Goal: Task Accomplishment & Management: Manage account settings

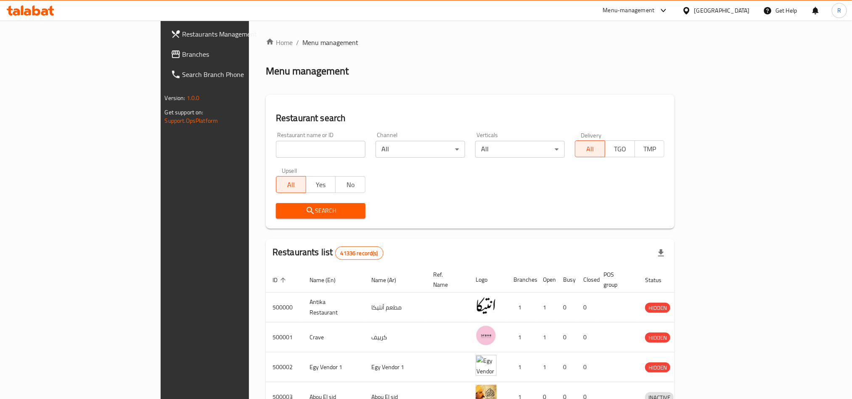
drag, startPoint x: 0, startPoint y: 0, endPoint x: 201, endPoint y: 143, distance: 246.8
click at [276, 143] on input "search" at bounding box center [321, 149] width 90 height 17
paste input "703806"
type input "703806"
click button "Search" at bounding box center [321, 211] width 90 height 16
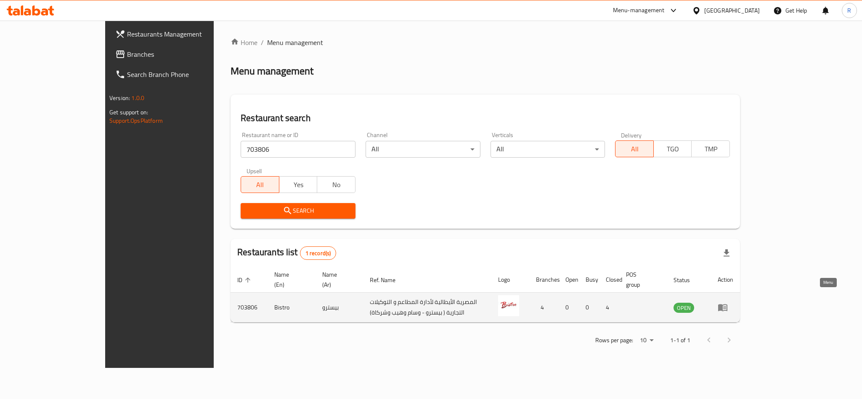
click at [733, 303] on link "enhanced table" at bounding box center [726, 308] width 16 height 10
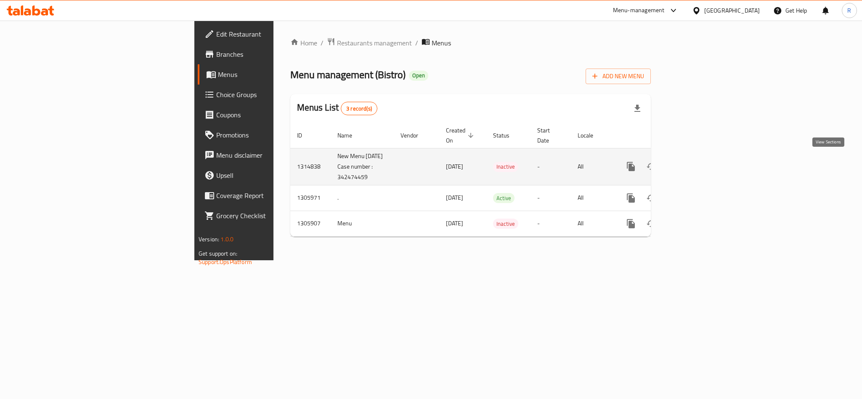
click at [697, 162] on icon "enhanced table" at bounding box center [692, 167] width 10 height 10
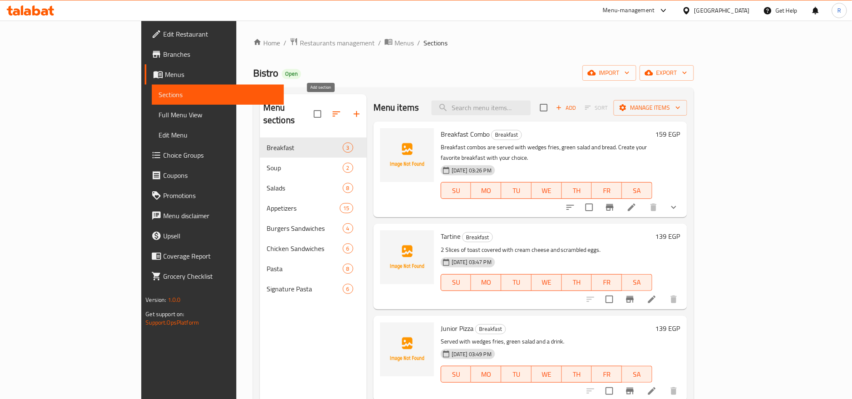
click at [352, 109] on icon "button" at bounding box center [357, 114] width 10 height 10
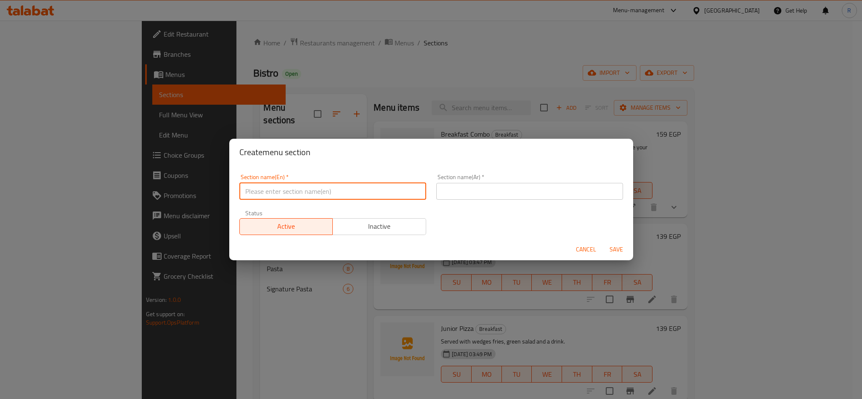
click at [329, 192] on input "text" at bounding box center [332, 191] width 187 height 17
type input "Pizza"
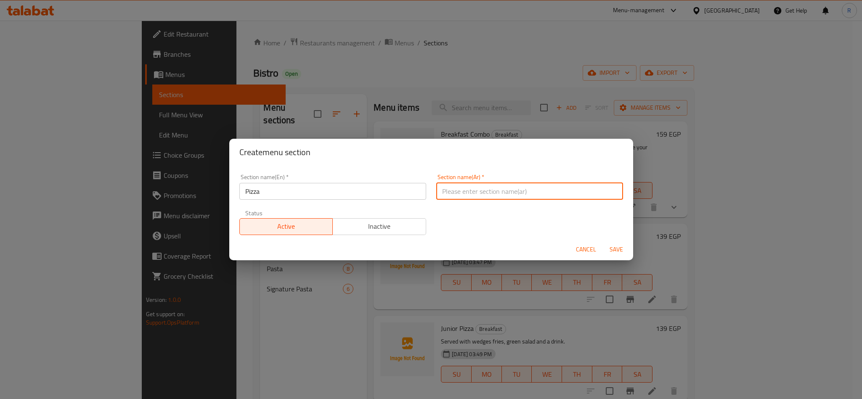
click at [512, 186] on input "text" at bounding box center [529, 191] width 187 height 17
type input "[PERSON_NAME]"
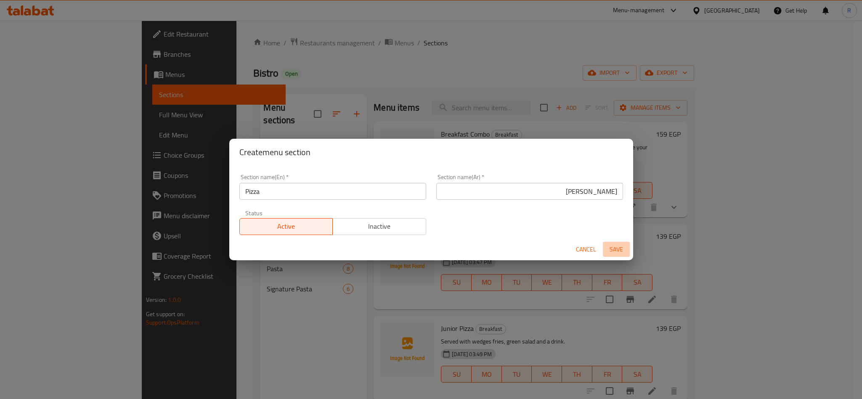
click at [621, 249] on span "Save" at bounding box center [616, 249] width 20 height 11
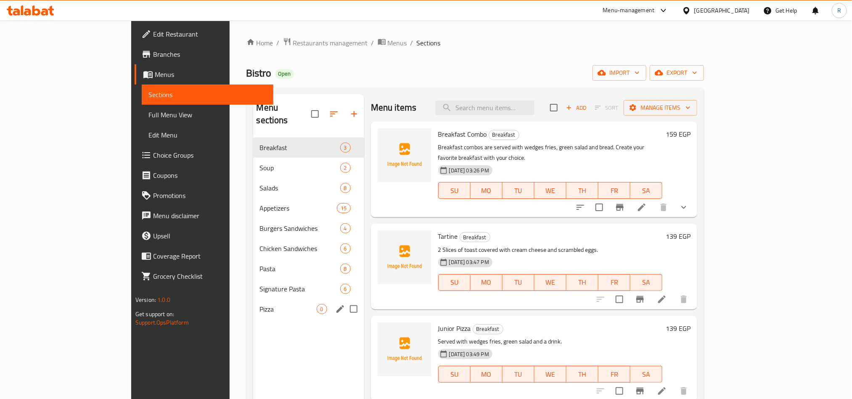
click at [253, 305] on div "Pizza 0" at bounding box center [308, 309] width 111 height 20
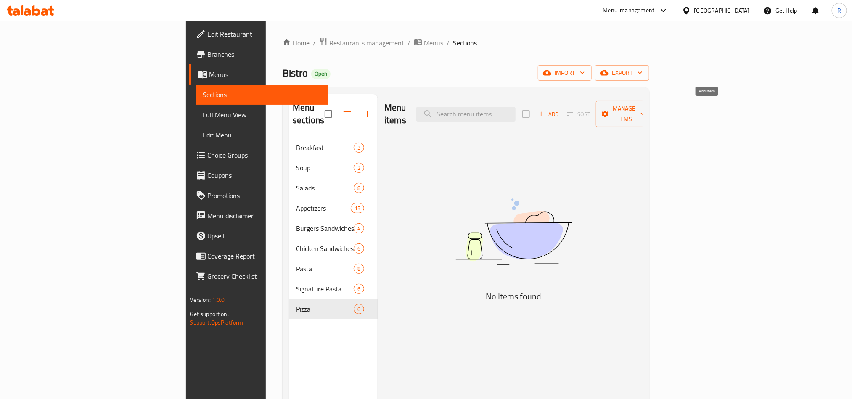
click at [560, 110] on span "Add" at bounding box center [548, 114] width 23 height 10
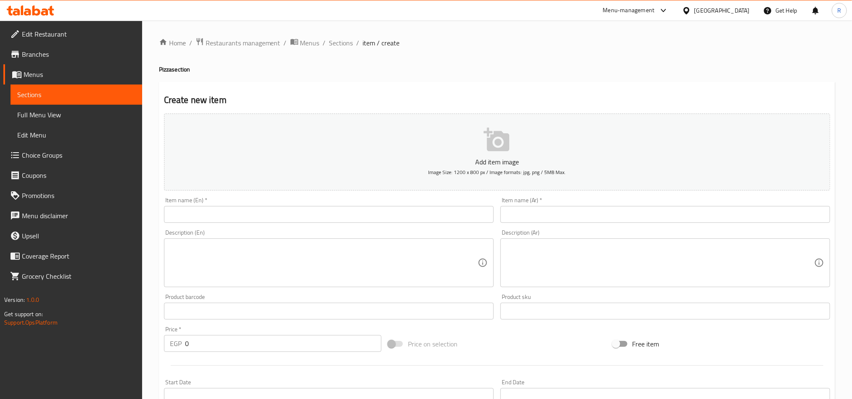
click at [380, 226] on div "Item name (En)   * Item name (En) *" at bounding box center [329, 210] width 337 height 32
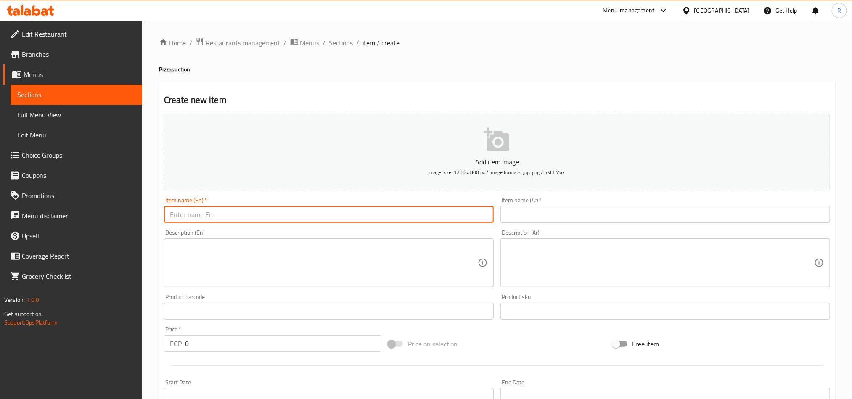
click at [380, 216] on input "text" at bounding box center [329, 214] width 330 height 17
paste input "Margherita"
type input "Margherita"
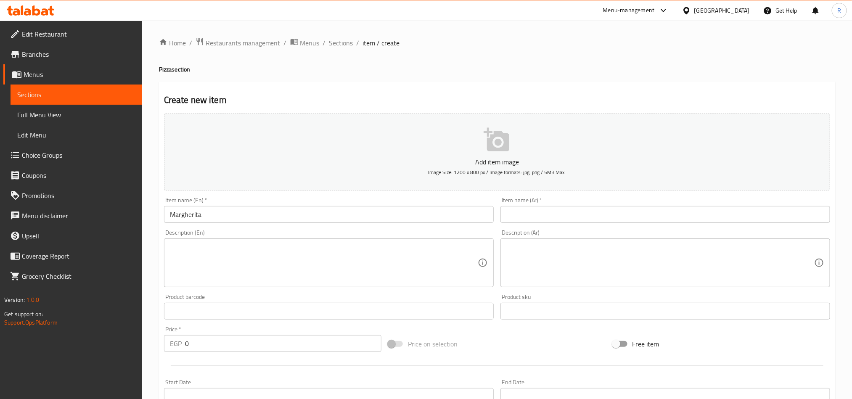
click at [658, 205] on div "Item name (Ar)   * Item name (Ar) *" at bounding box center [666, 210] width 330 height 26
click at [659, 209] on input "text" at bounding box center [666, 214] width 330 height 17
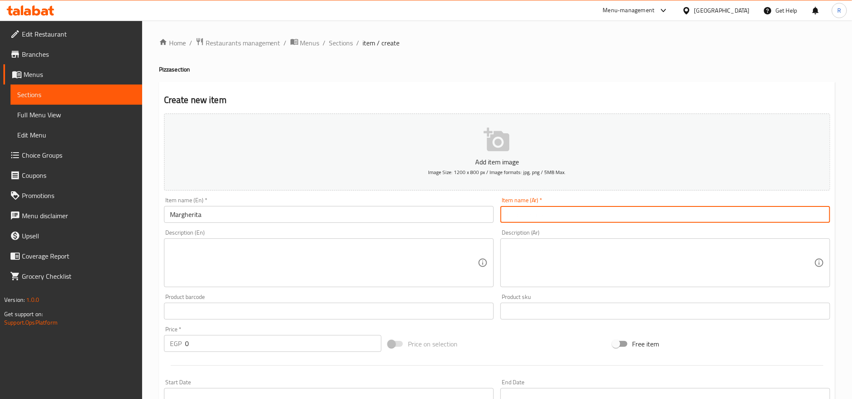
paste input "[PERSON_NAME]"
type input "[PERSON_NAME]"
click at [437, 258] on textarea at bounding box center [324, 263] width 308 height 40
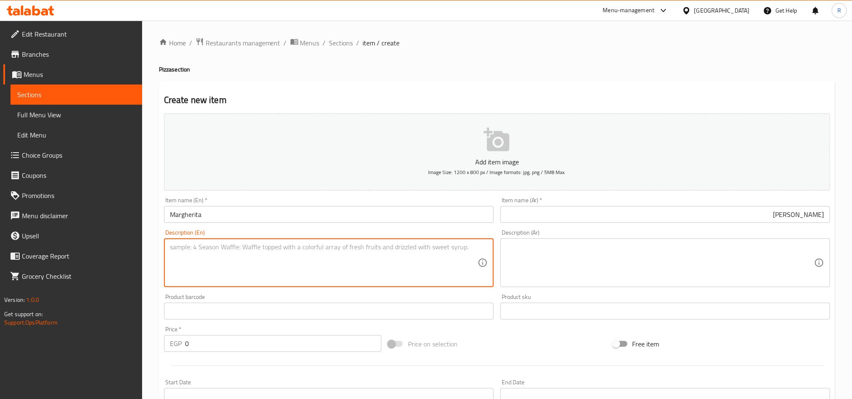
click at [418, 276] on textarea at bounding box center [324, 263] width 308 height 40
paste textarea "Extra Sauce - Extra Mozzarella"
type textarea "Extra Sauce - Extra Mozzarella"
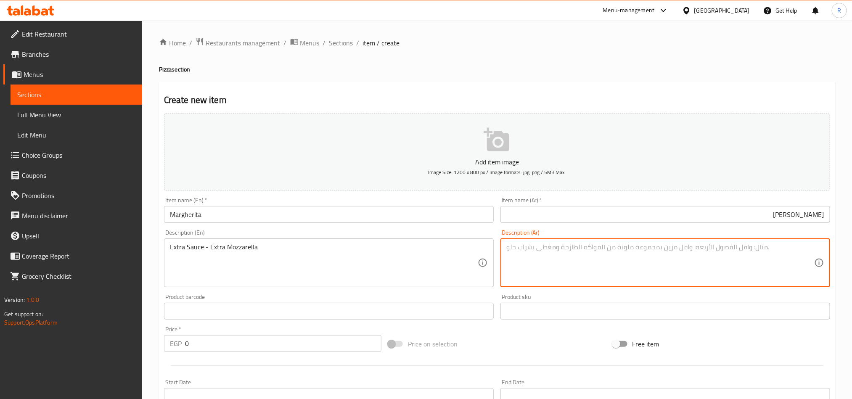
click at [722, 274] on textarea at bounding box center [661, 263] width 308 height 40
paste textarea "صوص مضاعف . موتزاريلا مضاعفة"
type textarea "صوص مضاعف . موتزاريلا مضاعفة"
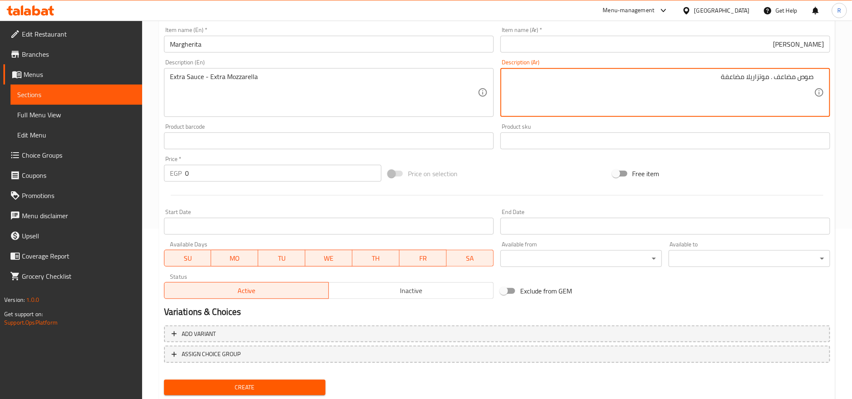
scroll to position [194, 0]
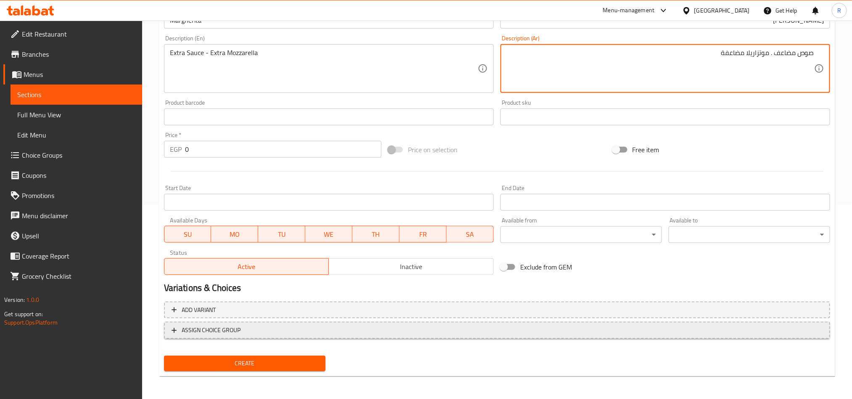
click at [292, 331] on span "ASSIGN CHOICE GROUP" at bounding box center [497, 330] width 651 height 11
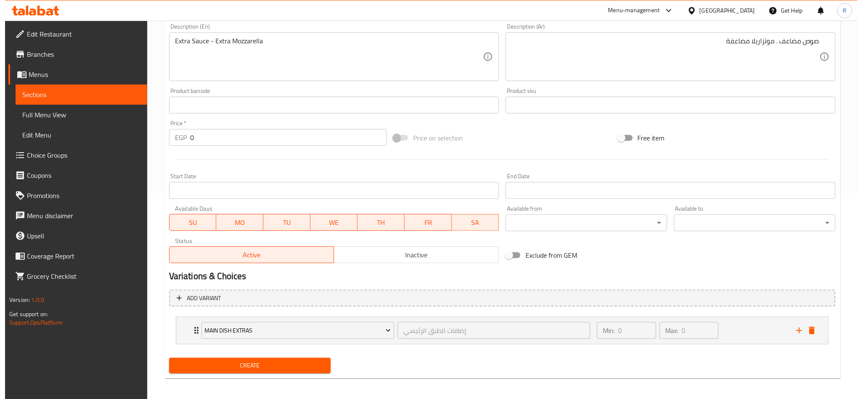
scroll to position [210, 0]
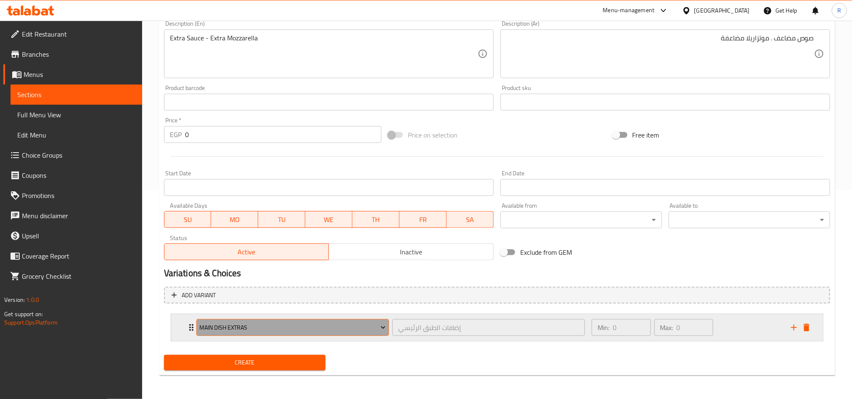
click at [385, 335] on button "Main Dish Extras" at bounding box center [292, 327] width 193 height 17
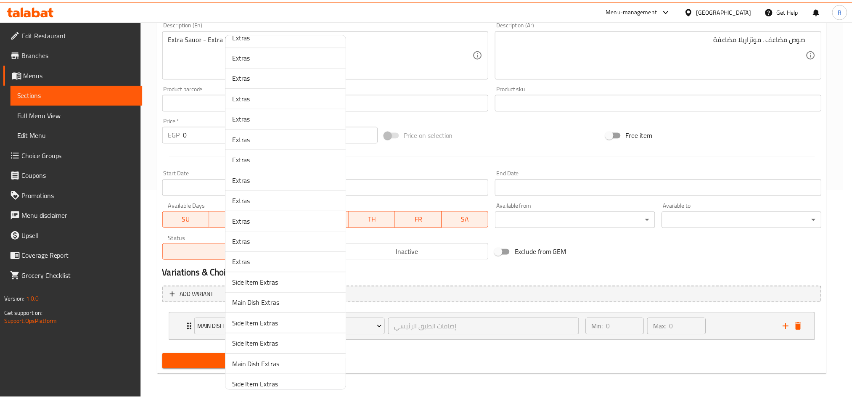
scroll to position [5365, 0]
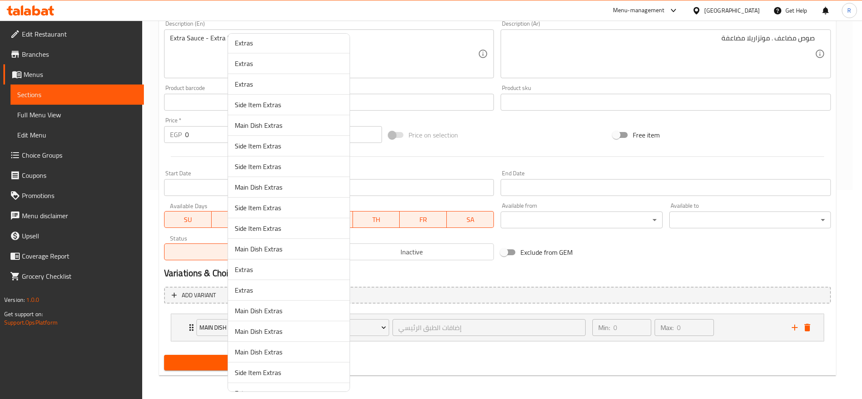
click at [467, 137] on div at bounding box center [431, 199] width 862 height 399
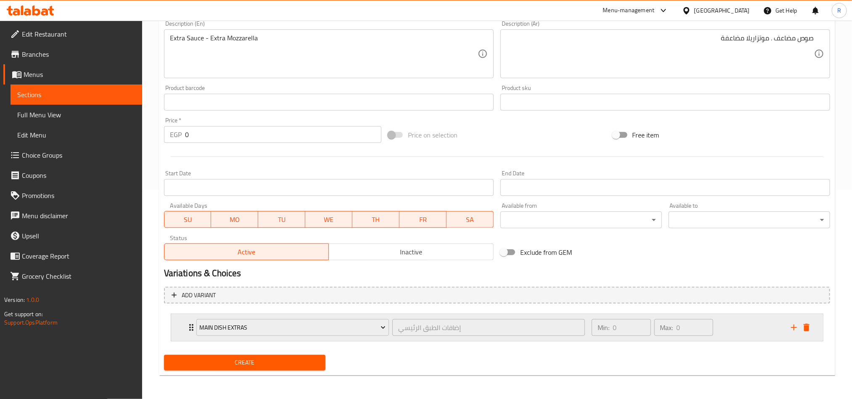
click at [812, 322] on div "Expand" at bounding box center [800, 327] width 25 height 13
click at [803, 329] on icon "delete" at bounding box center [807, 328] width 10 height 10
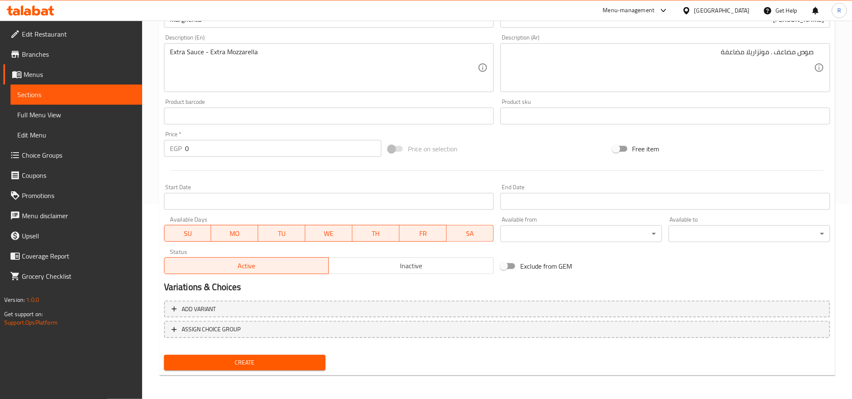
scroll to position [194, 0]
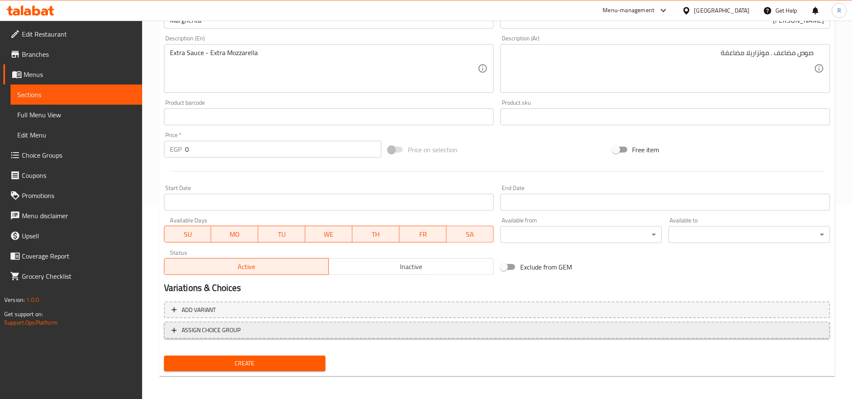
click at [244, 325] on span "ASSIGN CHOICE GROUP" at bounding box center [497, 330] width 651 height 11
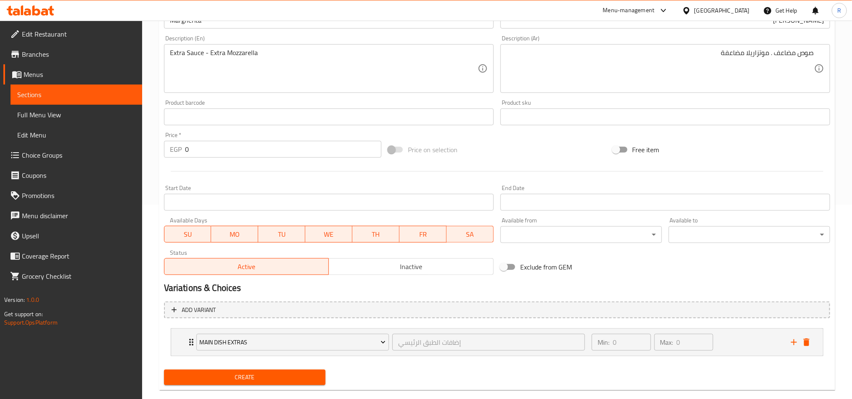
click at [811, 346] on icon "delete" at bounding box center [807, 342] width 10 height 10
click at [810, 345] on nav "Main Dish Extras إضافات الطبق الرئيسي ​ Min: 0 ​ Max: 0 ​ 2 Shish Tawook Pieces…" at bounding box center [497, 342] width 666 height 41
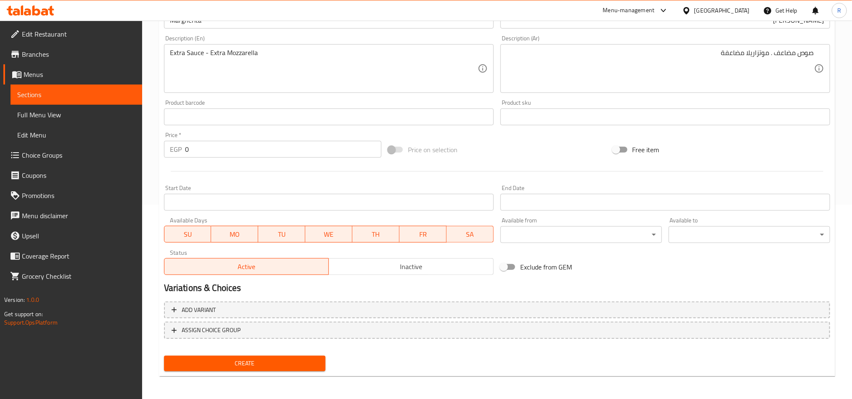
click at [810, 345] on nav at bounding box center [497, 346] width 666 height 7
click at [321, 361] on button "Create" at bounding box center [245, 364] width 162 height 16
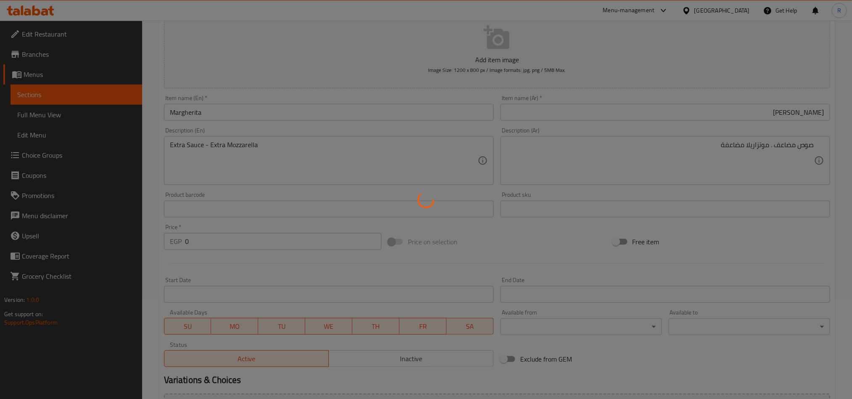
scroll to position [0, 0]
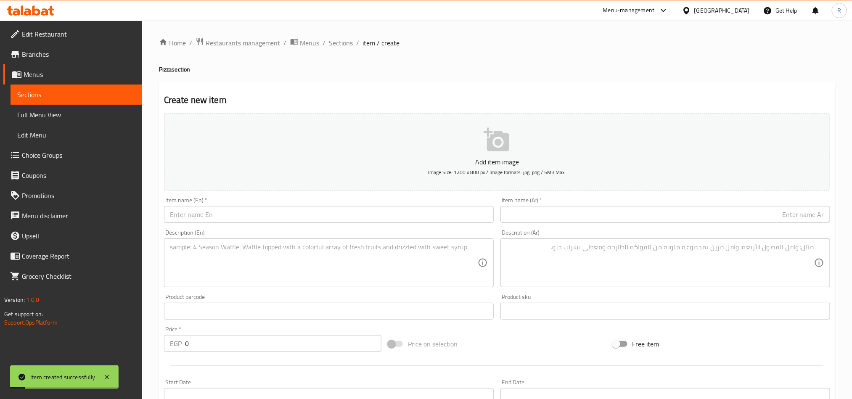
click at [337, 45] on span "Sections" at bounding box center [341, 43] width 24 height 10
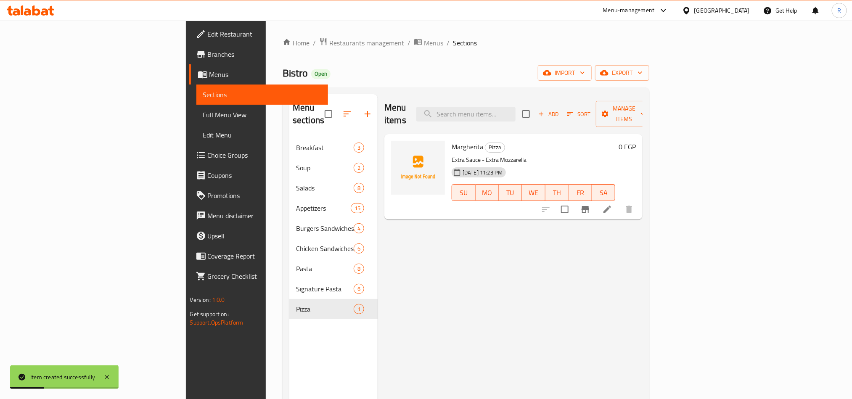
click at [640, 204] on div at bounding box center [588, 209] width 104 height 20
click at [613, 204] on icon at bounding box center [608, 209] width 10 height 10
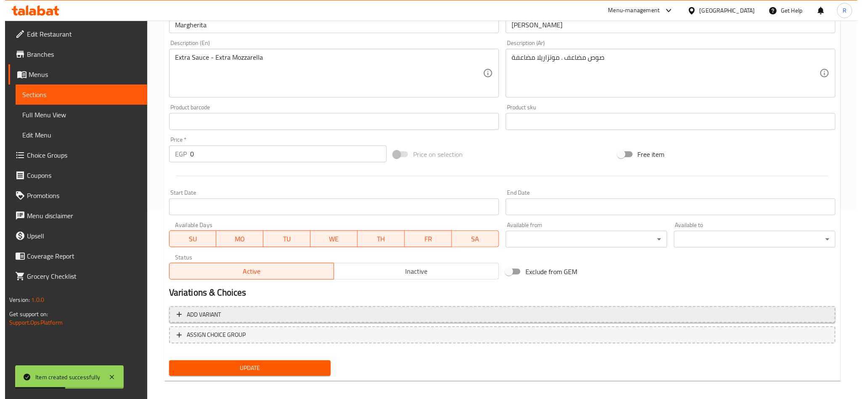
scroll to position [194, 0]
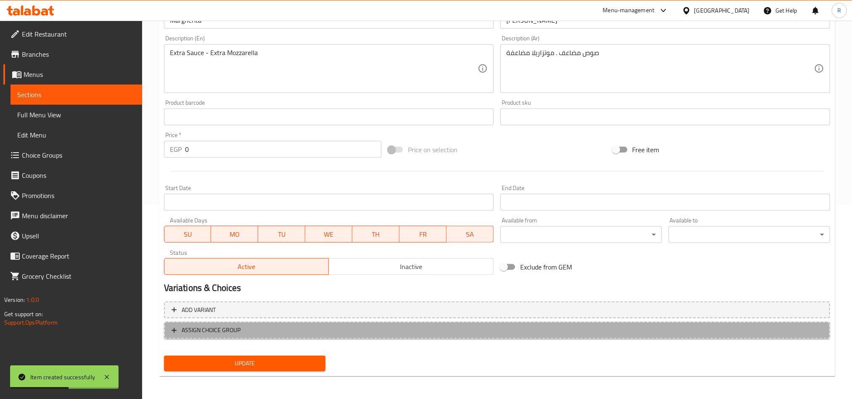
click at [356, 332] on span "ASSIGN CHOICE GROUP" at bounding box center [497, 330] width 651 height 11
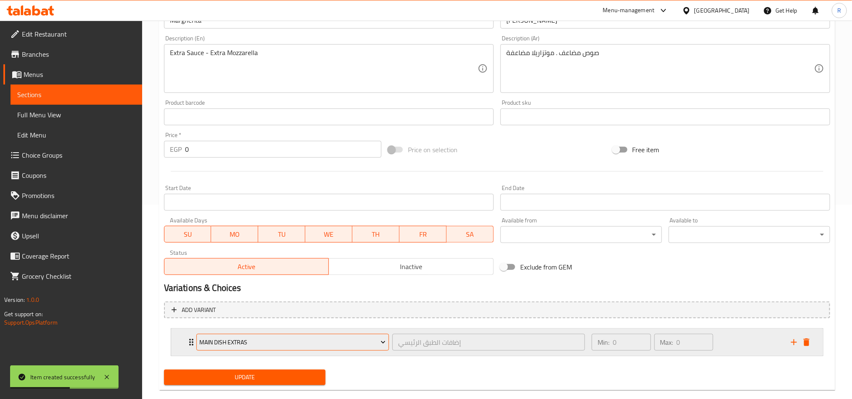
click at [358, 341] on span "Main Dish Extras" at bounding box center [292, 342] width 186 height 11
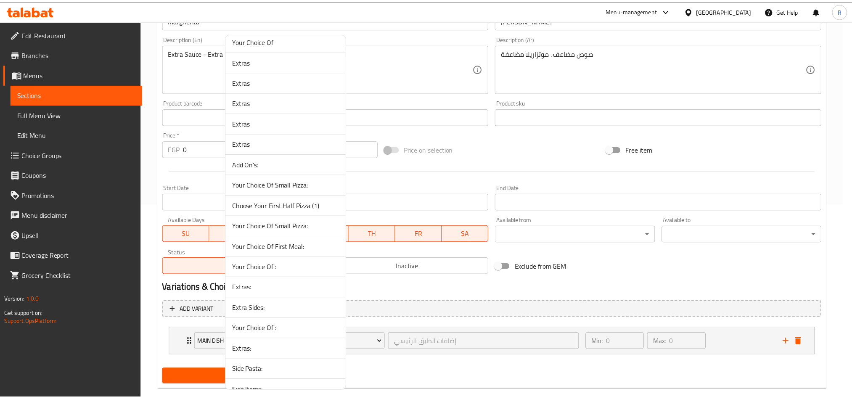
scroll to position [209, 0]
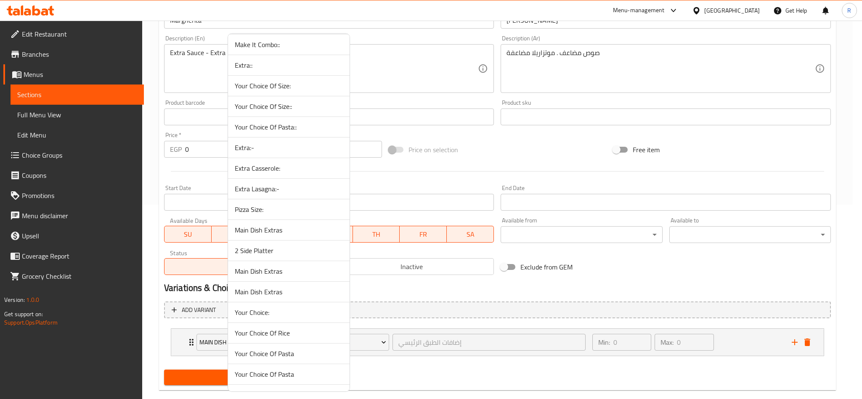
click at [274, 212] on span "Pizza Size:" at bounding box center [289, 209] width 108 height 10
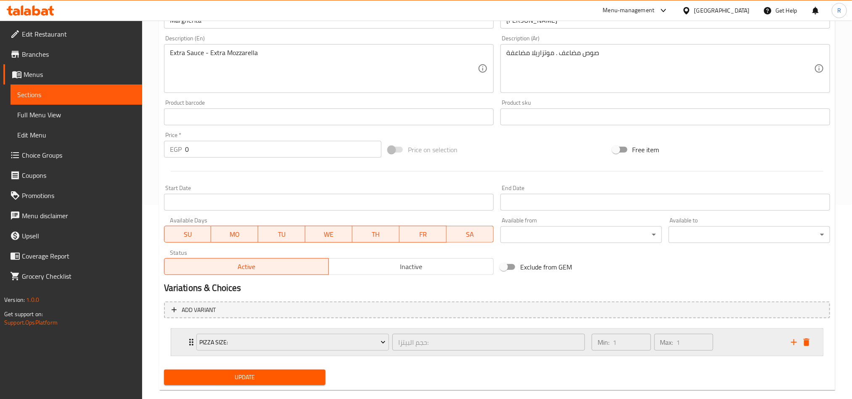
click at [749, 342] on div "Min: 1 ​ Max: 1 ​" at bounding box center [686, 342] width 199 height 27
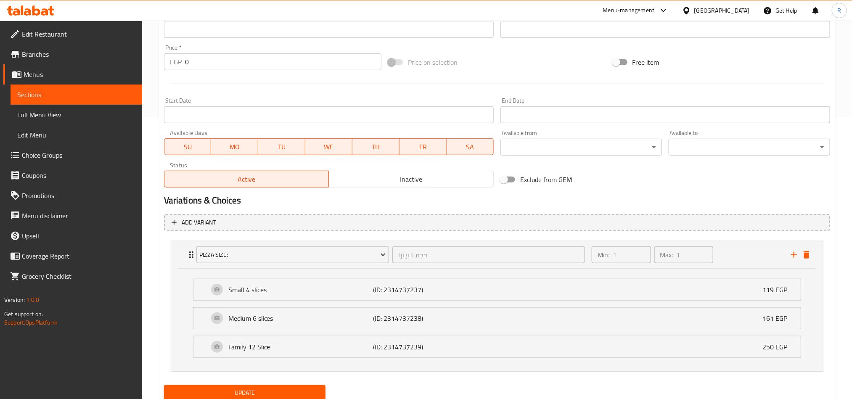
scroll to position [313, 0]
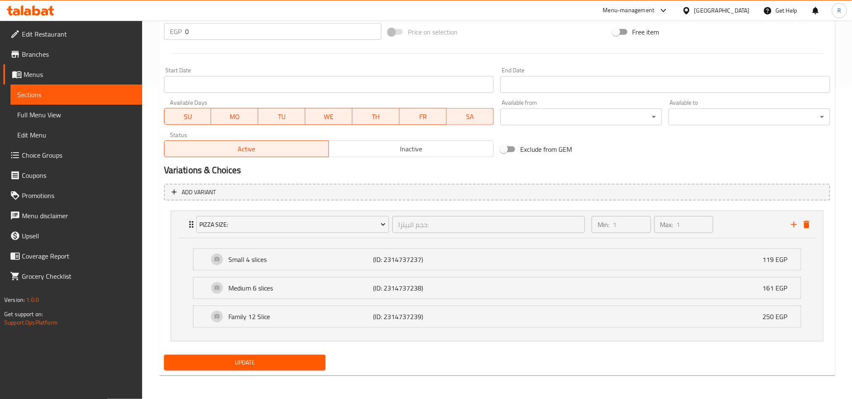
click at [287, 372] on div "Update" at bounding box center [245, 363] width 168 height 22
click at [285, 367] on span "Update" at bounding box center [245, 363] width 148 height 11
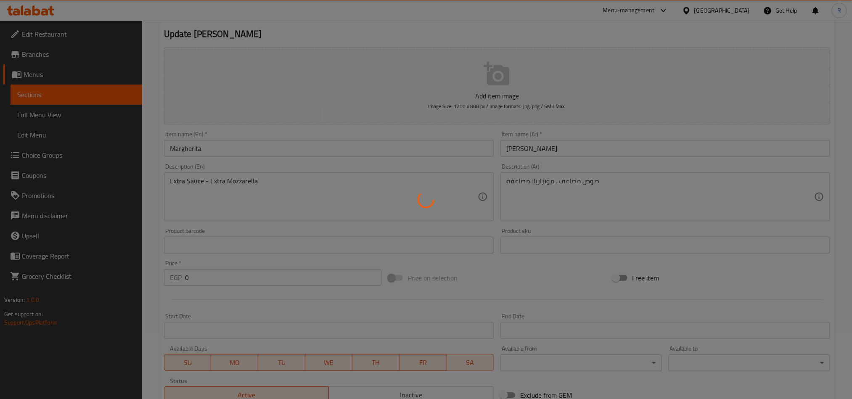
scroll to position [0, 0]
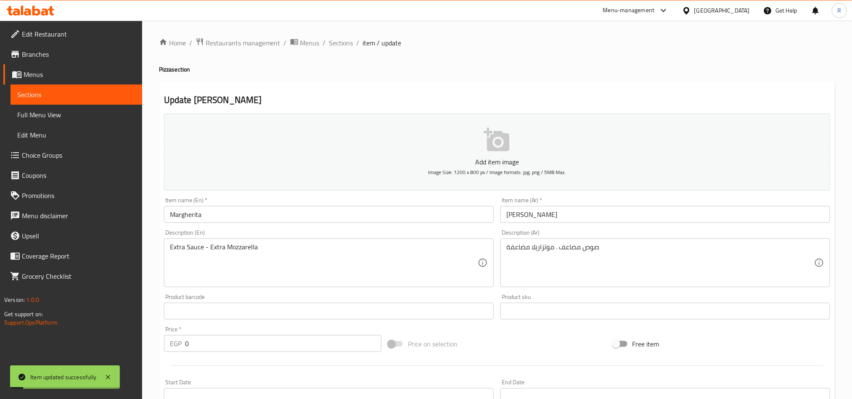
drag, startPoint x: 345, startPoint y: 43, endPoint x: 372, endPoint y: 8, distance: 44.2
click at [345, 42] on span "Sections" at bounding box center [341, 43] width 24 height 10
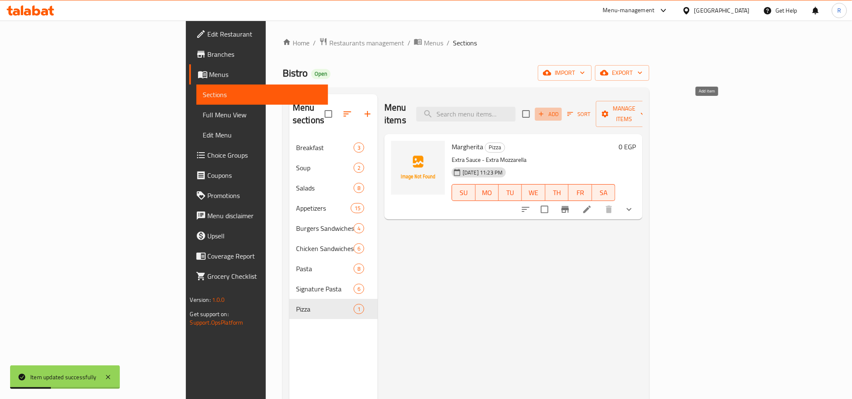
click at [560, 109] on span "Add" at bounding box center [548, 114] width 23 height 10
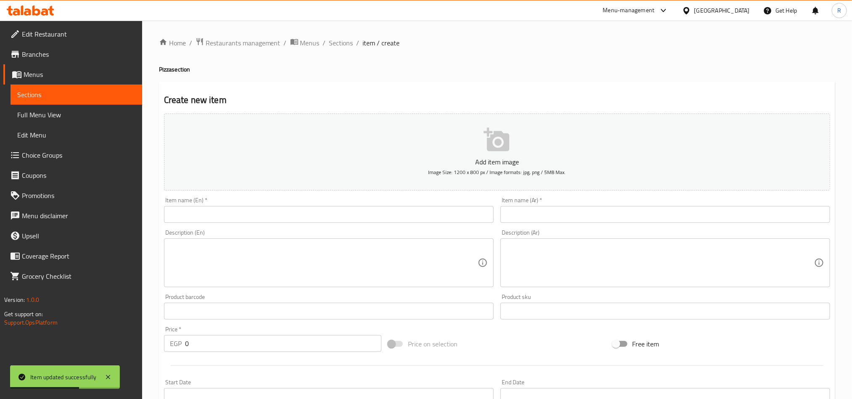
click at [379, 212] on input "text" at bounding box center [329, 214] width 330 height 17
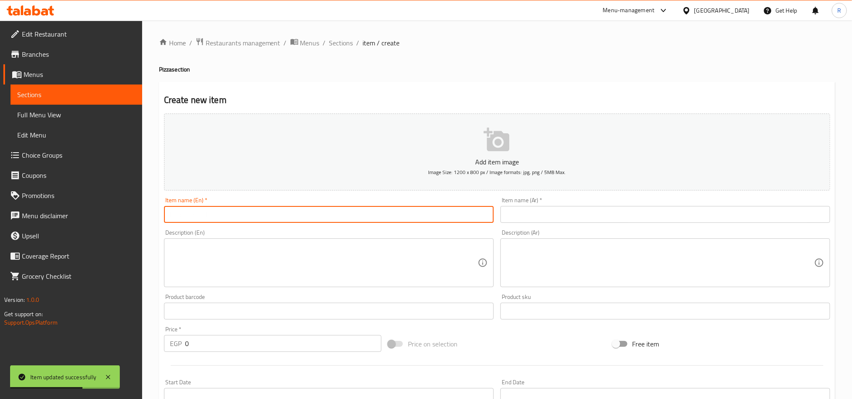
paste input "Quattro Formaggi"
type input "Quattro Formaggi"
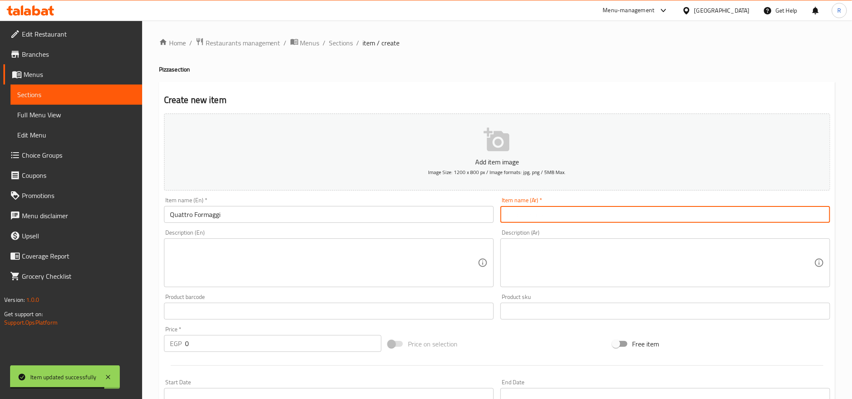
click at [698, 219] on input "text" at bounding box center [666, 214] width 330 height 17
paste input "كواترو فورماچی"
type input "كواترو فورماچی"
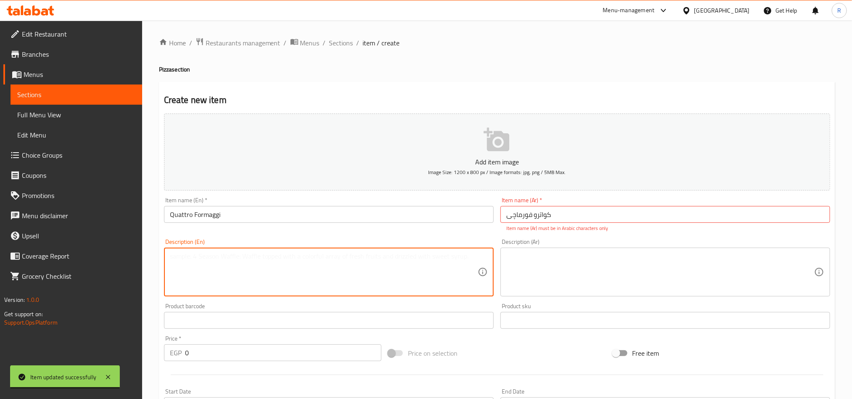
click at [406, 267] on textarea at bounding box center [324, 272] width 308 height 40
click at [403, 274] on textarea at bounding box center [324, 272] width 308 height 40
paste textarea "4 Kinds Of Cheese"
type textarea "4 Kinds Of Cheese"
click at [606, 220] on input "كواترو فورماچی" at bounding box center [666, 214] width 330 height 17
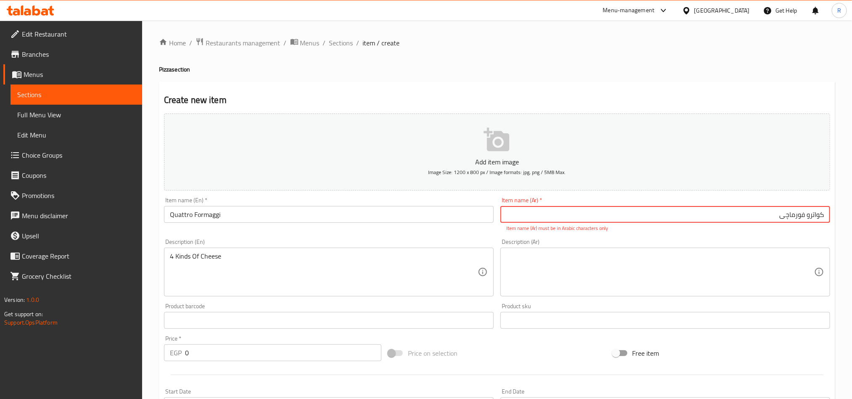
click at [767, 235] on div "Item name (Ar)   * [PERSON_NAME] Item name (Ar) * Item name (Ar) must be in Ara…" at bounding box center [665, 215] width 337 height 42
click at [773, 221] on input "كواترو فورماچی" at bounding box center [666, 214] width 330 height 17
click at [805, 216] on input "كواترو فورماچی" at bounding box center [666, 214] width 330 height 17
click at [784, 218] on input "كواترو فورماچی" at bounding box center [666, 214] width 330 height 17
type input "كواترو فورماجی"
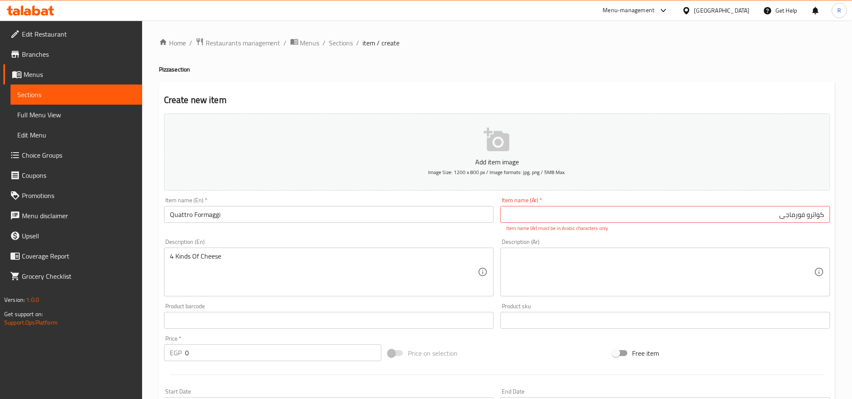
click at [790, 234] on div "Item name (Ar)   * [PERSON_NAME] Item name (Ar) * Item name (Ar) must be in Ara…" at bounding box center [665, 215] width 337 height 42
click at [794, 225] on p "Item name (Ar) must be in Arabic characters only" at bounding box center [666, 229] width 318 height 8
click at [808, 210] on input "كواترو فورماجی" at bounding box center [666, 214] width 330 height 17
click at [772, 218] on input "كواترو فورماجی" at bounding box center [666, 214] width 330 height 17
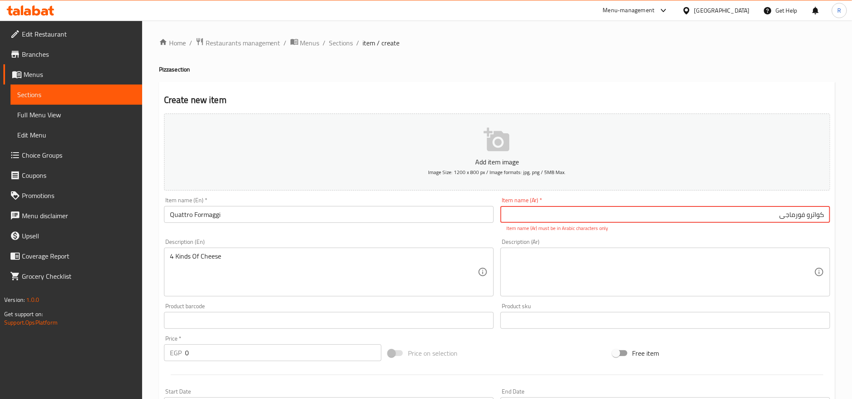
click at [772, 218] on input "كواترو فورماجی" at bounding box center [666, 214] width 330 height 17
click at [755, 240] on div "Description (Ar) Description (Ar)" at bounding box center [666, 268] width 330 height 58
click at [763, 218] on input "text" at bounding box center [666, 214] width 330 height 17
click at [757, 236] on div "Description (Ar) Description (Ar)" at bounding box center [665, 268] width 337 height 64
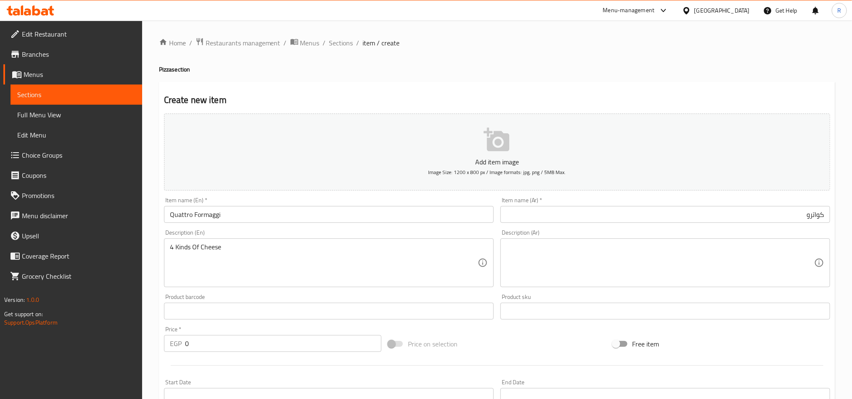
click at [762, 216] on input "كواترو" at bounding box center [666, 214] width 330 height 17
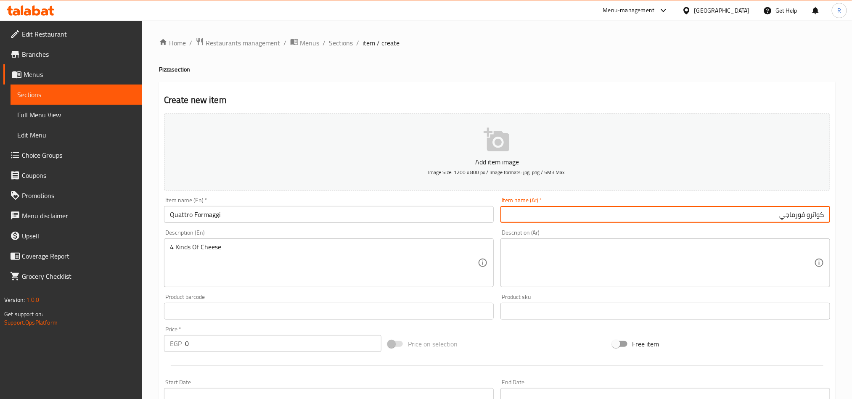
type input "كواترو فورماجي"
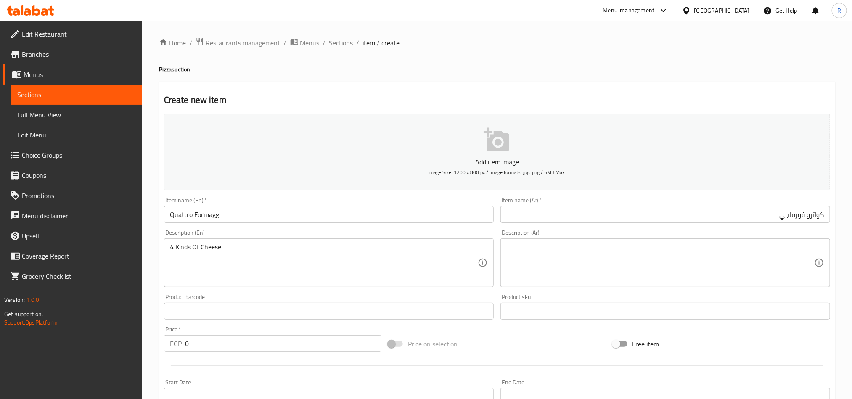
click at [762, 235] on div "Description (Ar) Description (Ar)" at bounding box center [666, 259] width 330 height 58
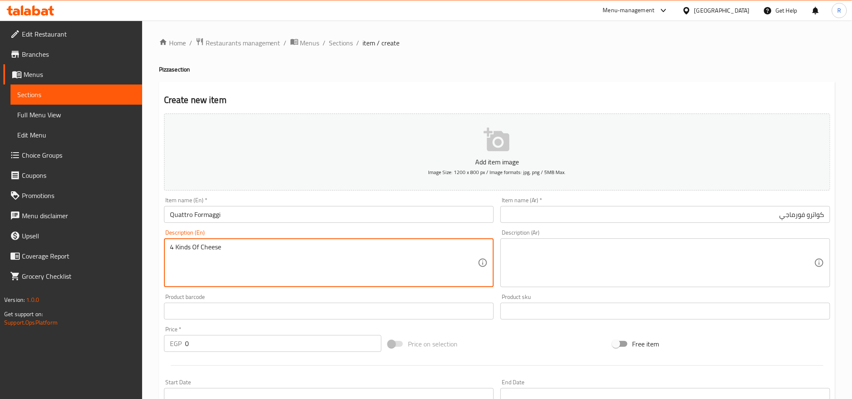
click at [639, 276] on textarea at bounding box center [661, 263] width 308 height 40
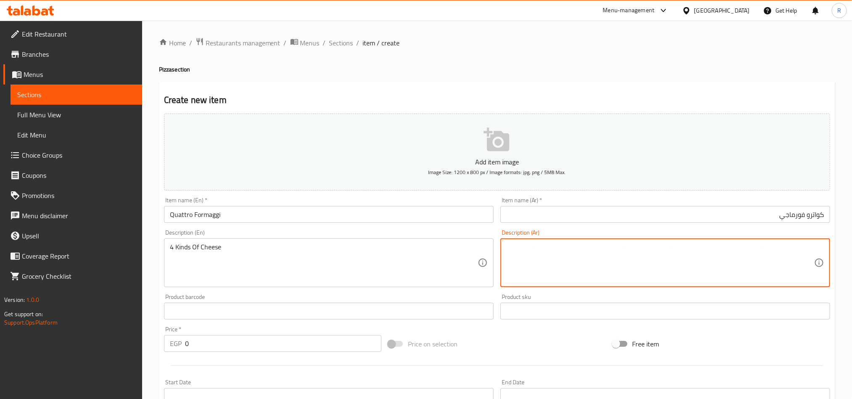
paste textarea "ع أنواع من الجبن"
type textarea "ع أنواع من الجبن"
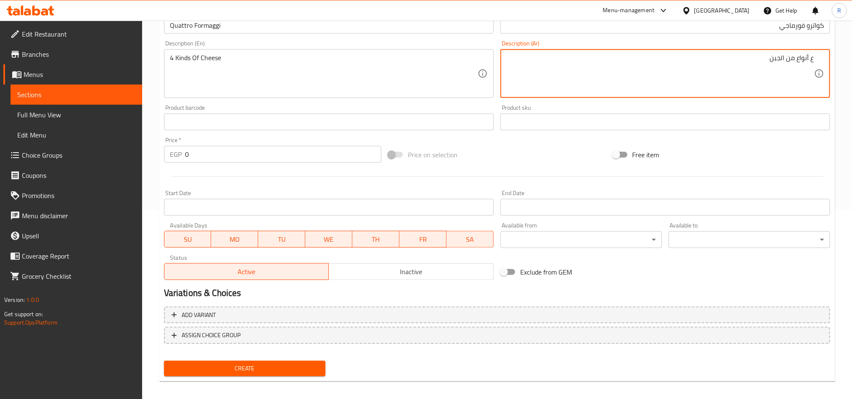
scroll to position [194, 0]
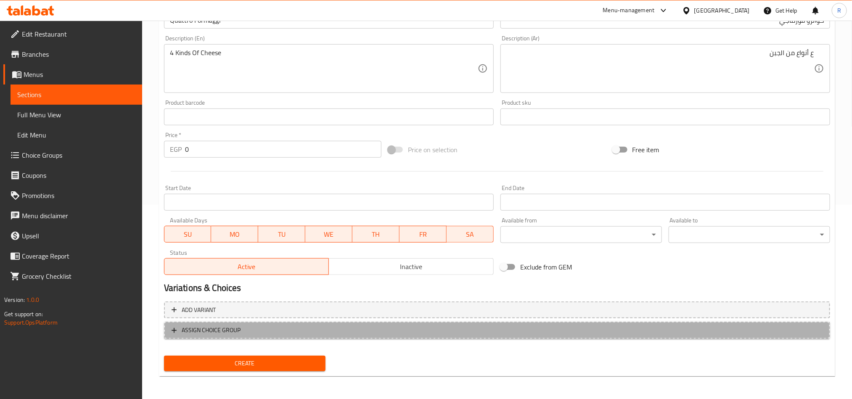
click at [268, 335] on span "ASSIGN CHOICE GROUP" at bounding box center [497, 330] width 651 height 11
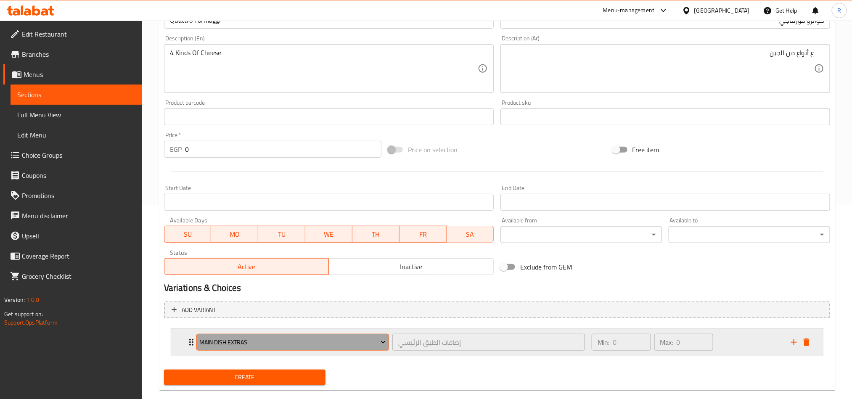
click at [296, 347] on span "Main Dish Extras" at bounding box center [292, 342] width 186 height 11
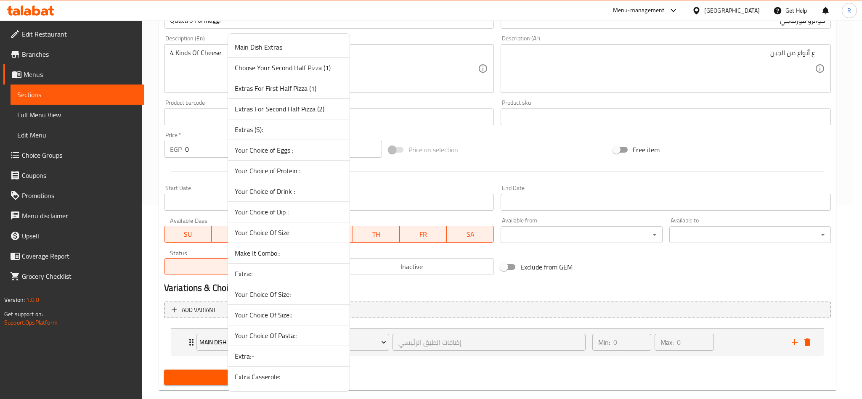
click at [452, 302] on div at bounding box center [431, 199] width 862 height 399
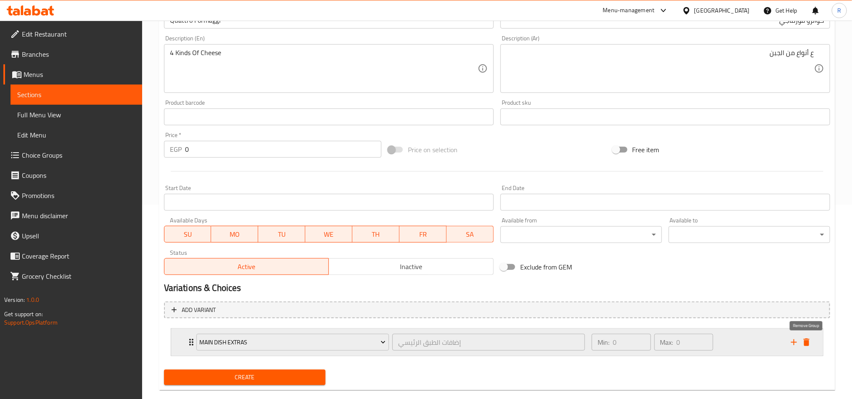
click at [809, 340] on icon "delete" at bounding box center [807, 343] width 6 height 8
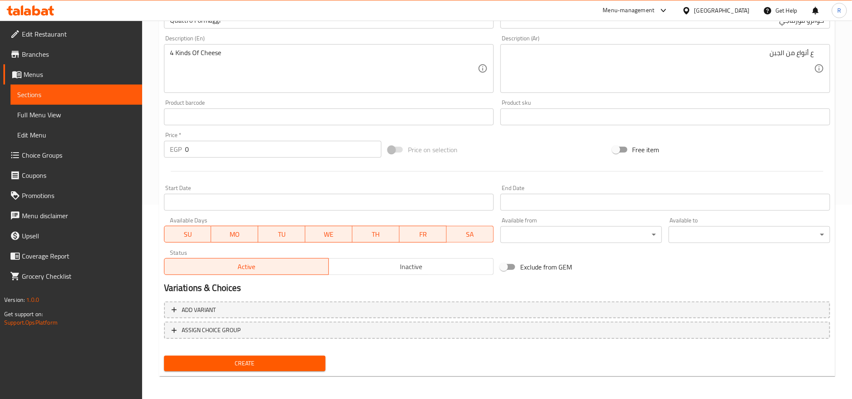
click at [308, 360] on span "Create" at bounding box center [245, 363] width 148 height 11
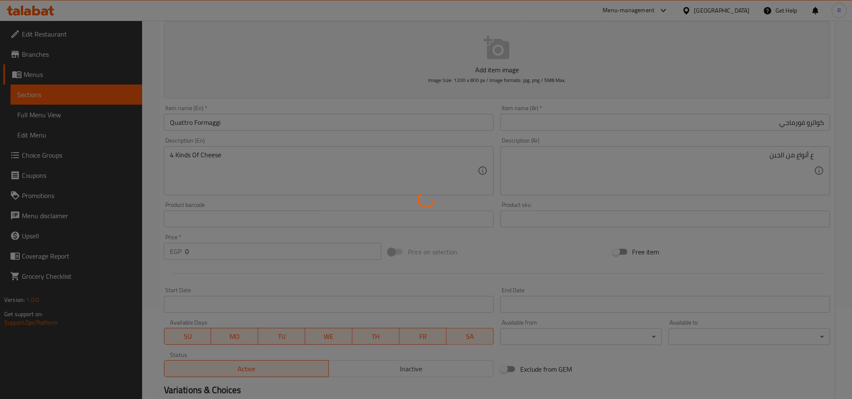
scroll to position [0, 0]
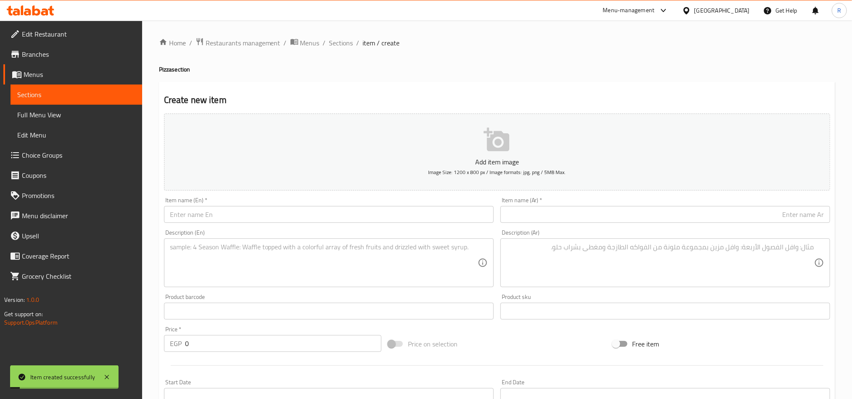
click at [337, 31] on div "Home / Restaurants management / Menus / Sections / item / create Pizza section …" at bounding box center [497, 308] width 710 height 574
click at [340, 38] on span "Sections" at bounding box center [341, 43] width 24 height 10
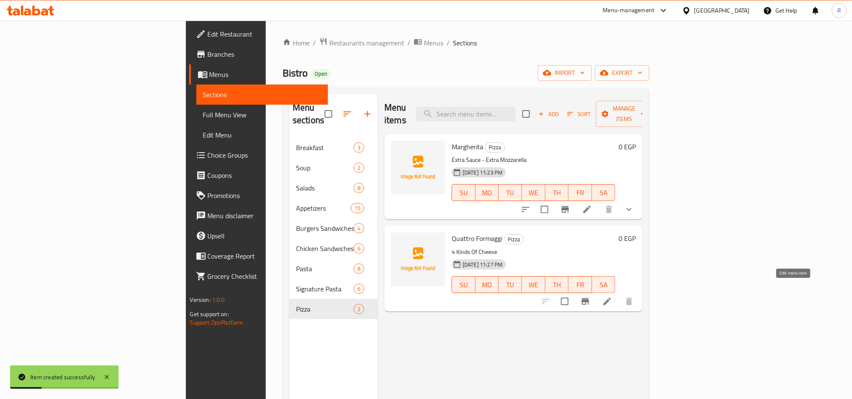
click at [611, 298] on icon at bounding box center [608, 302] width 8 height 8
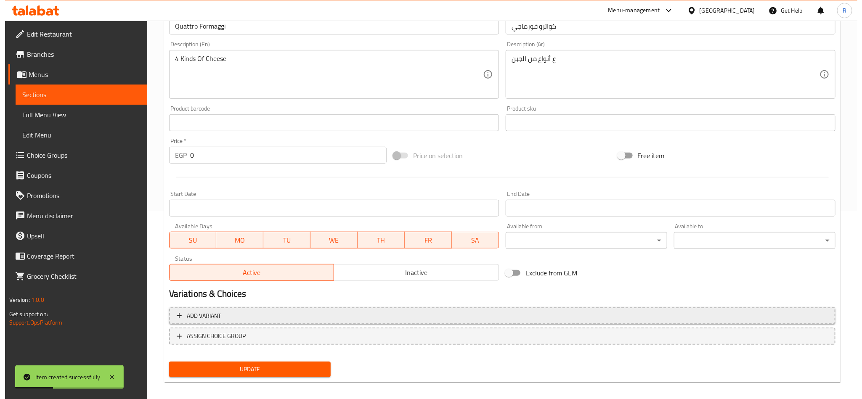
scroll to position [194, 0]
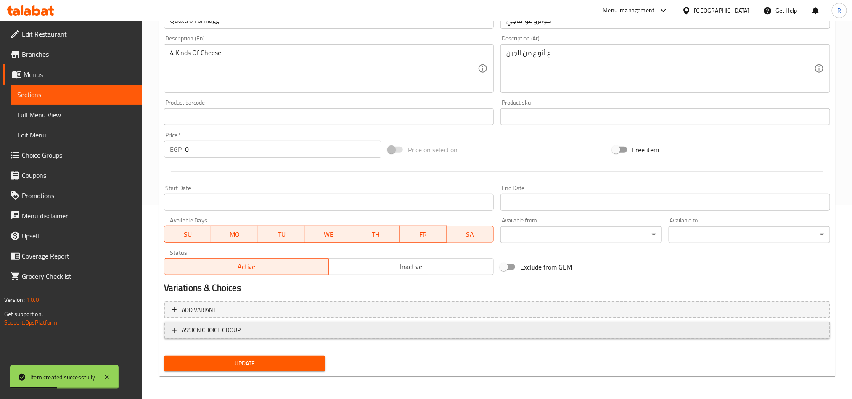
click at [308, 326] on span "ASSIGN CHOICE GROUP" at bounding box center [497, 330] width 651 height 11
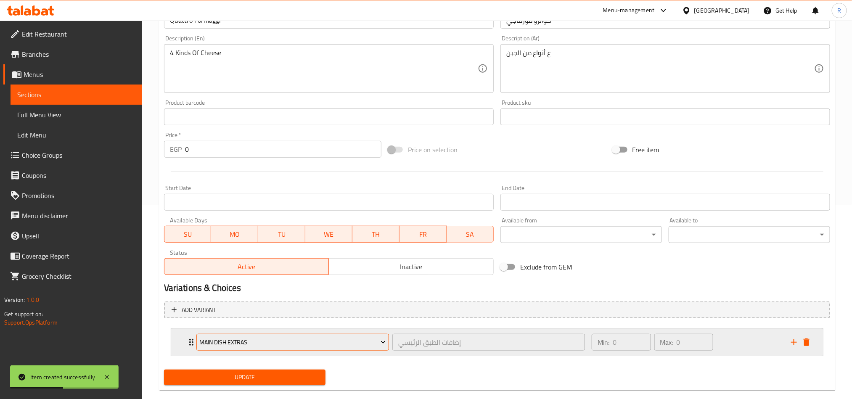
click at [357, 341] on span "Main Dish Extras" at bounding box center [292, 342] width 186 height 11
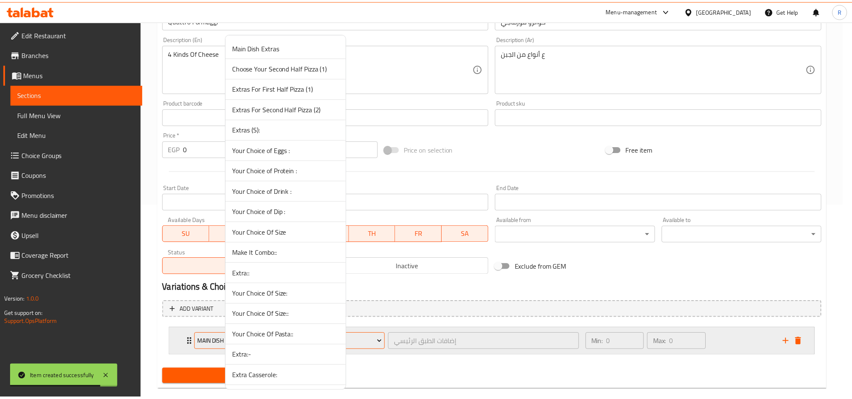
scroll to position [209, 0]
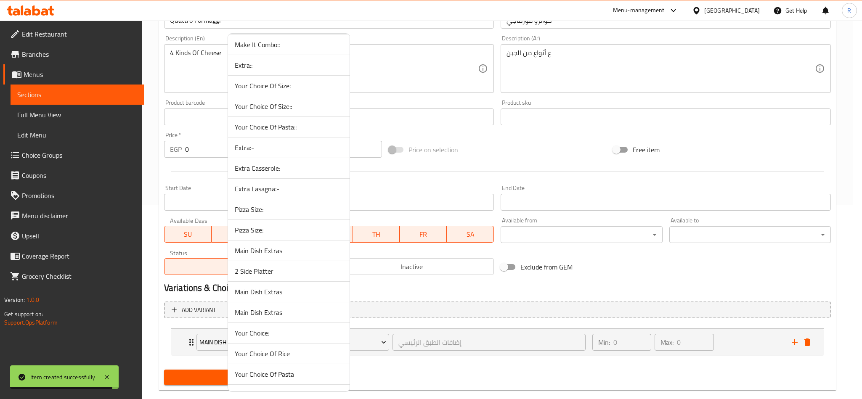
click at [306, 235] on span "Pizza Size:" at bounding box center [289, 230] width 108 height 10
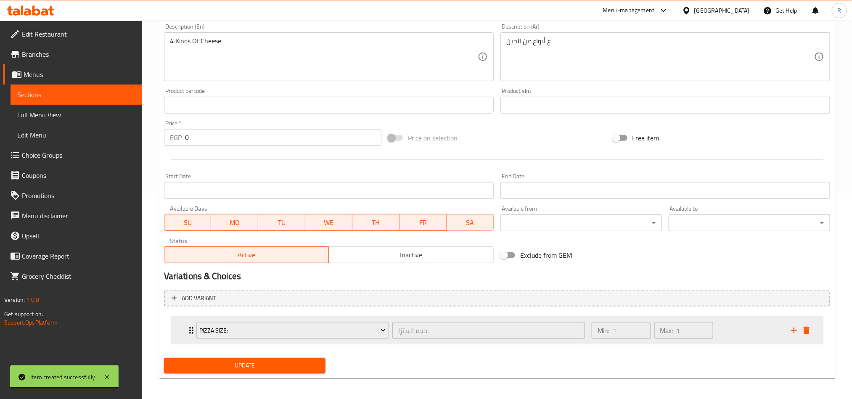
scroll to position [210, 0]
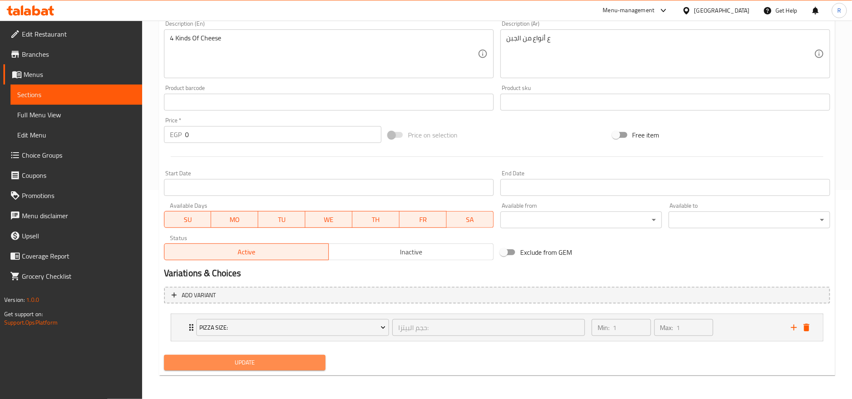
click at [232, 365] on span "Update" at bounding box center [245, 363] width 148 height 11
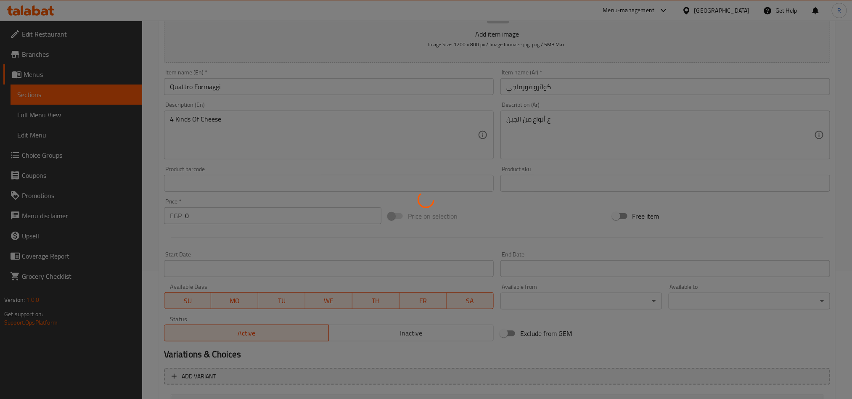
scroll to position [0, 0]
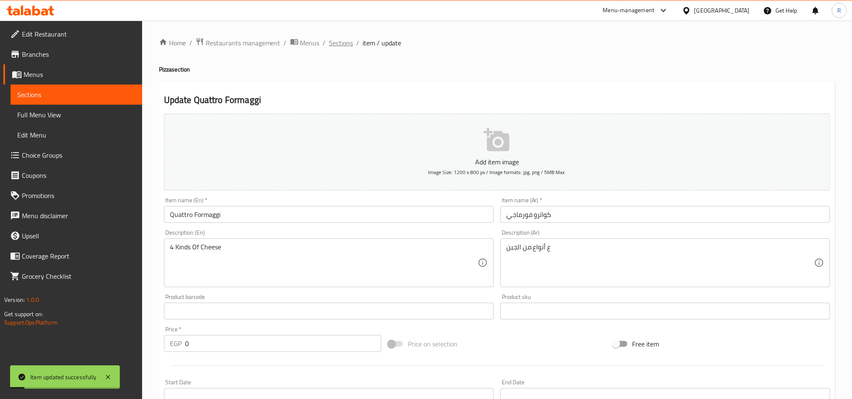
click at [348, 38] on span "Sections" at bounding box center [341, 43] width 24 height 10
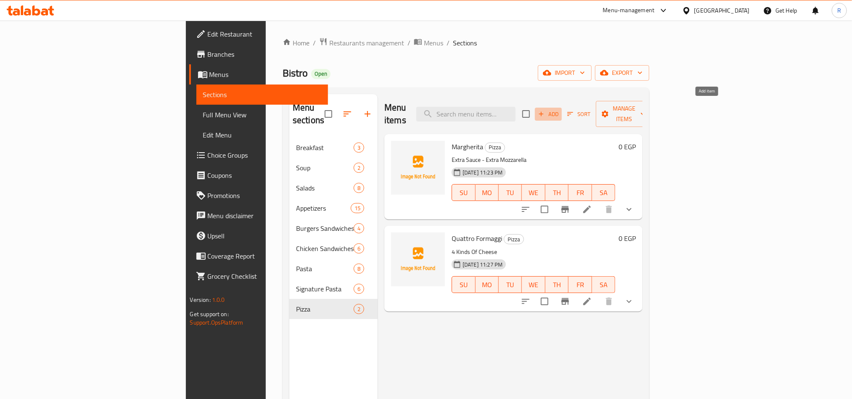
click at [560, 109] on span "Add" at bounding box center [548, 114] width 23 height 10
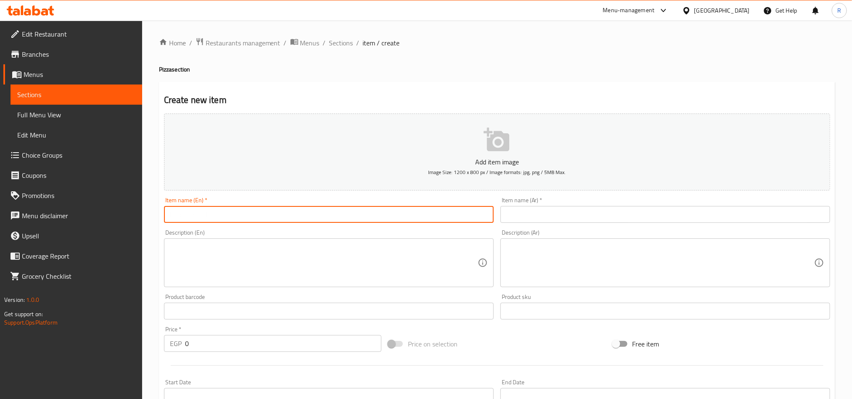
paste input "Chicken Mushroom Truffle"
type input "Chicken Mushroom Truffle"
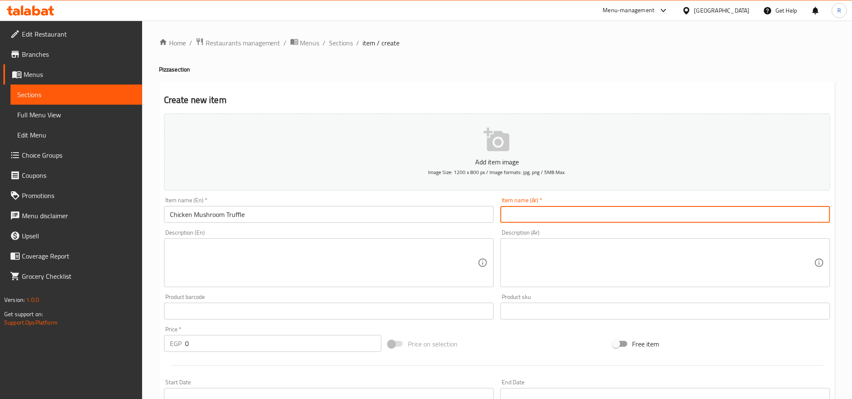
paste input "تشيكن مشروم ترافل"
type input "تشيكن مشروم ترافل"
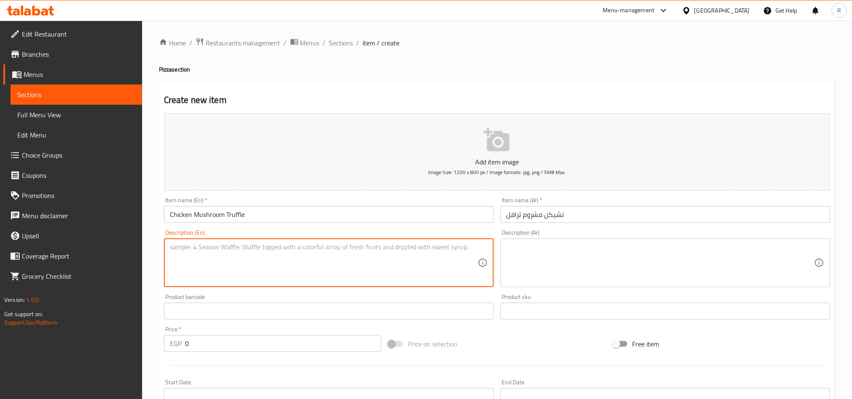
click at [398, 281] on textarea at bounding box center [324, 263] width 308 height 40
paste textarea "Chicken - Mushrooms - Caramelized Onions Creamy Truffle Cheese"
type textarea "Chicken - Mushrooms - Caramelized Onions Creamy Truffle Cheese"
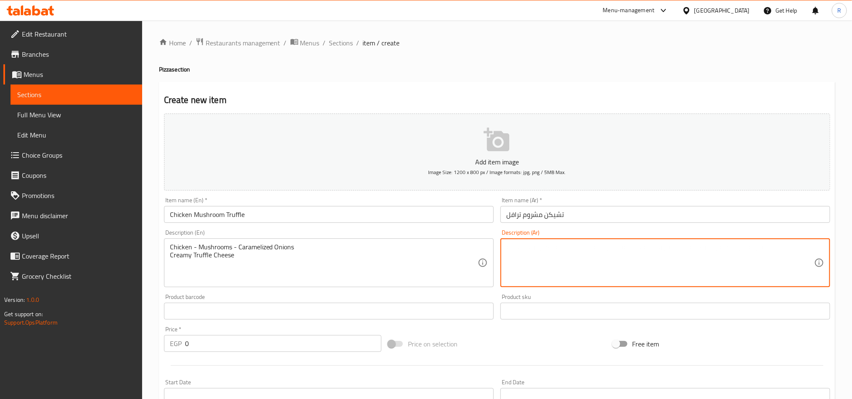
paste textarea "دجاج - مشروم - بصل مكرمل - جبنة ترافل كريمي"
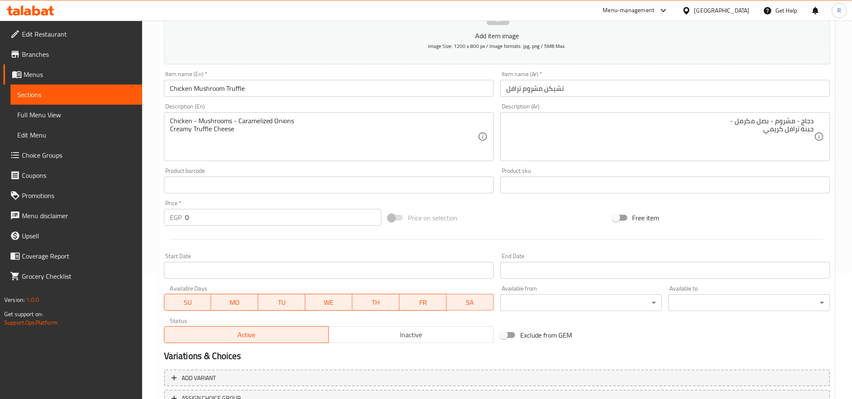
click at [818, 129] on div "دجاج - مشروم - بصل مكرمل - جبنة ترافل كريمي Description (Ar)" at bounding box center [666, 136] width 330 height 49
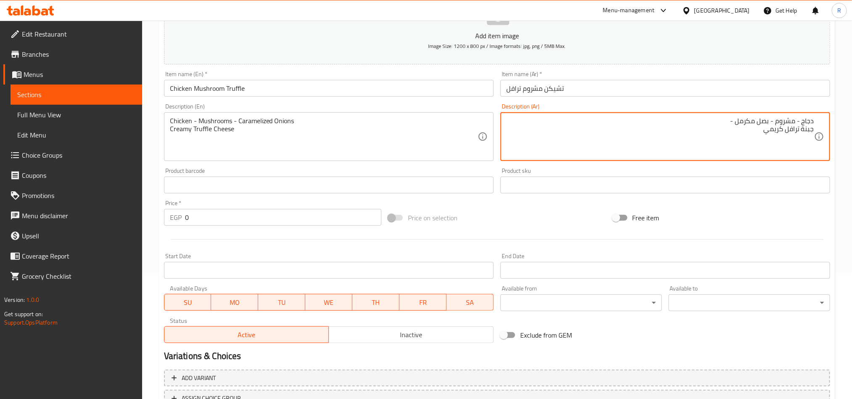
click at [815, 130] on div "دجاج - مشروم - بصل مكرمل - جبنة ترافل كريمي Description (Ar)" at bounding box center [666, 136] width 330 height 49
click at [812, 130] on textarea "دجاج - مشروم - بصل مكرمل - جبنة ترافل كريمي" at bounding box center [661, 137] width 308 height 40
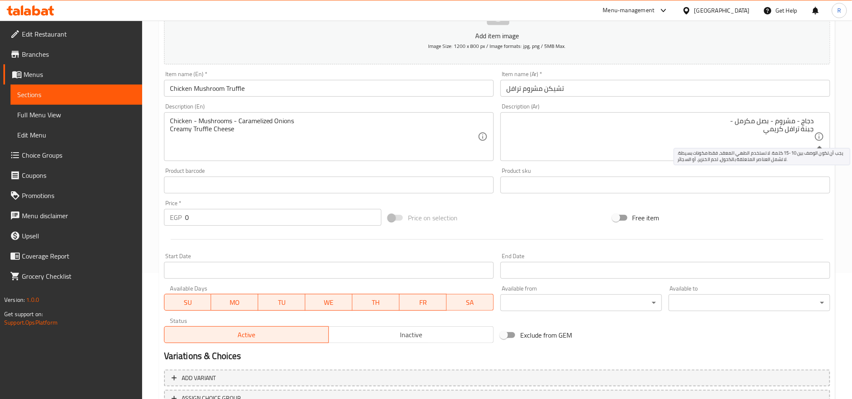
click at [815, 132] on icon at bounding box center [820, 137] width 10 height 10
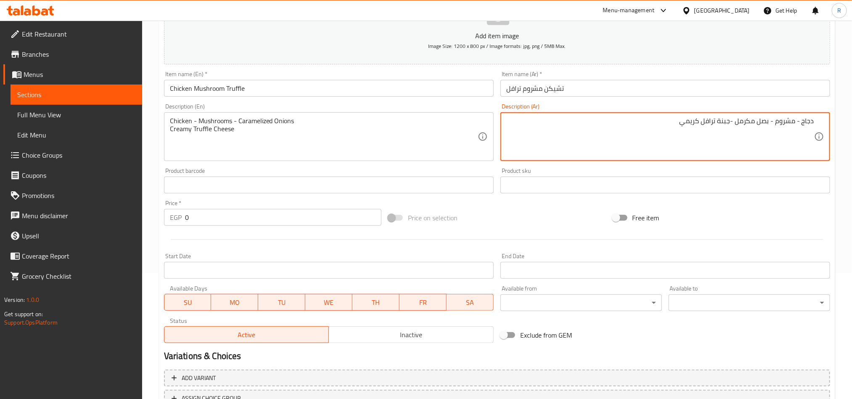
type textarea "دجاج - مشروم - بصل مكرمل -جبنة ترافل كريمي"
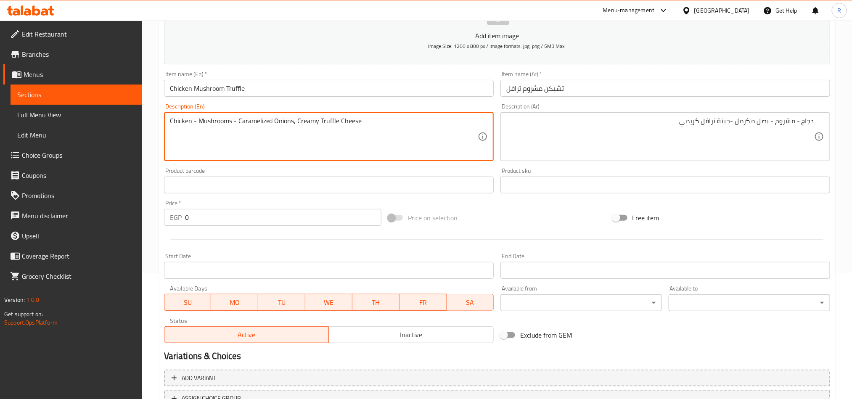
type textarea "Chicken - Mushrooms - Caramelized Onions, Creamy Truffle Cheese"
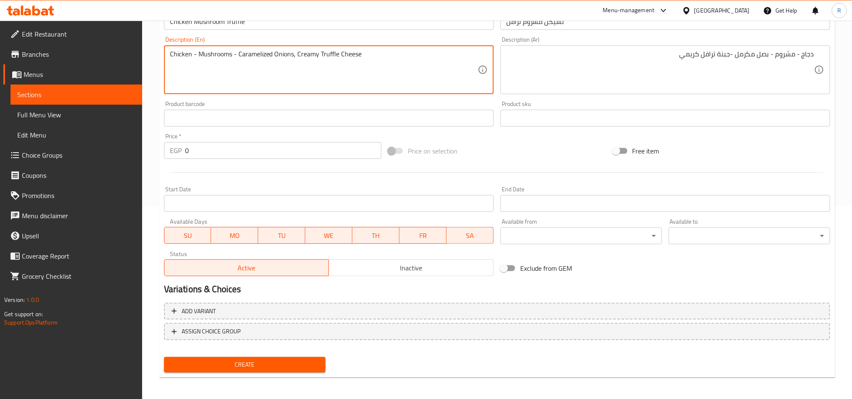
scroll to position [194, 0]
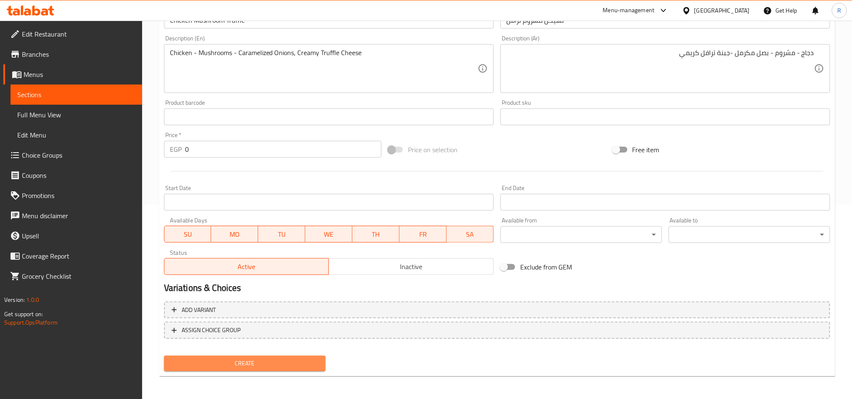
click at [266, 367] on span "Create" at bounding box center [245, 363] width 148 height 11
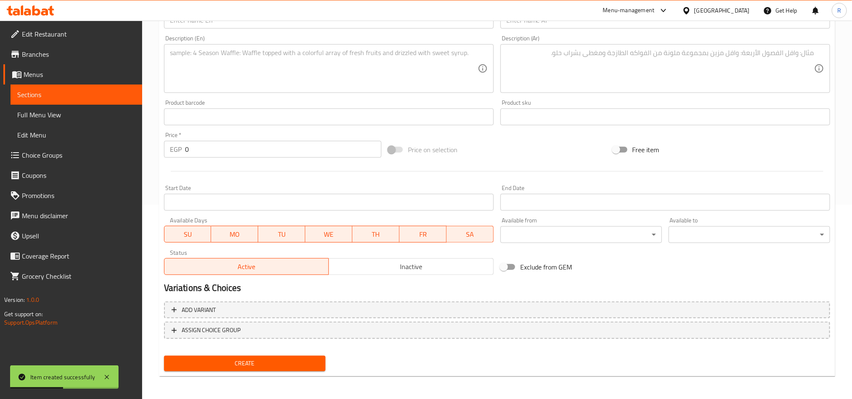
scroll to position [0, 0]
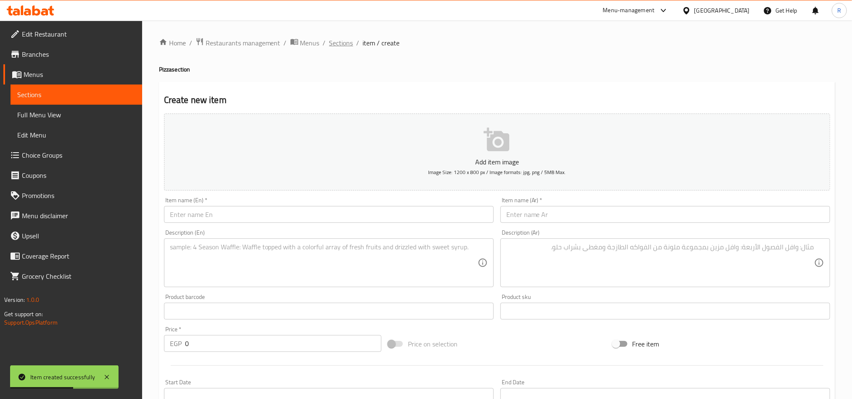
click at [339, 41] on span "Sections" at bounding box center [341, 43] width 24 height 10
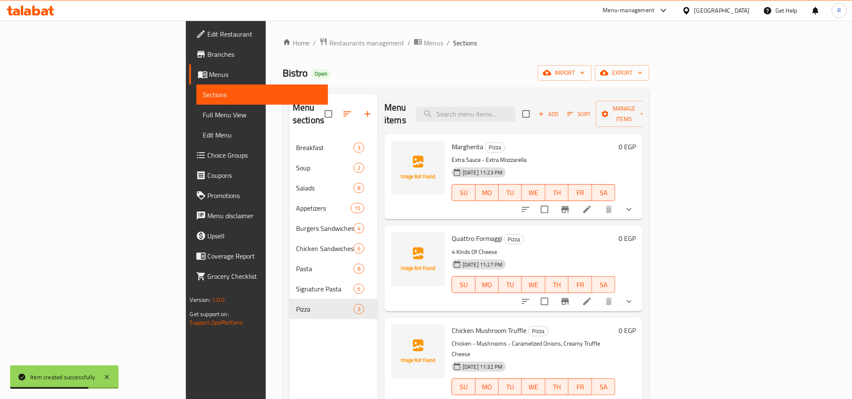
scroll to position [118, 0]
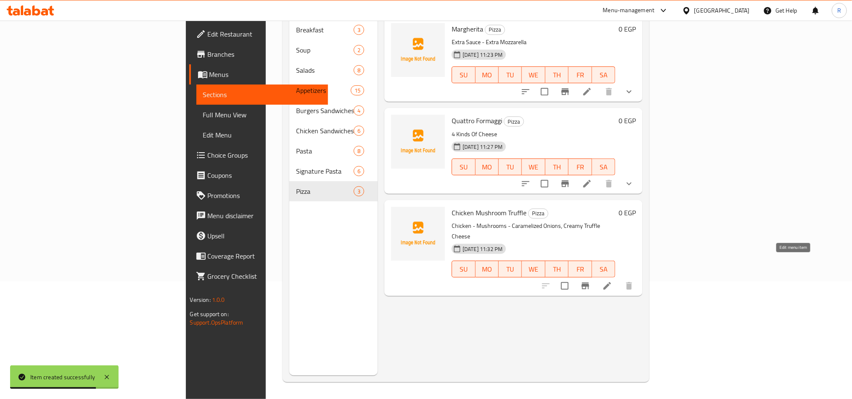
click at [613, 281] on icon at bounding box center [608, 286] width 10 height 10
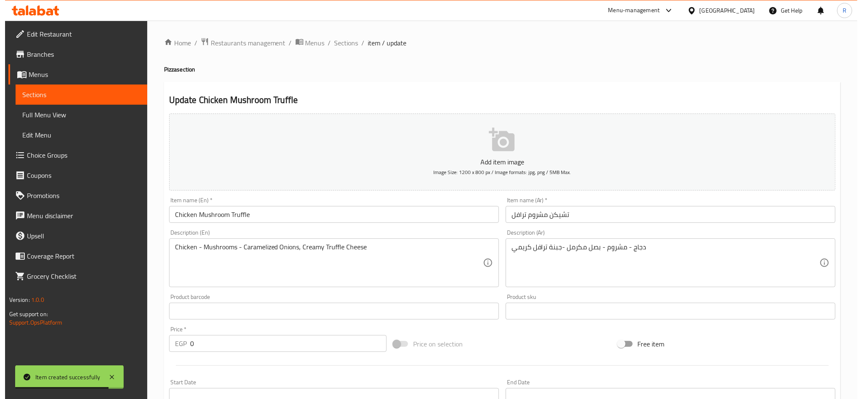
scroll to position [194, 0]
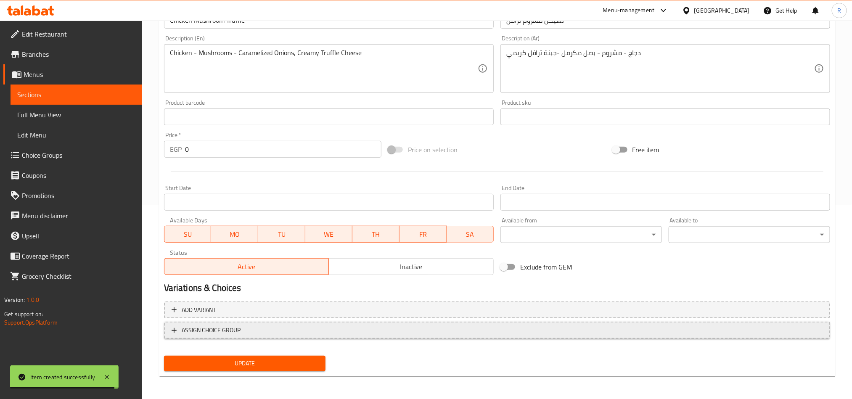
click at [319, 332] on span "ASSIGN CHOICE GROUP" at bounding box center [497, 330] width 651 height 11
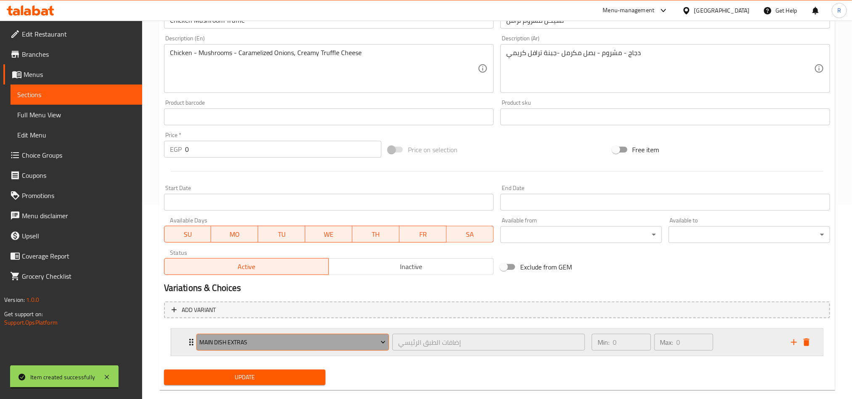
click at [379, 335] on button "Main Dish Extras" at bounding box center [292, 342] width 193 height 17
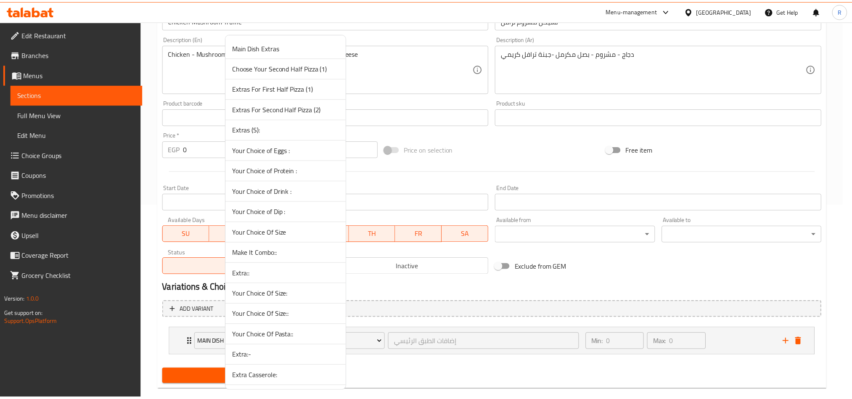
scroll to position [209, 0]
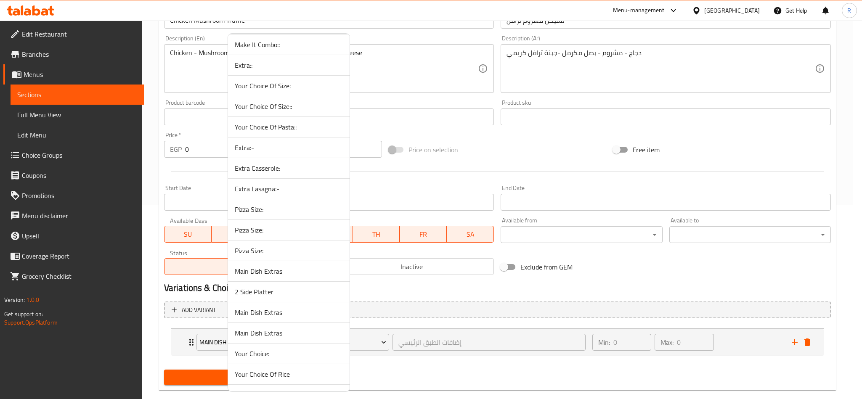
click at [295, 256] on span "Pizza Size:" at bounding box center [289, 251] width 108 height 10
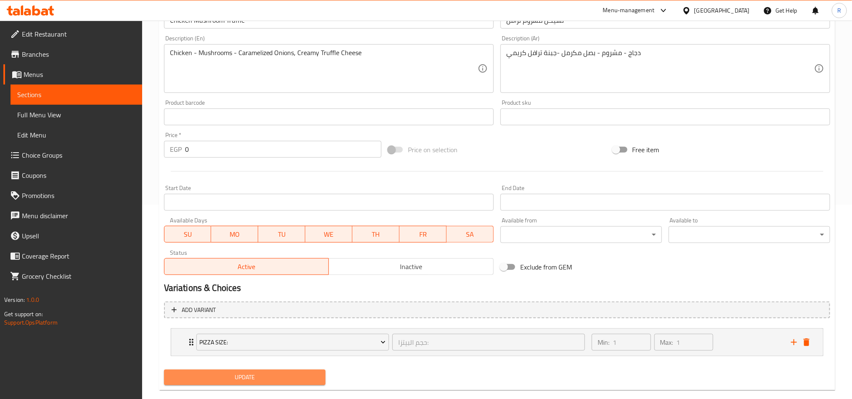
click at [235, 372] on button "Update" at bounding box center [245, 378] width 162 height 16
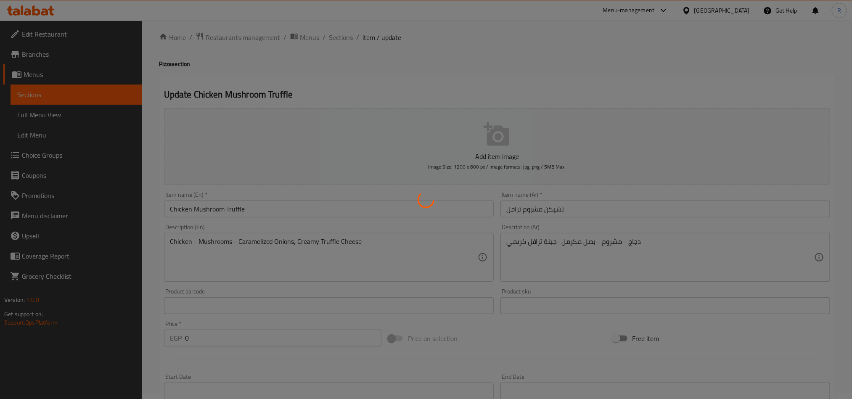
scroll to position [0, 0]
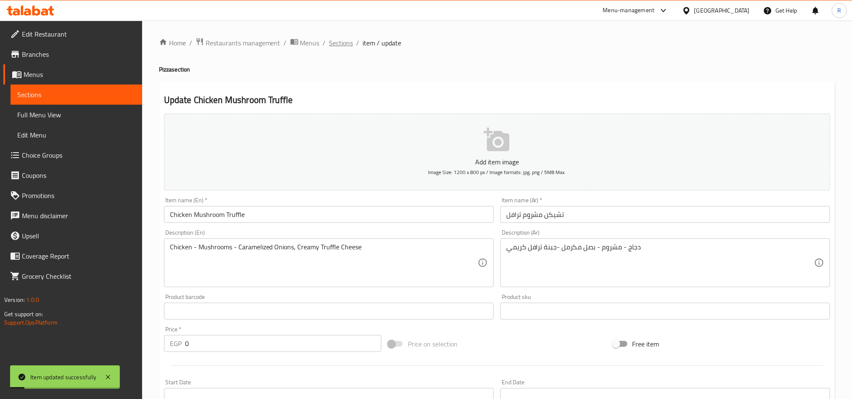
click at [337, 42] on span "Sections" at bounding box center [341, 43] width 24 height 10
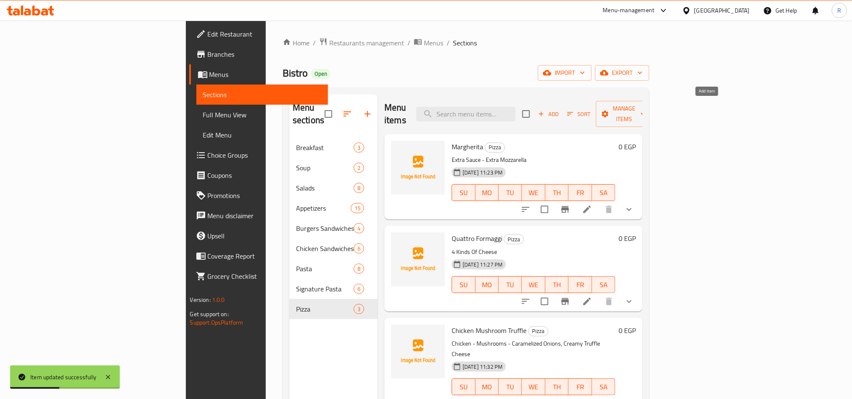
click at [560, 109] on span "Add" at bounding box center [548, 114] width 23 height 10
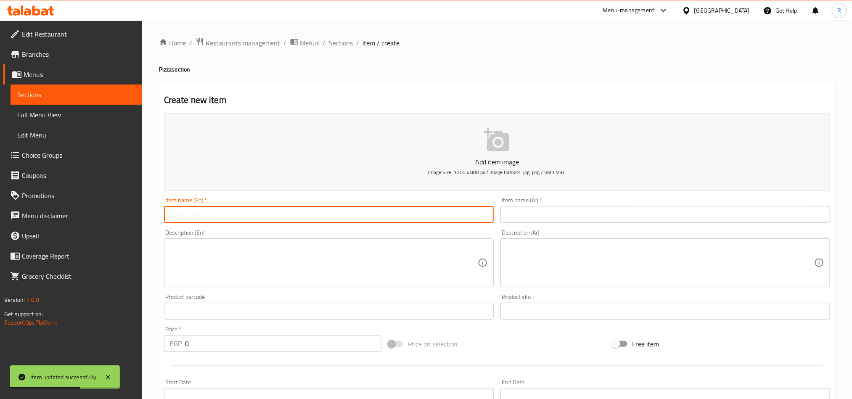
paste input "Chicken Ranch"
type input "Chicken Ranch"
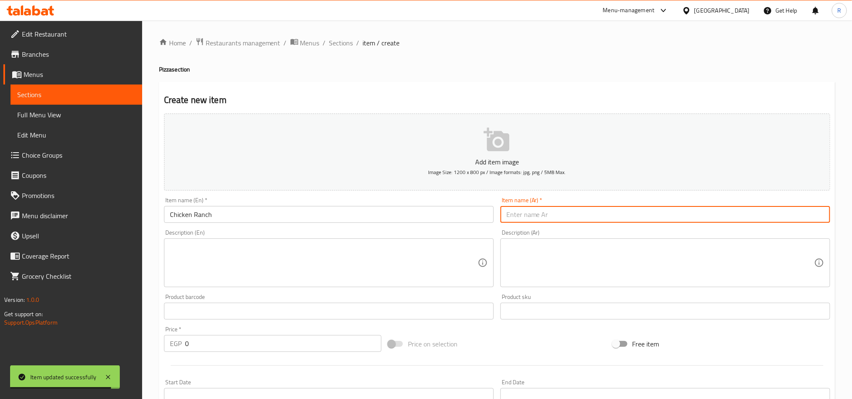
paste input "تشيكن رانش"
type input "تشيكن رانش"
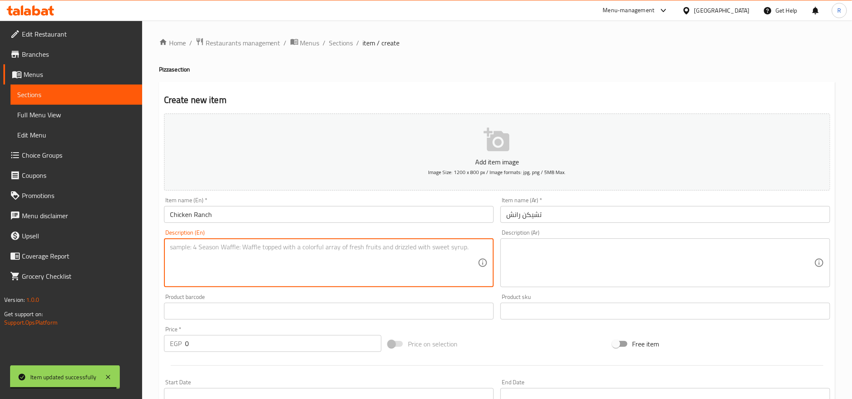
click at [390, 259] on textarea at bounding box center [324, 263] width 308 height 40
paste textarea "Chicken - Beef Bacon - Onions - Vegetables - Ranch Sauce - Jalapeño"
click at [170, 257] on textarea "Chicken - Beef Bacon - Onions - Vegetables - Ranch Sauce - Jalapeño" at bounding box center [324, 263] width 308 height 40
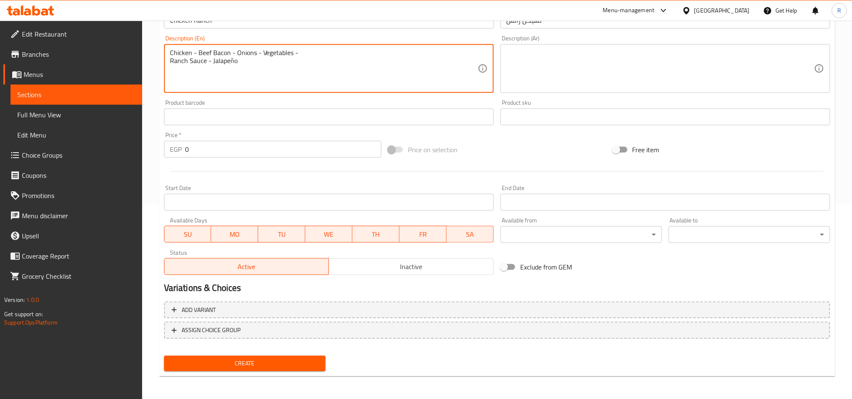
click at [169, 63] on div "Chicken - Beef Bacon - Onions - Vegetables - Ranch Sauce - Jalapeño Description…" at bounding box center [329, 68] width 330 height 49
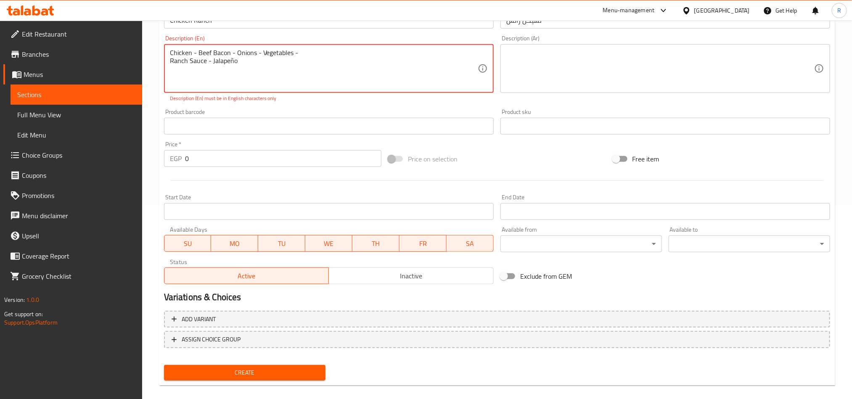
click at [170, 61] on textarea "Chicken - Beef Bacon - Onions - Vegetables - Ranch Sauce - Jalapeño" at bounding box center [324, 69] width 308 height 40
click at [360, 53] on textarea "Chicken - Beef Bacon - Onions - Vegetables -Ranch Sauce - Jalapeño" at bounding box center [324, 69] width 308 height 40
type textarea "Chicken - Beef Bacon - Onions - Vegetables -Ranch Sauce - [GEOGRAPHIC_DATA]"
click at [372, 110] on div "Product barcode Product barcode" at bounding box center [329, 122] width 330 height 26
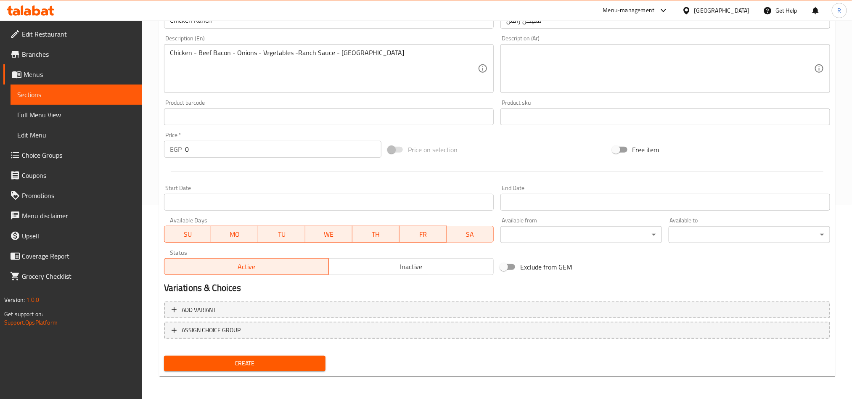
click at [567, 58] on textarea at bounding box center [661, 69] width 308 height 40
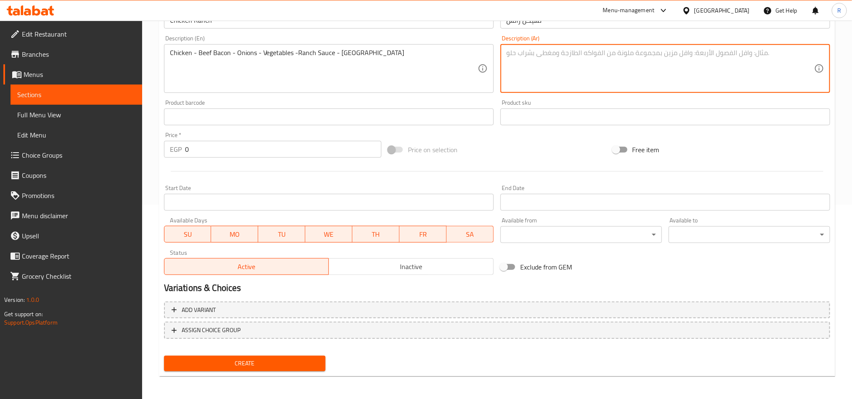
click at [600, 74] on textarea at bounding box center [661, 69] width 308 height 40
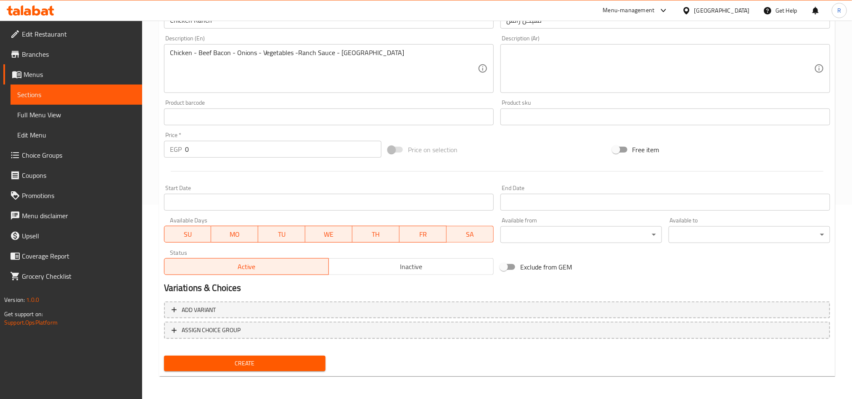
click at [731, 81] on textarea at bounding box center [661, 69] width 308 height 40
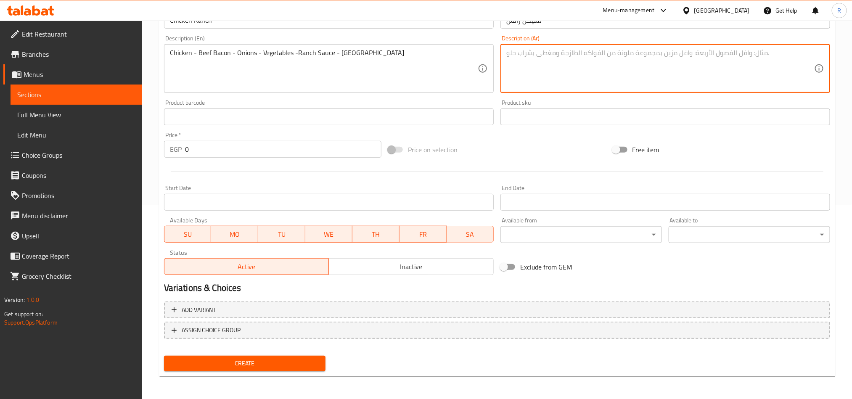
click at [703, 62] on textarea at bounding box center [661, 69] width 308 height 40
paste textarea "دجاج - بيكون بقرى - [GEOGRAPHIC_DATA] - [GEOGRAPHIC_DATA] . رانش صوص - فلفل هال…"
click at [813, 62] on textarea "دجاج - بيكون بقرى - [GEOGRAPHIC_DATA] - [GEOGRAPHIC_DATA] . رانش صوص - فلفل هال…" at bounding box center [661, 69] width 308 height 40
type textarea "دجاج - بيكون بقرى - بصل - خضروات .رانش صوص - فلفل هالبينو"
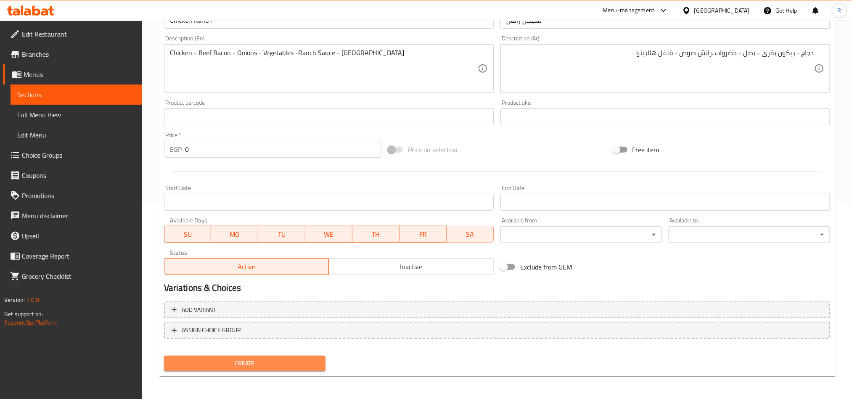
click at [248, 365] on span "Create" at bounding box center [245, 363] width 148 height 11
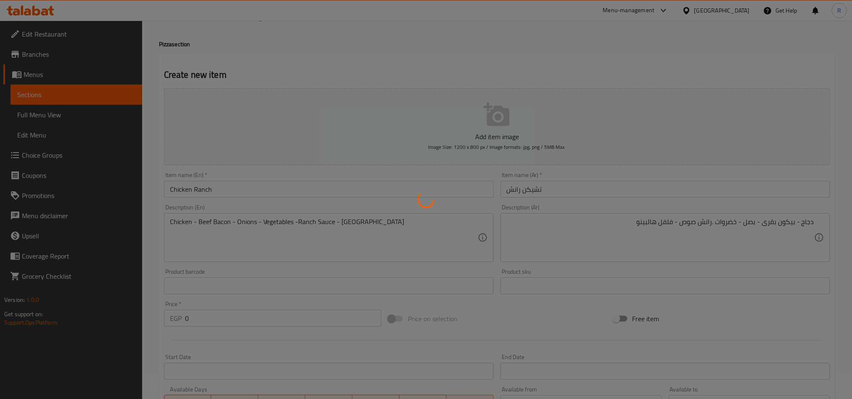
scroll to position [0, 0]
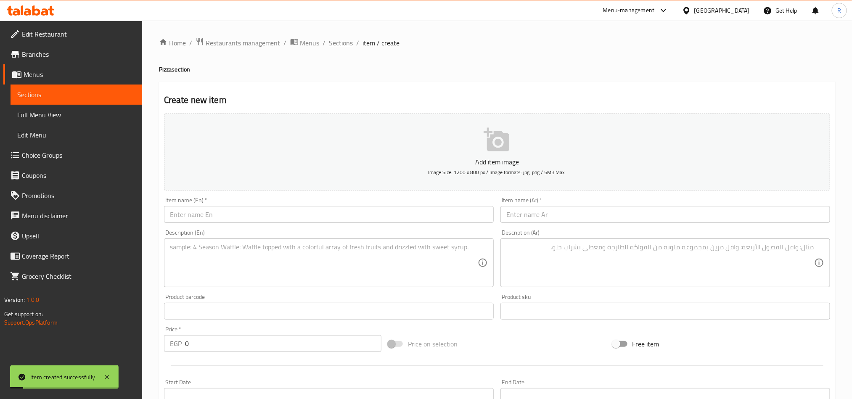
click at [332, 44] on span "Sections" at bounding box center [341, 43] width 24 height 10
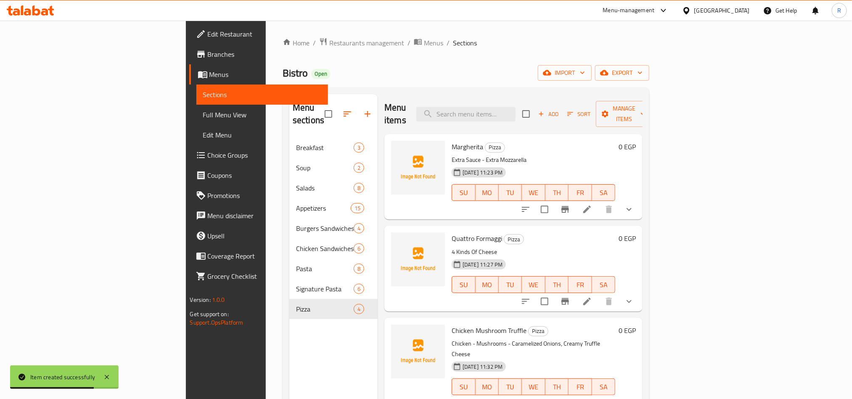
scroll to position [118, 0]
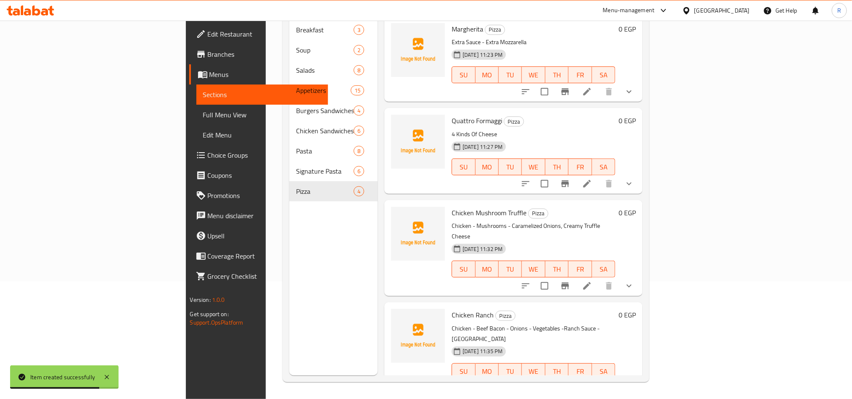
click at [611, 385] on icon at bounding box center [608, 389] width 8 height 8
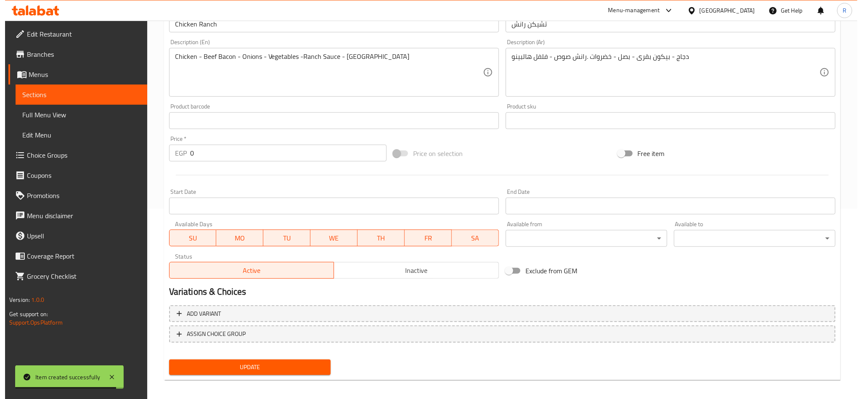
scroll to position [194, 0]
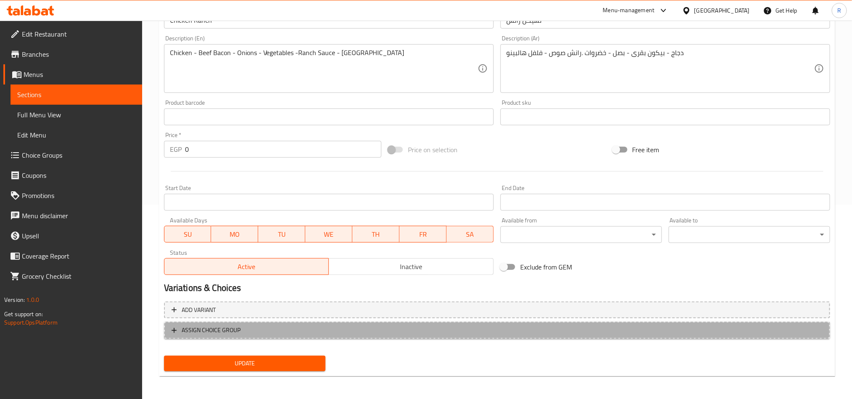
click at [279, 335] on span "ASSIGN CHOICE GROUP" at bounding box center [497, 330] width 651 height 11
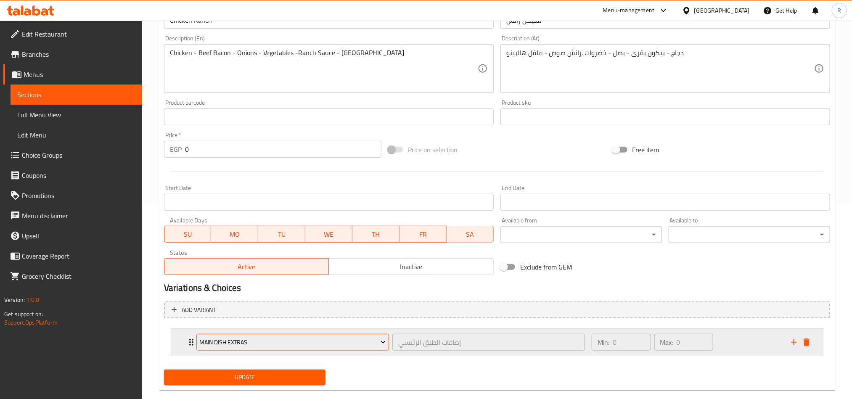
click at [340, 337] on span "Main Dish Extras" at bounding box center [292, 342] width 186 height 11
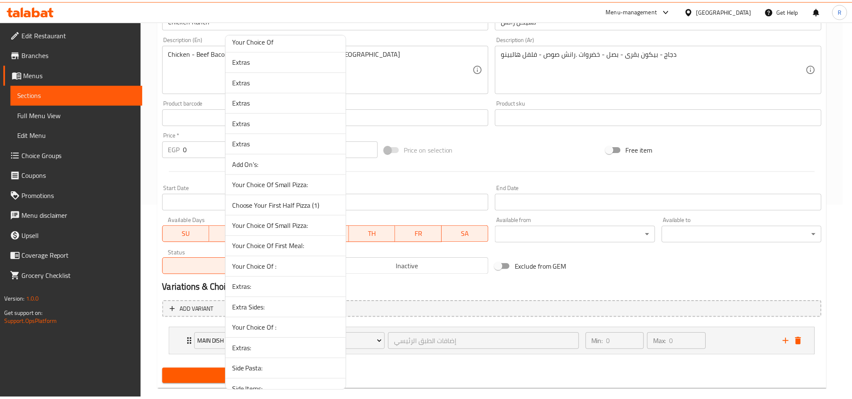
scroll to position [250, 0]
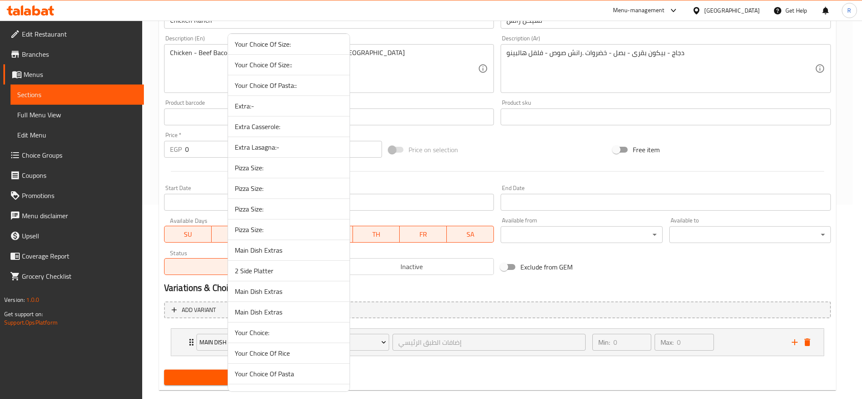
click at [274, 232] on span "Pizza Size:" at bounding box center [289, 230] width 108 height 10
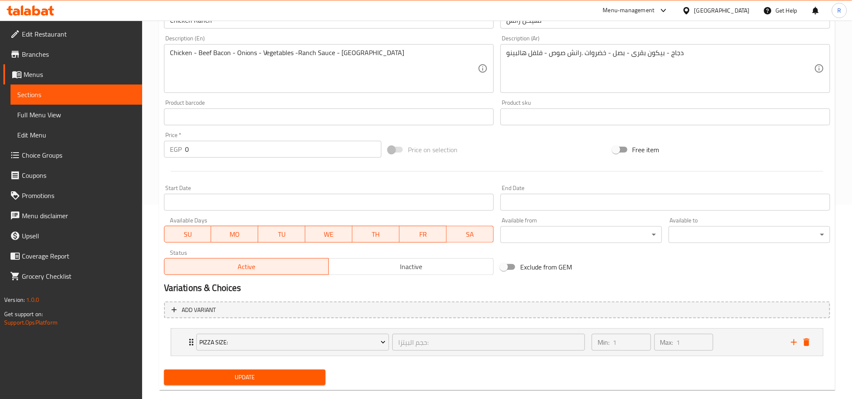
click at [289, 377] on span "Update" at bounding box center [245, 377] width 148 height 11
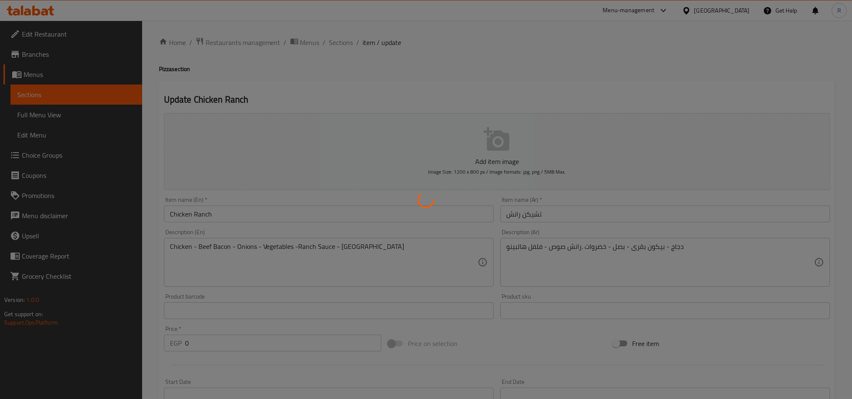
scroll to position [0, 0]
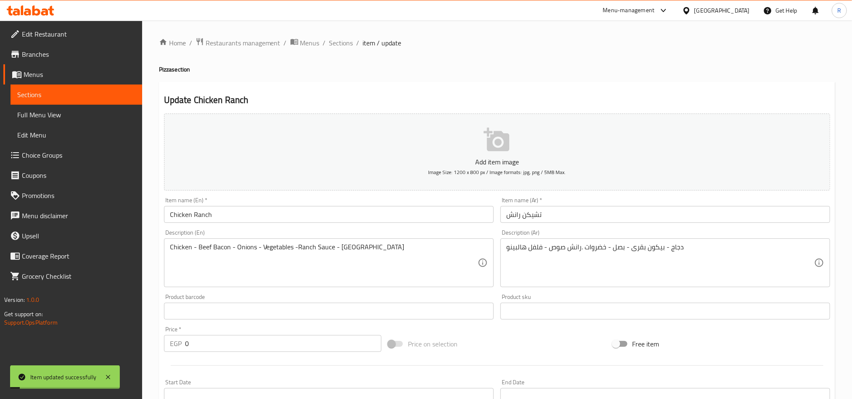
drag, startPoint x: 350, startPoint y: 45, endPoint x: 383, endPoint y: 82, distance: 49.8
click at [350, 45] on span "Sections" at bounding box center [341, 43] width 24 height 10
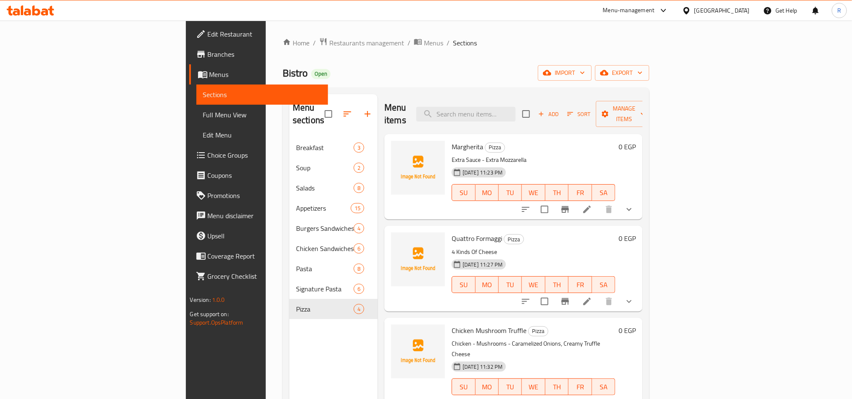
click at [560, 109] on span "Add" at bounding box center [548, 114] width 23 height 10
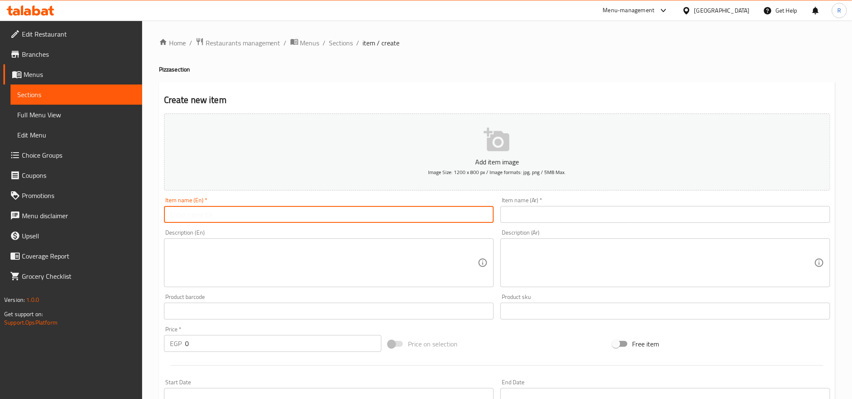
paste input "Crispy Dynamite Ranch"
type input "Crispy Dynamite Ranch"
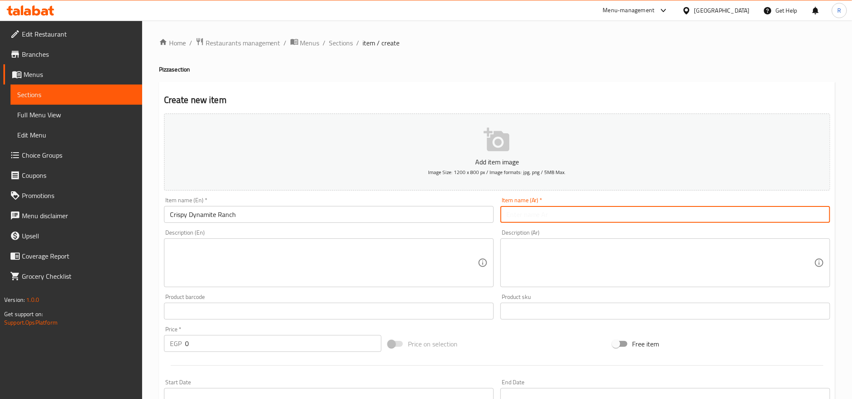
paste input "[PERSON_NAME] رانش"
type input "[PERSON_NAME] رانش"
click at [334, 243] on div "Description (En) Description (En)" at bounding box center [329, 259] width 330 height 58
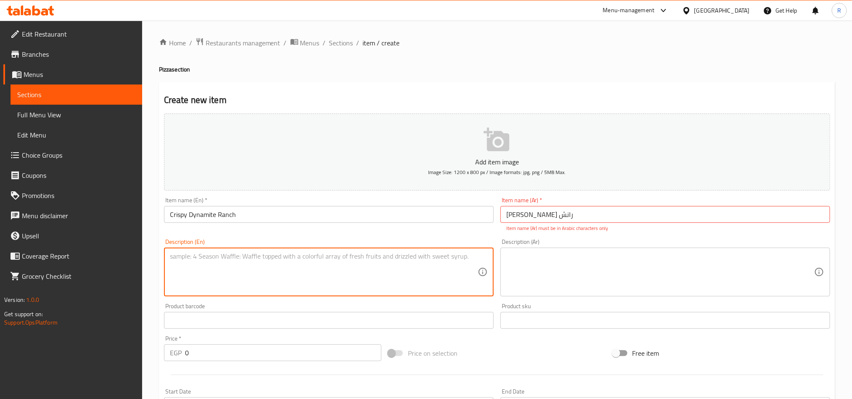
paste textarea "Crispy Chicken - Salami - Onions - Bell Pepper - Hot Dynamite Sauce - Ranch Sau…"
click at [168, 264] on div "Crispy Chicken - Salami - Onions - Bell Pepper - Hot Dynamite Sauce - Ranch Sau…" at bounding box center [329, 272] width 330 height 49
click at [172, 266] on textarea "Crispy Chicken - Salami - Onions - Bell Pepper - Hot Dynamite Sauce - Ranch Sau…" at bounding box center [324, 272] width 308 height 40
type textarea "Crispy Chicken - Salami - Onions - Bell Pepper -Hot Dynamite Sauce - Ranch Sauce"
click at [624, 270] on textarea at bounding box center [661, 272] width 308 height 40
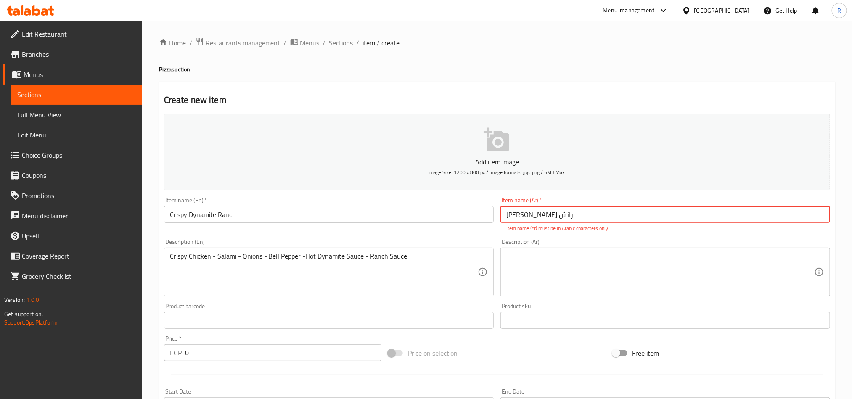
click at [588, 216] on input "[PERSON_NAME] رانش" at bounding box center [666, 214] width 330 height 17
click at [738, 279] on textarea at bounding box center [661, 272] width 308 height 40
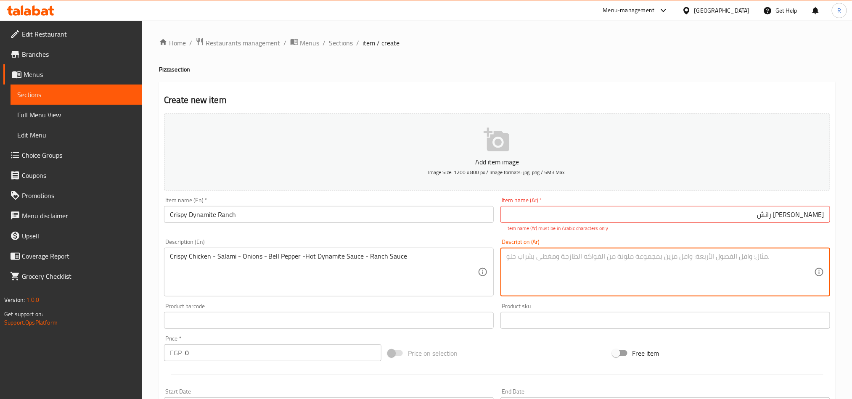
click at [707, 214] on input "[PERSON_NAME] رانش" at bounding box center [666, 214] width 330 height 17
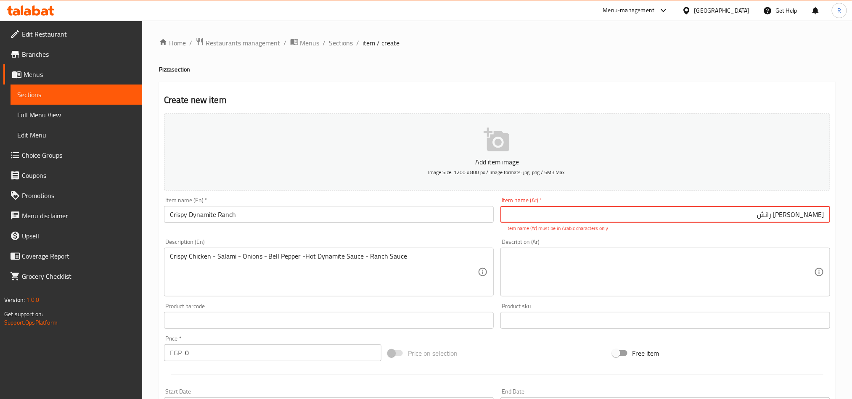
click at [795, 214] on input "[PERSON_NAME] رانش" at bounding box center [666, 214] width 330 height 17
click at [740, 220] on input "[PERSON_NAME] رانش" at bounding box center [666, 214] width 330 height 17
type input "[PERSON_NAME] رانش"
click at [764, 233] on div "Item name (Ar)   * [PERSON_NAME] رانش Item name (Ar) * Item name (Ar) must be i…" at bounding box center [665, 215] width 337 height 42
click at [765, 237] on div "Description (Ar) Description (Ar)" at bounding box center [665, 268] width 337 height 64
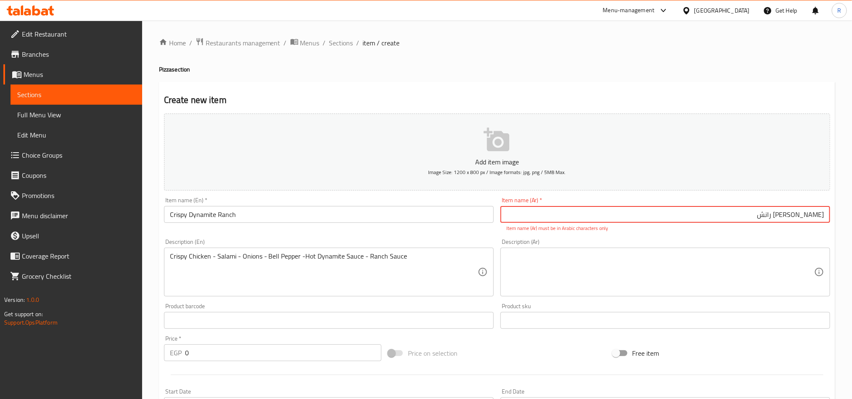
click at [747, 213] on input "[PERSON_NAME] رانش" at bounding box center [666, 214] width 330 height 17
click at [735, 233] on div "Add item image Image Size: 1200 x 800 px / Image formats: jpg, png / 5MB Max. I…" at bounding box center [497, 296] width 673 height 372
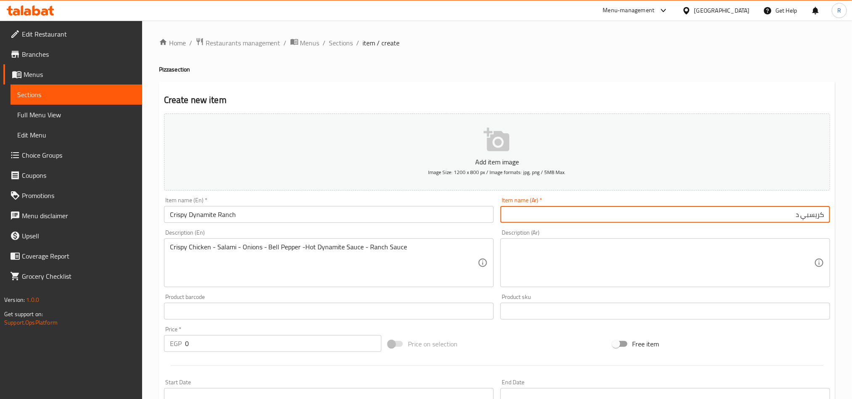
click at [755, 213] on input "كريسبي د" at bounding box center [666, 214] width 330 height 17
type input "[PERSON_NAME]"
click at [616, 268] on textarea at bounding box center [661, 263] width 308 height 40
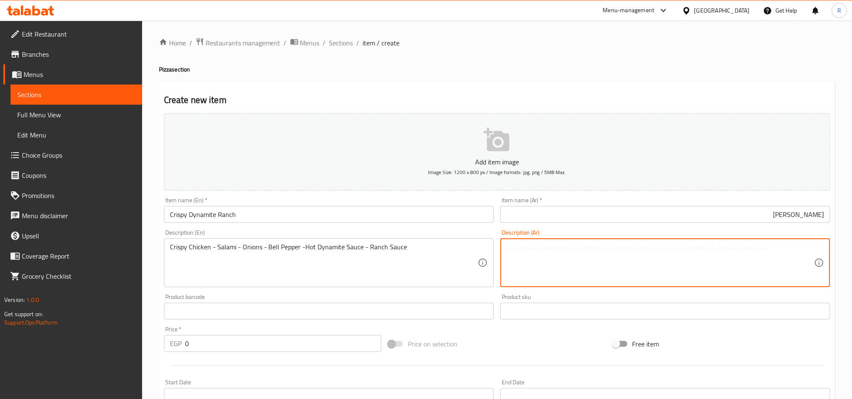
click at [610, 244] on textarea at bounding box center [661, 263] width 308 height 40
click at [655, 269] on textarea at bounding box center [661, 263] width 308 height 40
paste textarea "دجاج مقرمش - سلامى - [GEOGRAPHIC_DATA] - فلفل - داینامیت صوص حار - رانش صوص"
click at [813, 256] on textarea "دجاج مقرمش - سلامى - [GEOGRAPHIC_DATA] - فلفل - داینامیت صوص حار - رانش صوص" at bounding box center [661, 263] width 308 height 40
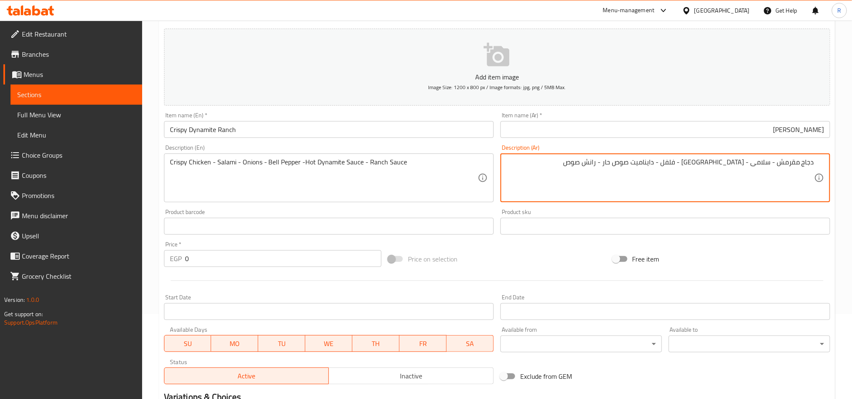
scroll to position [126, 0]
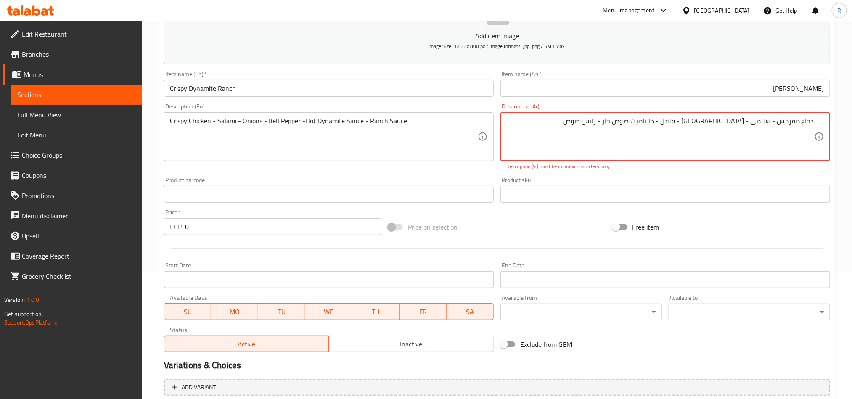
click at [575, 127] on textarea "دجاج مقرمش - سلامى - [GEOGRAPHIC_DATA] - فلفل - داینامیت صوص حار - رانش صوص" at bounding box center [661, 137] width 308 height 40
click at [701, 124] on textarea "دجاج مقرمش - سلامى - [GEOGRAPHIC_DATA] - فلفل - داینامیت صوص حار - رانش صوص" at bounding box center [661, 137] width 308 height 40
click at [701, 123] on textarea "دجاج مقرمش - سلامى - [GEOGRAPHIC_DATA] - فلفل - داینامیت صوص حار - رانش صوص" at bounding box center [661, 137] width 308 height 40
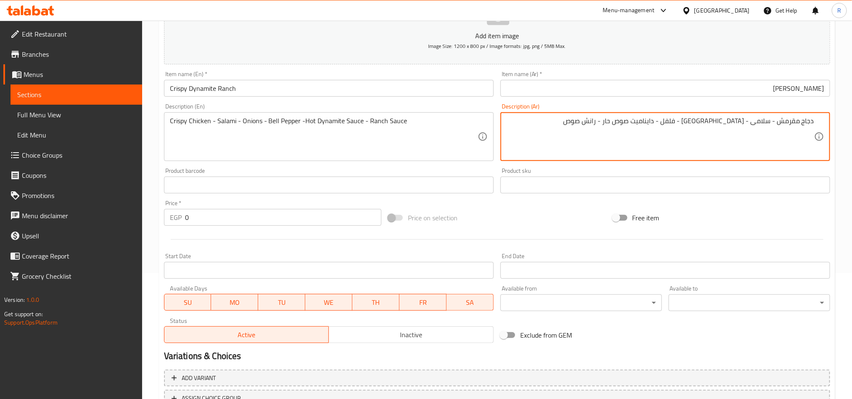
click at [572, 124] on textarea "دجاج مقرمش - سلامى - [GEOGRAPHIC_DATA] - فلفل - دايناميت صوص حار - رانش صوص" at bounding box center [661, 137] width 308 height 40
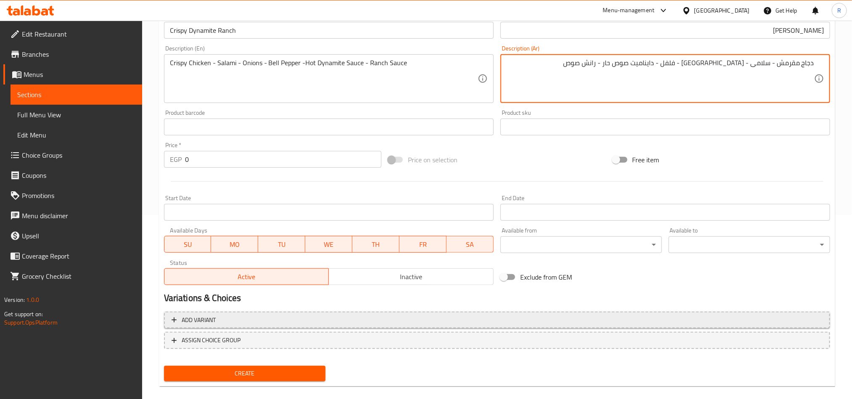
scroll to position [194, 0]
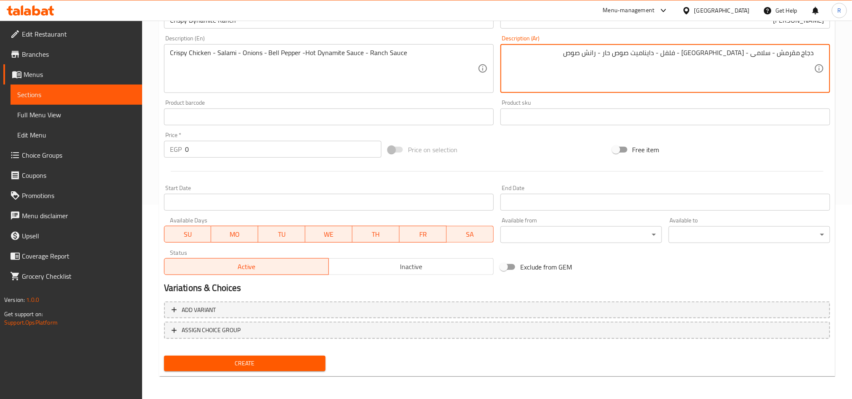
type textarea "دجاج مقرمش - سلامى - [GEOGRAPHIC_DATA] - فلفل - دايناميت صوص حار - رانش صوص"
click at [286, 358] on span "Create" at bounding box center [245, 363] width 148 height 11
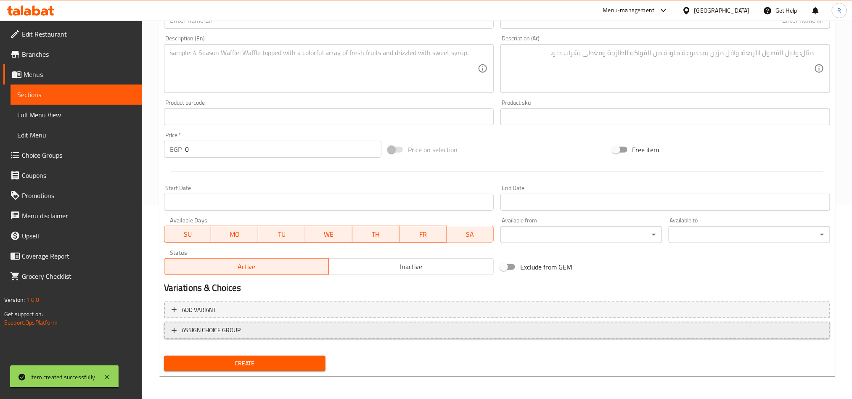
click at [290, 335] on span "ASSIGN CHOICE GROUP" at bounding box center [497, 330] width 651 height 11
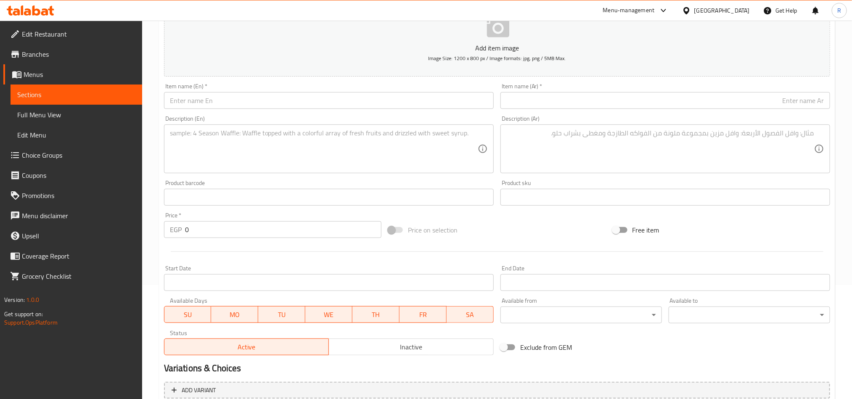
scroll to position [5, 0]
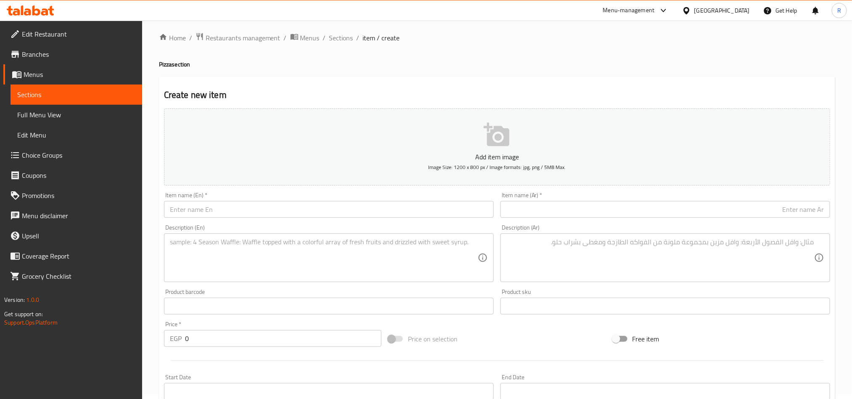
drag, startPoint x: 340, startPoint y: 37, endPoint x: 353, endPoint y: 58, distance: 25.0
click at [340, 37] on span "Sections" at bounding box center [341, 38] width 24 height 10
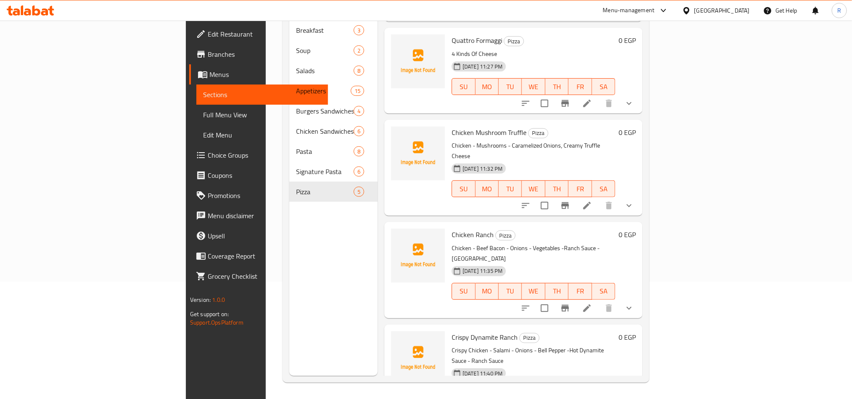
scroll to position [118, 0]
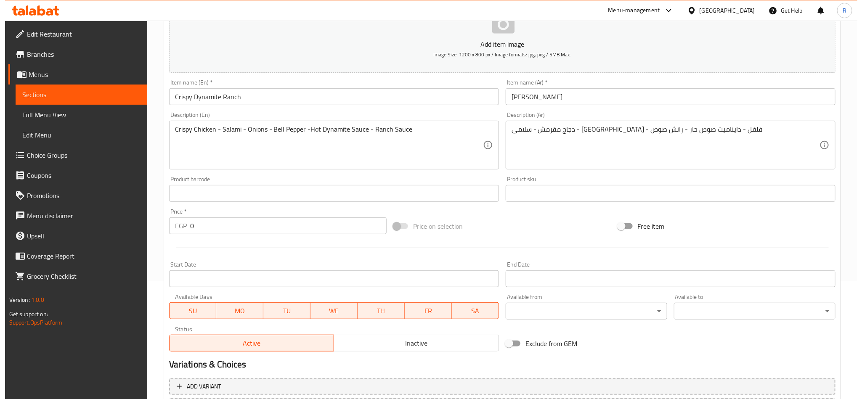
scroll to position [194, 0]
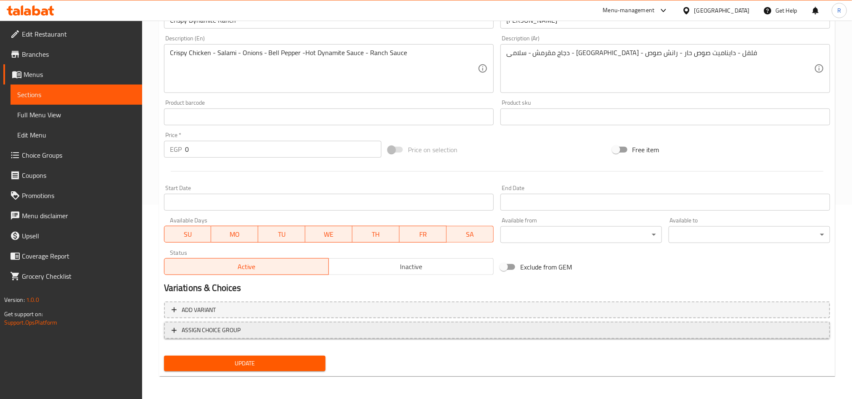
click at [302, 327] on span "ASSIGN CHOICE GROUP" at bounding box center [497, 330] width 651 height 11
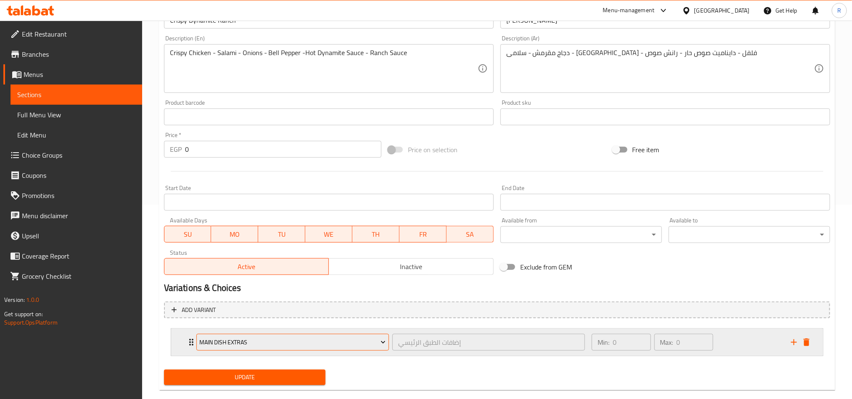
click at [314, 346] on span "Main Dish Extras" at bounding box center [292, 342] width 186 height 11
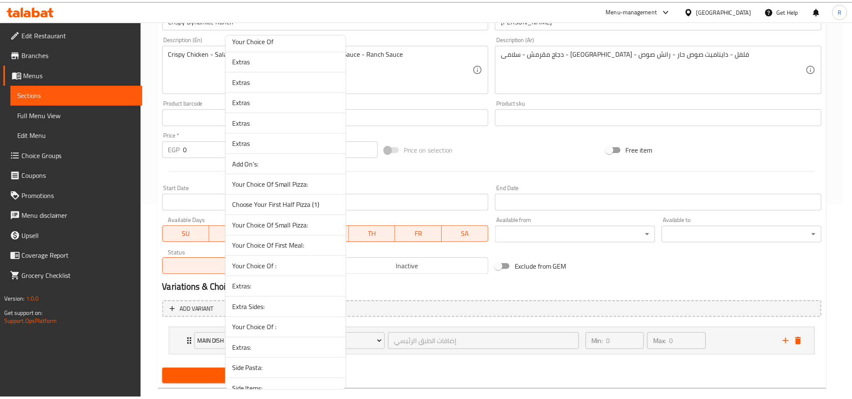
scroll to position [292, 0]
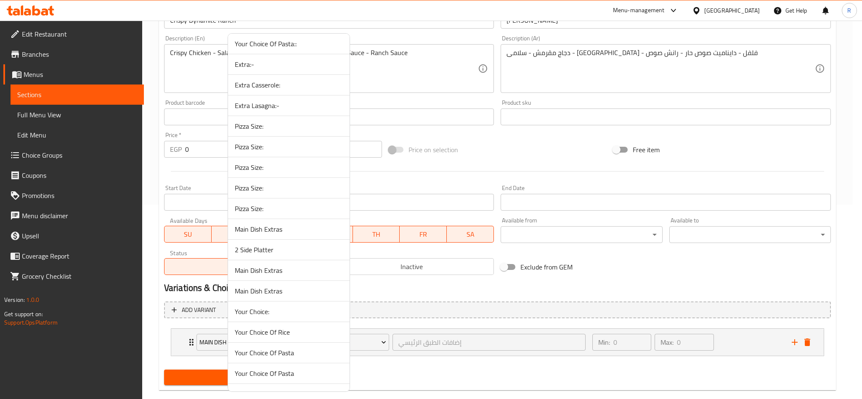
click at [292, 214] on span "Pizza Size:" at bounding box center [289, 209] width 108 height 10
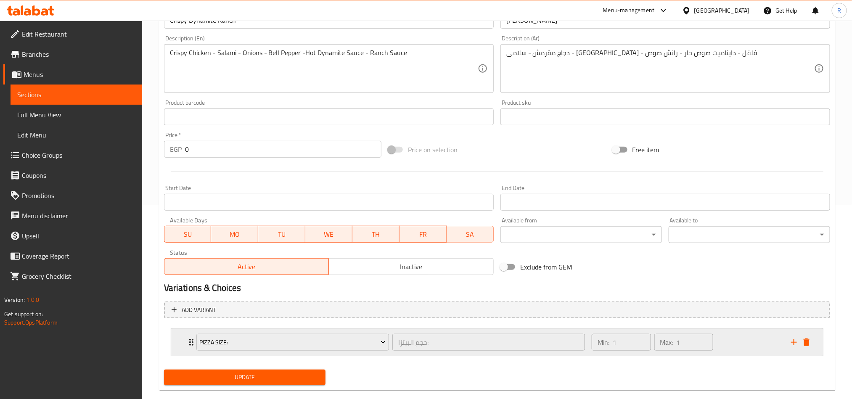
click at [723, 343] on div "Min: 1 ​ Max: 1 ​" at bounding box center [686, 342] width 199 height 27
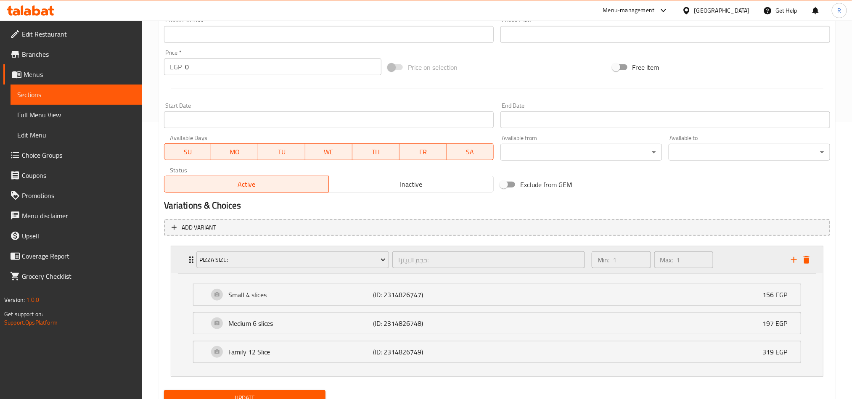
scroll to position [313, 0]
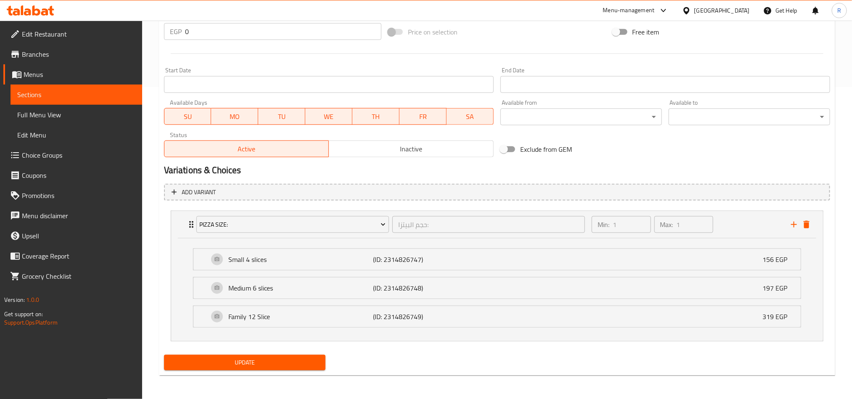
click at [269, 363] on span "Update" at bounding box center [245, 363] width 148 height 11
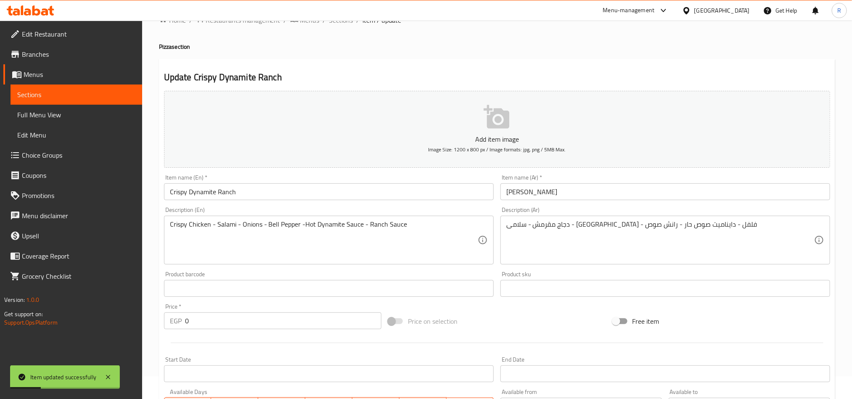
scroll to position [0, 0]
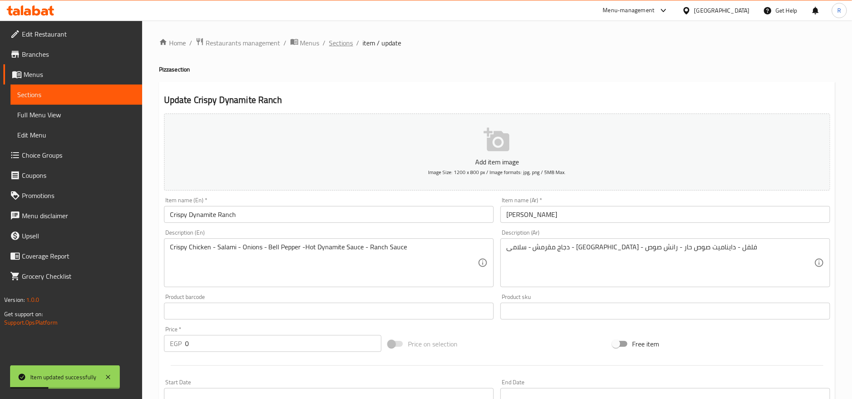
click at [340, 45] on span "Sections" at bounding box center [341, 43] width 24 height 10
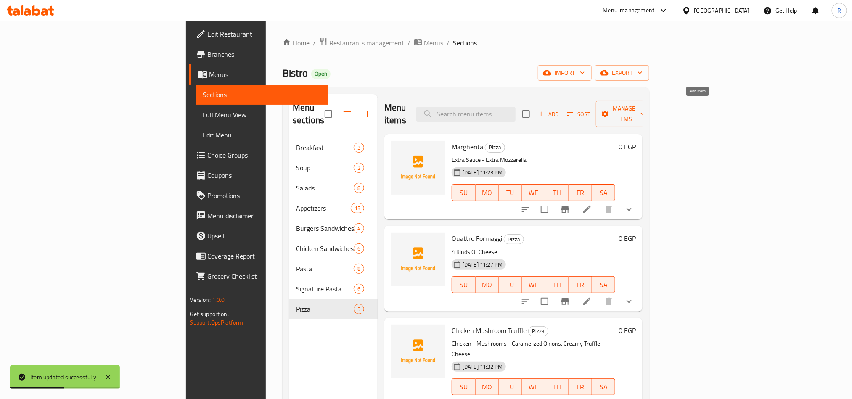
click at [560, 109] on span "Add" at bounding box center [548, 114] width 23 height 10
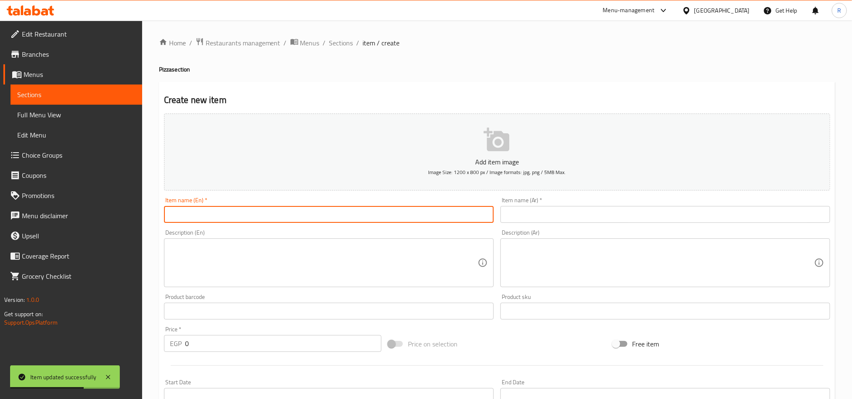
paste input ".BBQ [DEMOGRAPHIC_DATA]"
click at [346, 215] on input ".BBQ [DEMOGRAPHIC_DATA]" at bounding box center [329, 214] width 330 height 17
type input ".BBQ [DEMOGRAPHIC_DATA]"
click at [185, 217] on input ".BBQ [DEMOGRAPHIC_DATA]" at bounding box center [329, 214] width 330 height 17
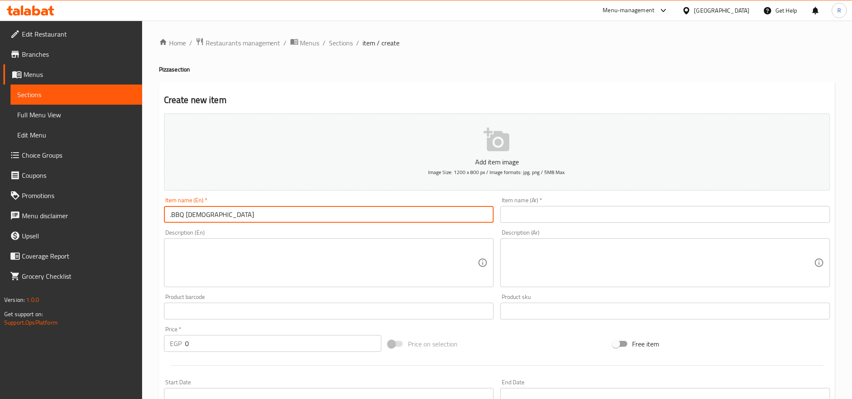
click at [185, 217] on input ".BBQ [DEMOGRAPHIC_DATA]" at bounding box center [329, 214] width 330 height 17
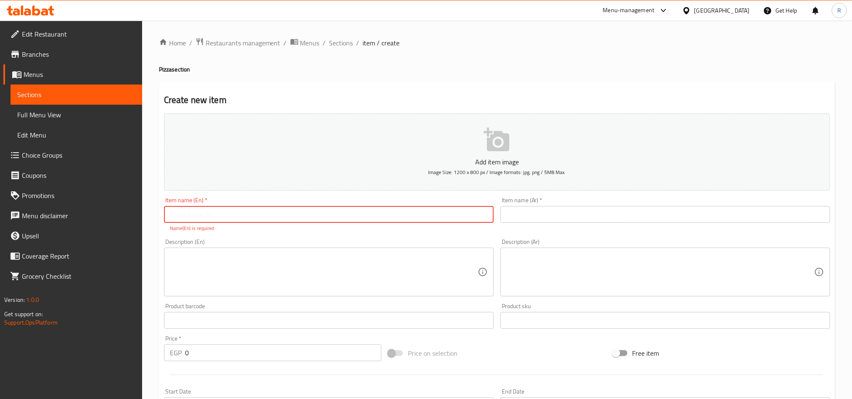
paste input "Chicken"
click at [366, 215] on input "Chicken" at bounding box center [329, 214] width 330 height 17
paste input ".BBQ"
click at [194, 217] on input "Chicken .BBQ" at bounding box center [329, 214] width 330 height 17
type input "Chicken BBQ"
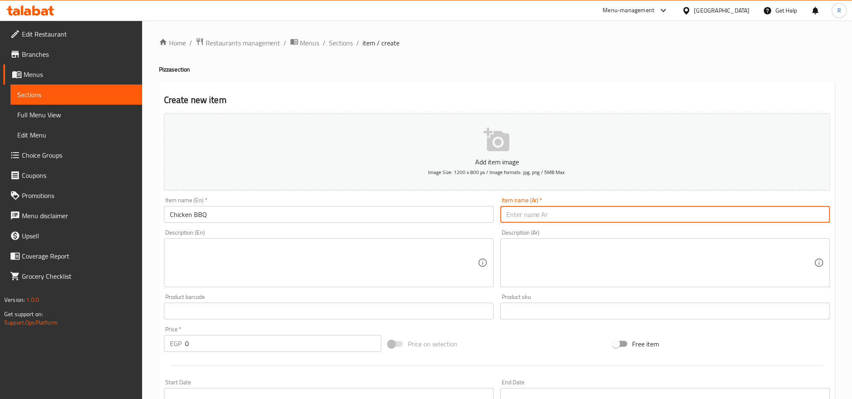
paste input "تشيكن باربكيو"
type input "تشيكن باربكيو"
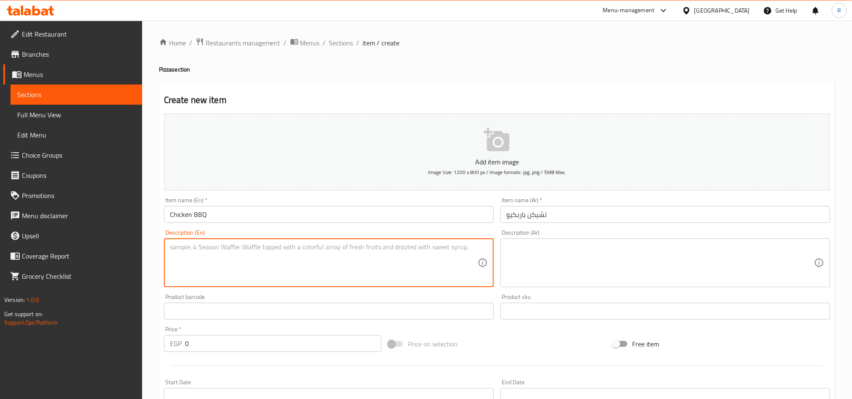
click at [389, 255] on textarea at bounding box center [324, 263] width 308 height 40
paste textarea "Chicken - Hot Dog - BBQ Sauce"
type textarea "Chicken - Hot Dog - BBQ Sauce"
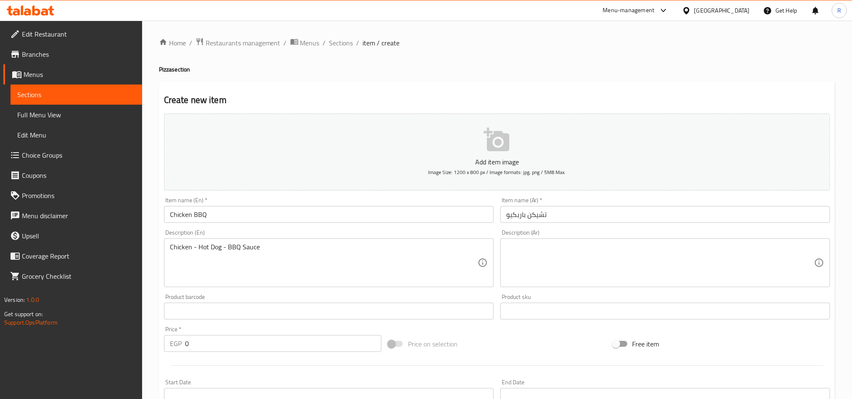
drag, startPoint x: 644, startPoint y: 239, endPoint x: 615, endPoint y: 248, distance: 30.3
click at [615, 248] on textarea at bounding box center [661, 263] width 308 height 40
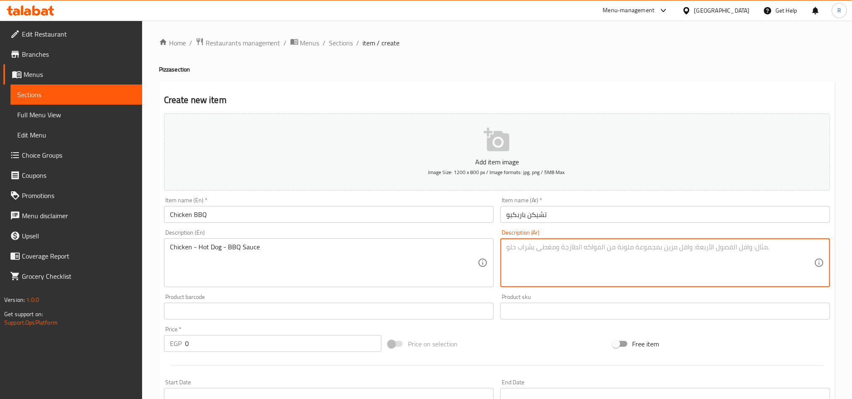
paste textarea "دجاج - هوت دوج - باربكيو صوص"
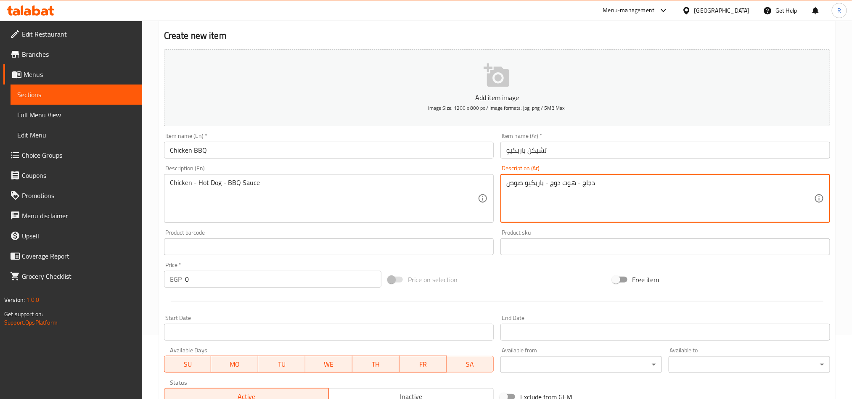
scroll to position [189, 0]
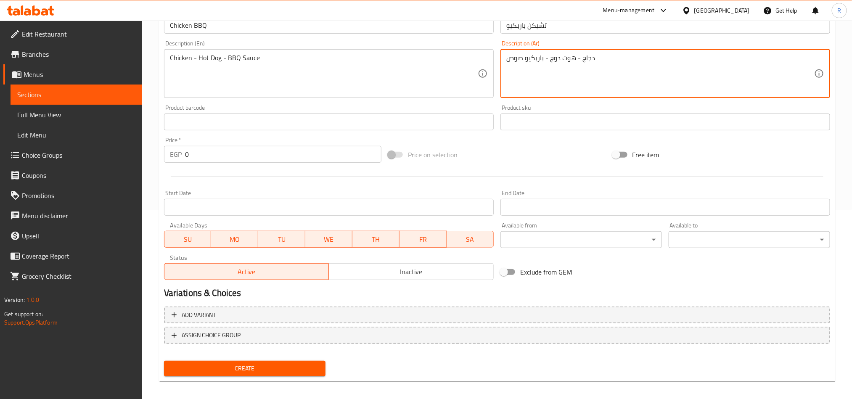
type textarea "دجاج - هوت دوج - باربكيو صوص"
click at [241, 373] on span "Create" at bounding box center [245, 369] width 148 height 11
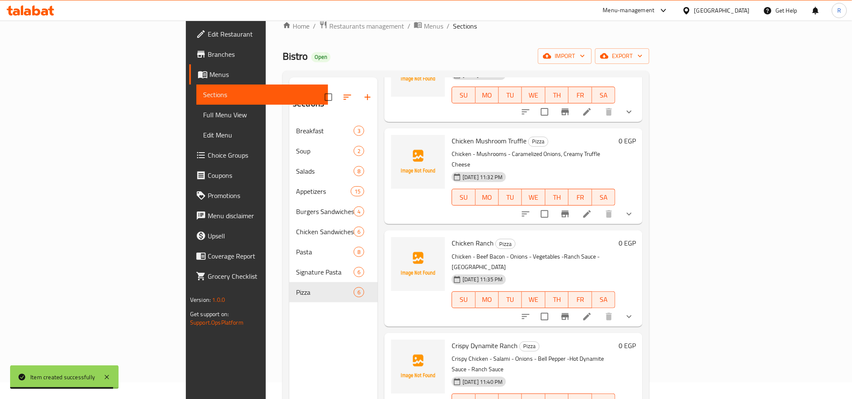
scroll to position [118, 0]
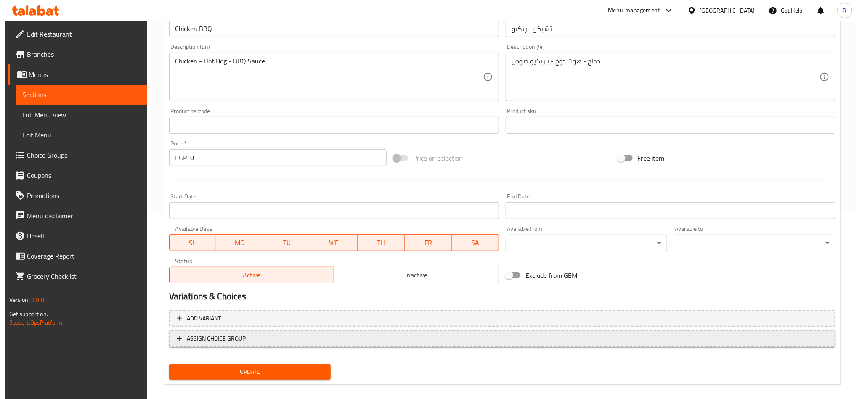
scroll to position [194, 0]
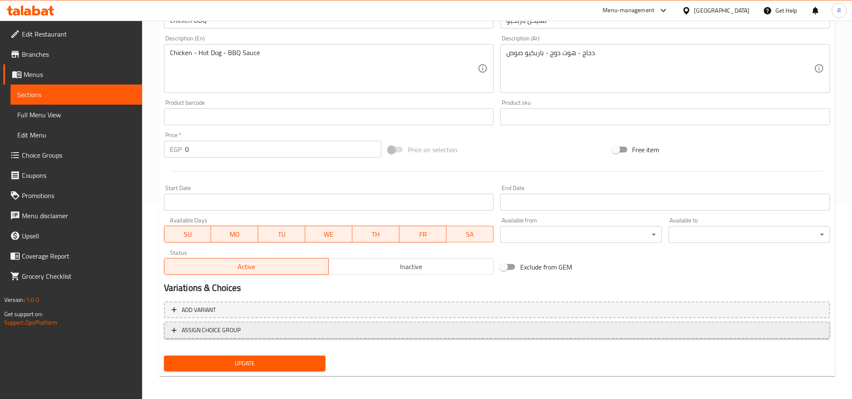
click at [337, 336] on button "ASSIGN CHOICE GROUP" at bounding box center [497, 330] width 666 height 17
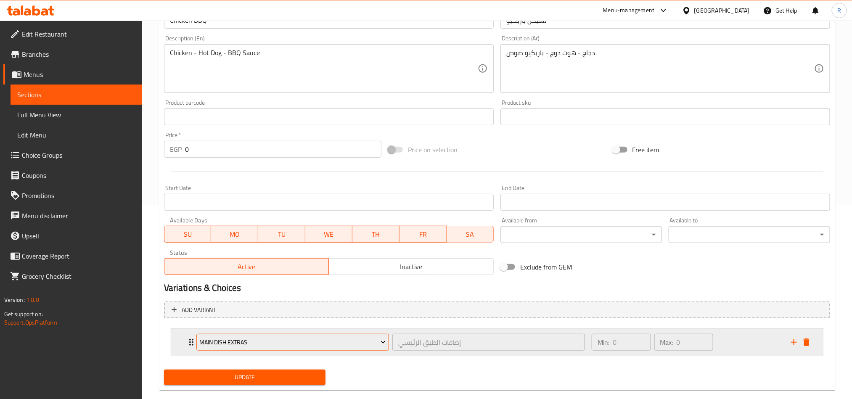
click at [326, 336] on button "Main Dish Extras" at bounding box center [292, 342] width 193 height 17
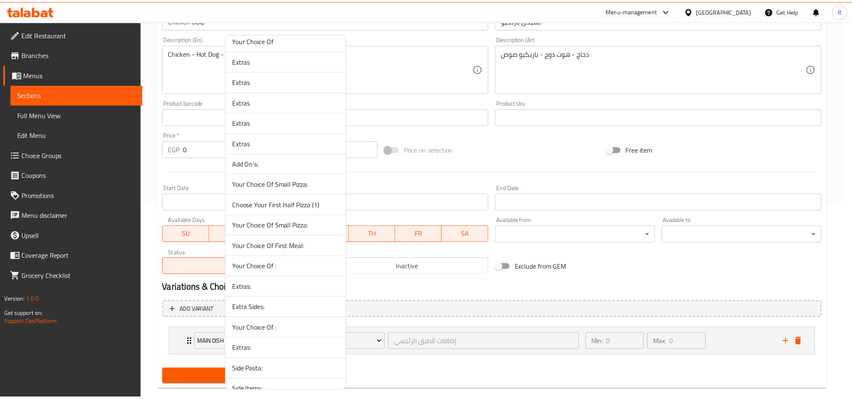
scroll to position [313, 0]
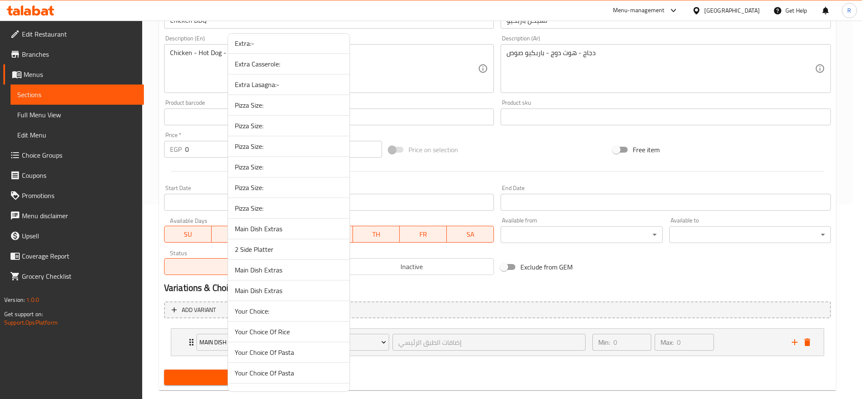
click at [282, 211] on span "Pizza Size:" at bounding box center [289, 208] width 108 height 10
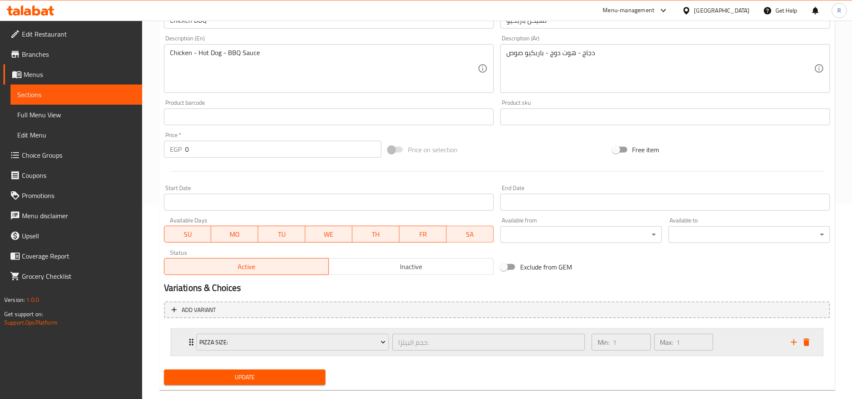
click at [721, 343] on div "Min: 1 ​ Max: 1 ​" at bounding box center [686, 342] width 199 height 27
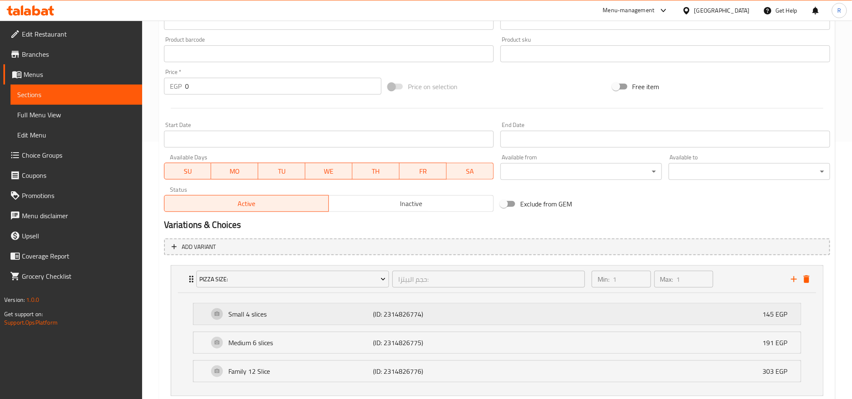
scroll to position [313, 0]
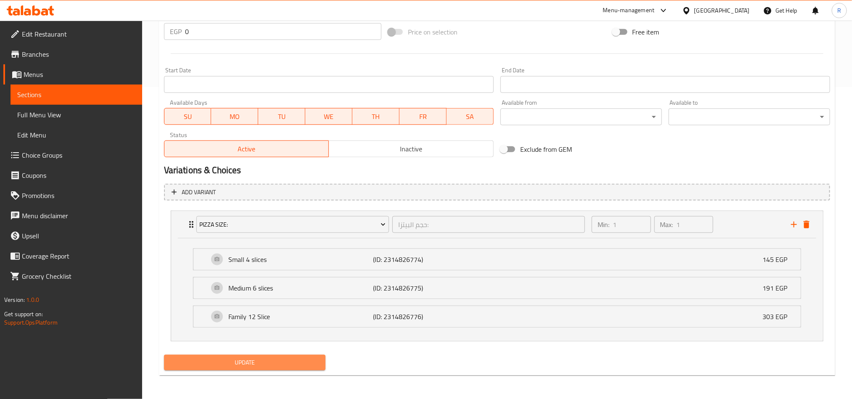
click at [291, 361] on span "Update" at bounding box center [245, 363] width 148 height 11
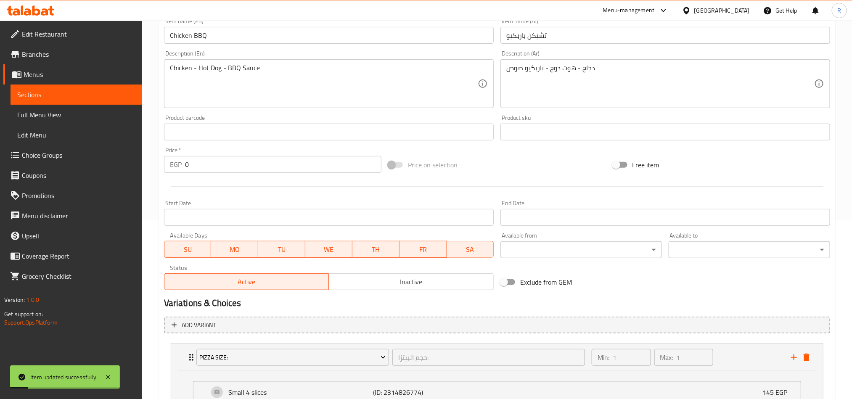
scroll to position [0, 0]
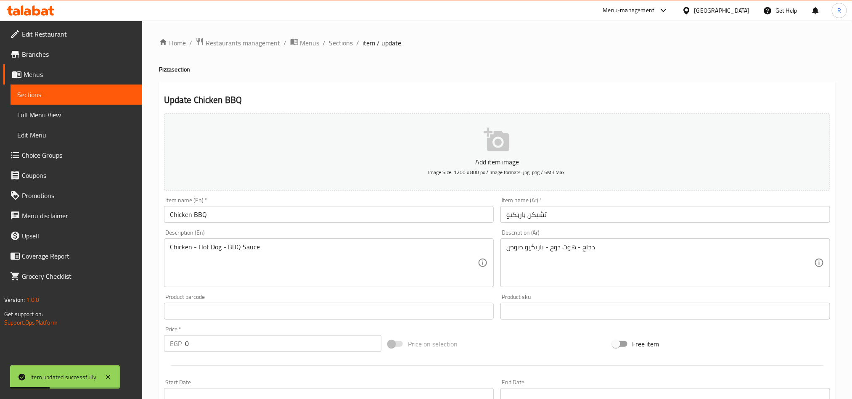
click at [351, 47] on span "Sections" at bounding box center [341, 43] width 24 height 10
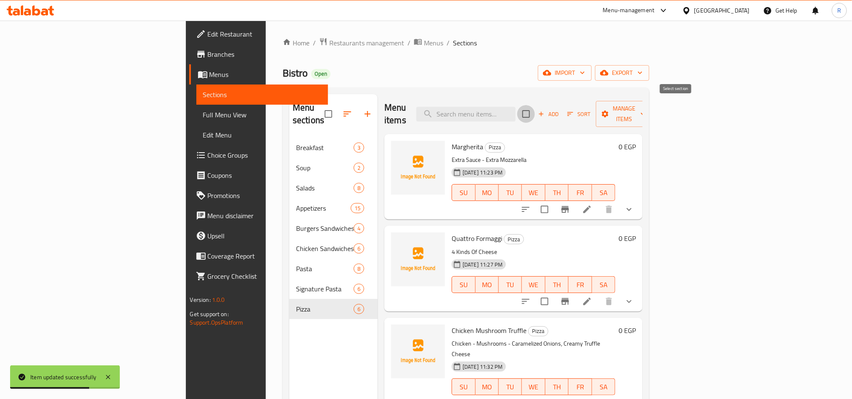
click at [535, 107] on input "checkbox" at bounding box center [527, 114] width 18 height 18
checkbox input "true"
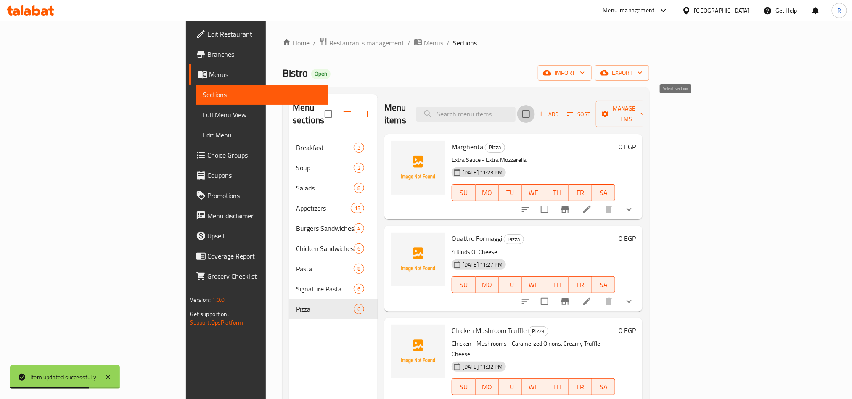
checkbox input "true"
click at [535, 105] on input "checkbox" at bounding box center [527, 114] width 18 height 18
checkbox input "false"
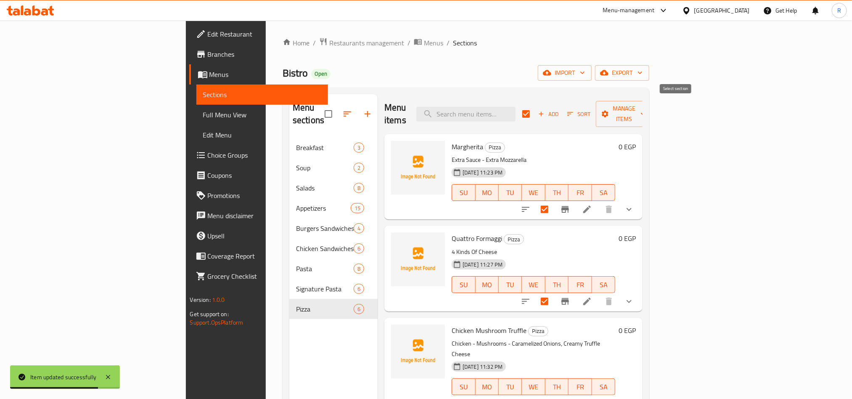
checkbox input "false"
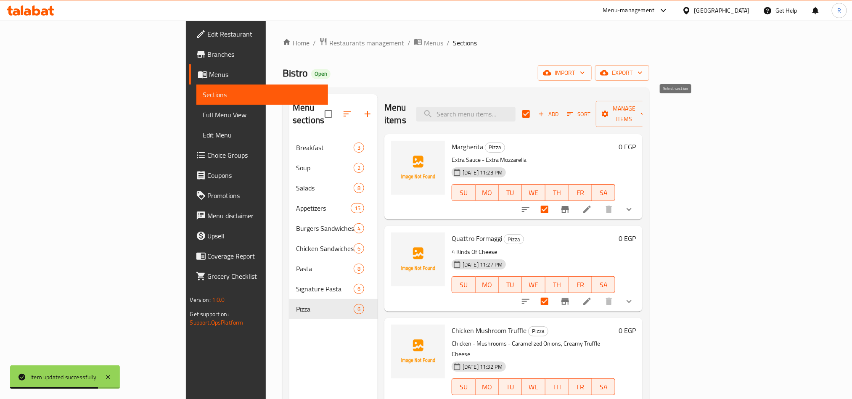
checkbox input "false"
click at [560, 109] on span "Add" at bounding box center [548, 114] width 23 height 10
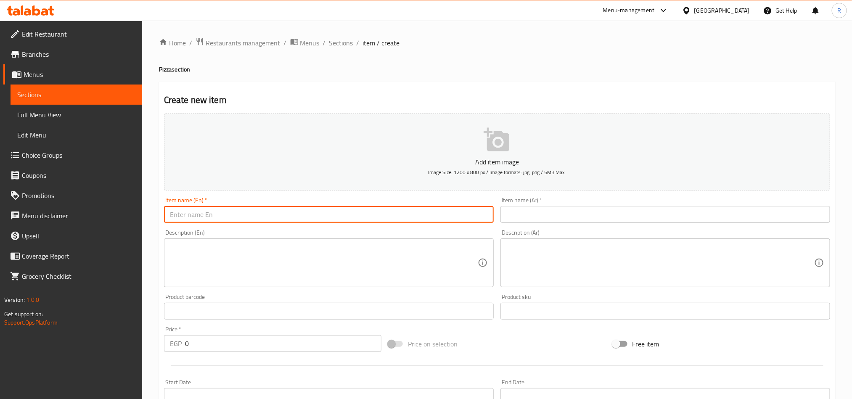
paste input "[PERSON_NAME]"
type input "[PERSON_NAME]"
click at [567, 210] on input "text" at bounding box center [666, 214] width 330 height 17
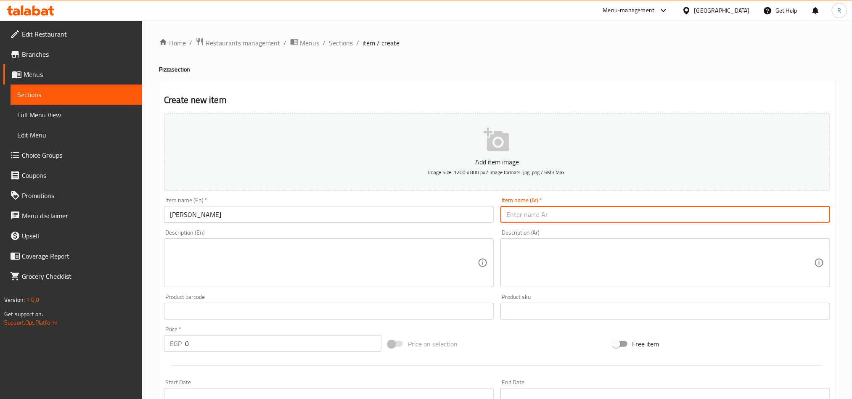
click at [559, 220] on input "text" at bounding box center [666, 214] width 330 height 17
paste input "الباتشينو"
type input "الباتشينو"
click at [441, 273] on textarea at bounding box center [324, 272] width 308 height 40
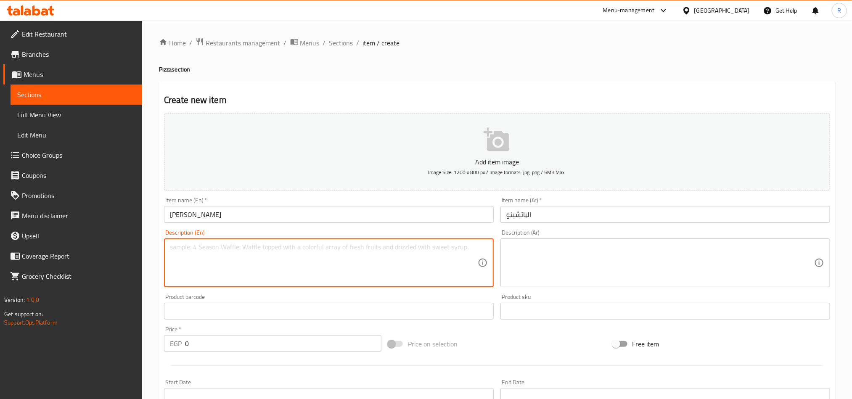
paste textarea "Chicken - Smoked Turkey - Blue Cheese Sauce"
type textarea "Chicken - Smoked Turkey - Blue Cheese Sauce"
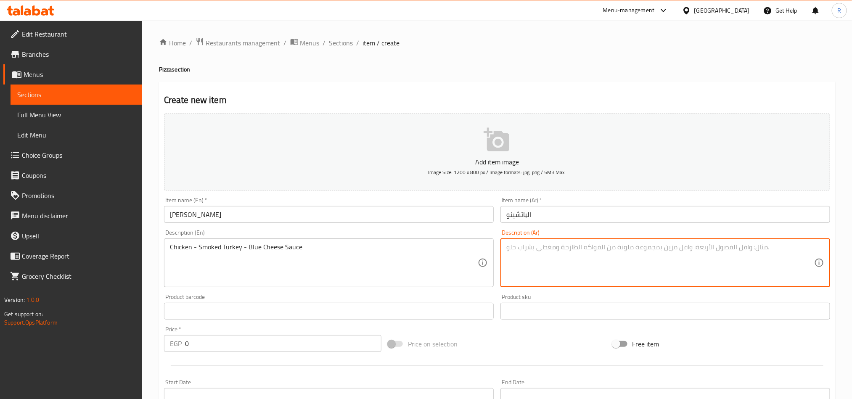
paste textarea "دجاج - تركي مدخن - ريكفورد صوص"
click at [743, 244] on textarea "دجاج - تركي مدخن - ريكفورد صوص" at bounding box center [661, 263] width 308 height 40
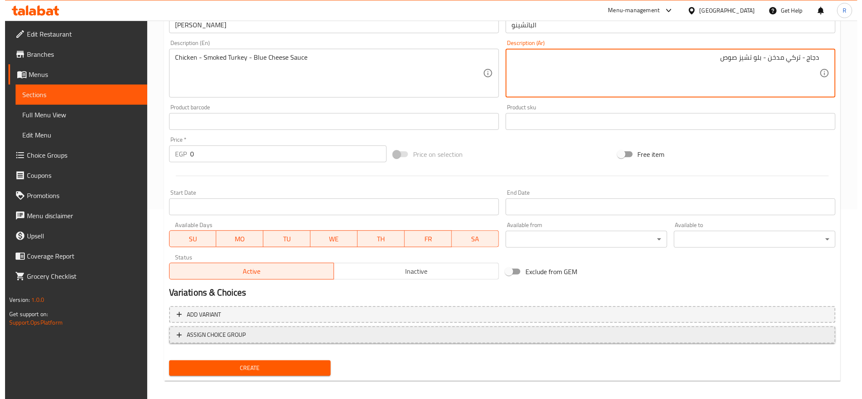
scroll to position [194, 0]
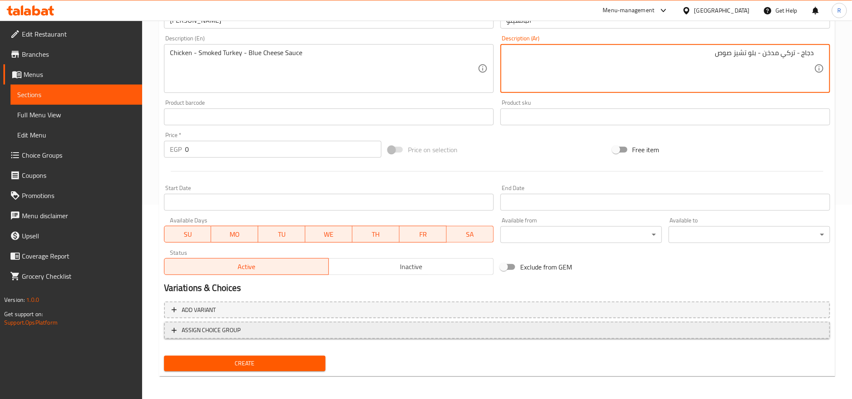
type textarea "دجاج - تركي مدخن - بلو تشيز صوص"
click at [269, 331] on span "ASSIGN CHOICE GROUP" at bounding box center [497, 330] width 651 height 11
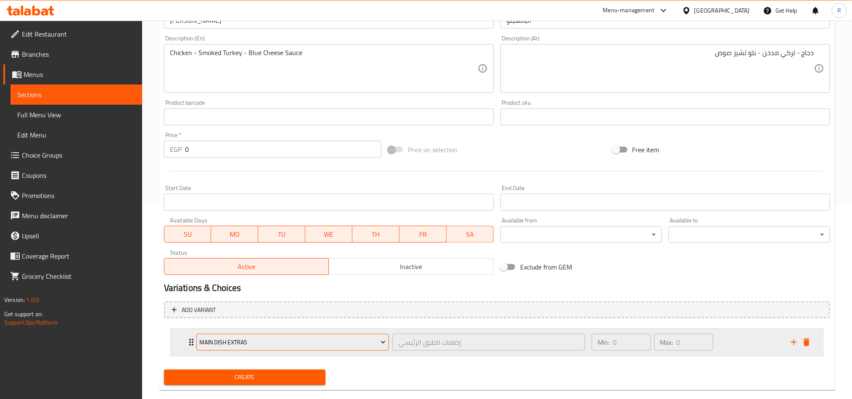
click at [374, 341] on span "Main Dish Extras" at bounding box center [292, 342] width 186 height 11
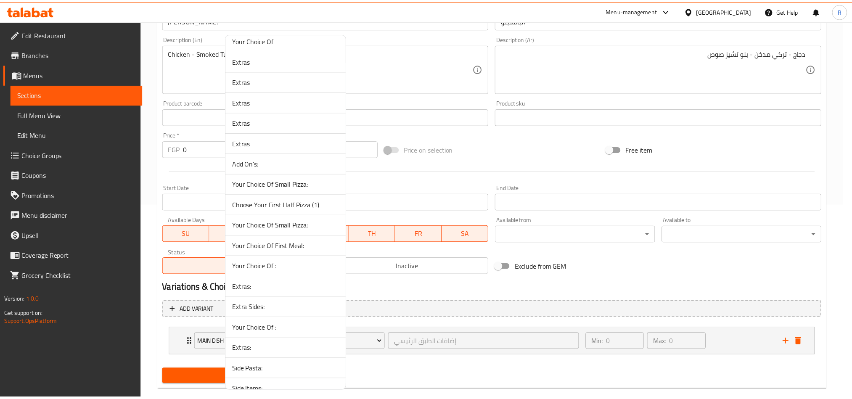
scroll to position [313, 0]
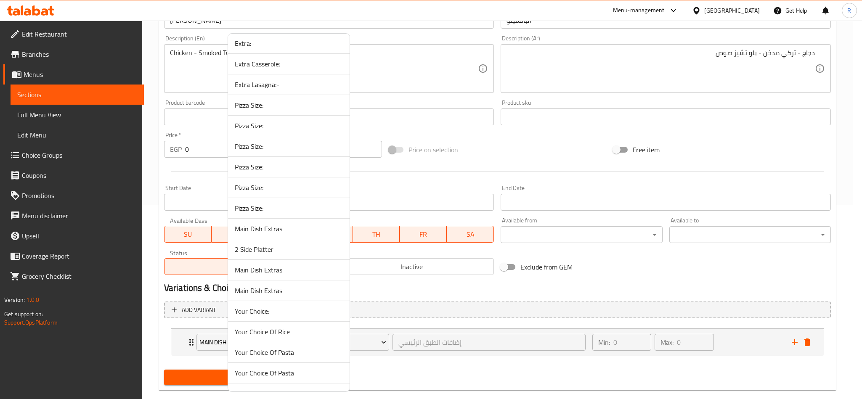
click at [327, 206] on li "Pizza Size:" at bounding box center [289, 208] width 122 height 21
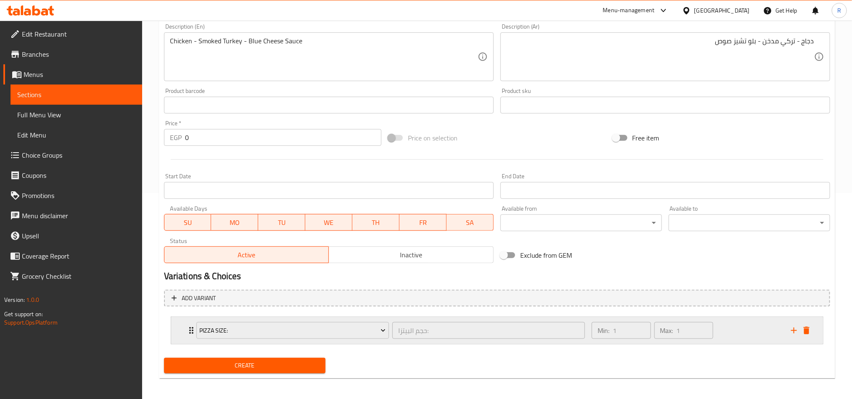
scroll to position [210, 0]
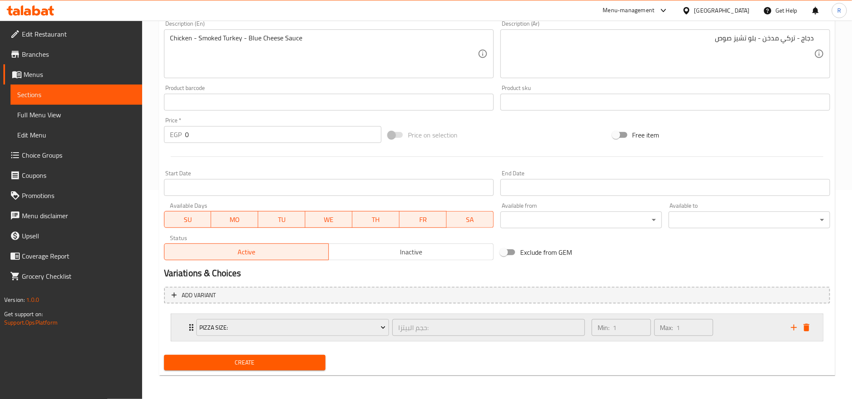
click at [753, 321] on div "Min: 1 ​ Max: 1 ​" at bounding box center [686, 327] width 199 height 27
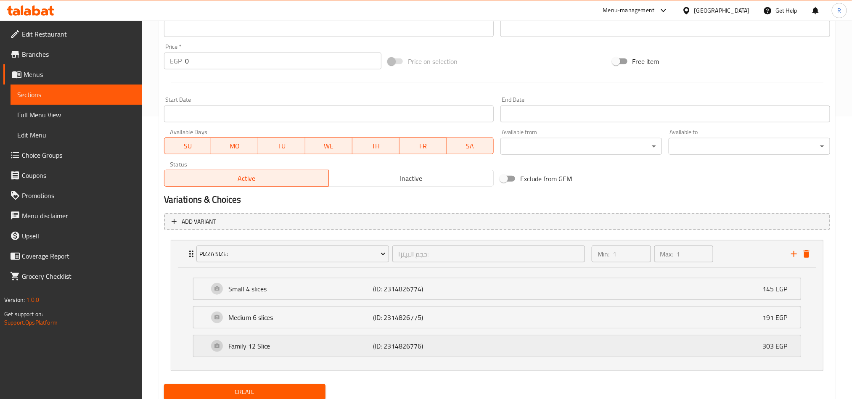
scroll to position [313, 0]
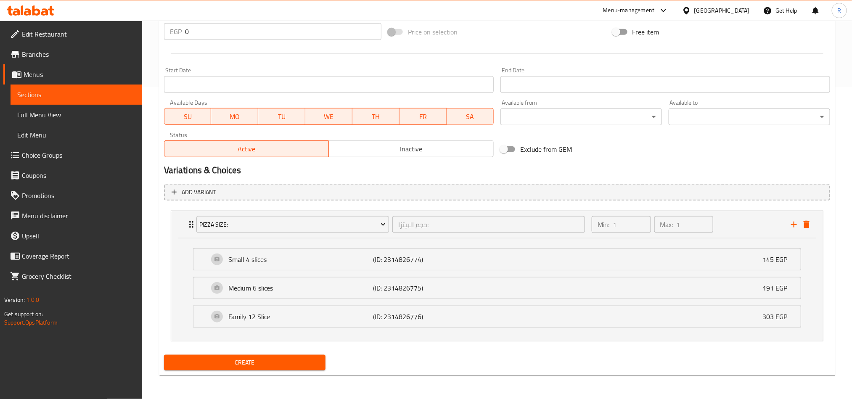
click at [257, 364] on span "Create" at bounding box center [245, 363] width 148 height 11
click at [807, 229] on button "delete" at bounding box center [807, 224] width 13 height 13
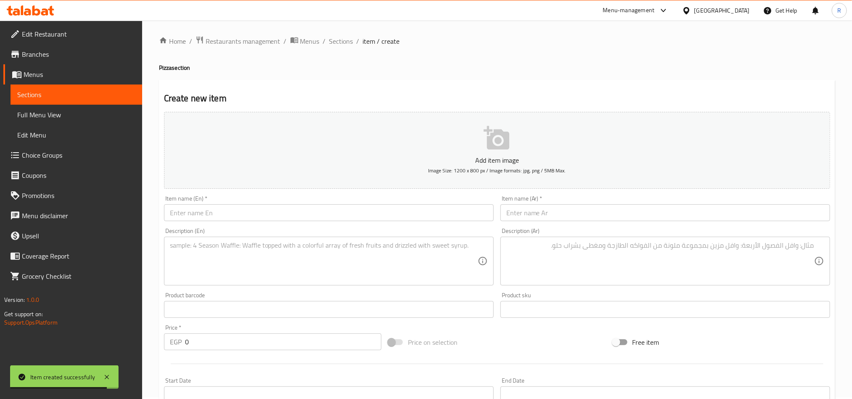
scroll to position [0, 0]
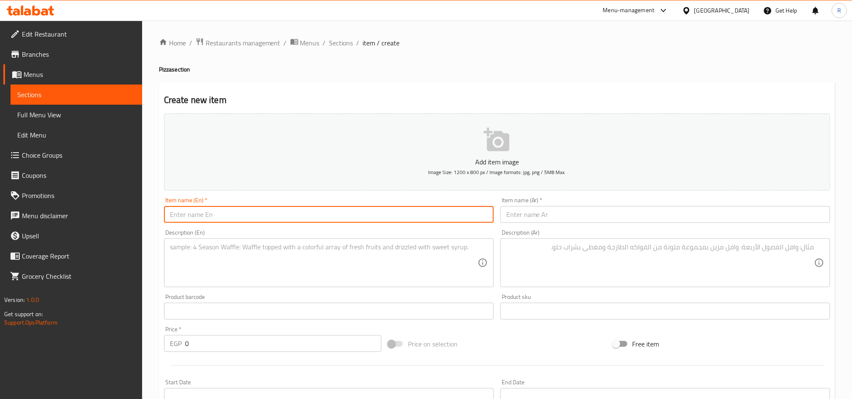
paste input "Super Pepperoni"
type input "Super Pepperoni"
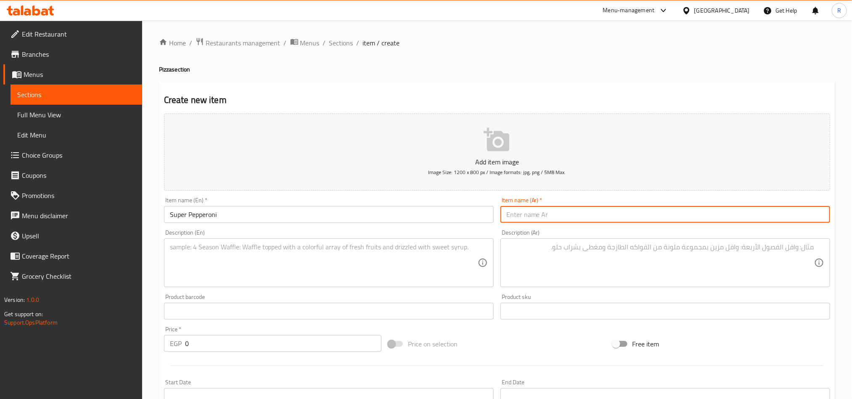
paste input "سوبر بيبروني"
type input "سوبر بيبروني"
click at [393, 258] on textarea at bounding box center [324, 263] width 308 height 40
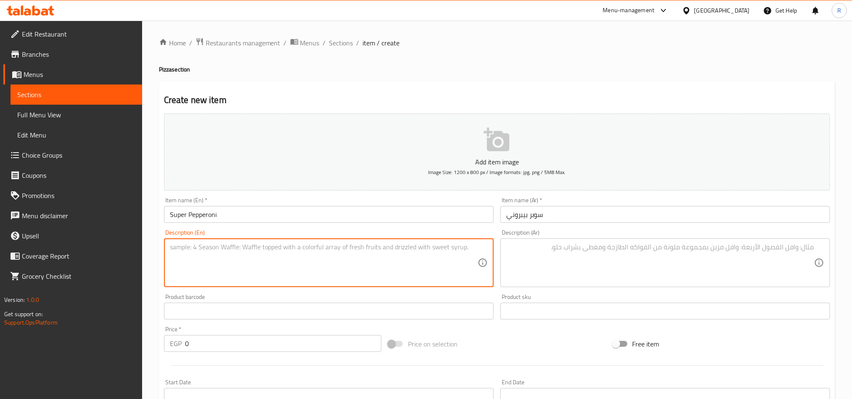
paste textarea "Pepperoni - Extra Sauce - Extra Cheese - Mushrooms"
type textarea "Pepperoni - Extra Sauce - Extra Cheese - Mushrooms"
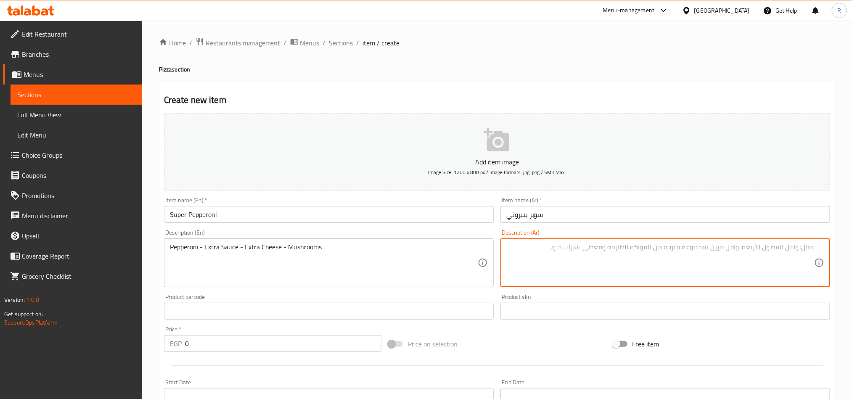
click at [601, 253] on textarea at bounding box center [661, 263] width 308 height 40
click at [598, 254] on textarea at bounding box center [661, 263] width 308 height 40
click at [779, 273] on textarea at bounding box center [661, 263] width 308 height 40
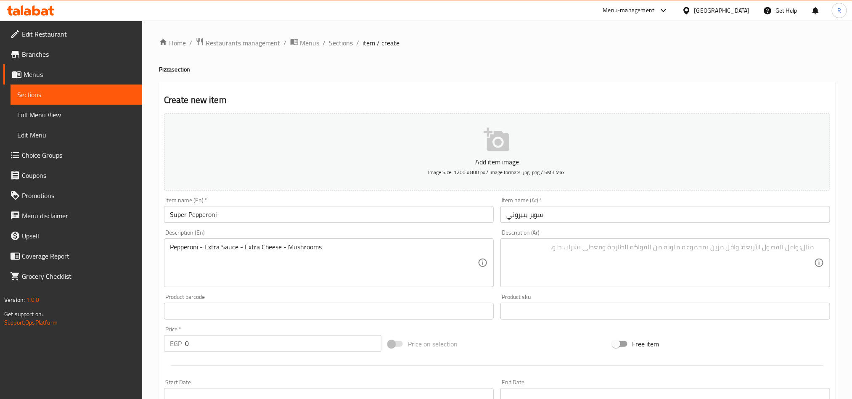
click at [775, 249] on textarea at bounding box center [661, 263] width 308 height 40
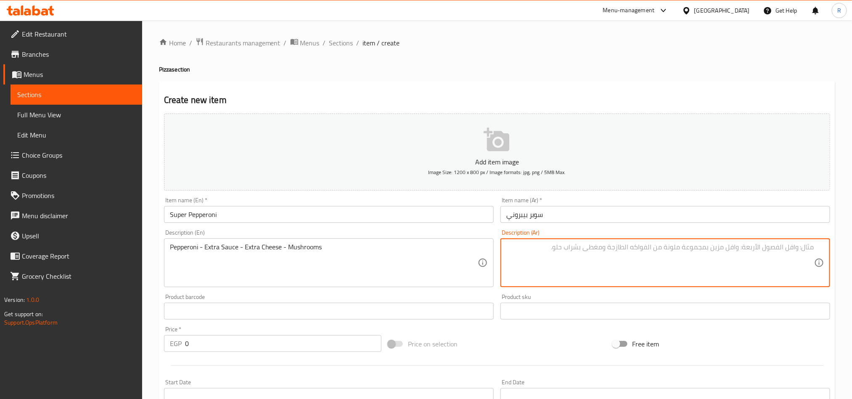
paste textarea "بيبروني"
click at [626, 302] on div "Product sku Product sku" at bounding box center [665, 316] width 337 height 32
paste textarea "صوص"
paste textarea "موتزاريلا"
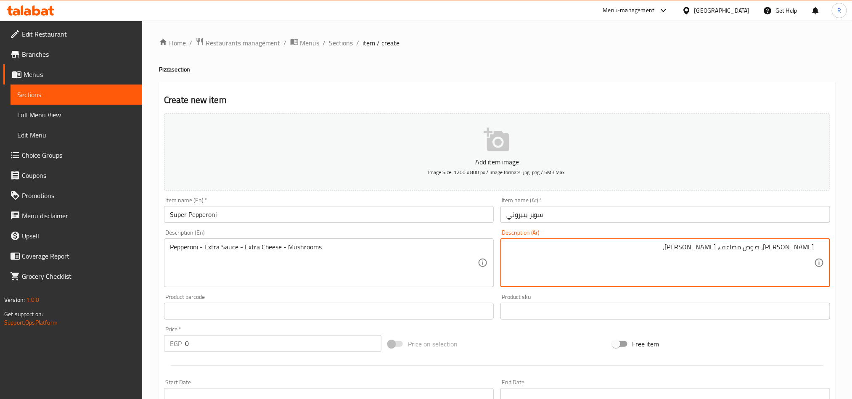
click at [565, 264] on textarea "[PERSON_NAME]، صوص مضاعف، [PERSON_NAME]،" at bounding box center [661, 263] width 308 height 40
paste textarea "مشروم"
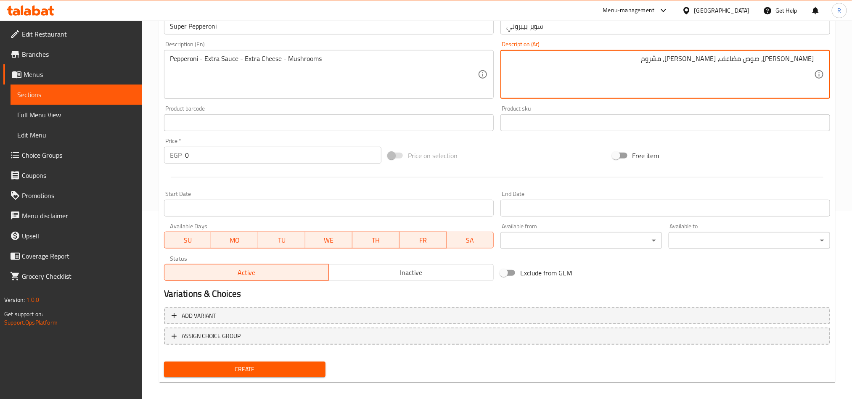
scroll to position [189, 0]
type textarea "[PERSON_NAME]، صوص مضاعف، [PERSON_NAME]، مشروم"
click at [263, 369] on span "Create" at bounding box center [245, 369] width 148 height 11
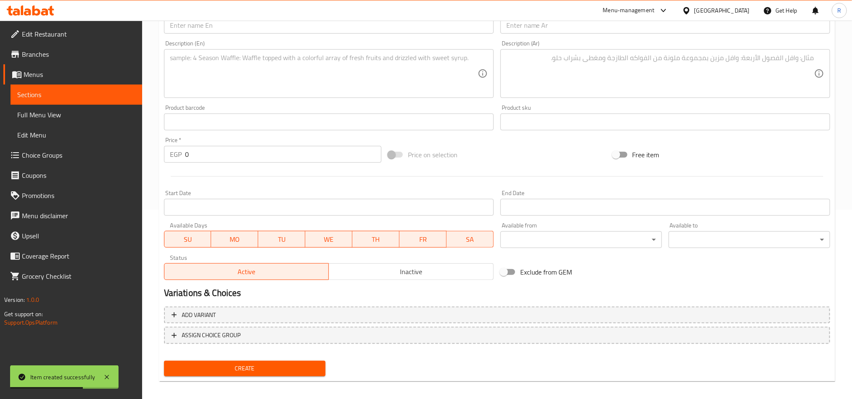
click at [346, 50] on div "Home / Restaurants management / Menus / Sections / item / create Pizza section …" at bounding box center [497, 118] width 677 height 540
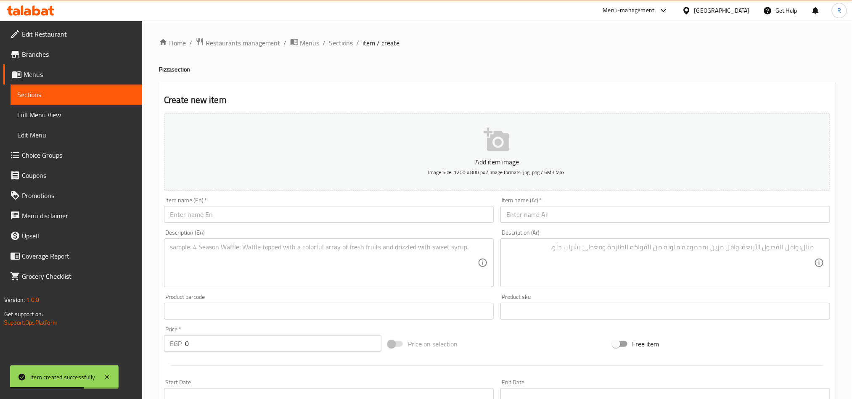
click at [346, 47] on span "Sections" at bounding box center [341, 43] width 24 height 10
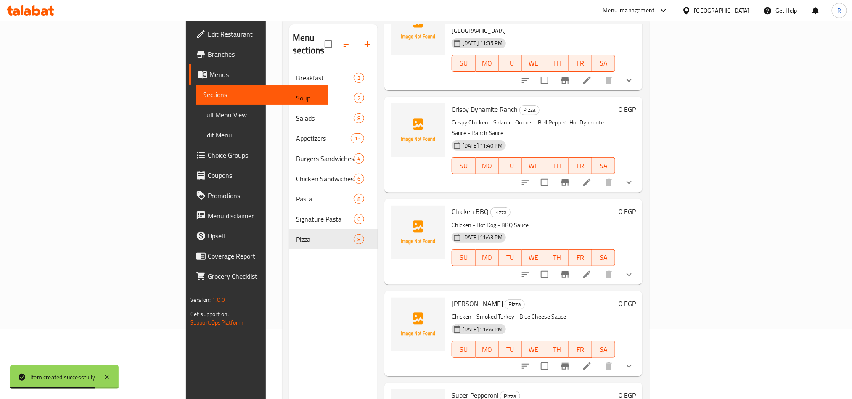
scroll to position [118, 0]
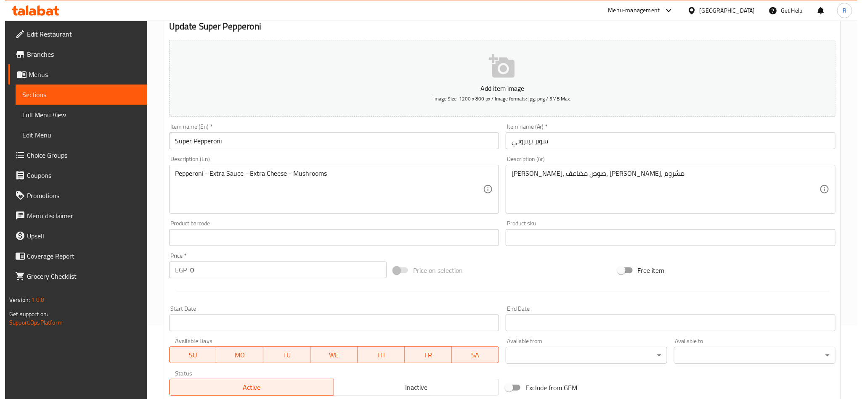
scroll to position [194, 0]
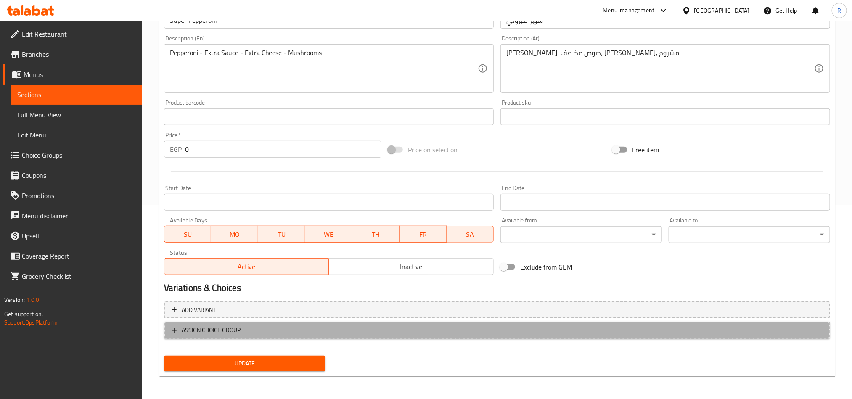
click at [263, 332] on span "ASSIGN CHOICE GROUP" at bounding box center [497, 330] width 651 height 11
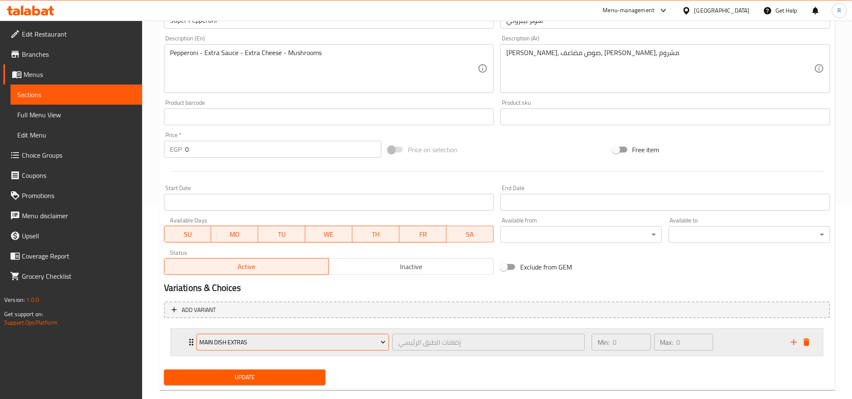
click at [331, 336] on button "Main Dish Extras" at bounding box center [292, 342] width 193 height 17
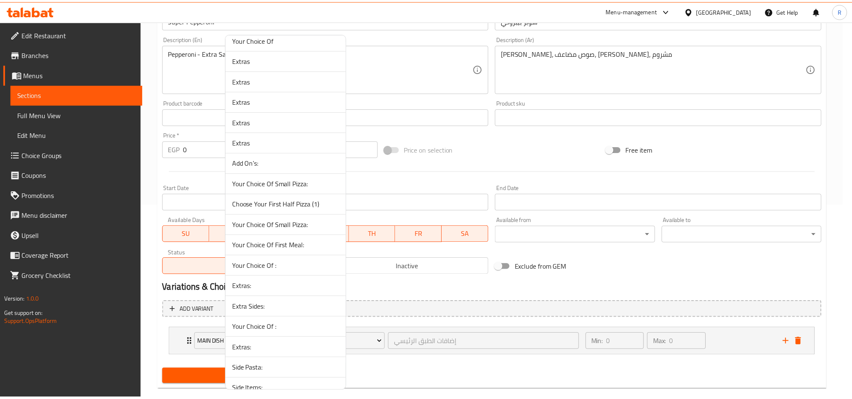
scroll to position [334, 0]
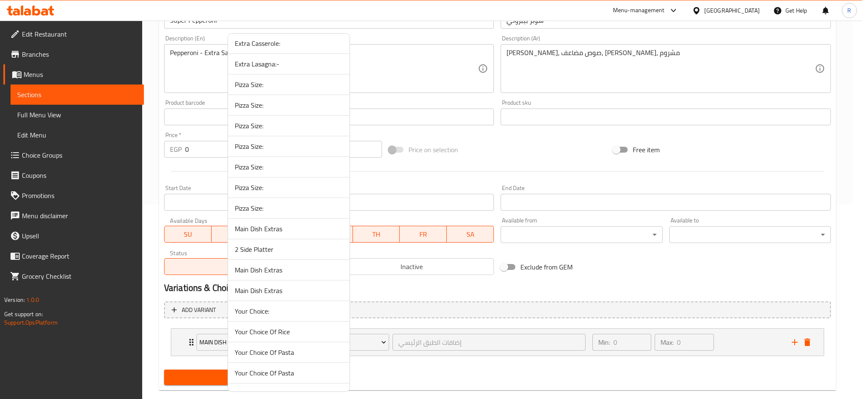
click at [311, 219] on li "Pizza Size:" at bounding box center [289, 208] width 122 height 21
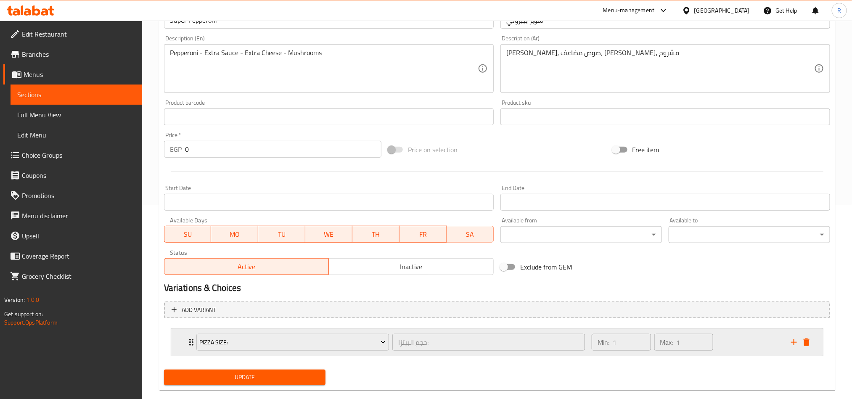
click at [741, 350] on div "Min: 1 ​ Max: 1 ​" at bounding box center [686, 342] width 199 height 27
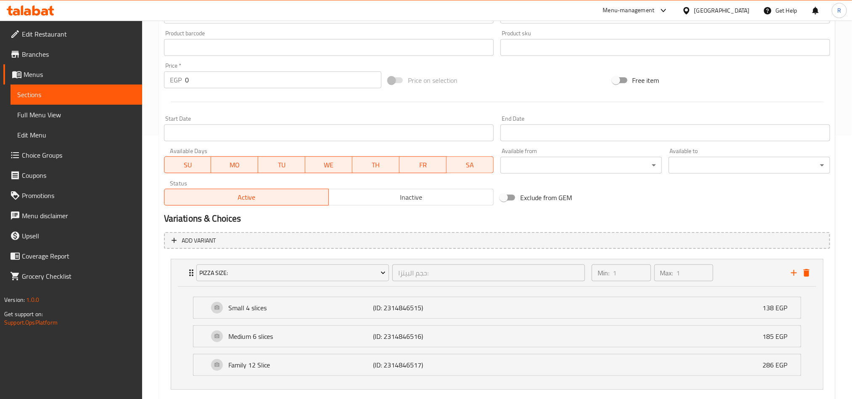
scroll to position [313, 0]
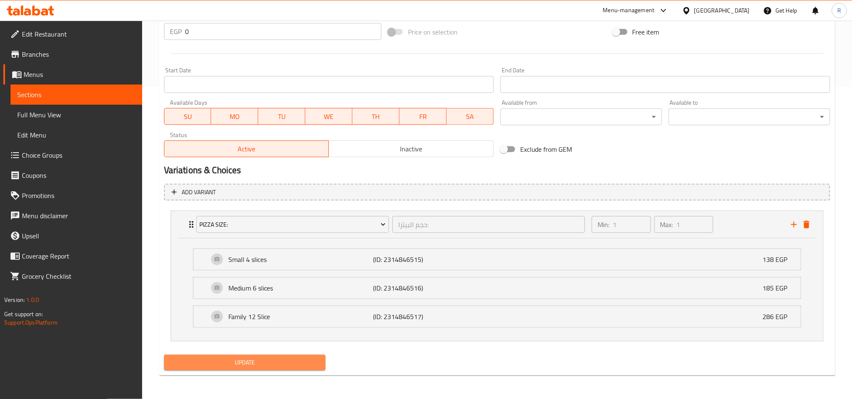
drag, startPoint x: 268, startPoint y: 363, endPoint x: 303, endPoint y: 339, distance: 42.7
click at [268, 362] on span "Update" at bounding box center [245, 363] width 148 height 11
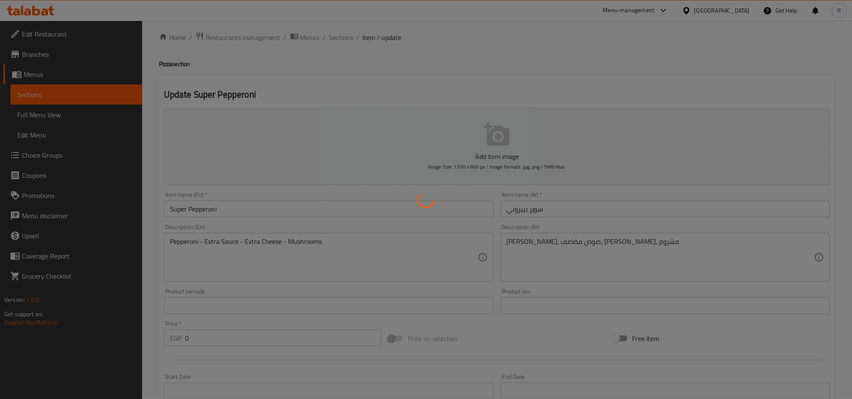
scroll to position [0, 0]
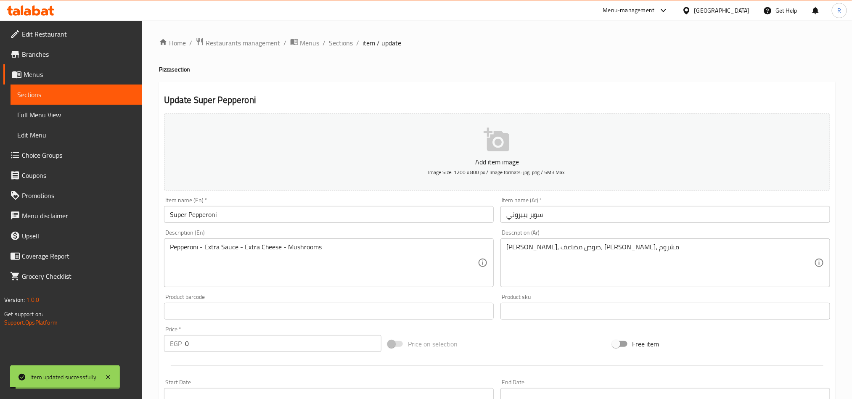
click at [341, 41] on span "Sections" at bounding box center [341, 43] width 24 height 10
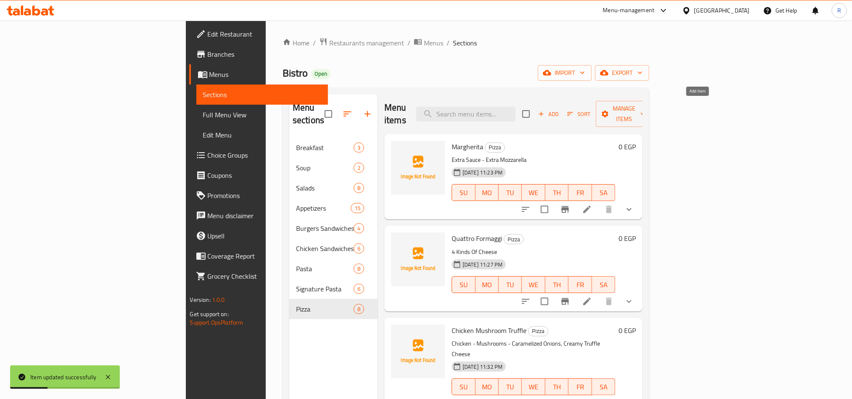
click at [560, 109] on span "Add" at bounding box center [548, 114] width 23 height 10
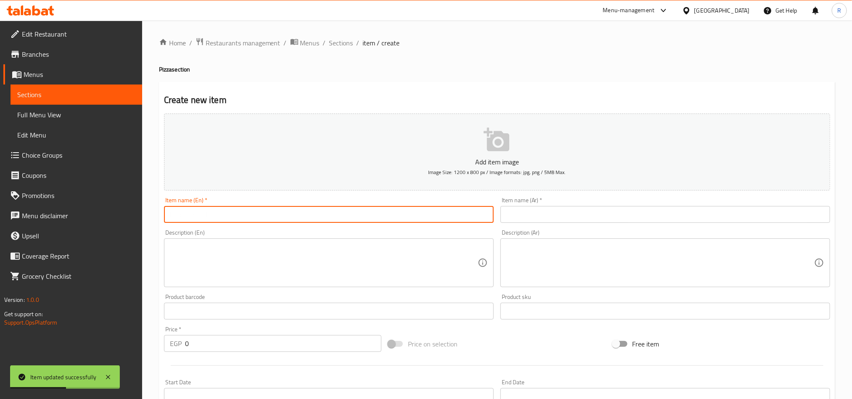
paste input "Super Beef"
type input "Super Beef"
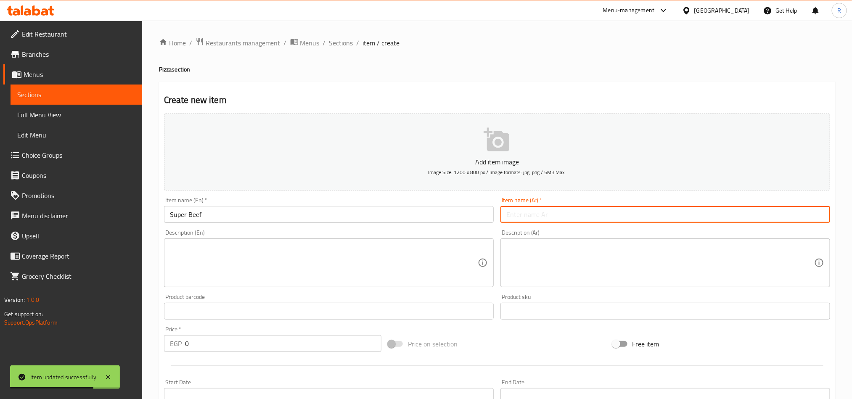
paste input "سوبر بيف"
type input "سوبر بيف"
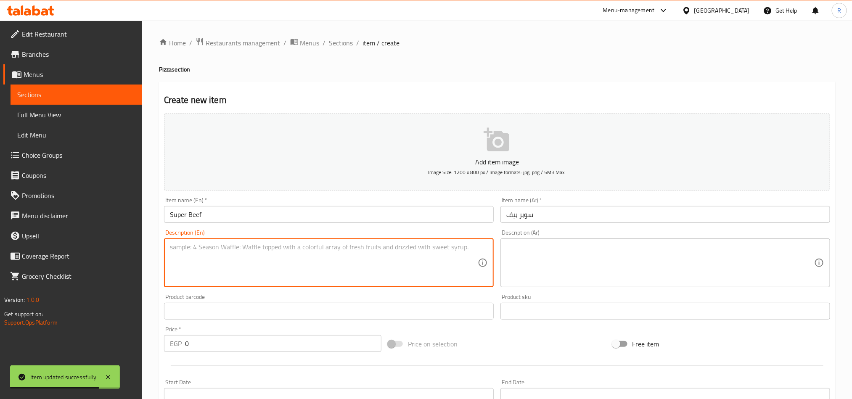
click at [358, 283] on textarea at bounding box center [324, 263] width 308 height 40
paste textarea "Beef - Hotdog - Salami"
type textarea "Beef - Hotdog - Salami"
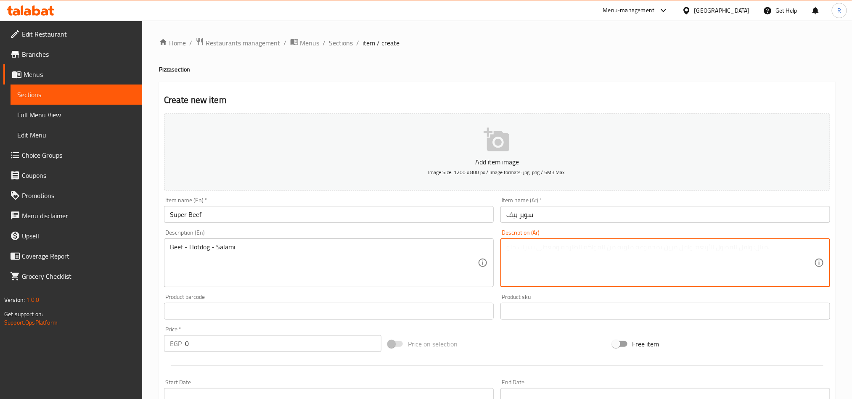
paste textarea "بيف - هوت دوج - سلامي"
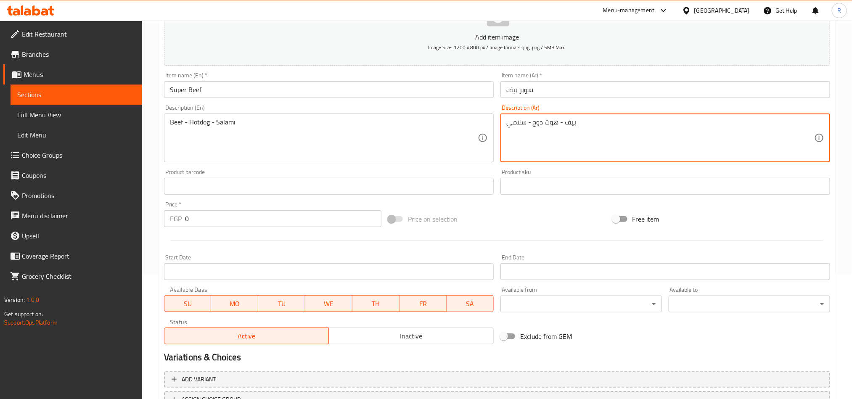
scroll to position [126, 0]
type textarea "بيف - هوت دوج - سلامي"
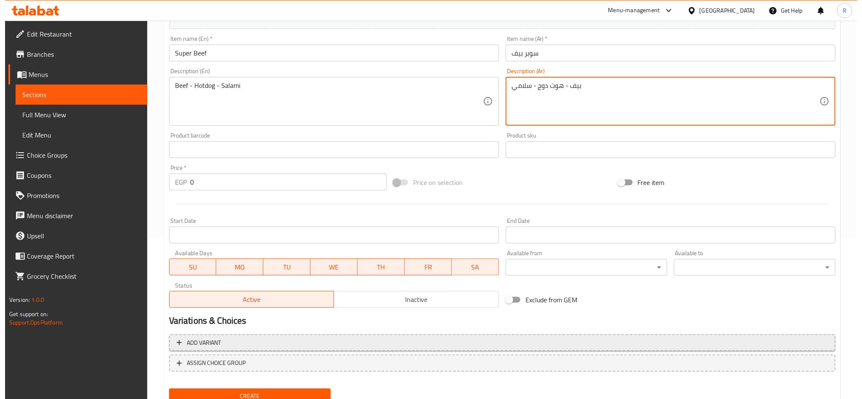
scroll to position [194, 0]
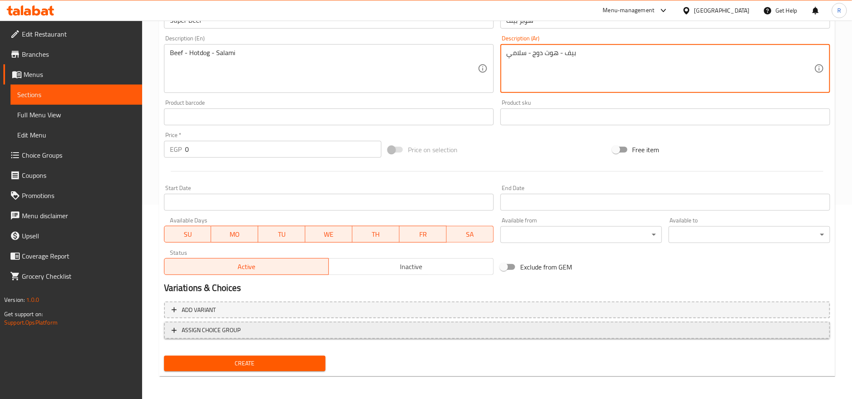
click at [309, 336] on button "ASSIGN CHOICE GROUP" at bounding box center [497, 330] width 666 height 17
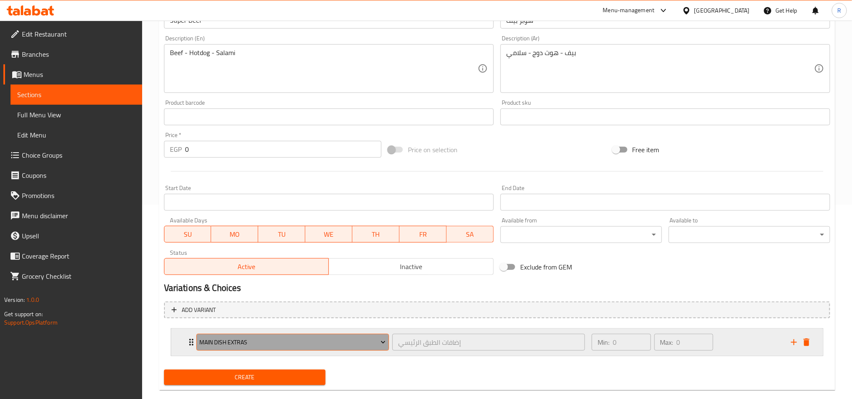
click at [365, 345] on span "Main Dish Extras" at bounding box center [292, 342] width 186 height 11
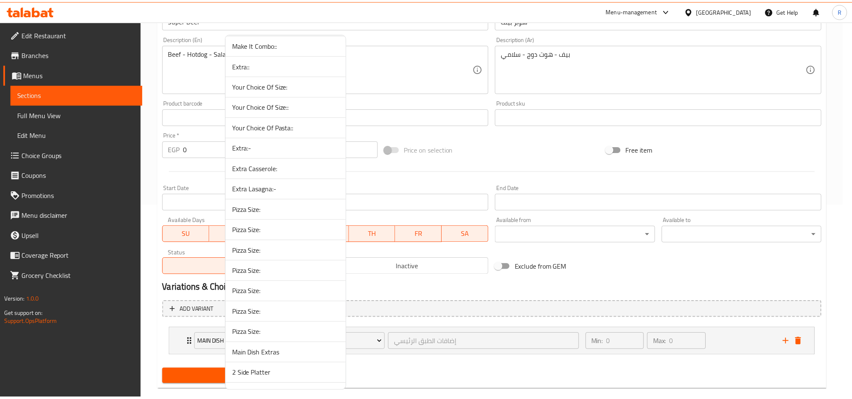
scroll to position [272, 0]
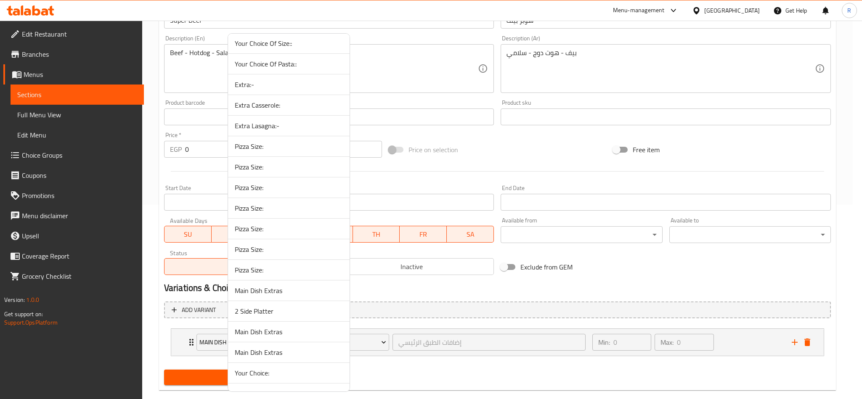
click at [300, 251] on span "Pizza Size:" at bounding box center [289, 249] width 108 height 10
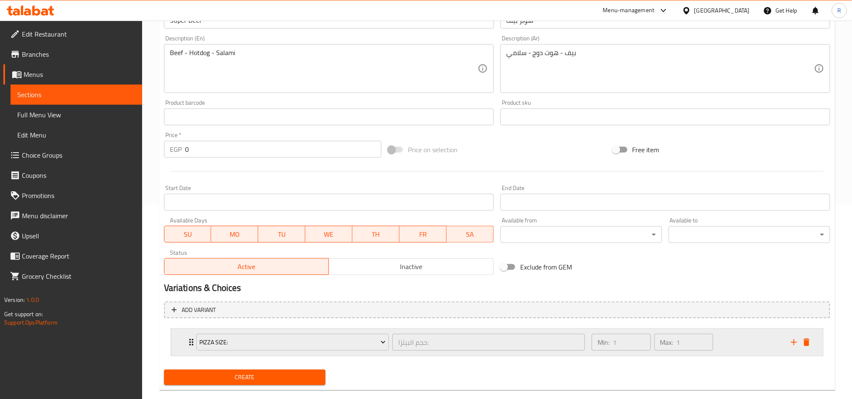
click at [750, 342] on div "Min: 1 ​ Max: 1 ​" at bounding box center [686, 342] width 199 height 27
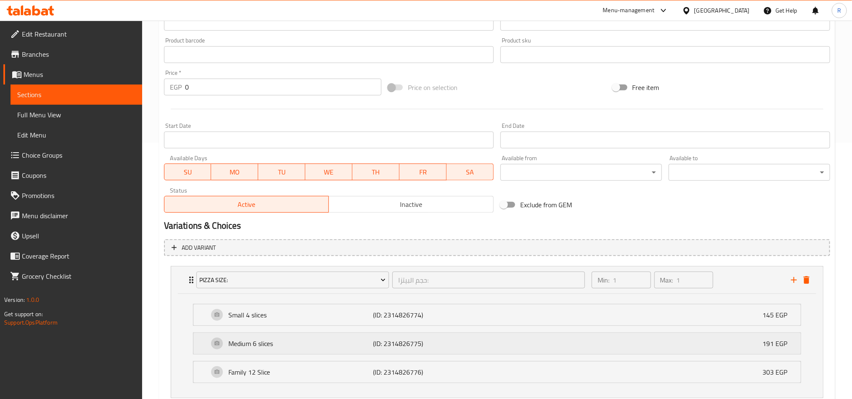
scroll to position [313, 0]
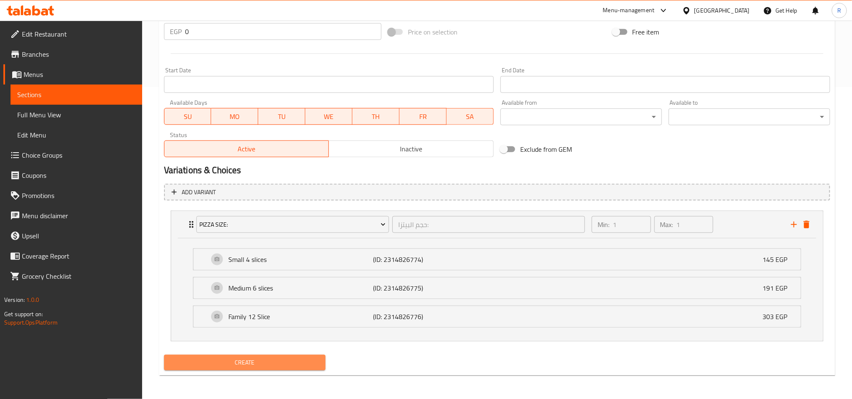
click at [211, 368] on span "Create" at bounding box center [245, 363] width 148 height 11
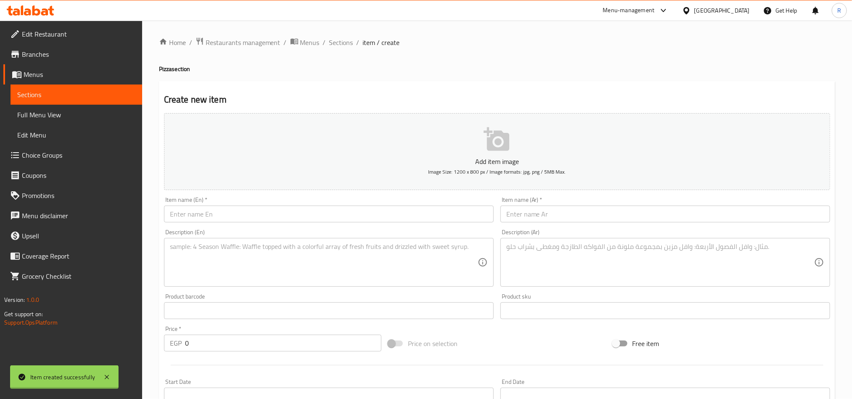
scroll to position [0, 0]
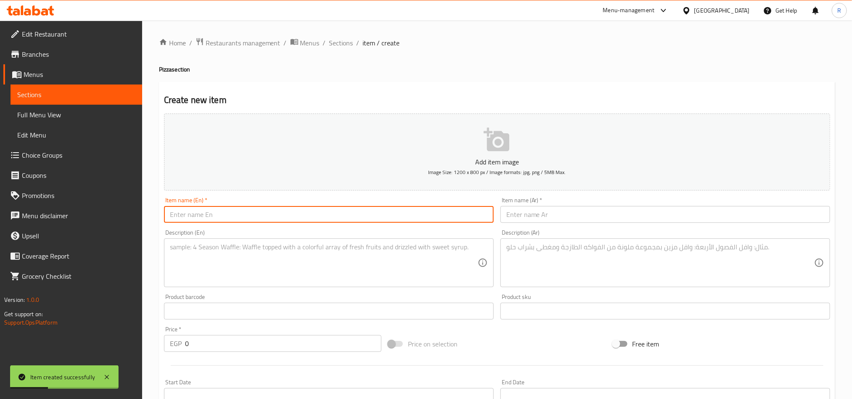
paste input "Frutti Di Mare"
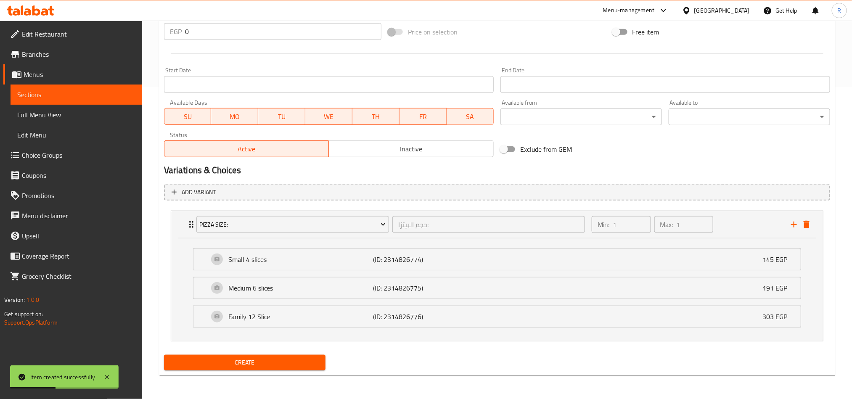
scroll to position [313, 0]
click at [810, 220] on icon "delete" at bounding box center [807, 225] width 10 height 10
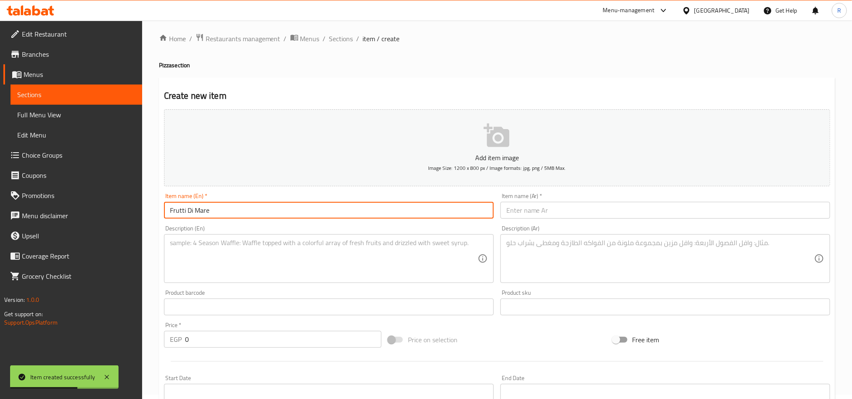
scroll to position [0, 0]
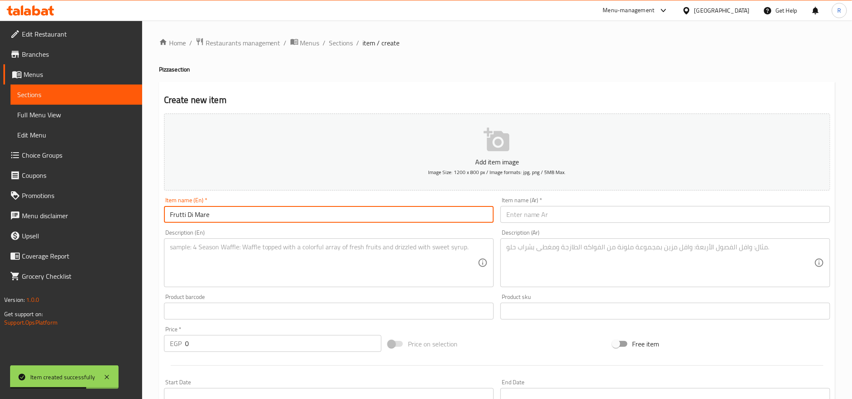
type input "Frutti Di Mare"
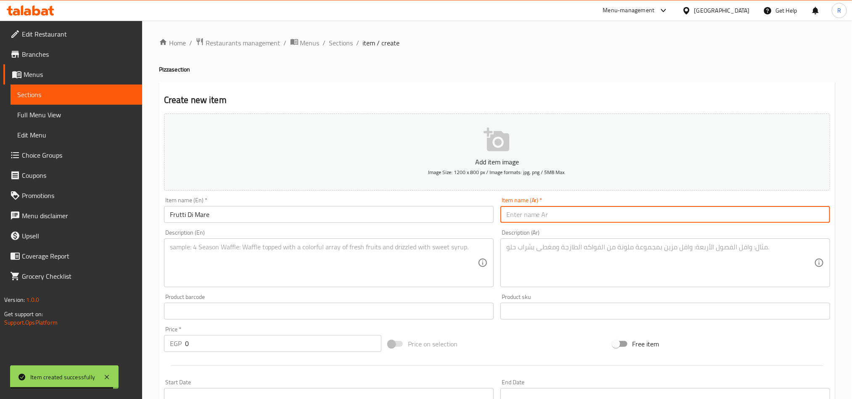
paste input "فروت دی ماری"
type input "فروت دی ماری"
click at [403, 266] on textarea at bounding box center [324, 272] width 308 height 40
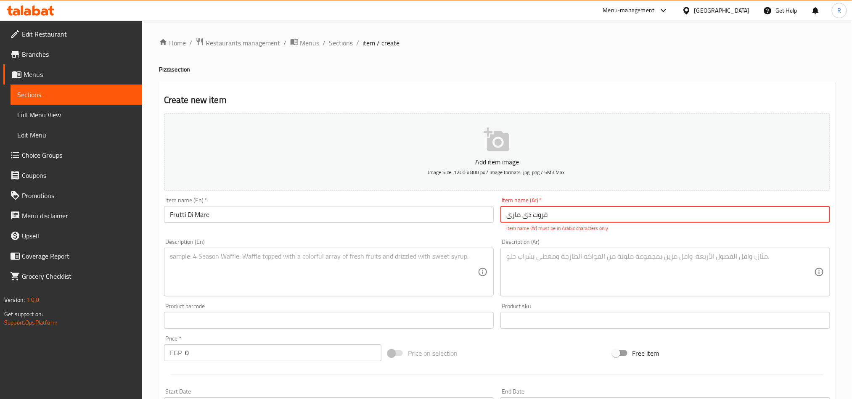
click at [566, 223] on input "فروت دی ماری" at bounding box center [666, 214] width 330 height 17
click at [582, 273] on textarea at bounding box center [661, 272] width 308 height 40
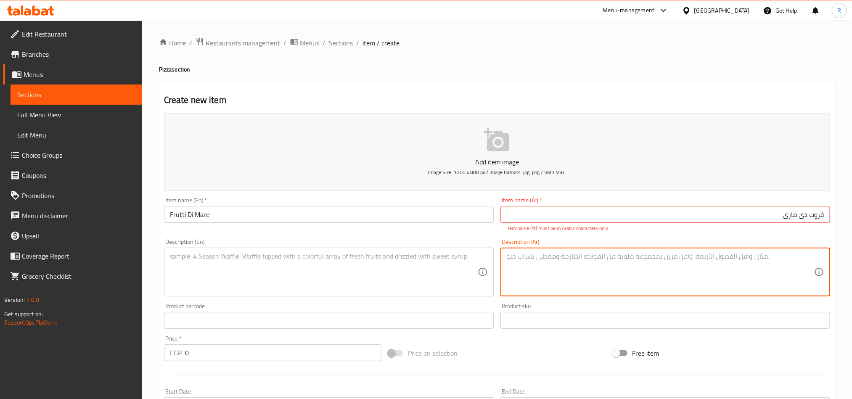
click at [752, 219] on input "فروت دی ماری" at bounding box center [666, 214] width 330 height 17
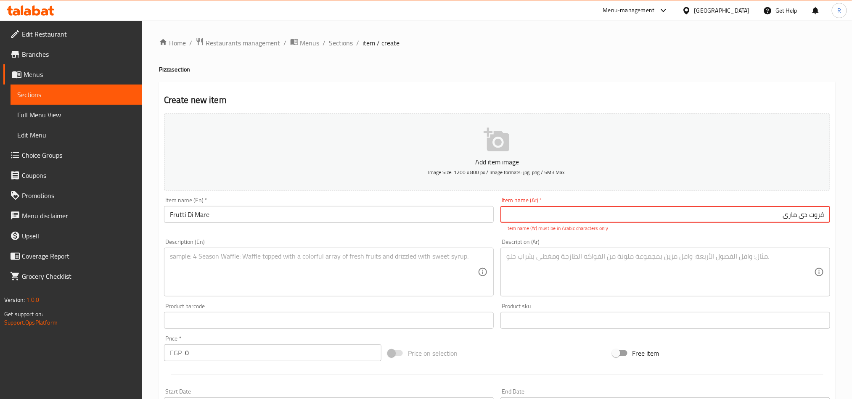
click at [752, 219] on input "فروت دی ماری" at bounding box center [666, 214] width 330 height 17
type input "فروت دي ماري"
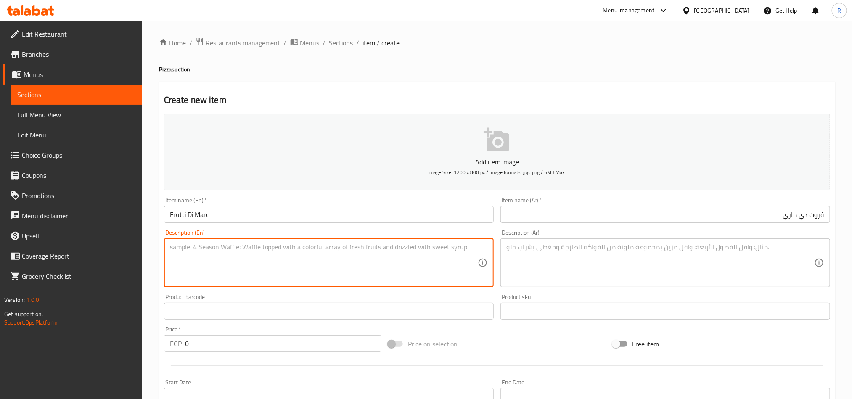
click at [278, 271] on textarea at bounding box center [324, 263] width 308 height 40
paste textarea "Shrimps - Crabs - Vegetables"
type textarea "Shrimps - Crabs - Vegetables"
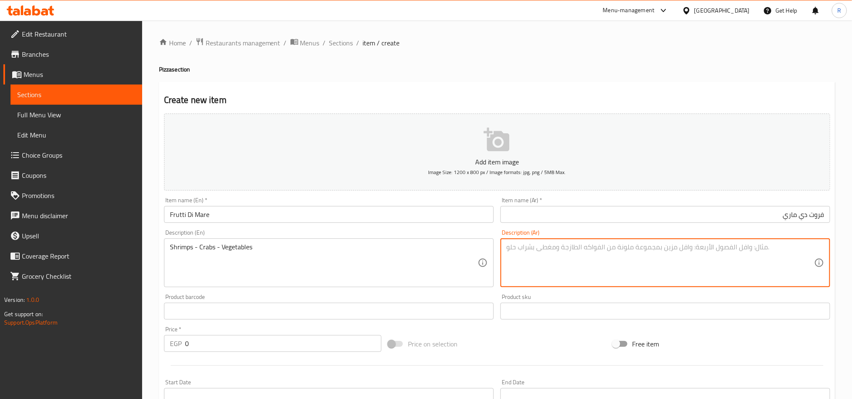
paste textarea "جمبرى - كابوريا - خضروات"
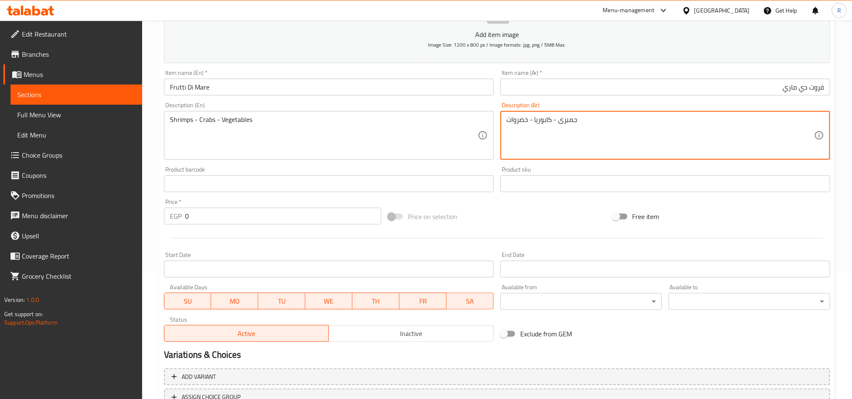
scroll to position [194, 0]
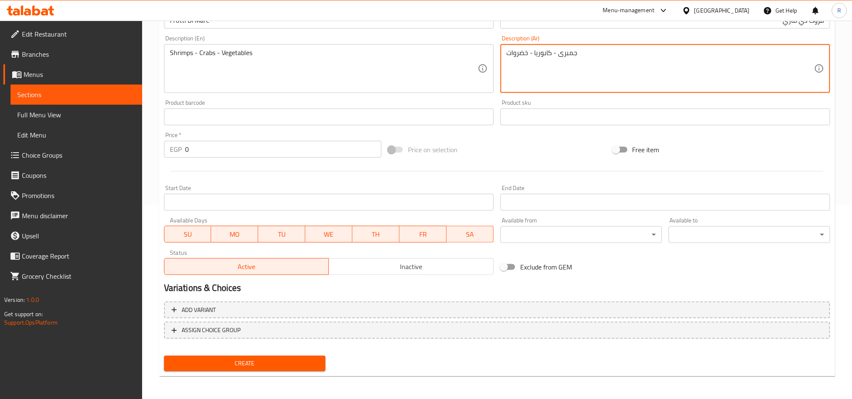
type textarea "جمبرى - كابوريا - خضروات"
click at [292, 359] on span "Create" at bounding box center [245, 363] width 148 height 11
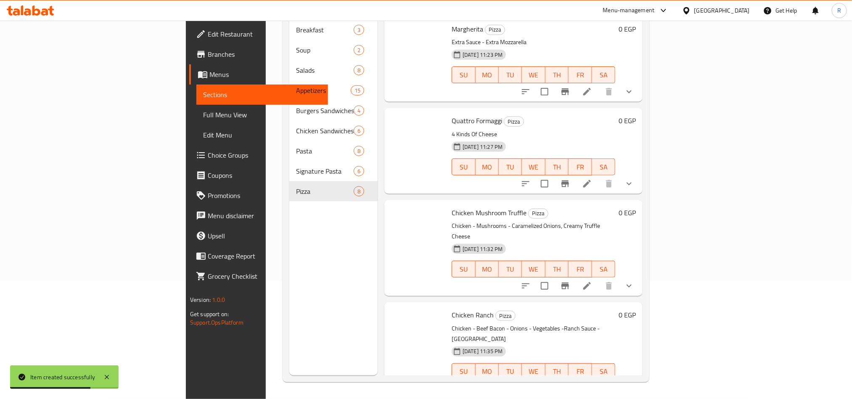
drag, startPoint x: 350, startPoint y: 48, endPoint x: 550, endPoint y: 263, distance: 293.8
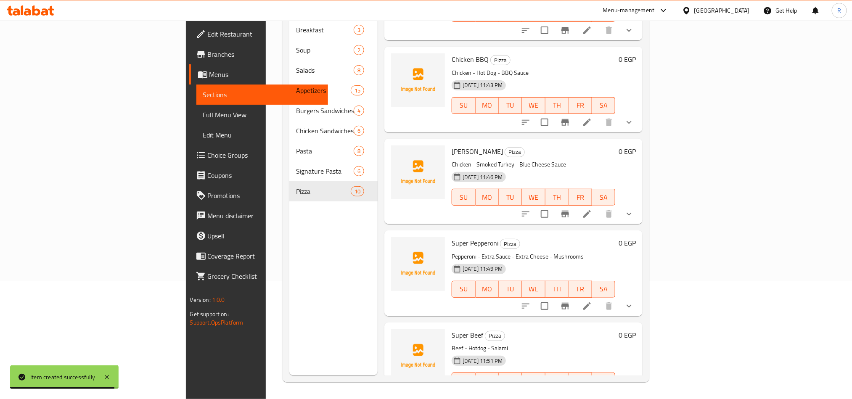
scroll to position [540, 0]
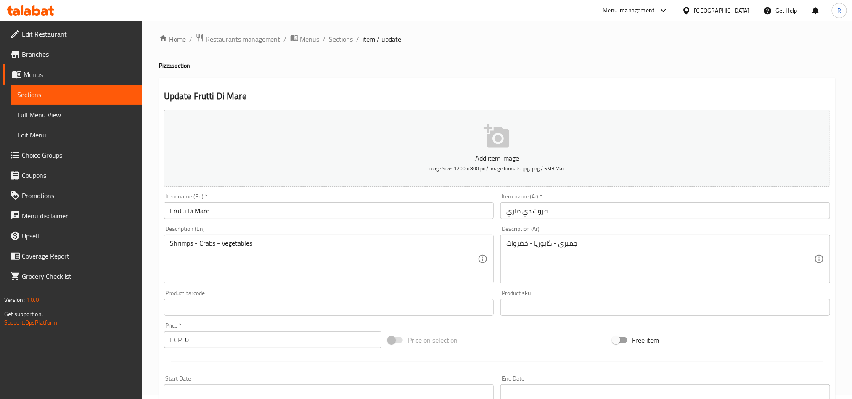
scroll to position [194, 0]
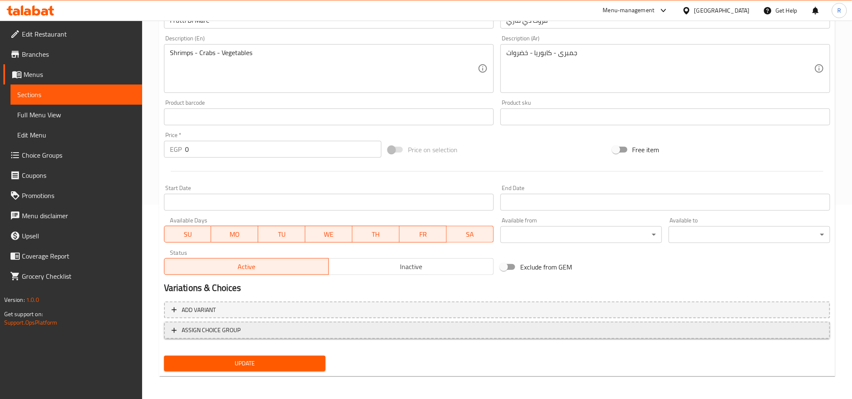
click at [297, 332] on span "ASSIGN CHOICE GROUP" at bounding box center [497, 330] width 651 height 11
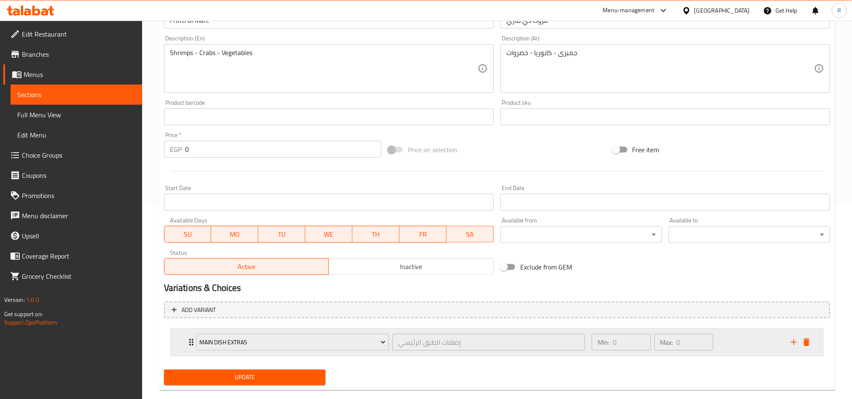
click at [323, 332] on div "Main Dish Extras" at bounding box center [293, 342] width 196 height 20
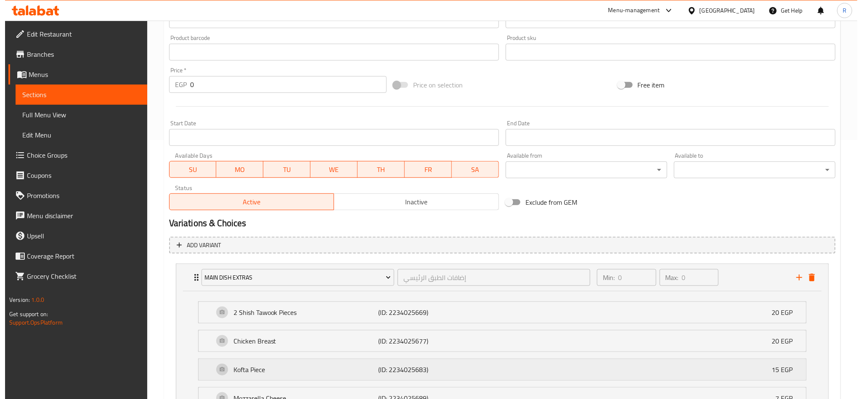
scroll to position [321, 0]
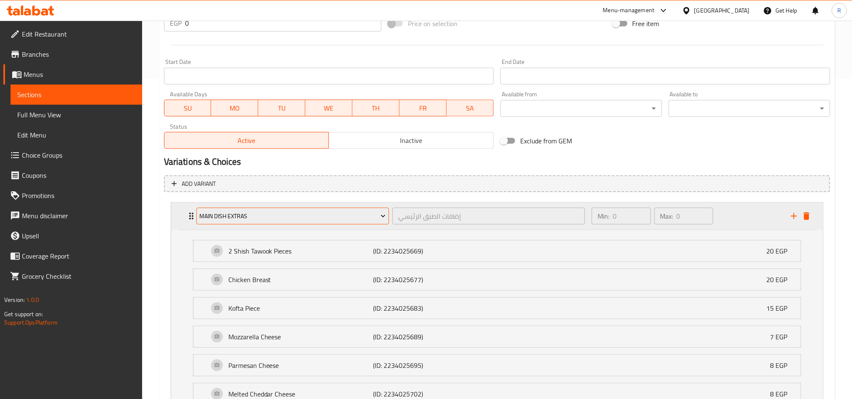
click at [384, 209] on button "Main Dish Extras" at bounding box center [292, 216] width 193 height 17
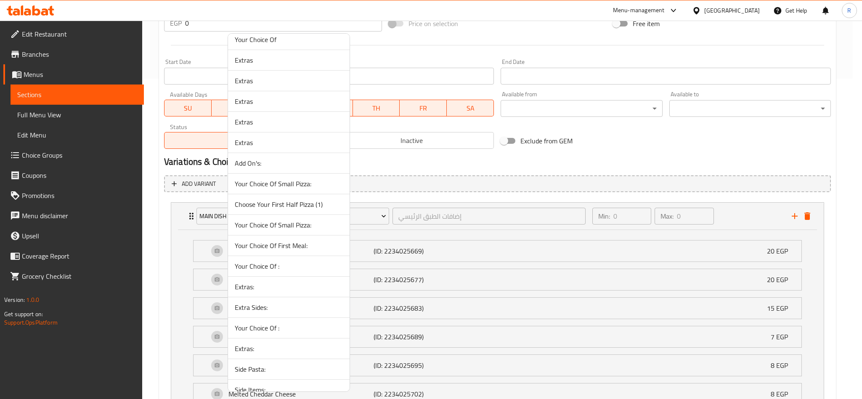
scroll to position [355, 0]
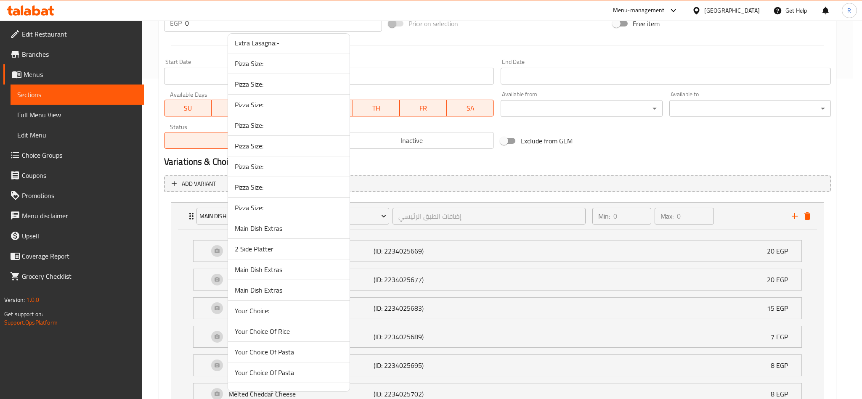
click at [319, 213] on span "Pizza Size:" at bounding box center [289, 208] width 108 height 10
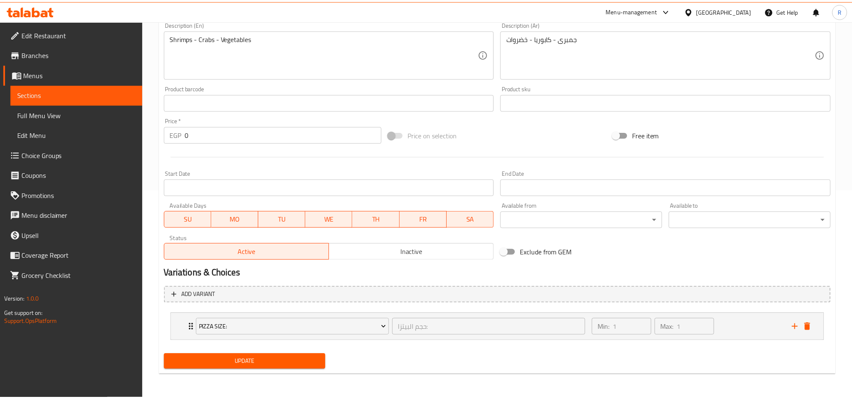
scroll to position [210, 0]
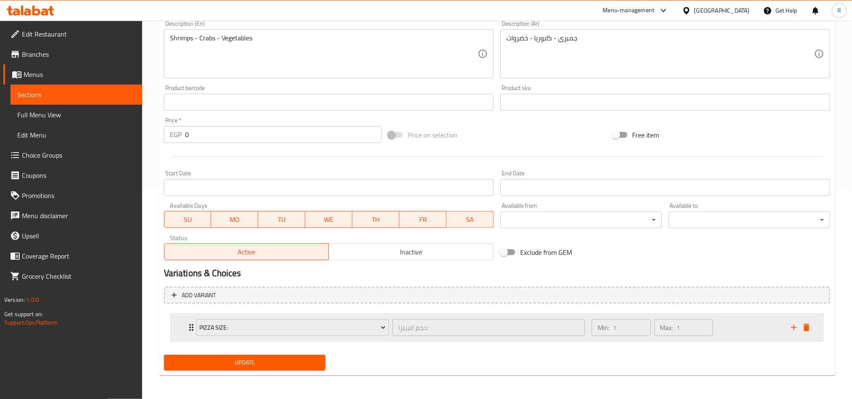
click at [739, 322] on div "Min: 1 ​ Max: 1 ​" at bounding box center [686, 327] width 199 height 27
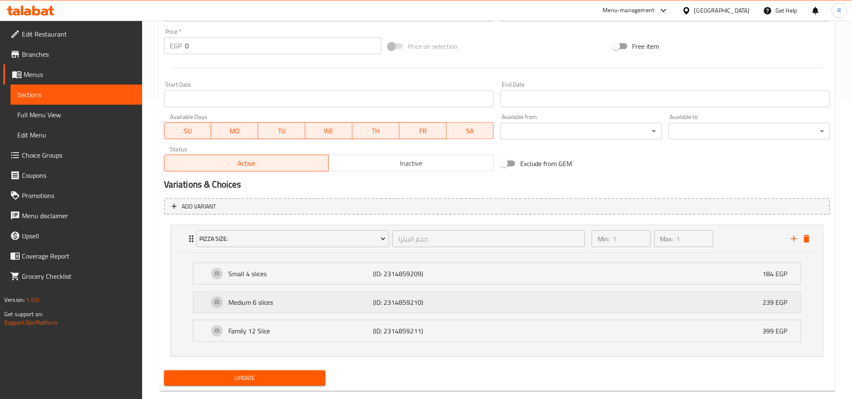
scroll to position [313, 0]
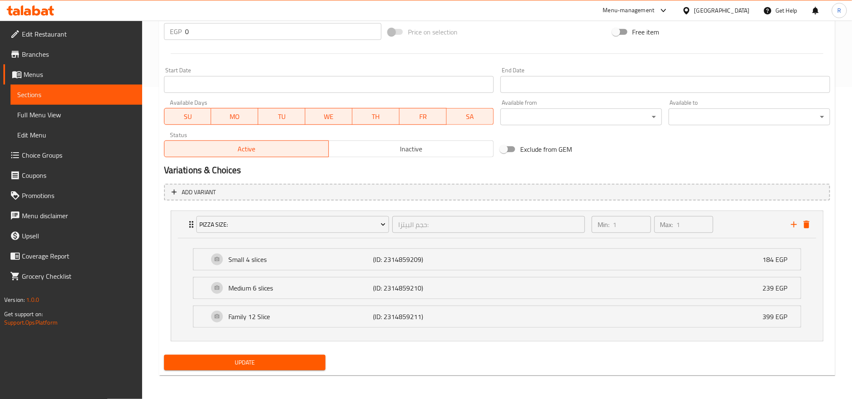
click at [274, 369] on button "Update" at bounding box center [245, 363] width 162 height 16
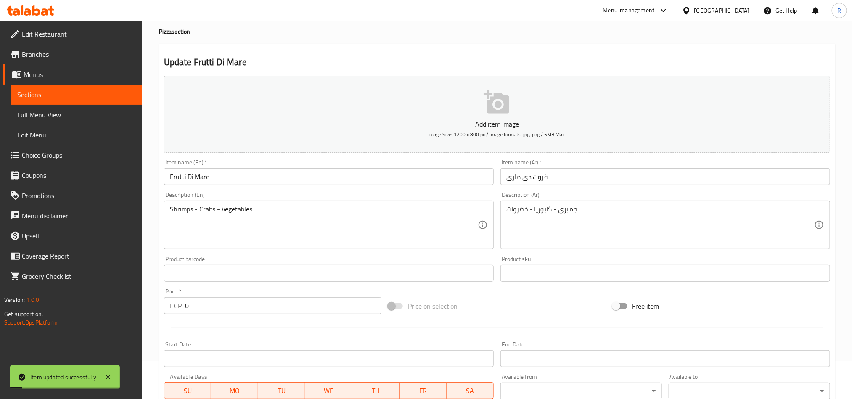
scroll to position [0, 0]
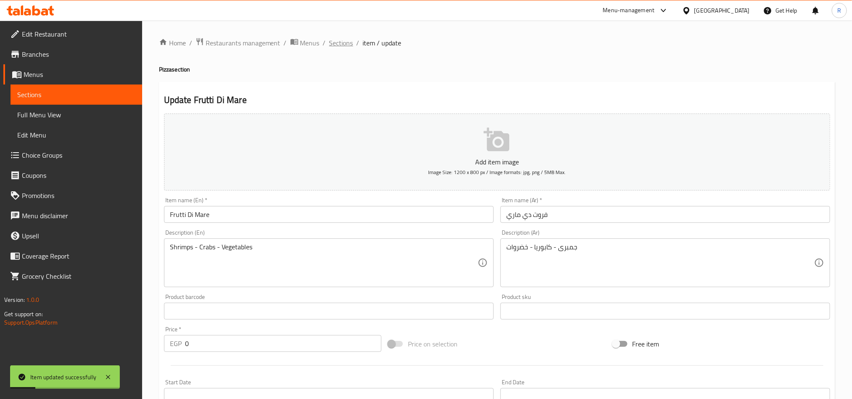
click at [343, 40] on span "Sections" at bounding box center [341, 43] width 24 height 10
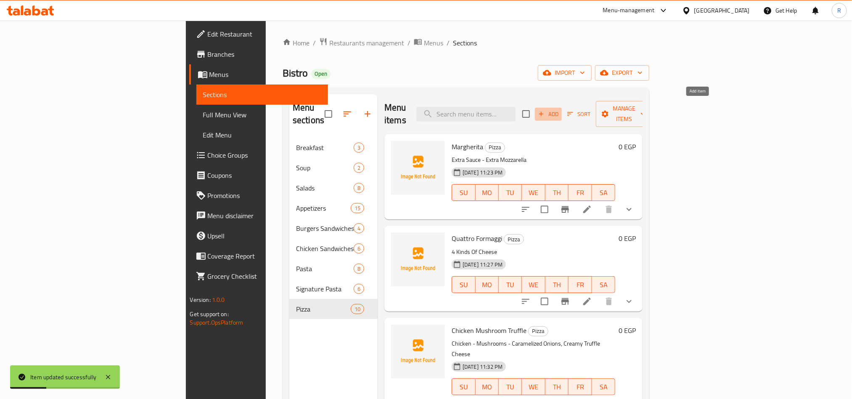
click at [545, 110] on icon "button" at bounding box center [542, 114] width 8 height 8
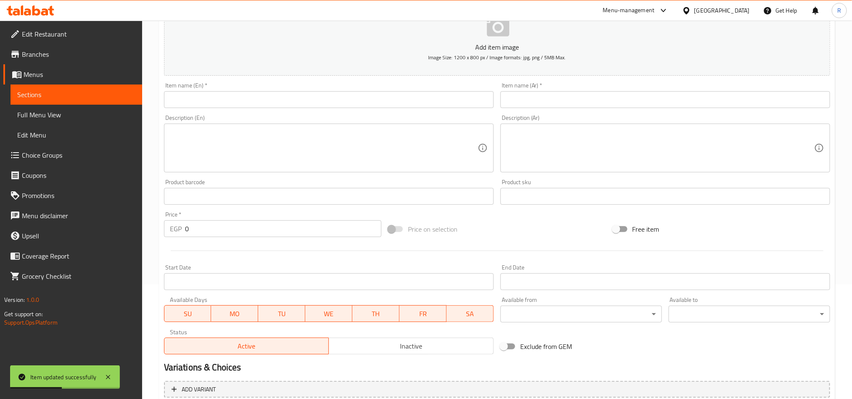
scroll to position [5, 0]
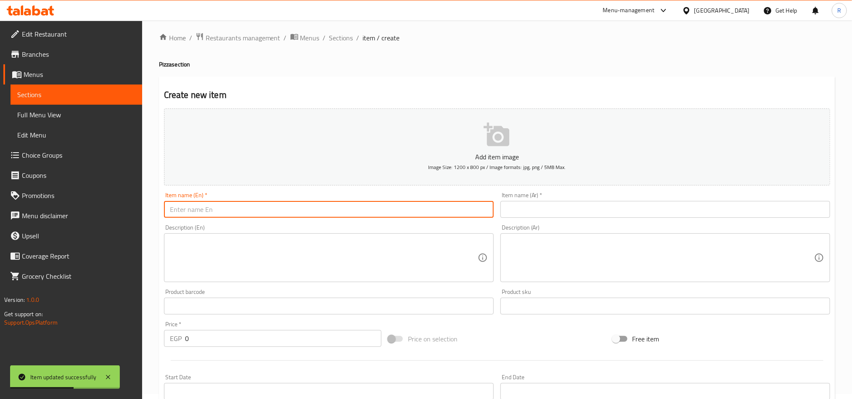
drag, startPoint x: 290, startPoint y: 210, endPoint x: 269, endPoint y: 208, distance: 21.5
click at [269, 208] on input "text" at bounding box center [329, 209] width 330 height 17
paste input "Seafood Ranch"
type input "Seafood Ranch"
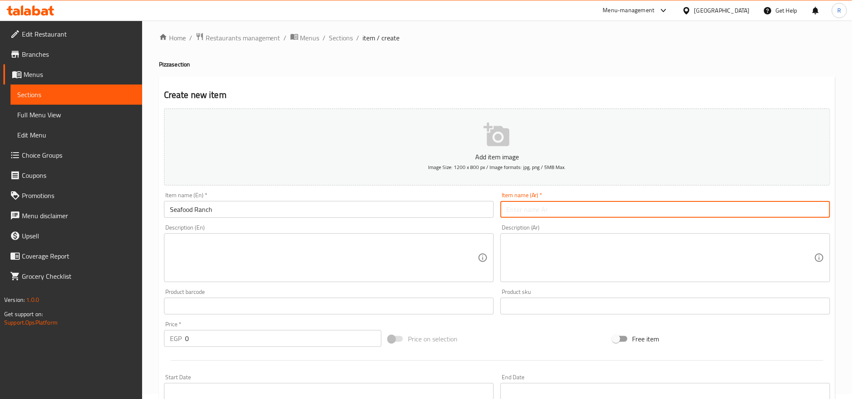
paste input "سی فود رانش"
type input "سی فود رانش"
click at [380, 273] on textarea at bounding box center [324, 258] width 308 height 40
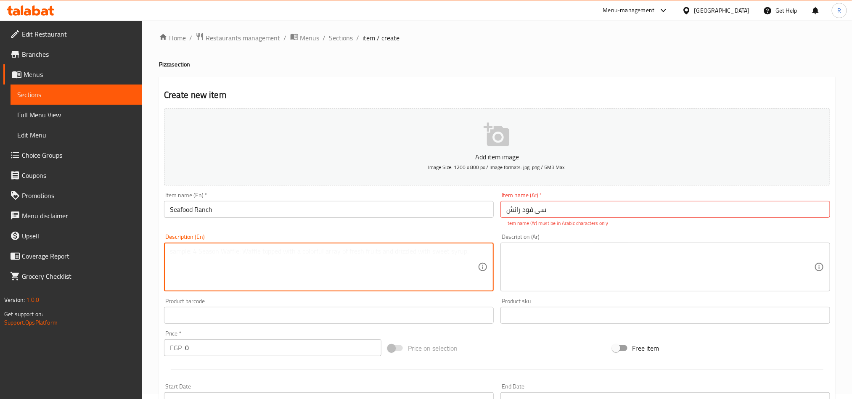
click at [283, 276] on textarea at bounding box center [324, 267] width 308 height 40
click at [279, 268] on textarea at bounding box center [324, 267] width 308 height 40
paste textarea "Shrimps - Crabs - Onions - Vegetables - Ranch Sauce - [GEOGRAPHIC_DATA]"
click at [170, 260] on textarea "Shrimps - Crabs - Onions - Vegetables - Ranch Sauce - [GEOGRAPHIC_DATA]" at bounding box center [324, 267] width 308 height 40
click at [345, 252] on textarea "Shrimps - Crabs - Onions - Vegetables - Ranch Sauce -[GEOGRAPHIC_DATA]" at bounding box center [324, 267] width 308 height 40
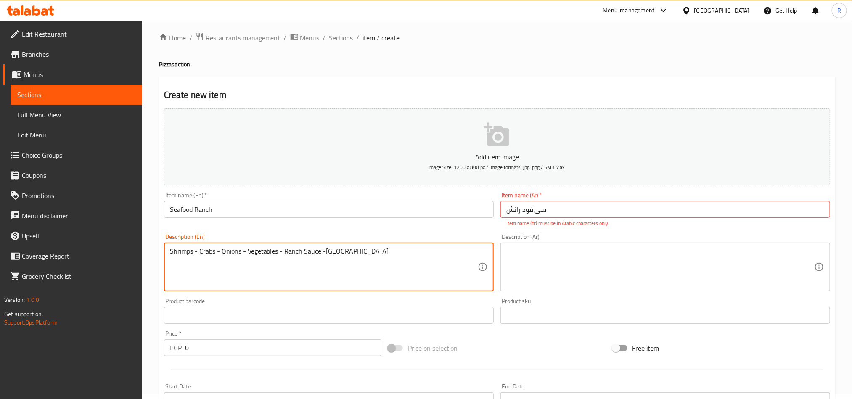
type textarea "Shrimps - Crabs - Onions - Vegetables - Ranch Sauce -[GEOGRAPHIC_DATA]"
click at [562, 212] on input "سی فود رانش" at bounding box center [666, 209] width 330 height 17
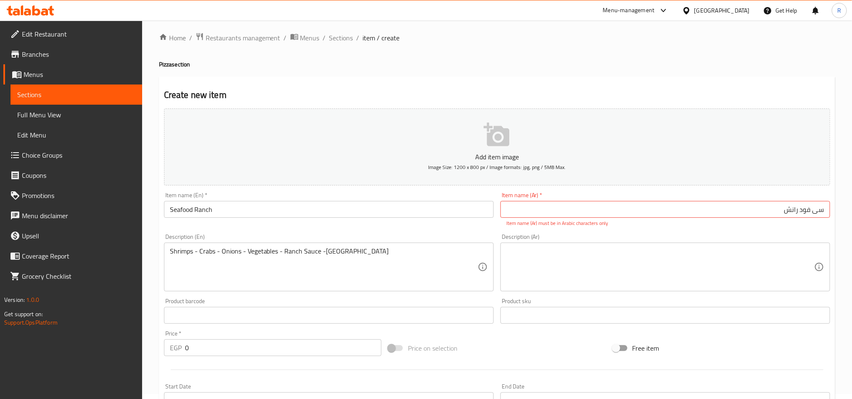
click at [597, 303] on div "Product sku Product sku" at bounding box center [666, 311] width 330 height 26
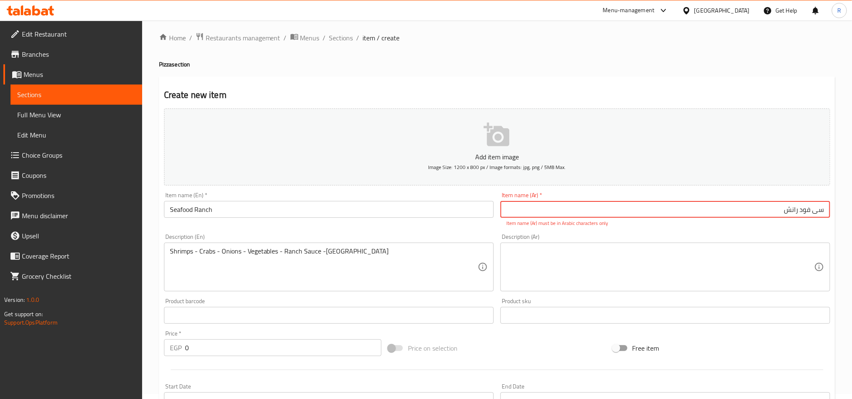
click at [781, 212] on input "سی فود رانش" at bounding box center [666, 209] width 330 height 17
type input "سي فود رانش"
click at [709, 254] on textarea at bounding box center [661, 267] width 308 height 40
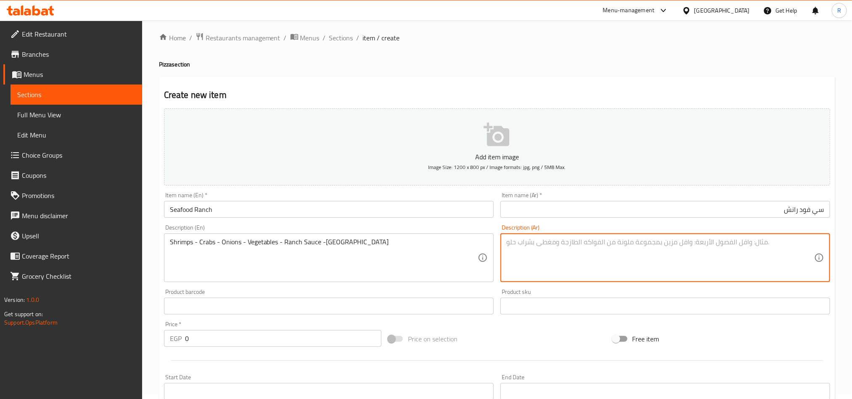
click at [596, 261] on textarea at bounding box center [661, 258] width 308 height 40
paste textarea "جمبرى - [GEOGRAPHIC_DATA] -"
drag, startPoint x: 595, startPoint y: 257, endPoint x: 596, endPoint y: 267, distance: 10.1
click at [596, 267] on textarea "جمبرى - [GEOGRAPHIC_DATA] -" at bounding box center [661, 258] width 308 height 40
click at [593, 251] on textarea "جمبرى - [GEOGRAPHIC_DATA] -" at bounding box center [661, 258] width 308 height 40
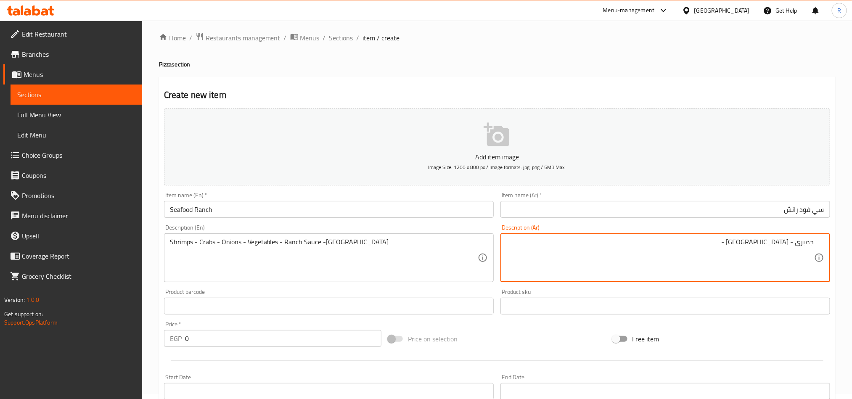
click at [738, 241] on textarea "جمبرى - [GEOGRAPHIC_DATA] -" at bounding box center [661, 258] width 308 height 40
paste textarea "بصل - خضروات -. رانش صوص"
paste textarea "هالبينو"
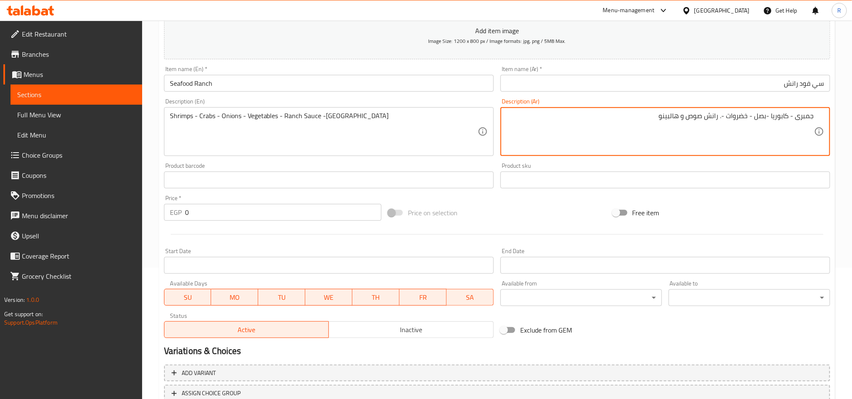
type textarea "جمبرى - كابوريا -بصل - خضروات -. رانش صوص و هالبينو"
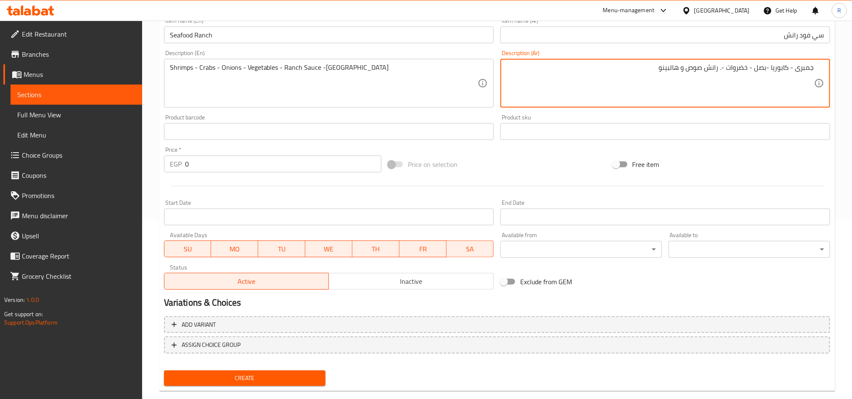
scroll to position [194, 0]
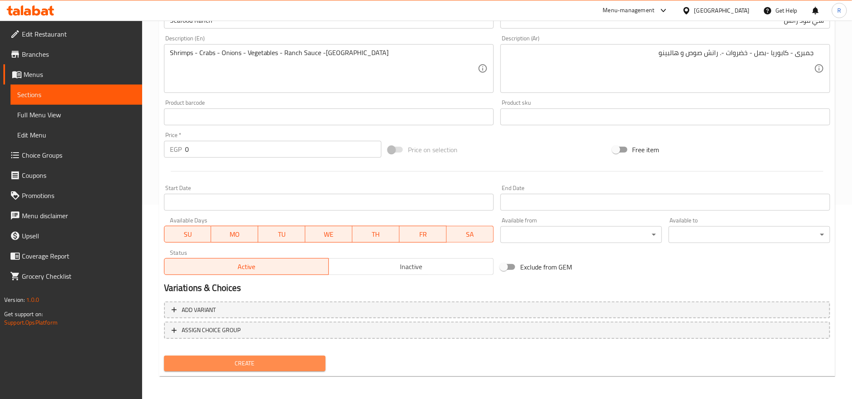
click at [322, 360] on button "Create" at bounding box center [245, 364] width 162 height 16
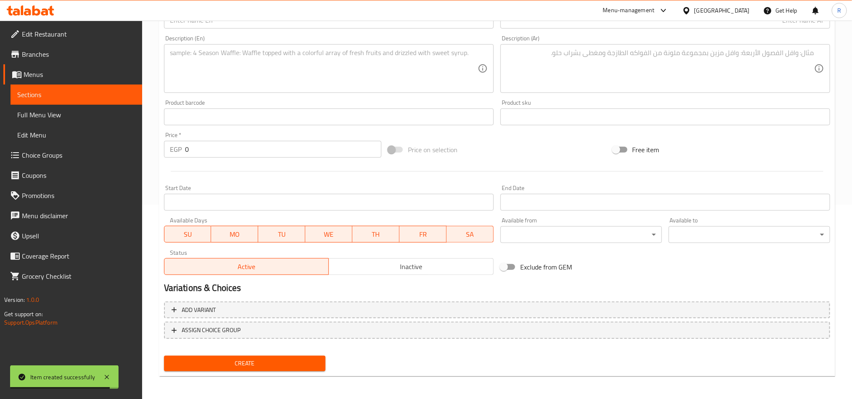
scroll to position [0, 0]
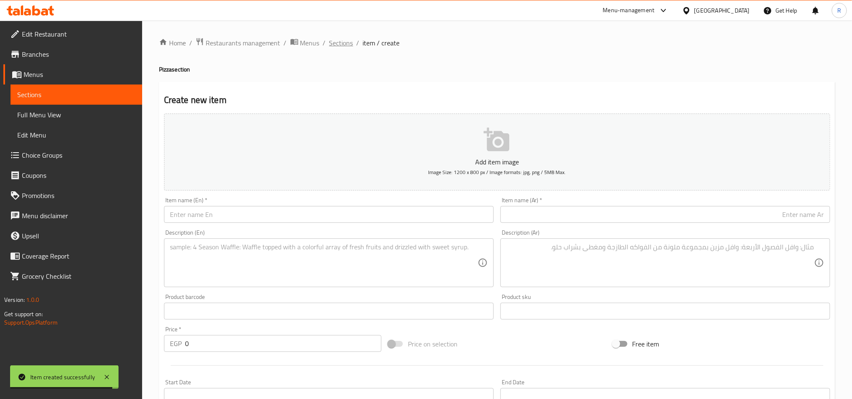
click at [343, 38] on span "Sections" at bounding box center [341, 43] width 24 height 10
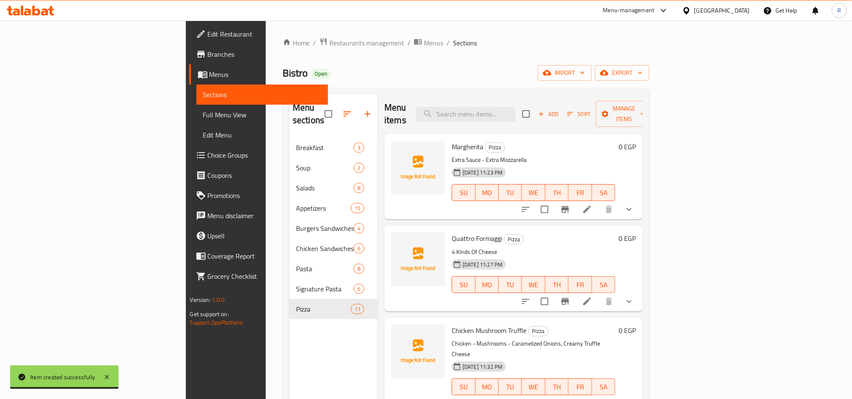
scroll to position [632, 0]
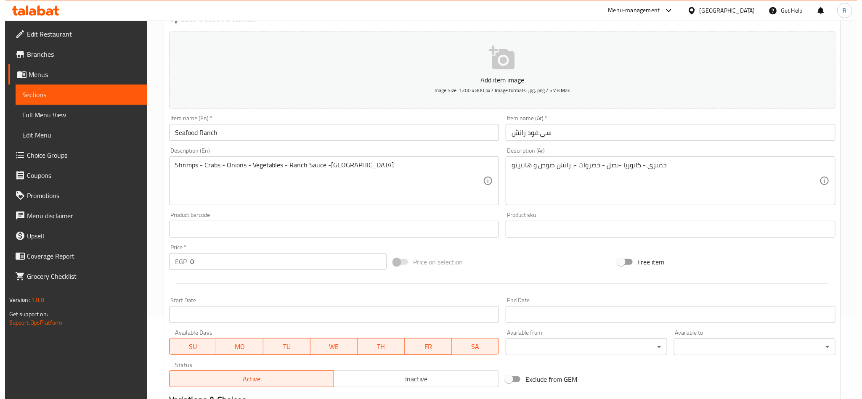
scroll to position [194, 0]
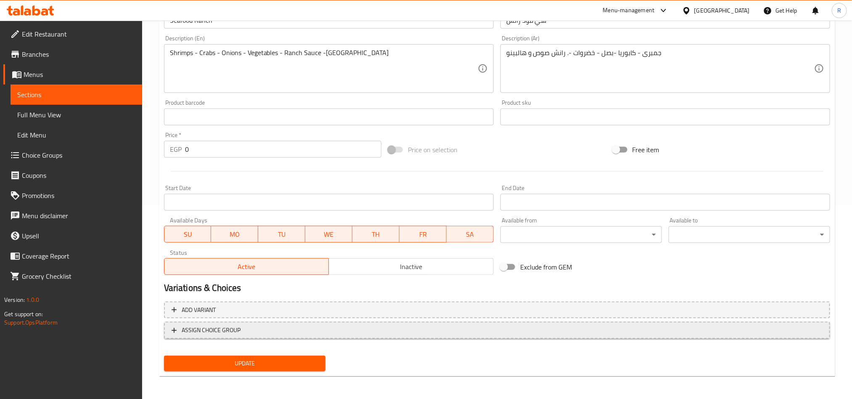
click at [370, 327] on span "ASSIGN CHOICE GROUP" at bounding box center [497, 330] width 651 height 11
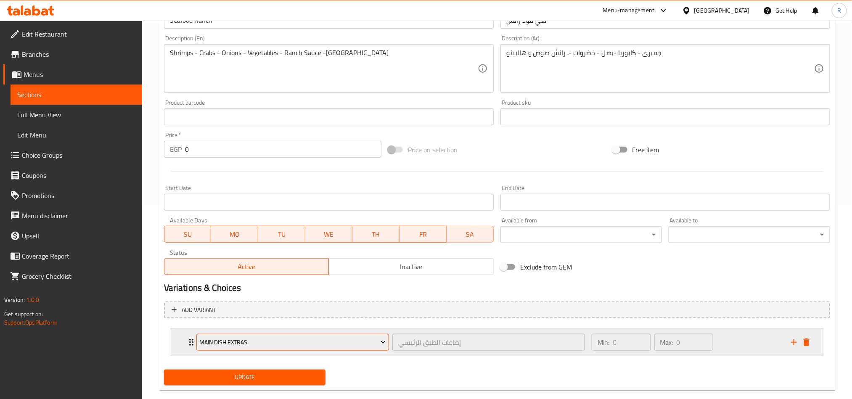
click at [336, 341] on span "Main Dish Extras" at bounding box center [292, 342] width 186 height 11
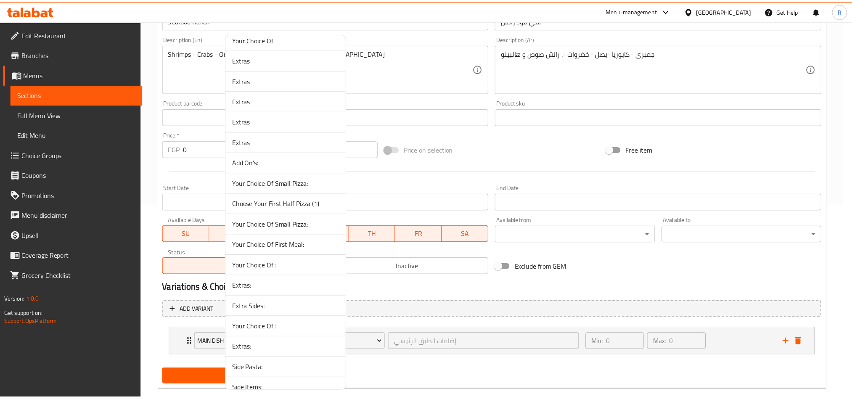
scroll to position [375, 0]
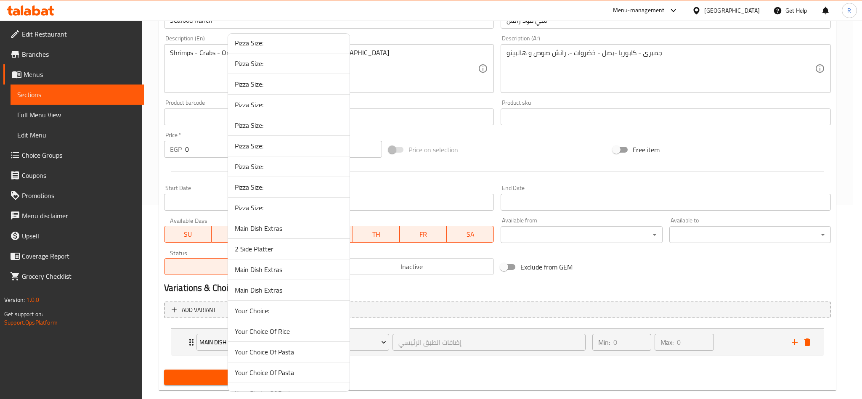
click at [324, 209] on span "Pizza Size:" at bounding box center [289, 208] width 108 height 10
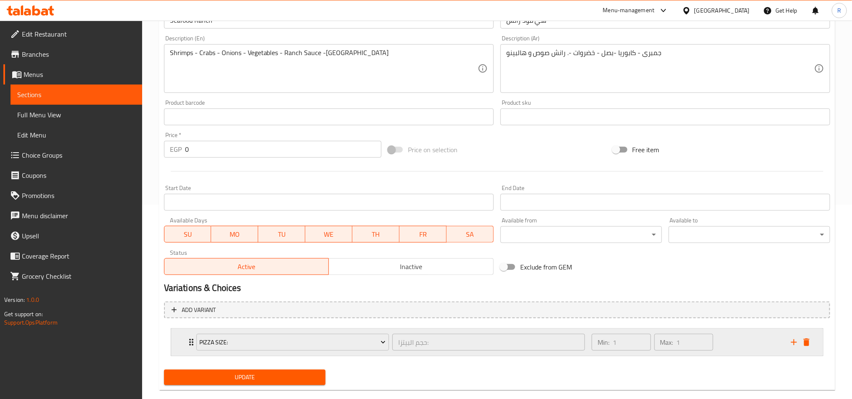
click at [738, 350] on div "Min: 1 ​ Max: 1 ​" at bounding box center [686, 342] width 199 height 27
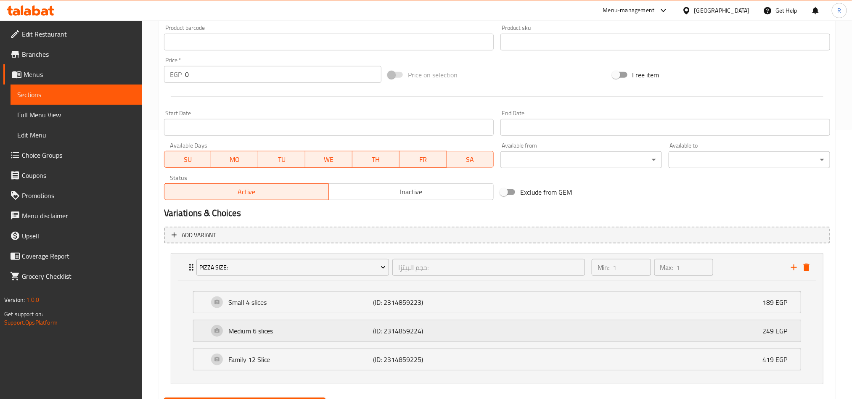
scroll to position [306, 0]
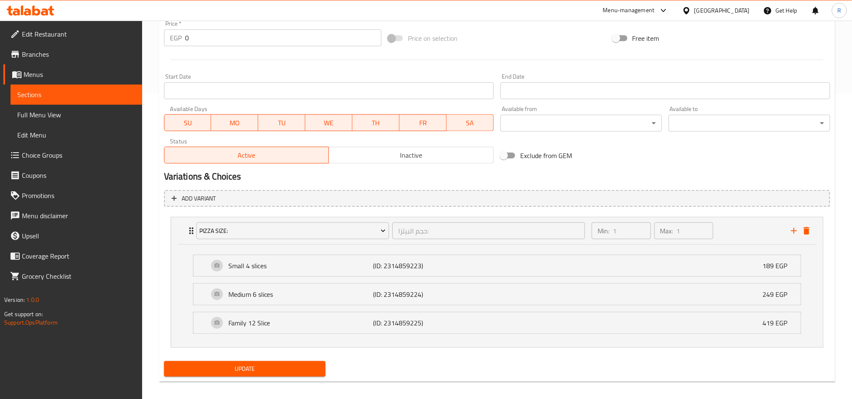
click at [279, 367] on span "Update" at bounding box center [245, 369] width 148 height 11
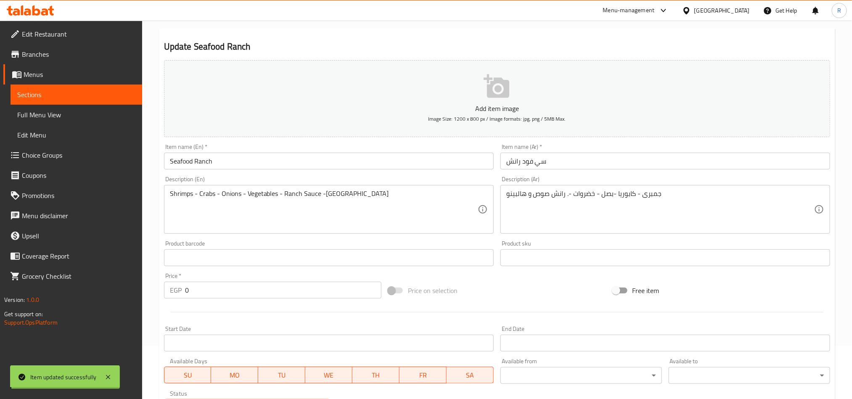
scroll to position [0, 0]
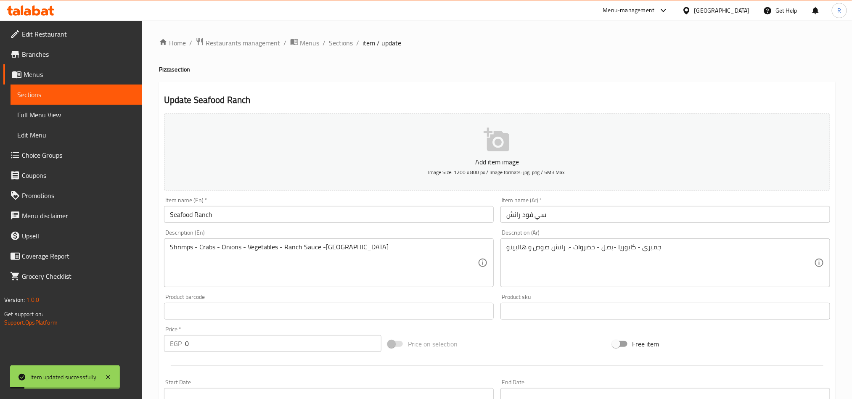
drag, startPoint x: 347, startPoint y: 47, endPoint x: 388, endPoint y: 4, distance: 58.9
click at [347, 47] on span "Sections" at bounding box center [341, 43] width 24 height 10
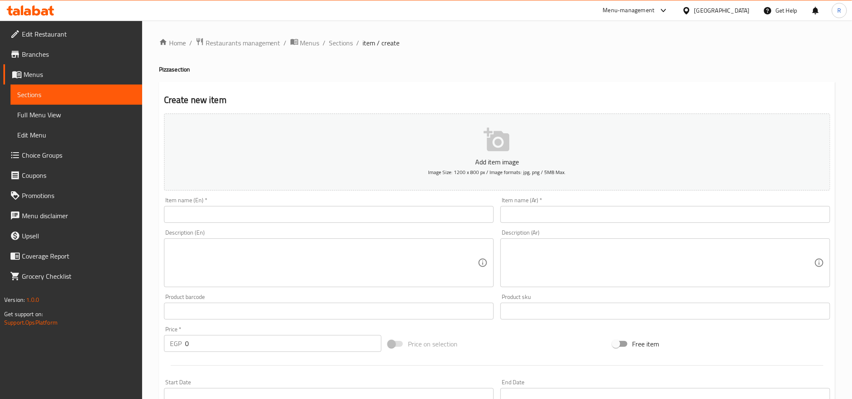
click at [62, 157] on div at bounding box center [426, 199] width 852 height 399
click at [62, 157] on span "Choice Groups" at bounding box center [79, 155] width 114 height 10
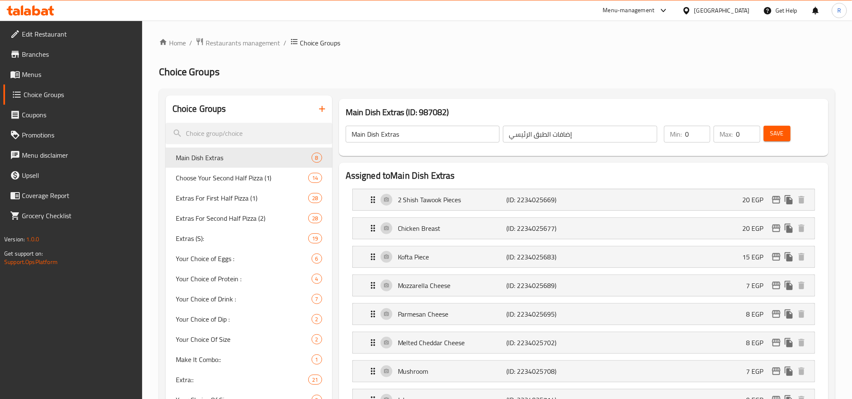
click at [313, 104] on div at bounding box center [426, 199] width 852 height 399
click at [317, 105] on icon "button" at bounding box center [322, 109] width 10 height 10
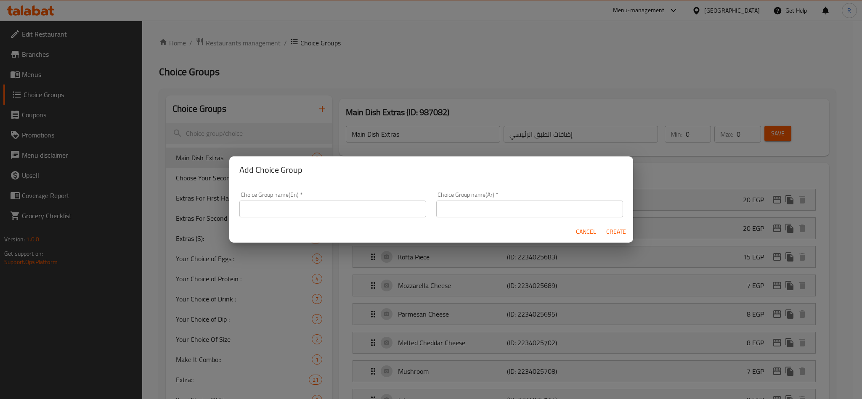
click at [308, 215] on input "text" at bounding box center [332, 209] width 187 height 17
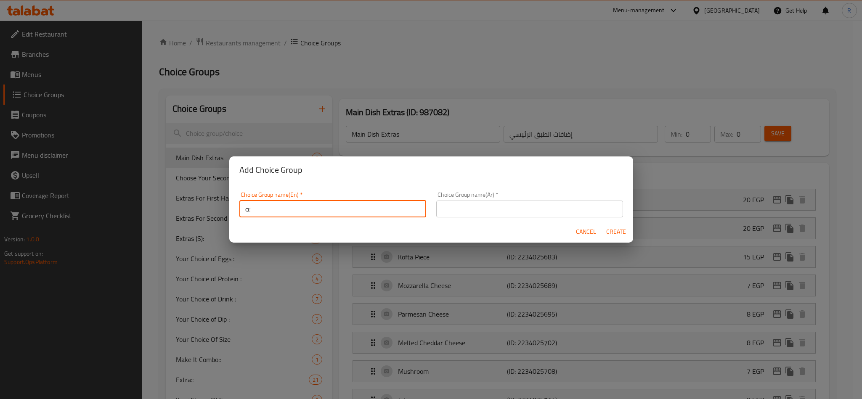
type input "؛"
type input "Pizza Size:"
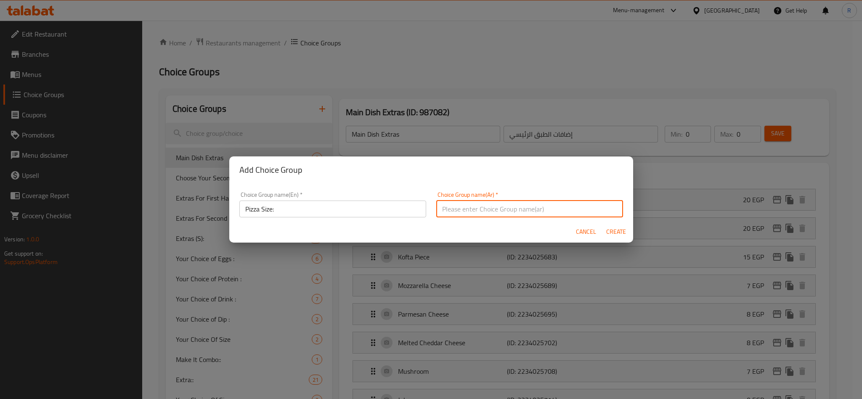
click at [548, 206] on input "text" at bounding box center [529, 209] width 187 height 17
type input "حجم البيتزا:"
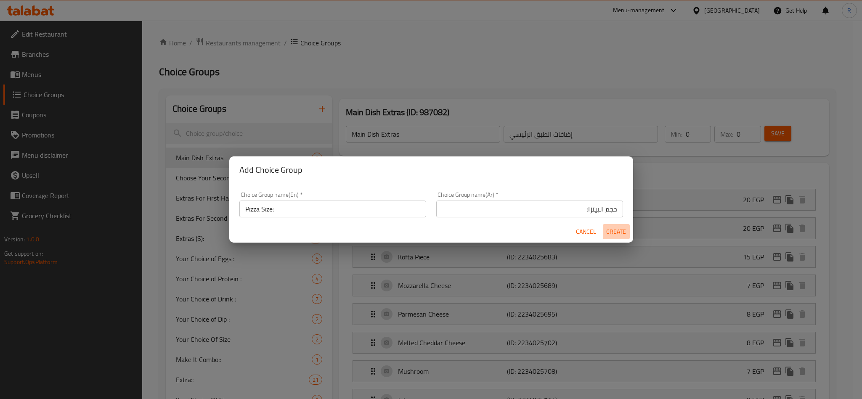
click at [611, 225] on button "Create" at bounding box center [616, 232] width 27 height 16
type input "Pizza Size:"
type input "حجم البيتزا:"
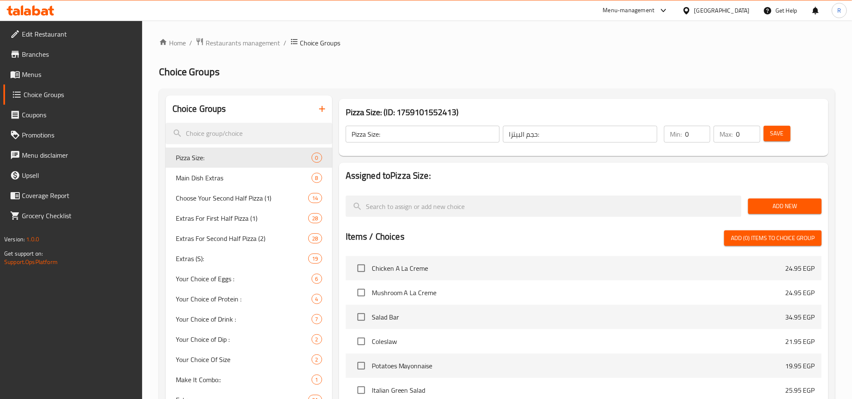
click at [770, 207] on span "Add New" at bounding box center [785, 206] width 60 height 11
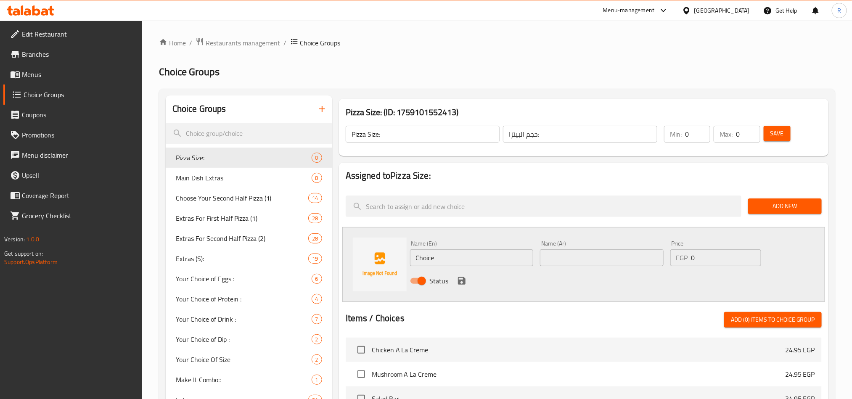
click at [438, 251] on input "Choice" at bounding box center [472, 258] width 124 height 17
click at [568, 263] on input "text" at bounding box center [602, 258] width 124 height 17
type input "صغير"
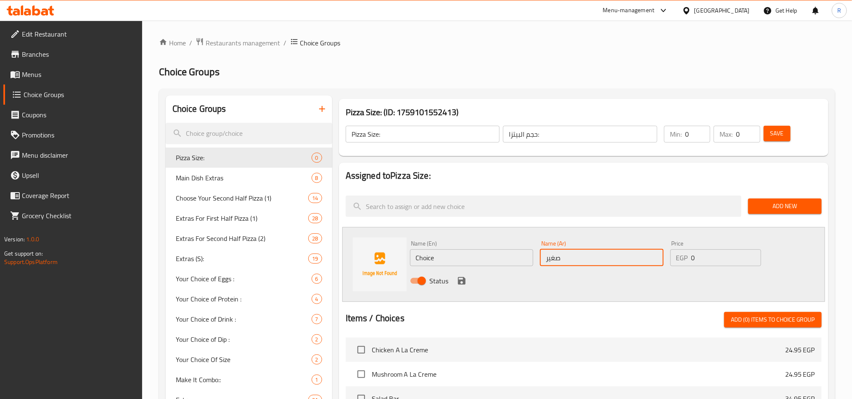
click at [482, 253] on input "Choice" at bounding box center [472, 258] width 124 height 17
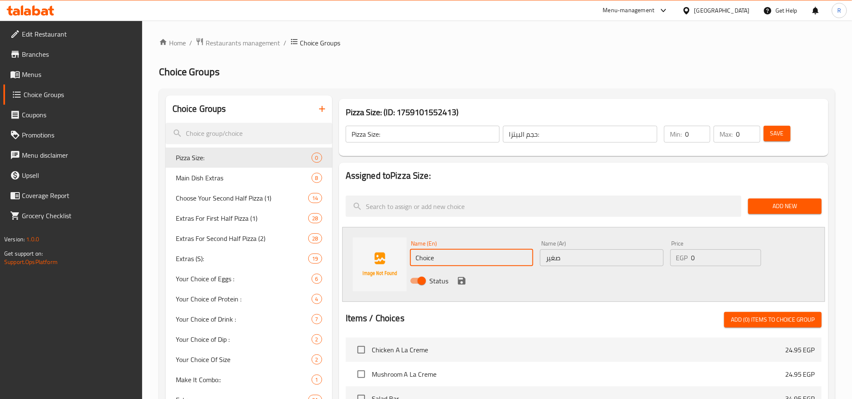
click at [482, 253] on input "Choice" at bounding box center [472, 258] width 124 height 17
type input "Small"
drag, startPoint x: 702, startPoint y: 260, endPoint x: 679, endPoint y: 257, distance: 23.4
click at [679, 257] on div "EGP 0 Price" at bounding box center [716, 258] width 91 height 17
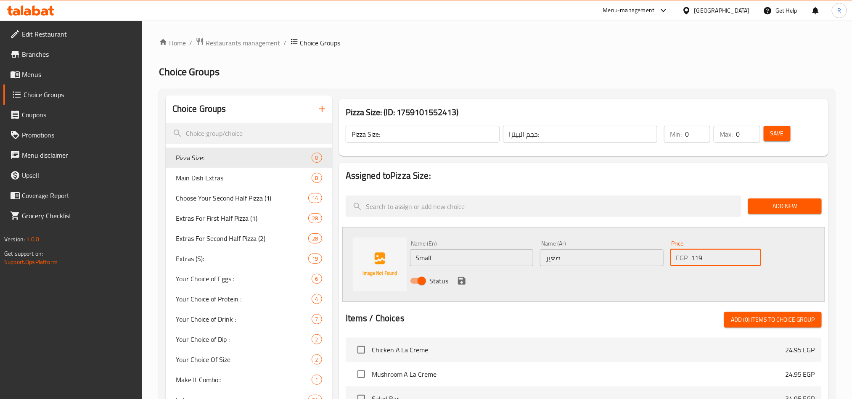
type input "119"
click at [461, 282] on icon "save" at bounding box center [462, 281] width 10 height 10
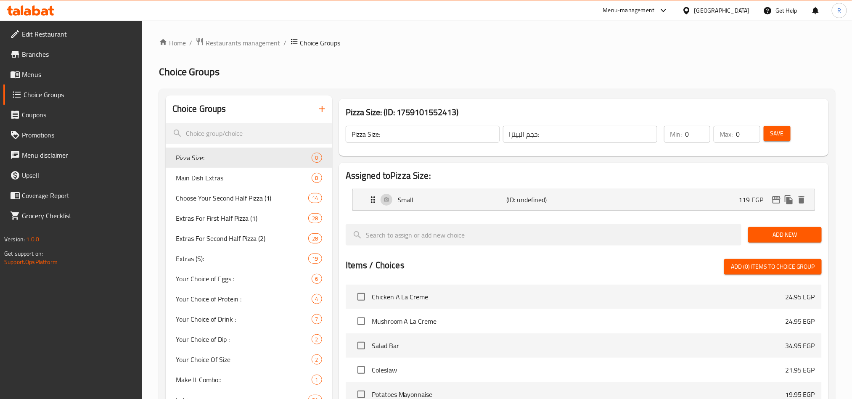
click at [792, 230] on span "Add New" at bounding box center [785, 235] width 60 height 11
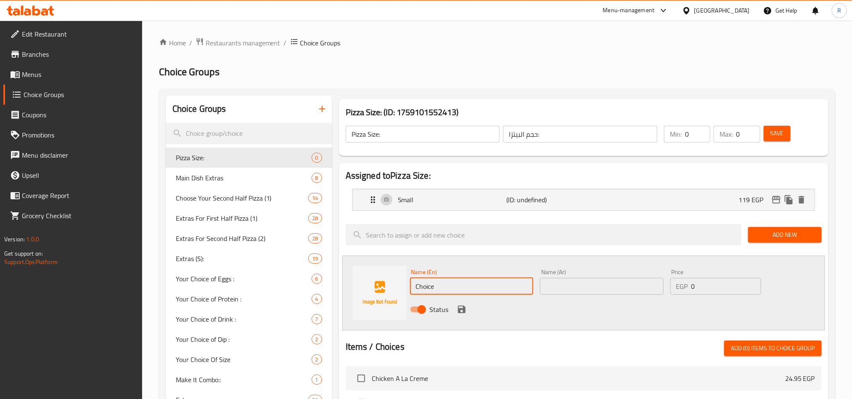
click at [474, 288] on input "Choice" at bounding box center [472, 286] width 124 height 17
type input "Medium"
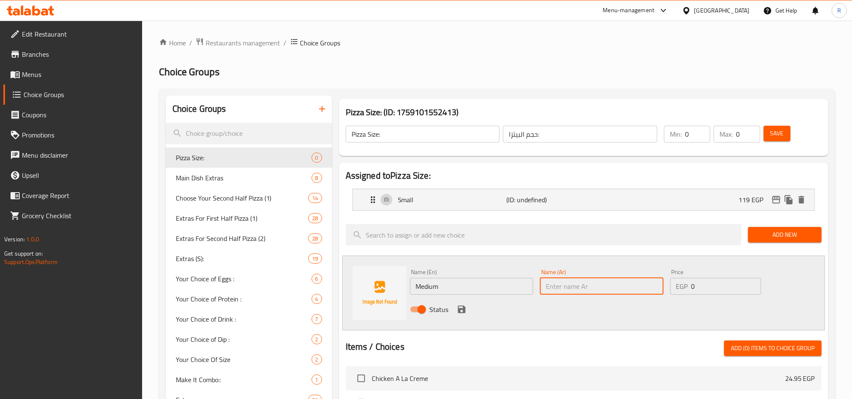
click at [612, 283] on input "text" at bounding box center [602, 286] width 124 height 17
type input "وسط"
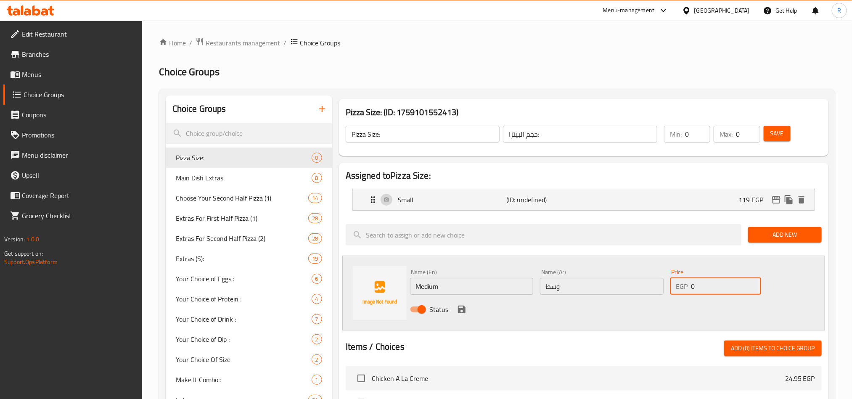
drag, startPoint x: 698, startPoint y: 288, endPoint x: 685, endPoint y: 287, distance: 13.5
click at [685, 287] on div "EGP 0 Price" at bounding box center [716, 286] width 91 height 17
type input "161"
click at [464, 308] on icon "save" at bounding box center [462, 310] width 8 height 8
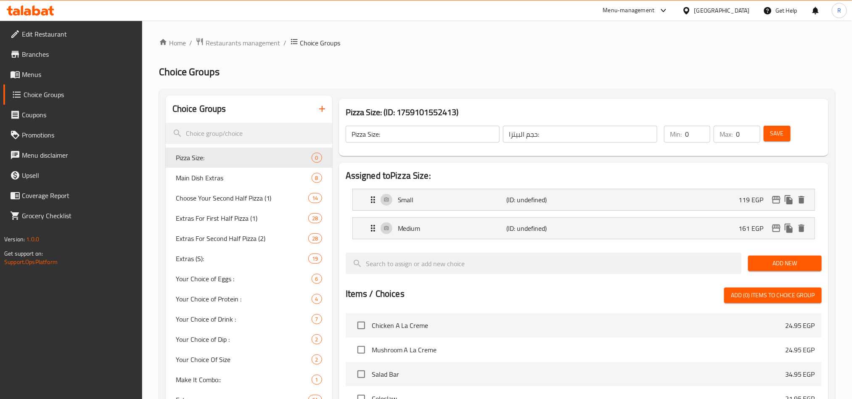
click at [791, 257] on button "Add New" at bounding box center [786, 264] width 74 height 16
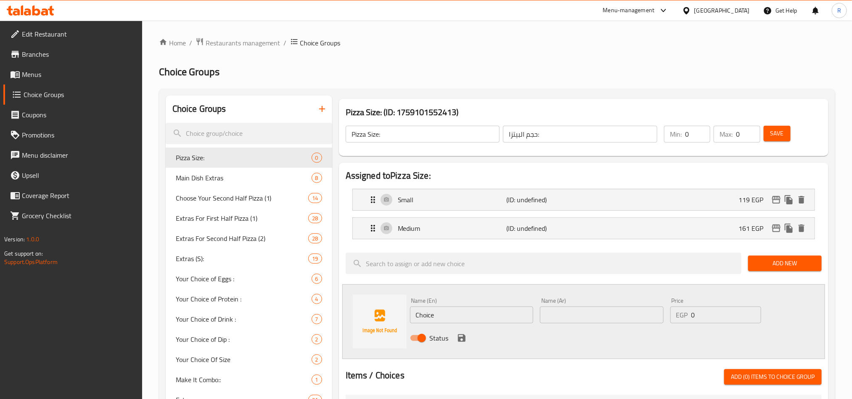
click at [462, 317] on input "Choice" at bounding box center [472, 315] width 124 height 17
type input "Family"
click at [598, 307] on div "Name (Ar) Name (Ar)" at bounding box center [602, 311] width 124 height 26
click at [599, 313] on input "text" at bounding box center [602, 315] width 124 height 17
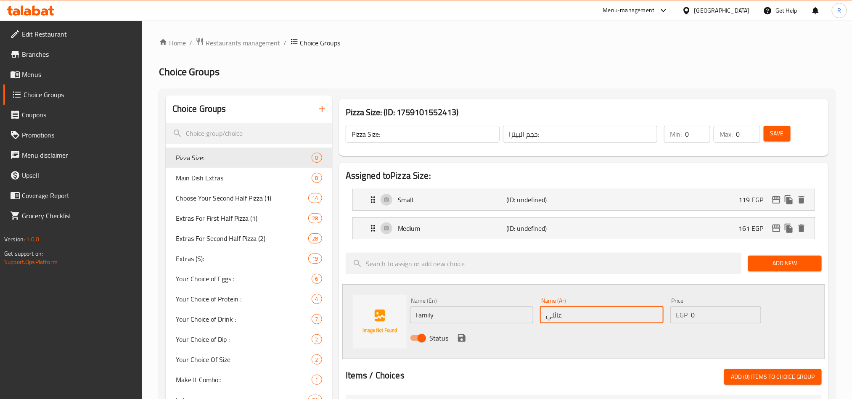
type input "عائلي"
drag, startPoint x: 699, startPoint y: 316, endPoint x: 683, endPoint y: 313, distance: 16.2
click at [683, 313] on div "EGP 0 Price" at bounding box center [716, 315] width 91 height 17
type input "250"
click at [465, 341] on icon "save" at bounding box center [462, 339] width 8 height 8
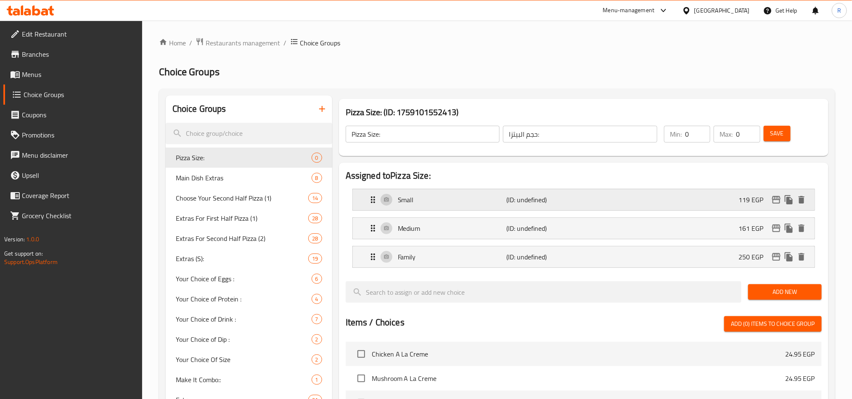
click at [466, 195] on p "Small" at bounding box center [452, 200] width 109 height 10
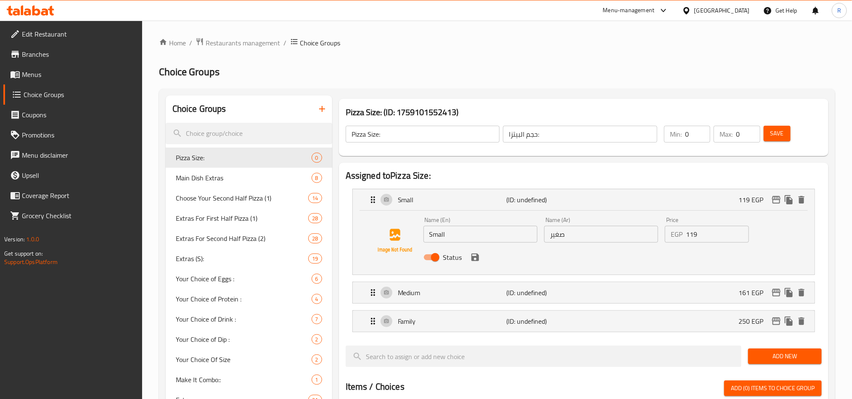
click at [490, 239] on input "Small" at bounding box center [481, 234] width 114 height 17
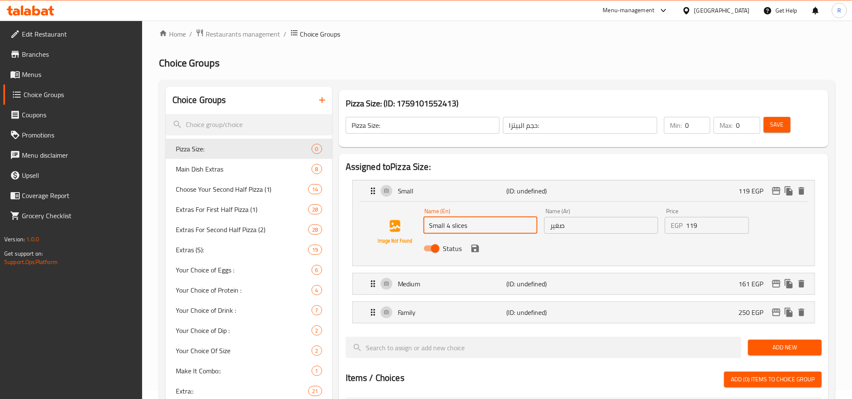
scroll to position [63, 0]
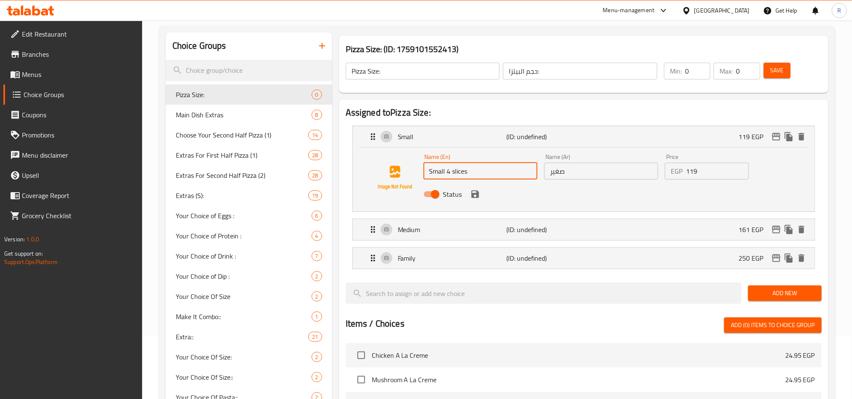
type input "Small 4 slices"
click at [597, 171] on input "صغير" at bounding box center [601, 171] width 114 height 17
drag, startPoint x: 471, startPoint y: 174, endPoint x: 451, endPoint y: 172, distance: 19.9
click at [451, 172] on input "Small 4 slices" at bounding box center [481, 171] width 114 height 17
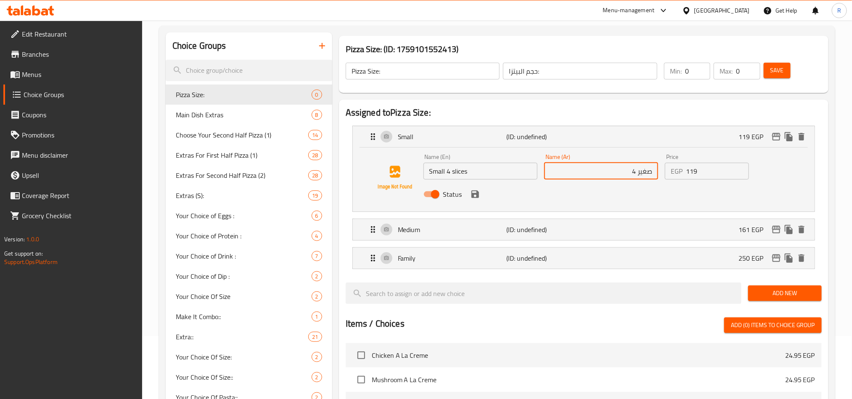
click at [616, 173] on input "صغير 4" at bounding box center [601, 171] width 114 height 17
paste input "شرائح"
click at [473, 196] on icon "save" at bounding box center [476, 195] width 8 height 8
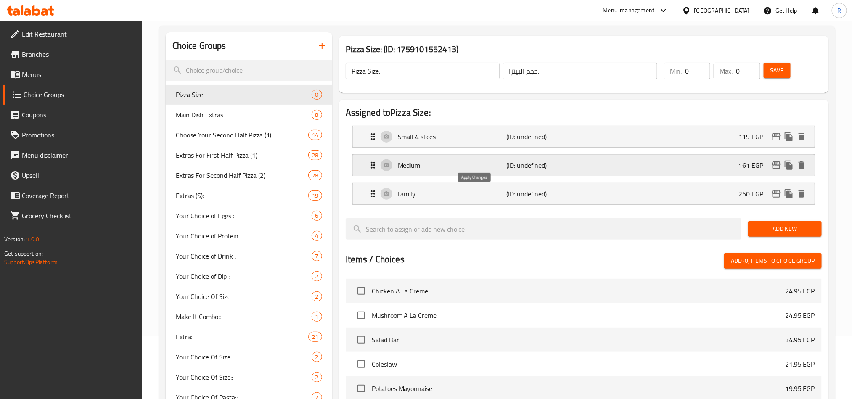
click at [574, 170] on p "(ID: undefined)" at bounding box center [543, 165] width 72 height 10
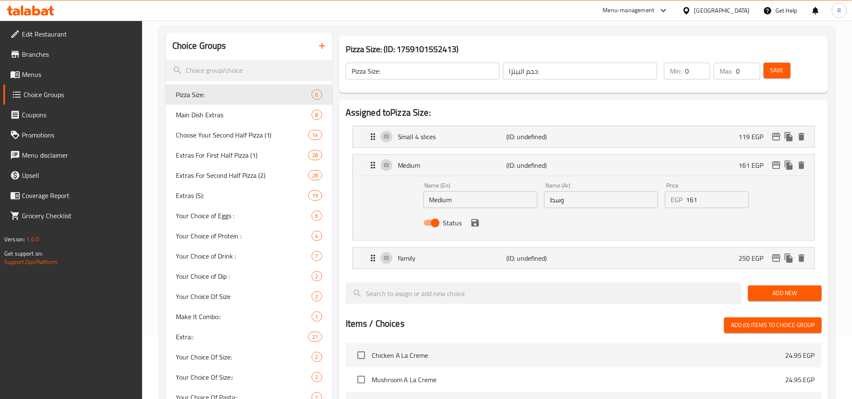
type input "صغير 4 شرائح"
click at [489, 206] on input "Medium" at bounding box center [481, 199] width 114 height 17
type input "Medium 6 slices"
click at [573, 202] on input "وسط" at bounding box center [601, 199] width 114 height 17
drag, startPoint x: 481, startPoint y: 202, endPoint x: 455, endPoint y: 200, distance: 26.6
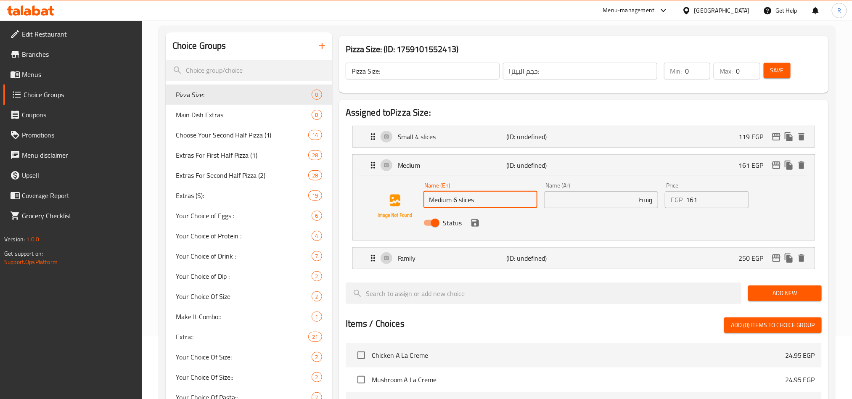
click at [455, 200] on input "Medium 6 slices" at bounding box center [481, 199] width 114 height 17
click at [608, 210] on div "Name (Ar) وسط Name (Ar)" at bounding box center [601, 195] width 121 height 32
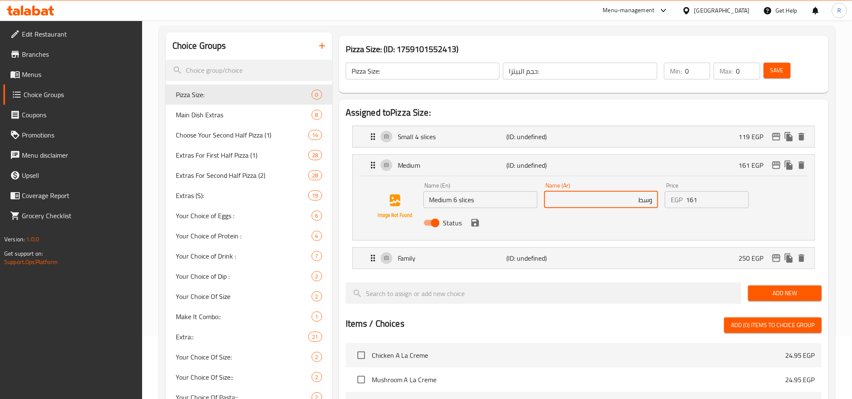
click at [607, 197] on input "وسط" at bounding box center [601, 199] width 114 height 17
paste input "6 شرائح"
click at [471, 227] on icon "save" at bounding box center [475, 223] width 10 height 10
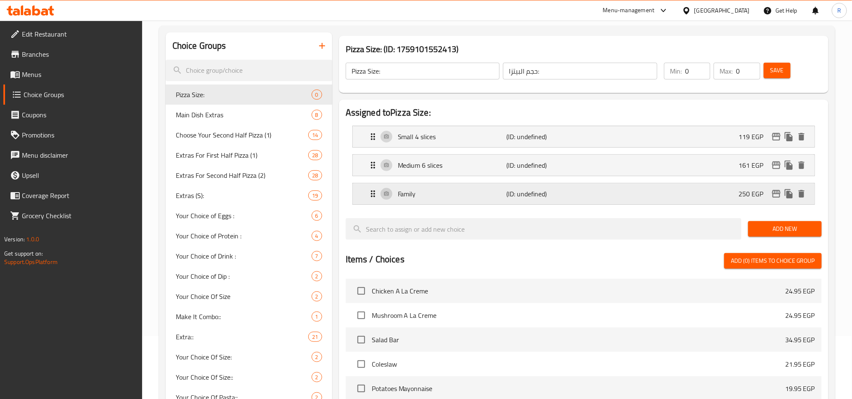
type input "وسط 6 شرائح"
click at [515, 197] on p "(ID: undefined)" at bounding box center [543, 194] width 72 height 10
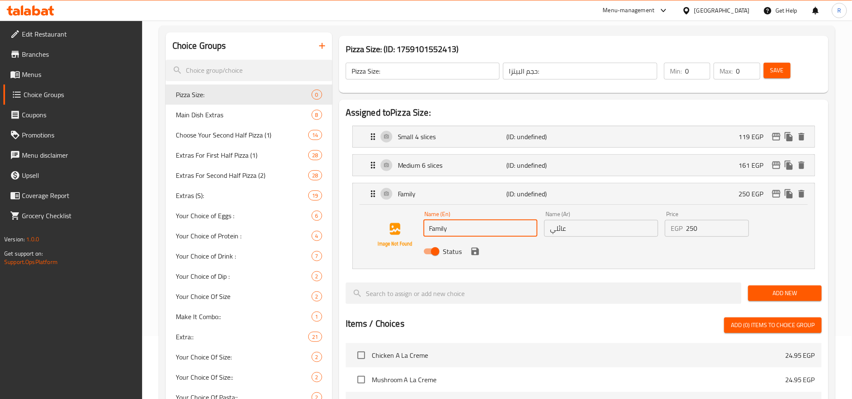
click at [461, 228] on input "Family" at bounding box center [481, 228] width 114 height 17
type input "Family 12 Slices"
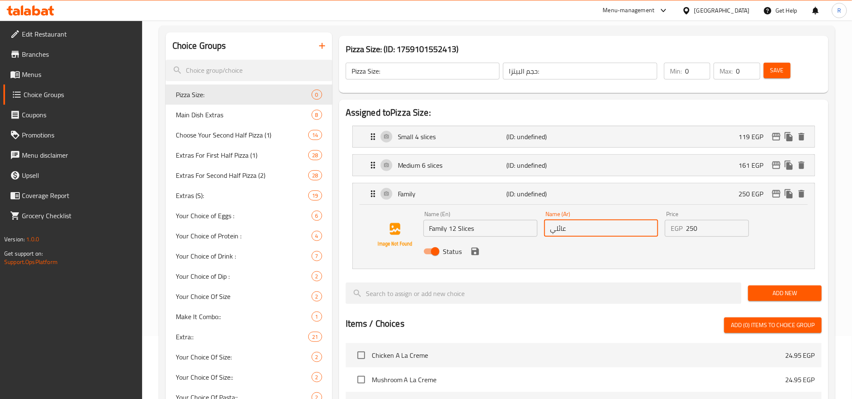
click at [601, 235] on input "عائلي" at bounding box center [601, 228] width 114 height 17
type input "عائلي 12"
click at [504, 230] on input "Family 12 Slices" at bounding box center [481, 228] width 114 height 17
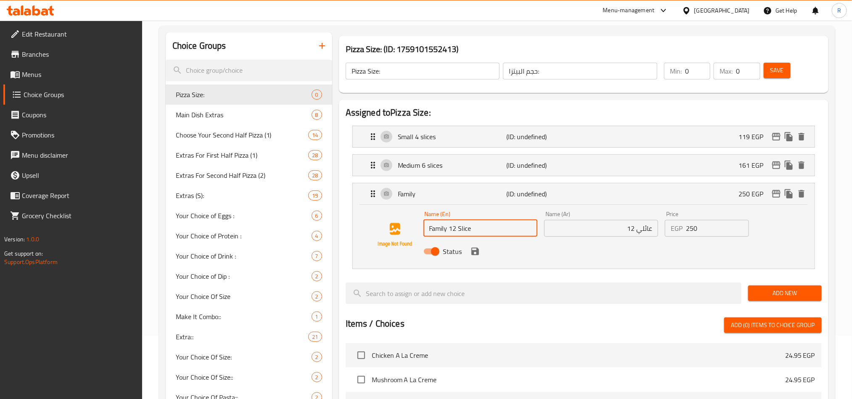
type input "Family 12 Slice"
click at [597, 234] on input "عائلي 12" at bounding box center [601, 228] width 114 height 17
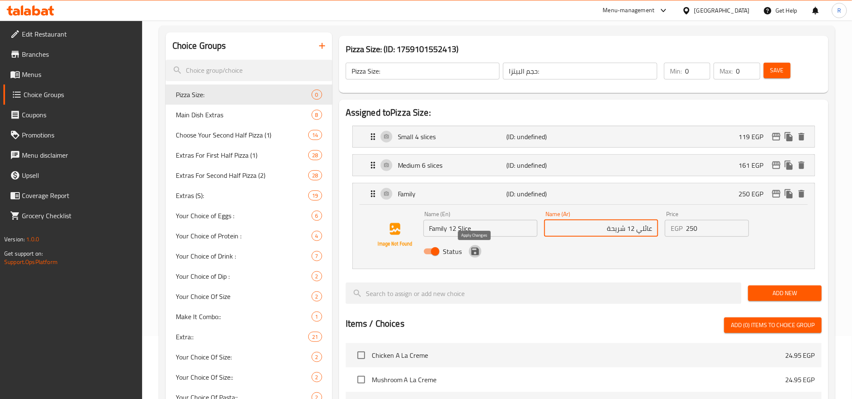
click at [474, 257] on icon "save" at bounding box center [475, 252] width 10 height 10
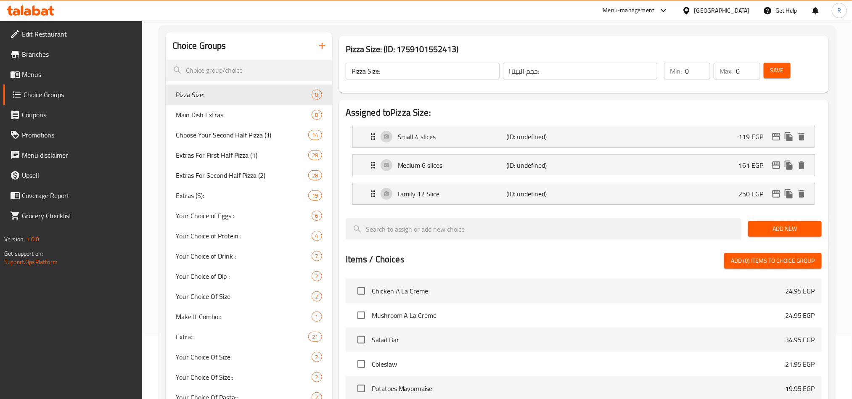
type input "عائلي 12 شريحة"
type input "1"
click at [702, 70] on input "1" at bounding box center [697, 71] width 25 height 17
type input "1"
click at [752, 69] on input "1" at bounding box center [748, 71] width 24 height 17
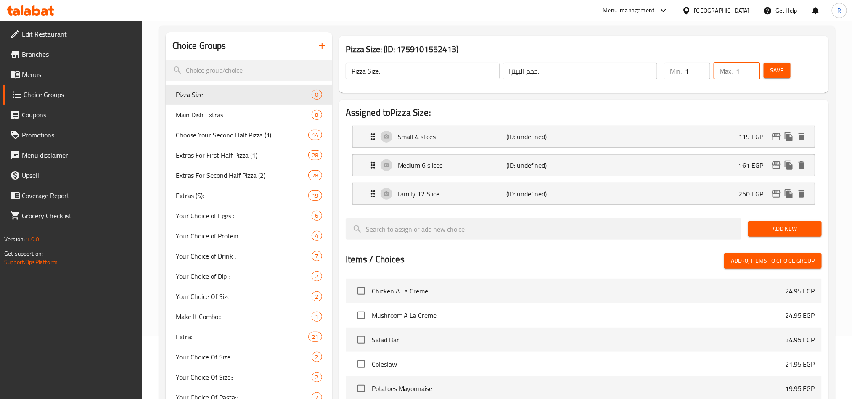
click at [777, 69] on span "Save" at bounding box center [777, 70] width 13 height 11
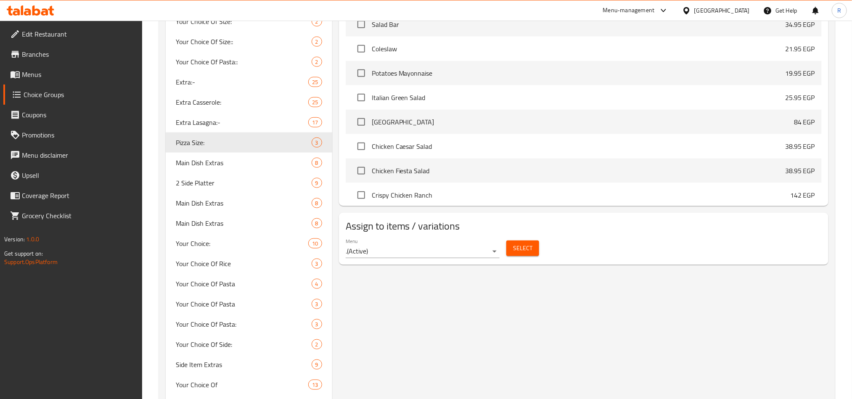
scroll to position [316, 0]
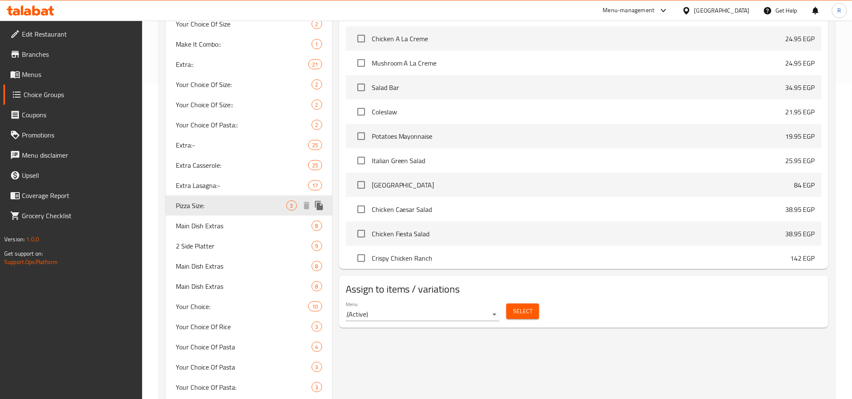
click at [318, 201] on icon "duplicate" at bounding box center [319, 205] width 8 height 9
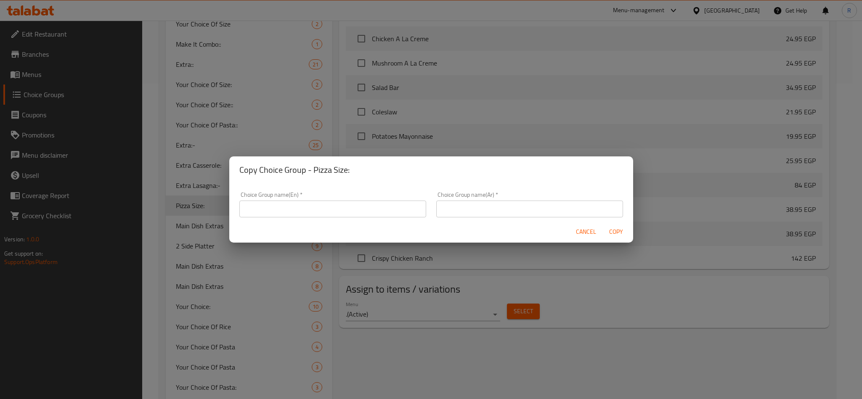
click at [291, 211] on input "text" at bounding box center [332, 209] width 187 height 17
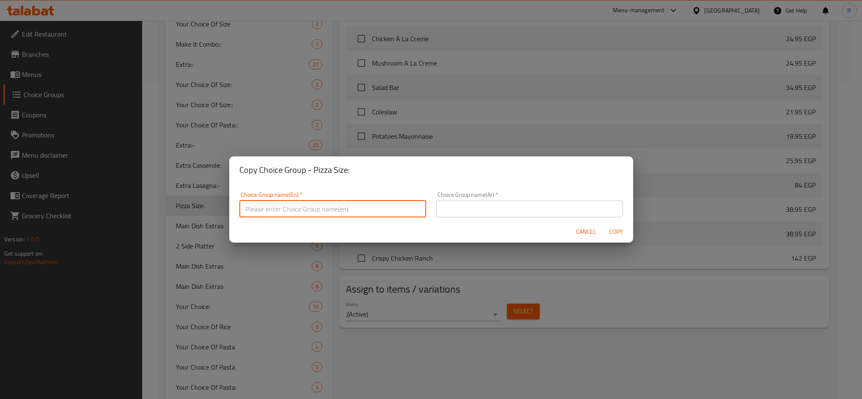
click at [291, 211] on input "text" at bounding box center [332, 209] width 187 height 17
type input "A"
click at [487, 204] on input "text" at bounding box center [529, 209] width 187 height 17
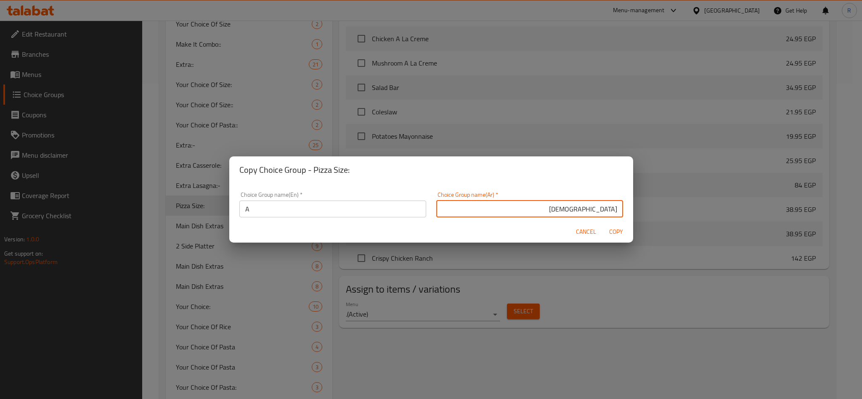
type input "حجم البيتزا:"
click at [610, 231] on span "Copy" at bounding box center [616, 232] width 20 height 11
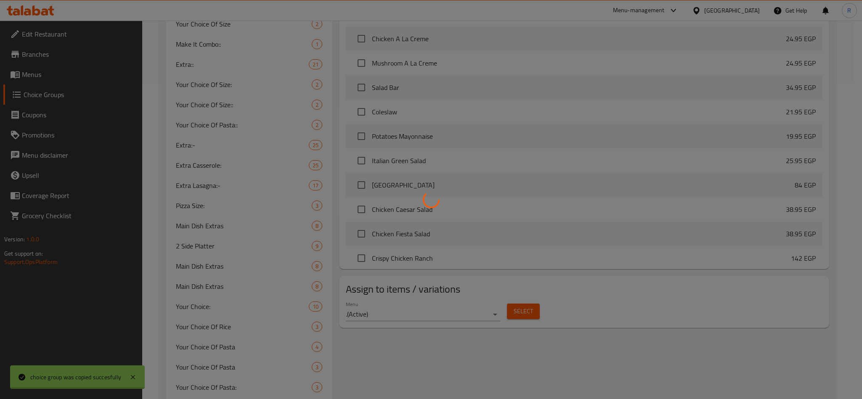
type input "A"
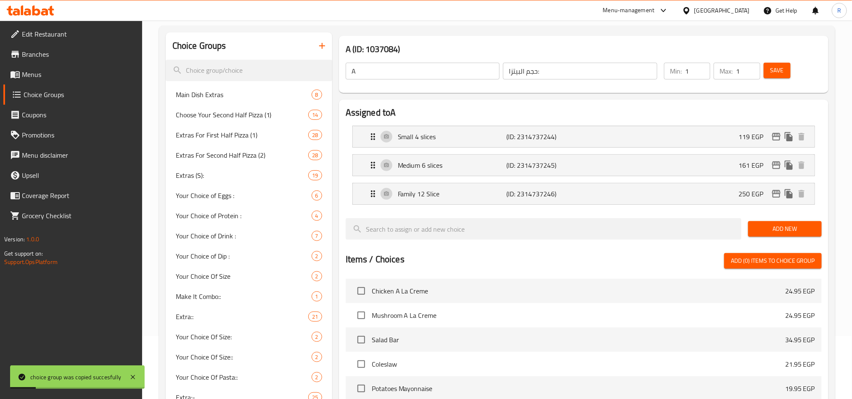
scroll to position [0, 0]
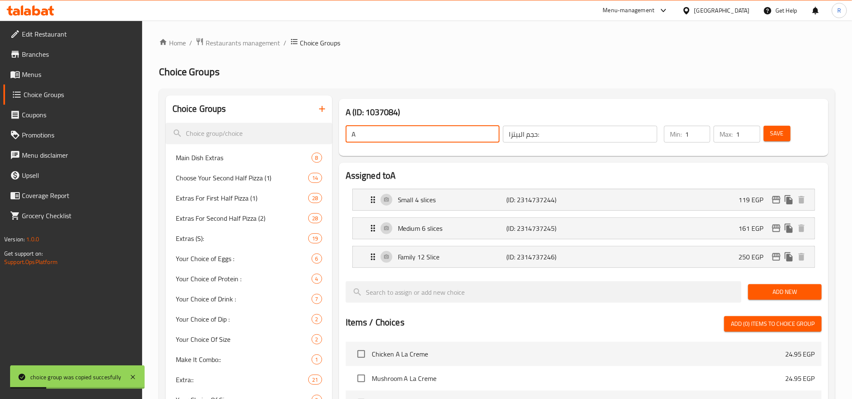
click at [377, 130] on input "A" at bounding box center [423, 134] width 154 height 17
type input "Pizza Size:"
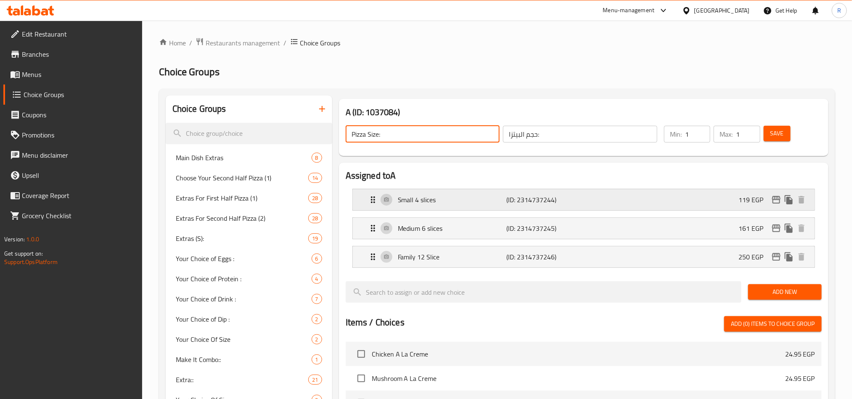
click at [636, 192] on div "Small 4 slices (ID: 2314737244) 119 EGP" at bounding box center [586, 199] width 437 height 21
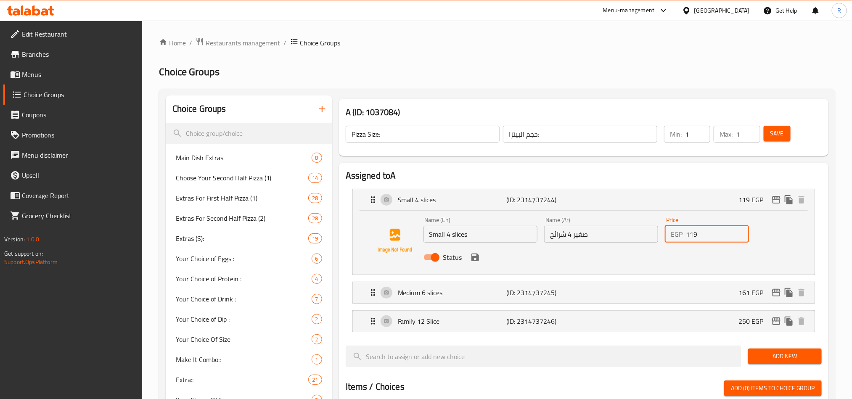
drag, startPoint x: 706, startPoint y: 239, endPoint x: 687, endPoint y: 233, distance: 19.8
click at [687, 234] on input "119" at bounding box center [717, 234] width 63 height 17
click at [704, 238] on input "119" at bounding box center [717, 234] width 63 height 17
click at [702, 238] on input "119" at bounding box center [717, 234] width 63 height 17
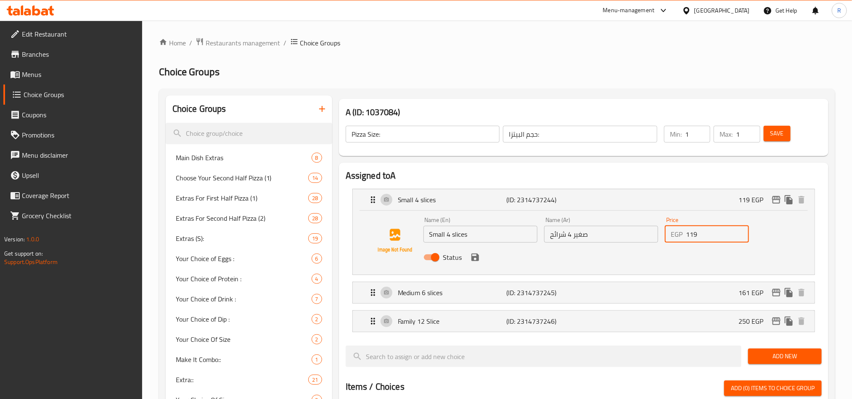
paste input "3"
click at [476, 262] on icon "save" at bounding box center [475, 257] width 10 height 10
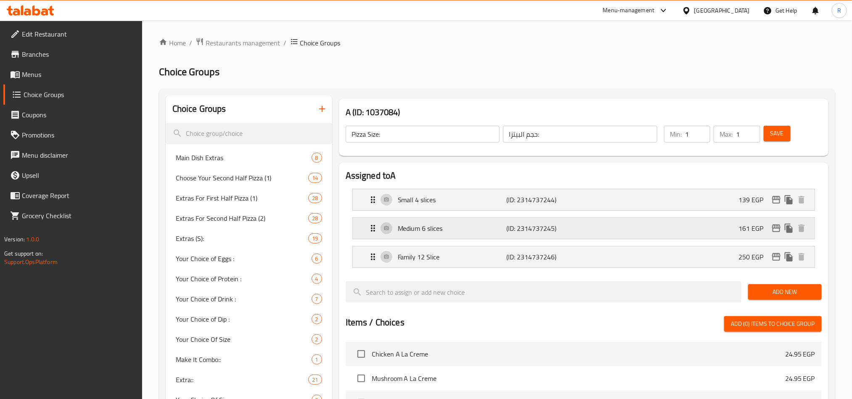
type input "139"
click at [548, 236] on div "Medium 6 slices (ID: 2314737245) 161 EGP" at bounding box center [586, 228] width 437 height 21
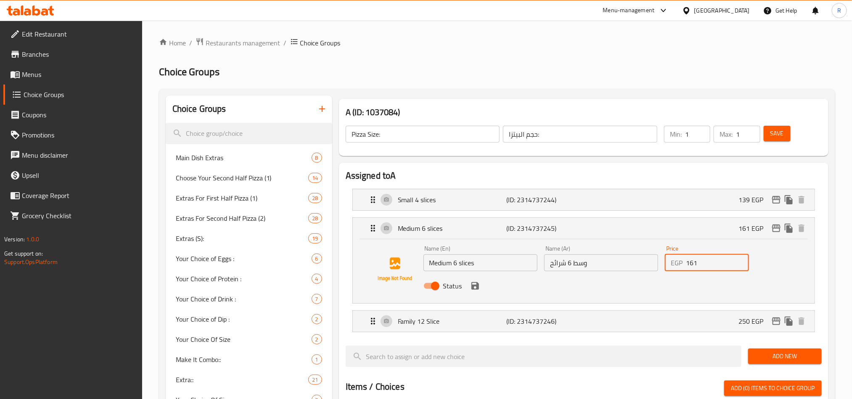
drag, startPoint x: 690, startPoint y: 260, endPoint x: 683, endPoint y: 260, distance: 6.7
click at [683, 260] on div "EGP 161 Price" at bounding box center [707, 263] width 84 height 17
paste input "82"
click at [474, 289] on icon "save" at bounding box center [476, 286] width 8 height 8
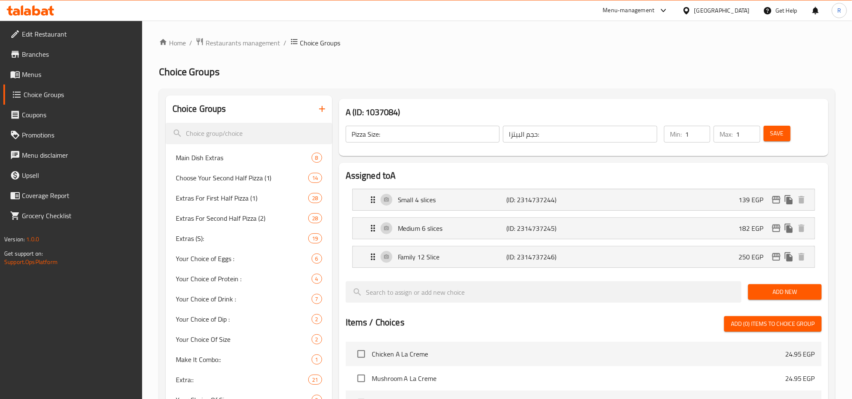
type input "182"
click at [644, 251] on div "Family 12 Slice (ID: 2314737246) 250 EGP" at bounding box center [586, 257] width 437 height 21
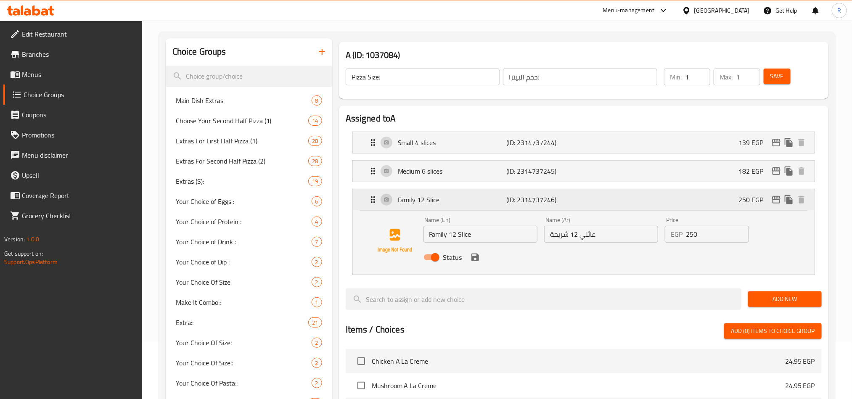
scroll to position [63, 0]
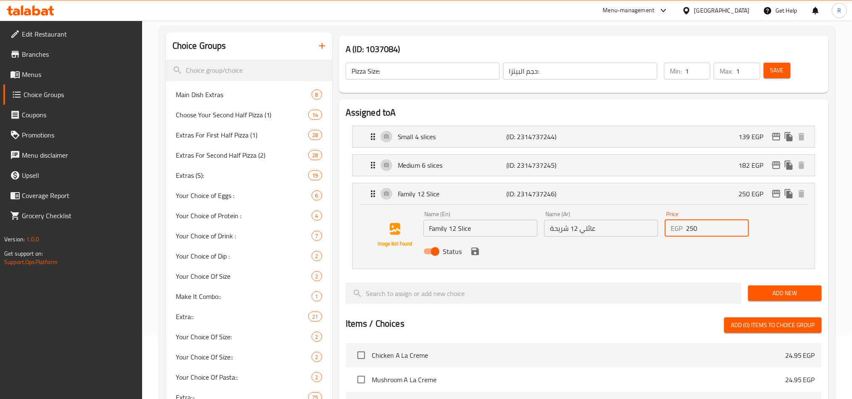
drag, startPoint x: 700, startPoint y: 228, endPoint x: 682, endPoint y: 231, distance: 17.9
click at [682, 231] on div "EGP 250 Price" at bounding box center [707, 228] width 84 height 17
paste input "82"
click at [475, 254] on icon "save" at bounding box center [475, 252] width 10 height 10
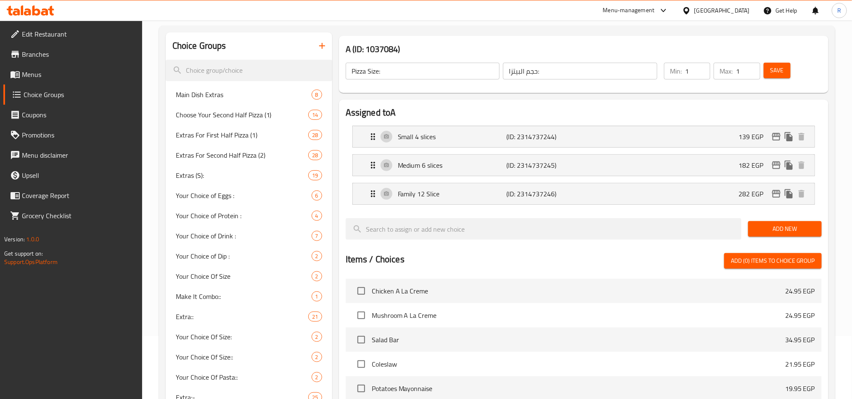
type input "282"
click at [779, 75] on span "Save" at bounding box center [777, 70] width 13 height 11
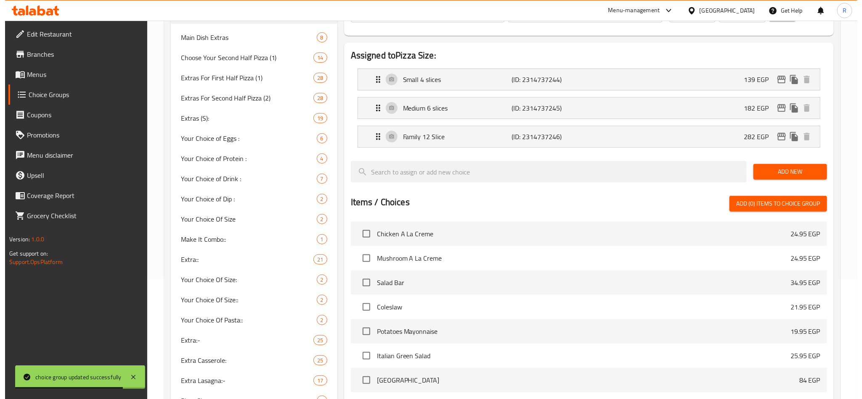
scroll to position [379, 0]
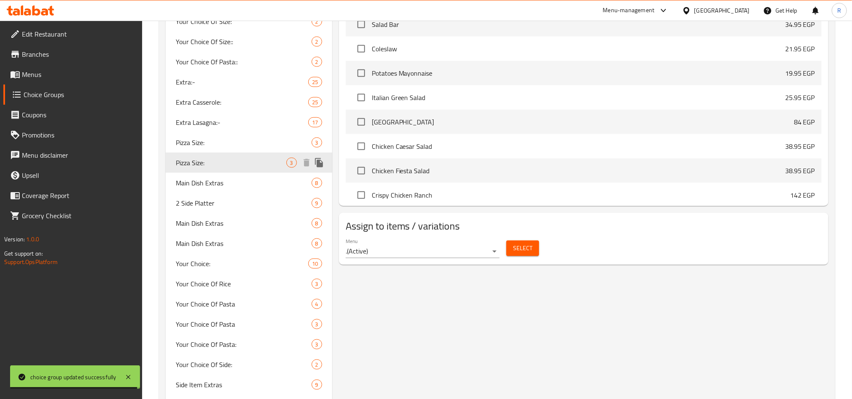
click at [317, 163] on icon "duplicate" at bounding box center [319, 162] width 8 height 9
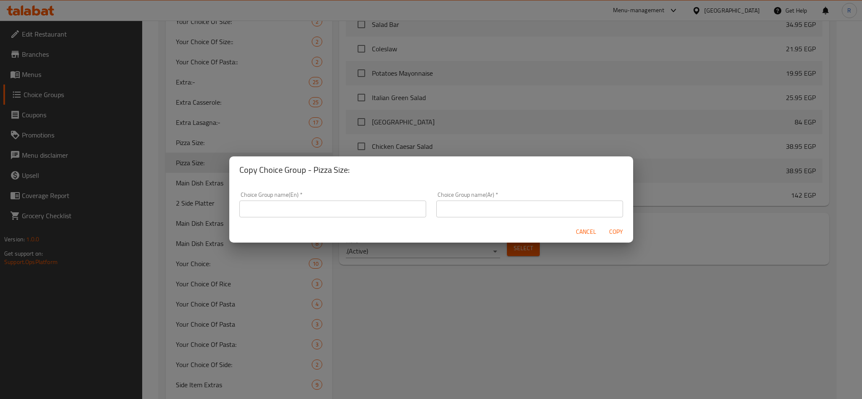
drag, startPoint x: 317, startPoint y: 163, endPoint x: 356, endPoint y: 218, distance: 66.9
click at [364, 202] on input "text" at bounding box center [332, 209] width 187 height 17
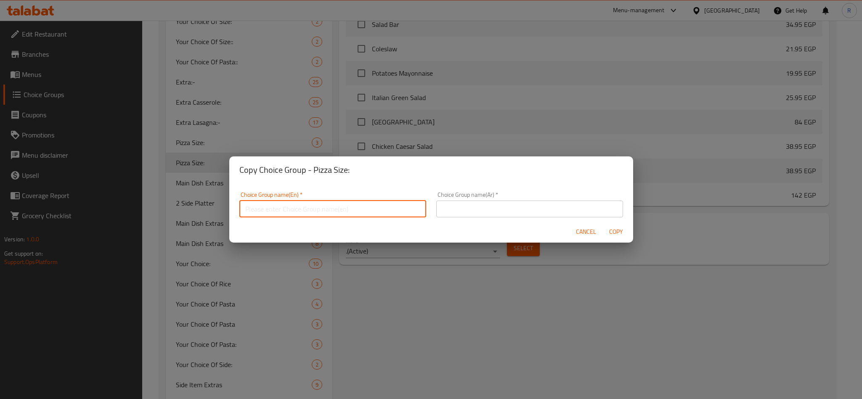
type input "A"
click at [466, 215] on input "text" at bounding box center [529, 209] width 187 height 17
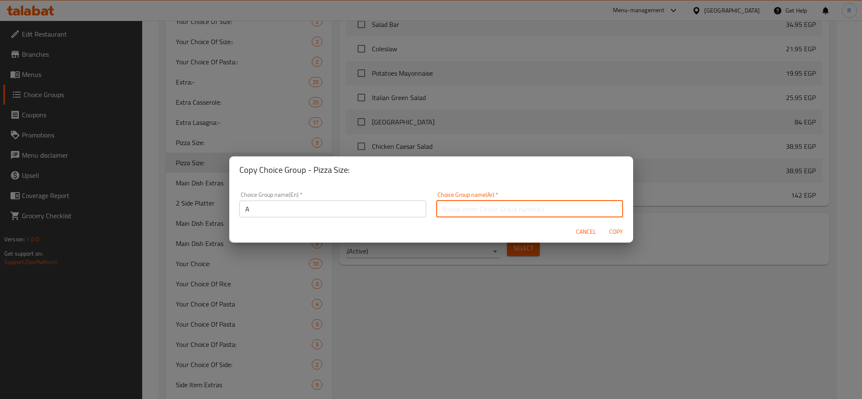
type input "حجم البيتزا:"
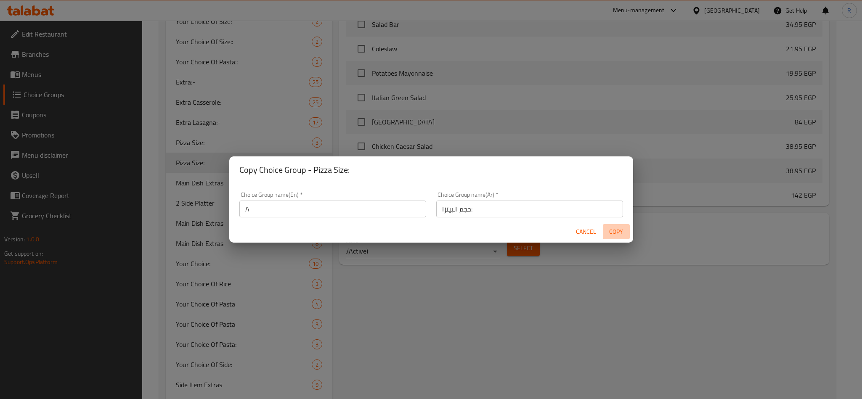
click at [622, 231] on span "Copy" at bounding box center [616, 232] width 20 height 11
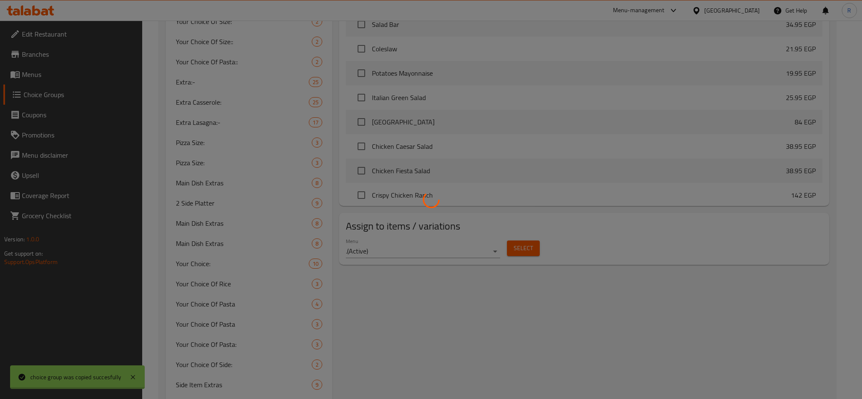
type input "A"
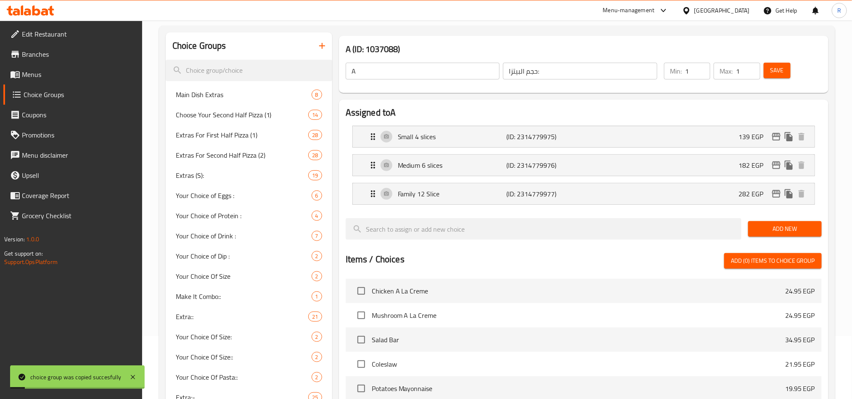
scroll to position [0, 0]
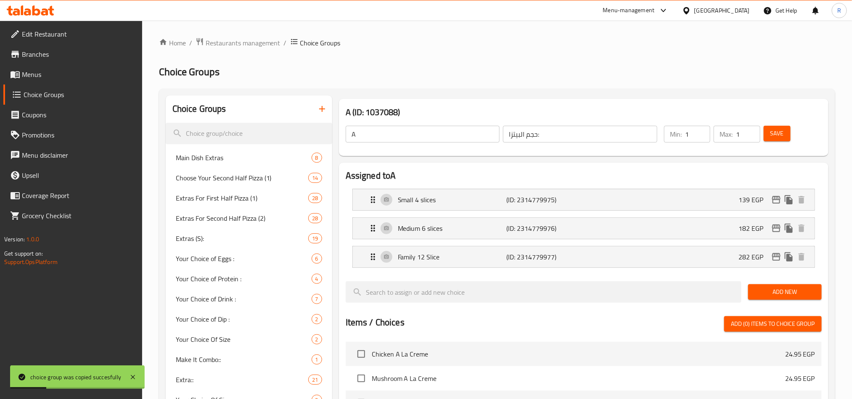
click at [451, 126] on input "A" at bounding box center [423, 134] width 154 height 17
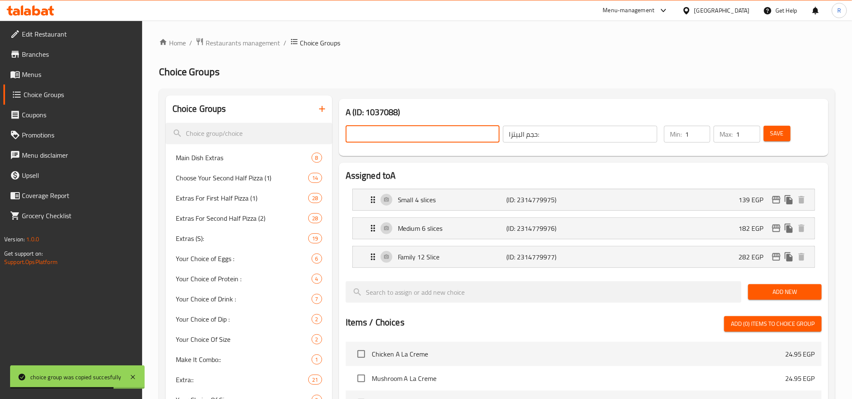
click at [439, 130] on input "text" at bounding box center [423, 134] width 154 height 17
type input "Pizza Size:"
click at [631, 197] on div "Small 4 slices (ID: 2314779975) 139 EGP" at bounding box center [586, 199] width 437 height 21
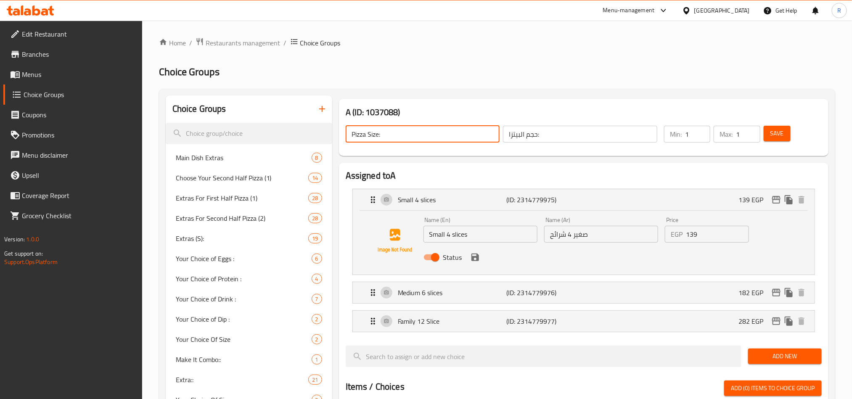
click at [694, 234] on input "139" at bounding box center [717, 234] width 63 height 17
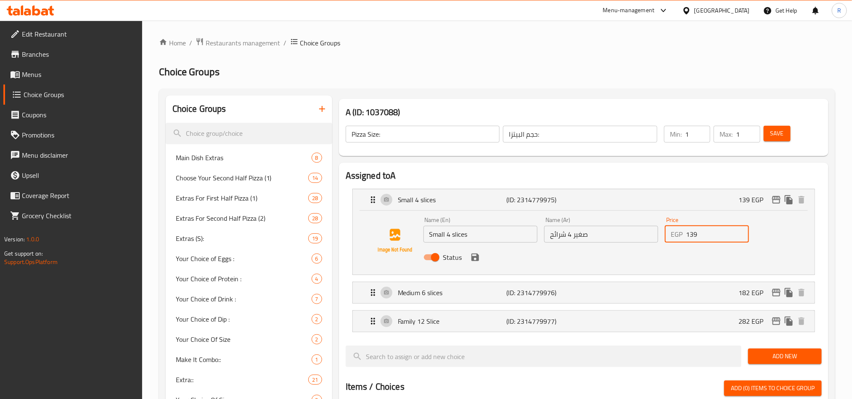
click at [694, 234] on input "139" at bounding box center [717, 234] width 63 height 17
paste input "4"
click at [477, 257] on icon "save" at bounding box center [476, 258] width 8 height 8
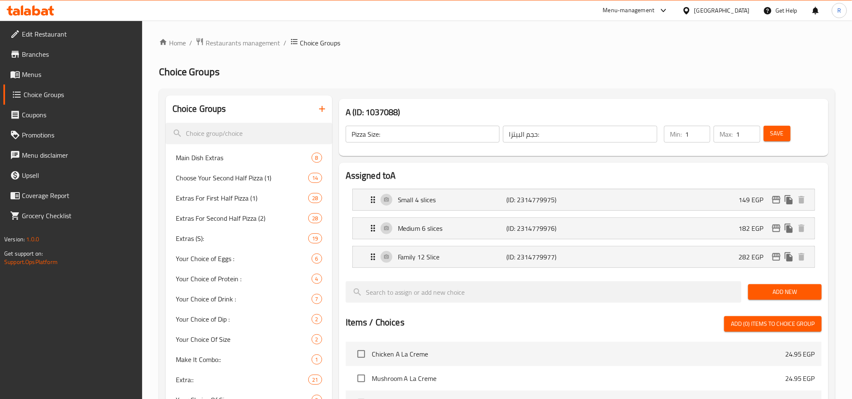
type input "149"
click at [621, 234] on div "Medium 6 slices (ID: 2314779976) 182 EGP" at bounding box center [586, 228] width 437 height 21
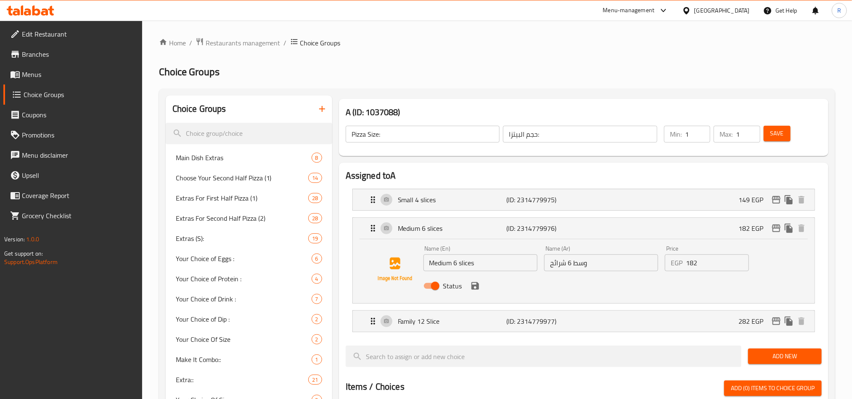
click at [690, 260] on input "182" at bounding box center [717, 263] width 63 height 17
paste input "94"
type input "194"
click at [480, 287] on button "save" at bounding box center [475, 286] width 13 height 13
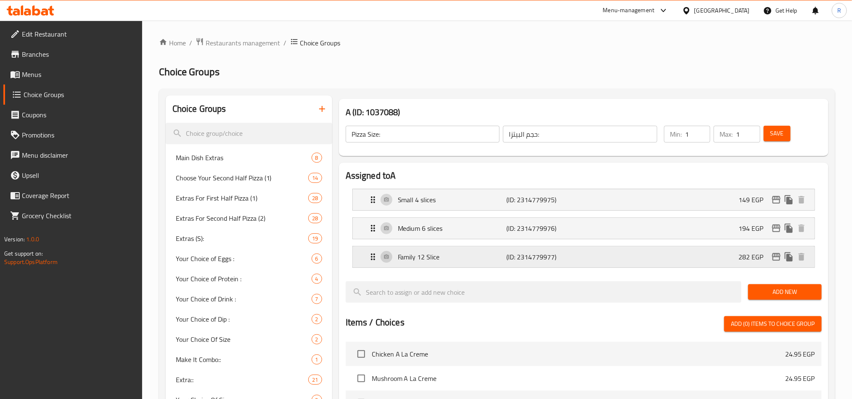
click at [680, 263] on div "Family 12 Slice (ID: 2314779977) 282 EGP" at bounding box center [586, 257] width 437 height 21
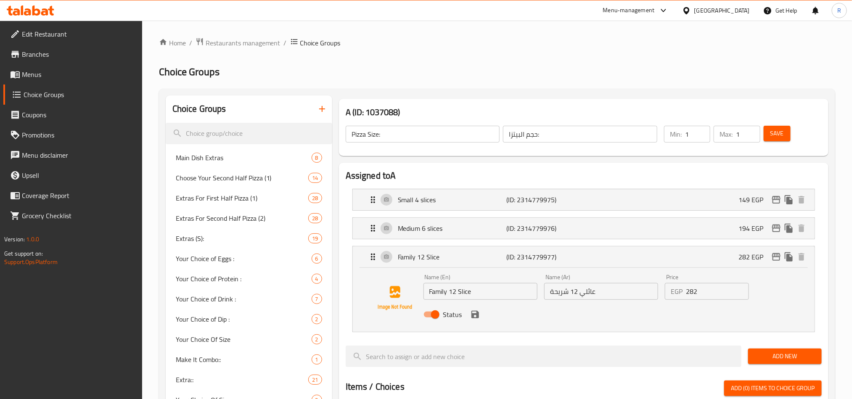
click at [690, 293] on input "282" at bounding box center [717, 291] width 63 height 17
paste input "306"
click at [478, 316] on icon "save" at bounding box center [476, 315] width 8 height 8
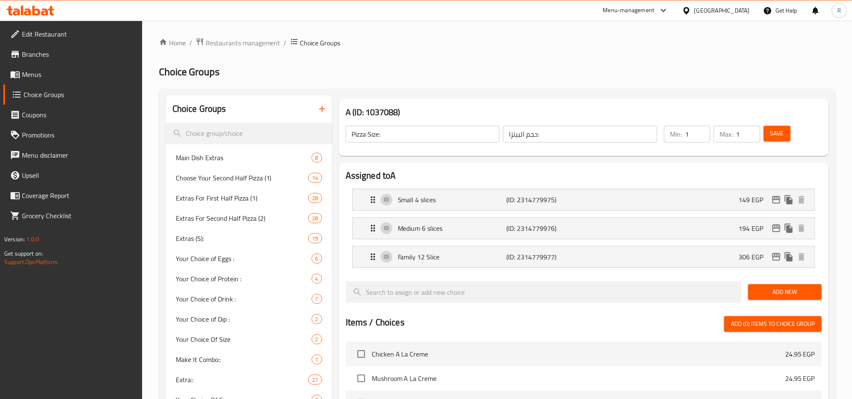
type input "306"
click at [774, 133] on span "Save" at bounding box center [777, 133] width 13 height 11
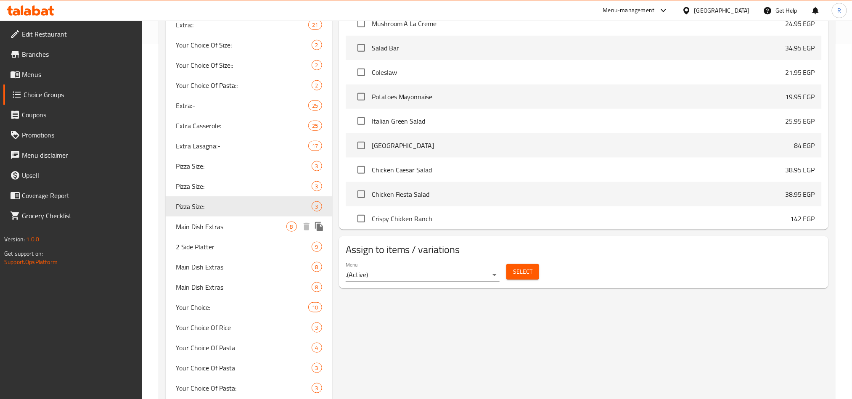
scroll to position [442, 0]
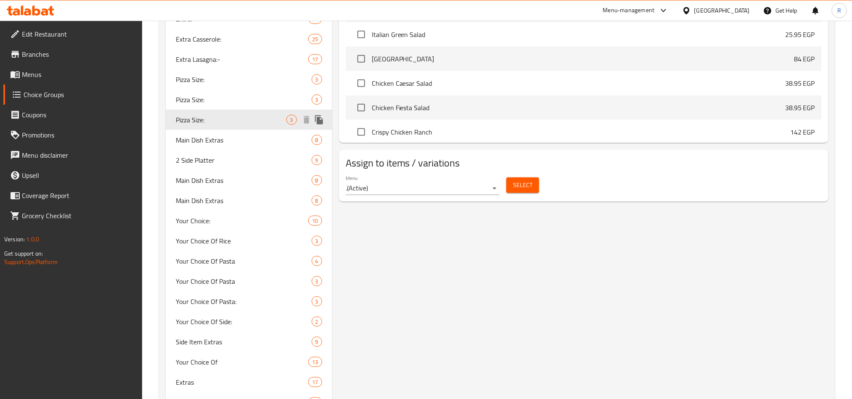
click at [321, 116] on icon "duplicate" at bounding box center [319, 120] width 10 height 10
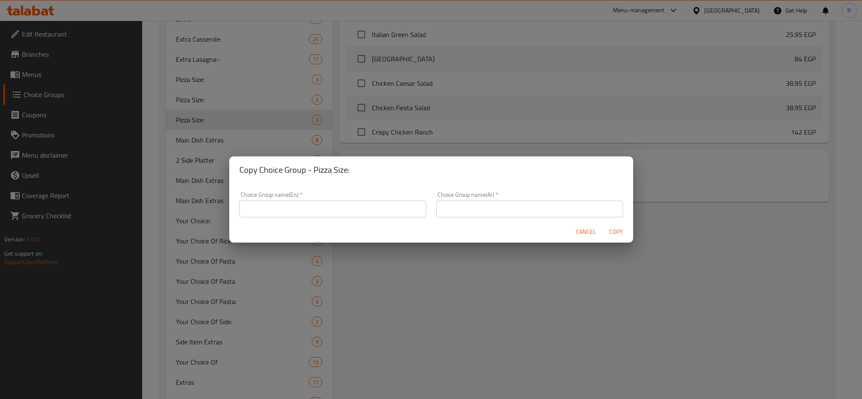
click at [380, 209] on input "text" at bounding box center [332, 209] width 187 height 17
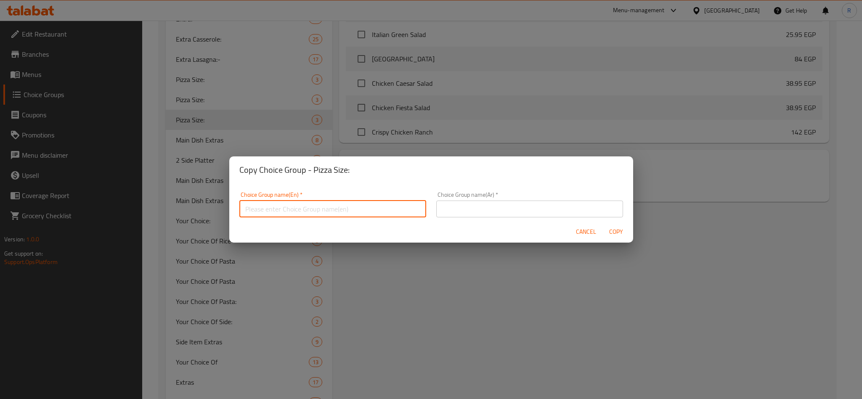
type input "A"
click at [449, 206] on input "text" at bounding box center [529, 209] width 187 height 17
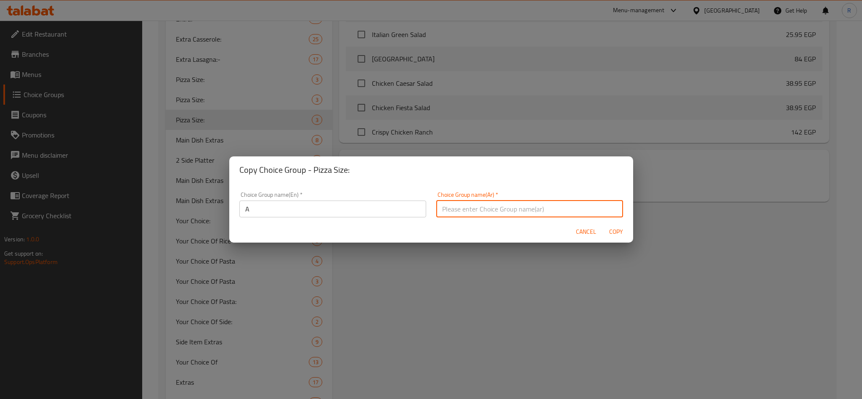
type input "حجم البيتزا:"
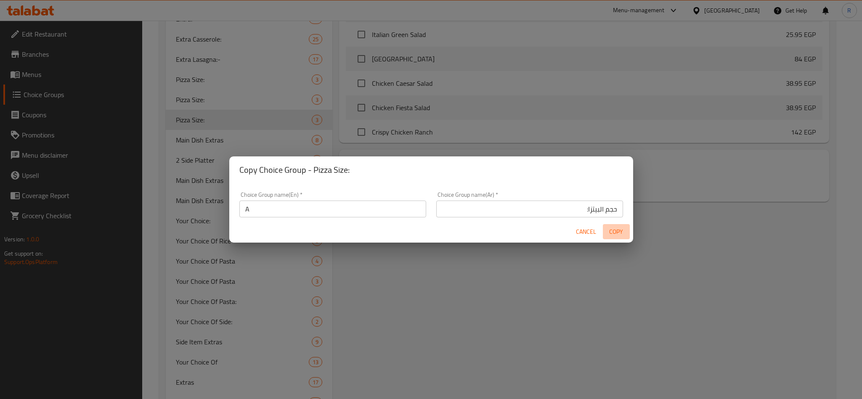
click at [614, 234] on span "Copy" at bounding box center [616, 232] width 20 height 11
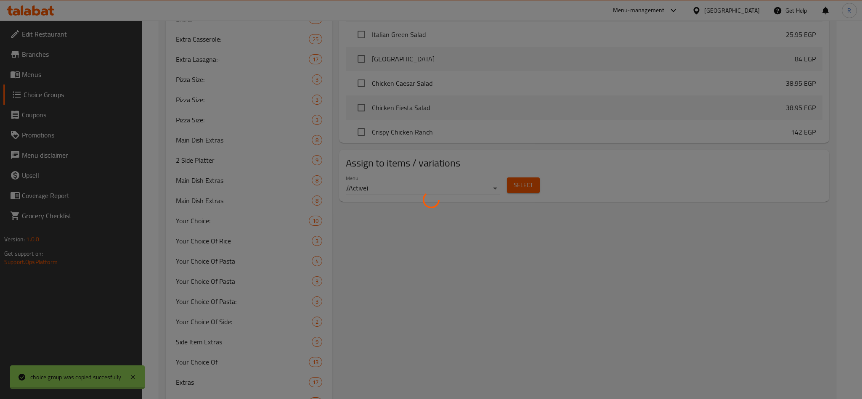
type input "A"
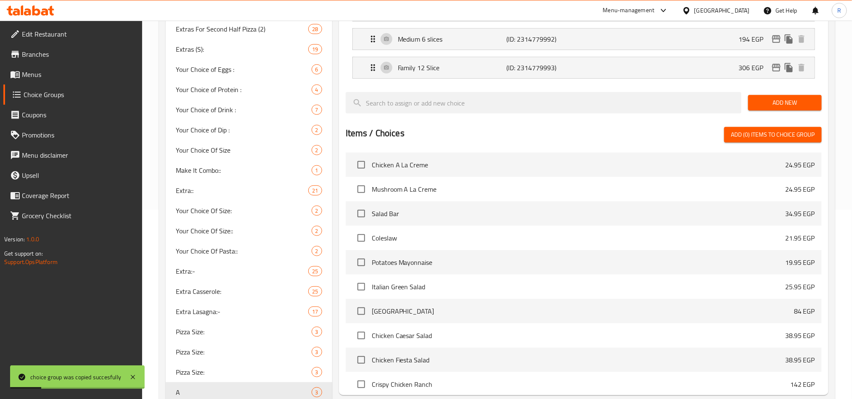
scroll to position [0, 0]
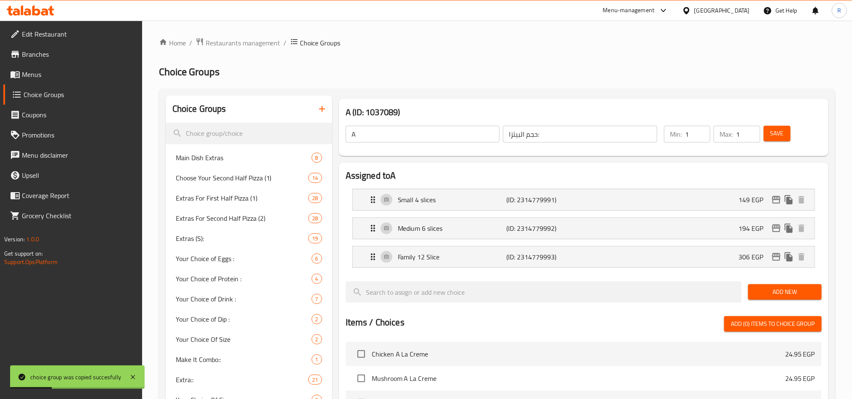
click at [406, 134] on input "A" at bounding box center [423, 134] width 154 height 17
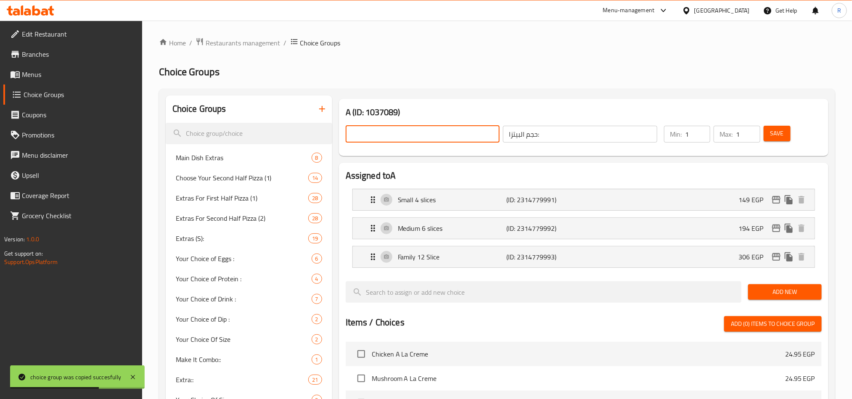
click at [391, 134] on input "text" at bounding box center [423, 134] width 154 height 17
type input "Pizza Size:"
click at [741, 196] on p "149 EGP" at bounding box center [755, 200] width 32 height 10
click at [717, 207] on div "Small 4 slices (ID: 2314779991) 149 EGP" at bounding box center [586, 199] width 437 height 21
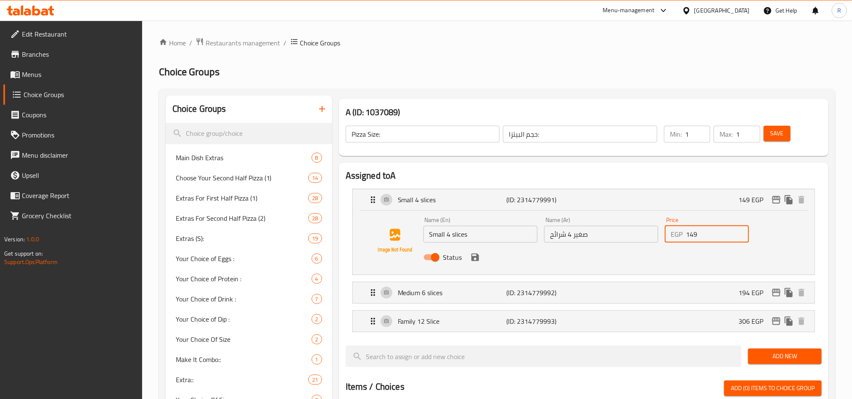
drag, startPoint x: 702, startPoint y: 234, endPoint x: 680, endPoint y: 234, distance: 22.7
click at [680, 234] on div "EGP 149 Price" at bounding box center [707, 234] width 84 height 17
paste input "56"
click at [476, 259] on icon "save" at bounding box center [476, 258] width 8 height 8
type input "156"
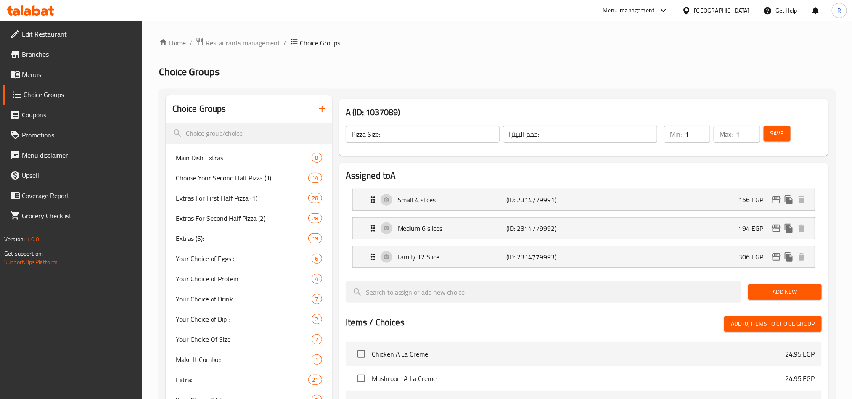
scroll to position [24, 0]
click at [682, 226] on div "Medium 6 slices (ID: 2314779992) 194 EGP" at bounding box center [586, 228] width 437 height 21
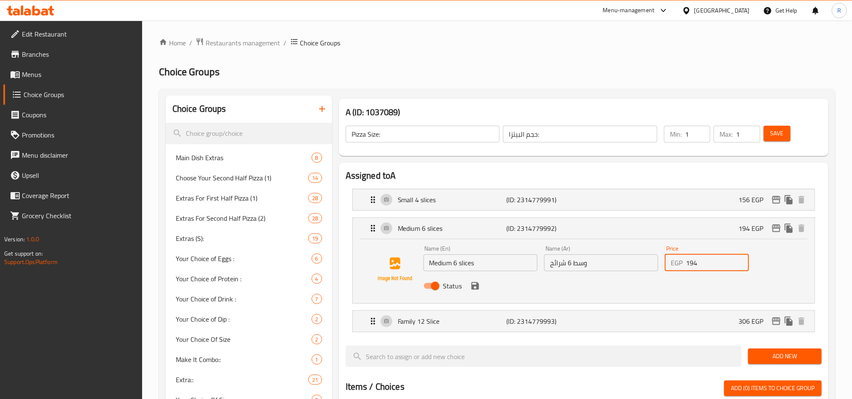
drag, startPoint x: 698, startPoint y: 266, endPoint x: 687, endPoint y: 265, distance: 11.4
click at [687, 265] on input "194" at bounding box center [717, 263] width 63 height 17
paste input "7"
type input "197"
click at [480, 289] on button "save" at bounding box center [475, 286] width 13 height 13
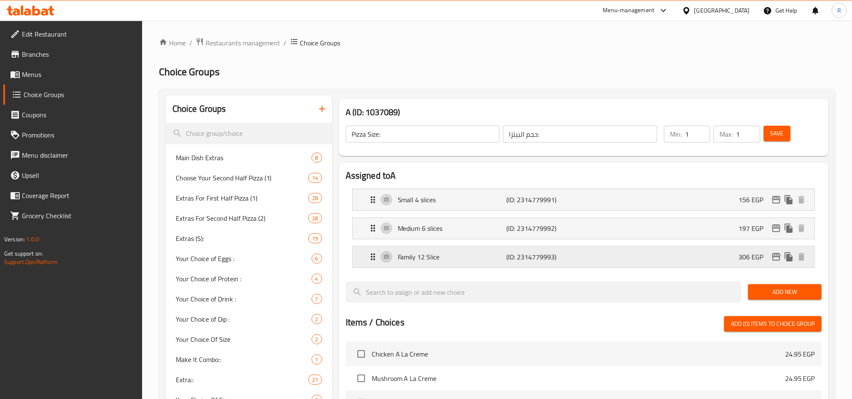
click at [671, 248] on div "Family 12 Slice (ID: 2314779993) 306 EGP" at bounding box center [586, 257] width 437 height 21
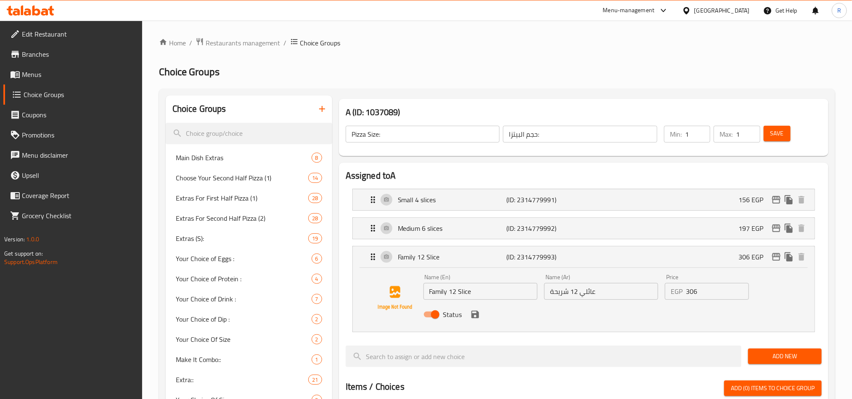
scroll to position [63, 0]
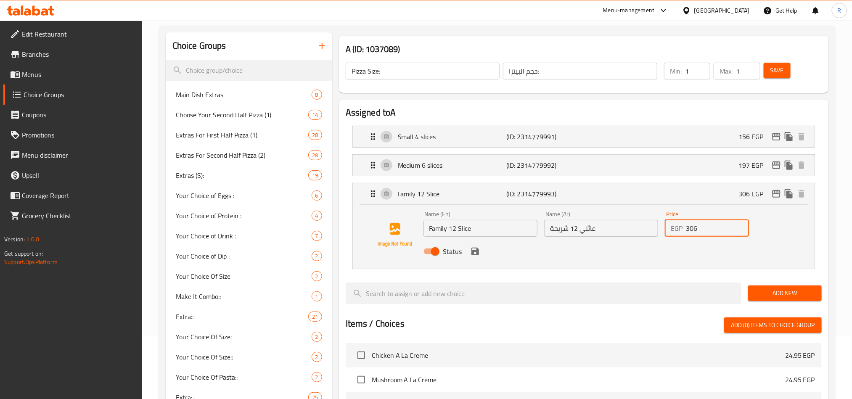
drag, startPoint x: 698, startPoint y: 233, endPoint x: 687, endPoint y: 231, distance: 11.5
click at [687, 231] on input "306" at bounding box center [717, 228] width 63 height 17
paste input "19"
click at [472, 257] on icon "save" at bounding box center [475, 252] width 10 height 10
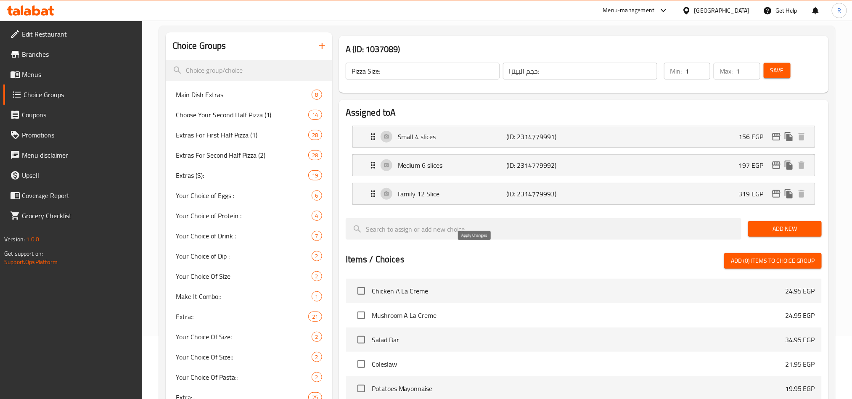
type input "319"
click at [776, 69] on span "Save" at bounding box center [777, 70] width 13 height 11
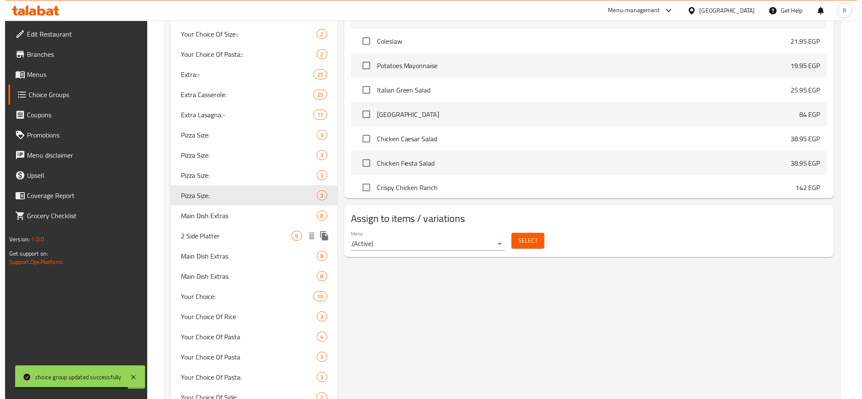
scroll to position [379, 0]
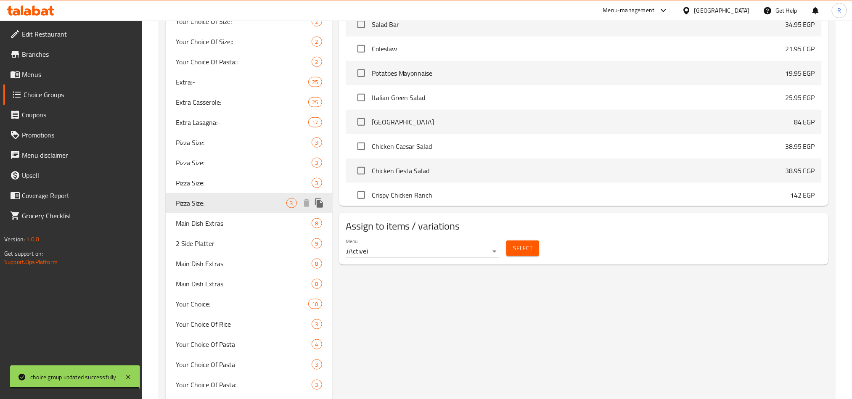
click at [323, 201] on icon "duplicate" at bounding box center [319, 203] width 10 height 10
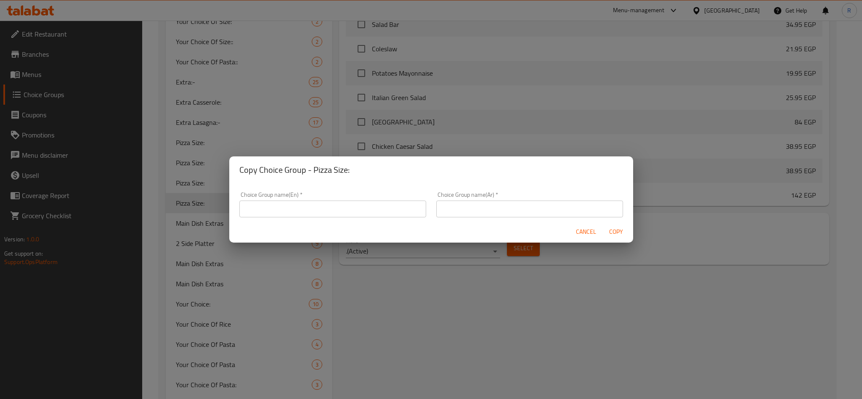
click at [380, 204] on input "text" at bounding box center [332, 209] width 187 height 17
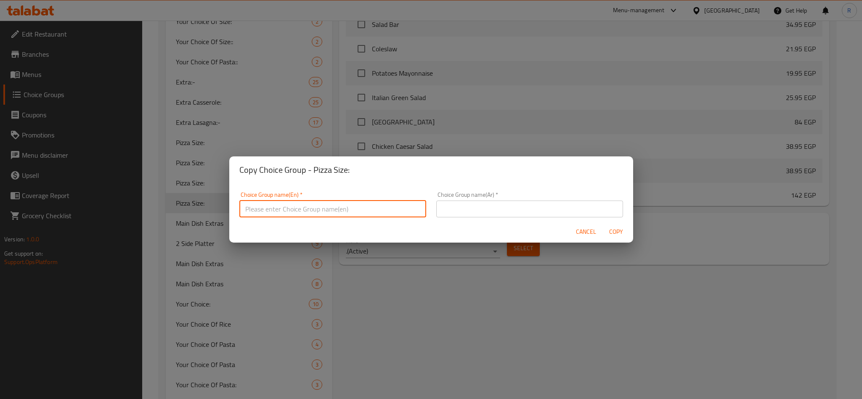
type input "A"
drag, startPoint x: 467, startPoint y: 210, endPoint x: 478, endPoint y: 218, distance: 13.5
click at [467, 210] on input "text" at bounding box center [529, 209] width 187 height 17
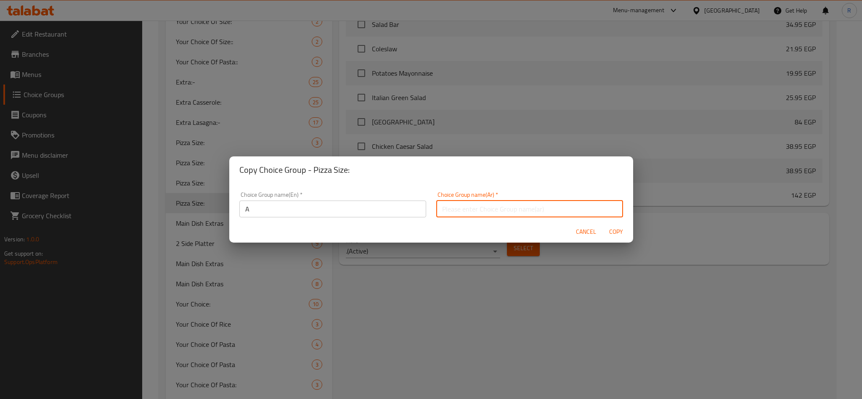
type input "حجم البيتزا:"
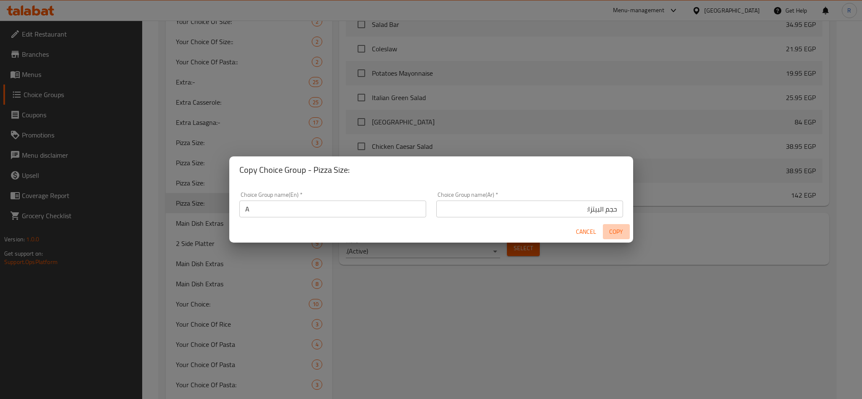
click at [623, 228] on span "Copy" at bounding box center [616, 232] width 20 height 11
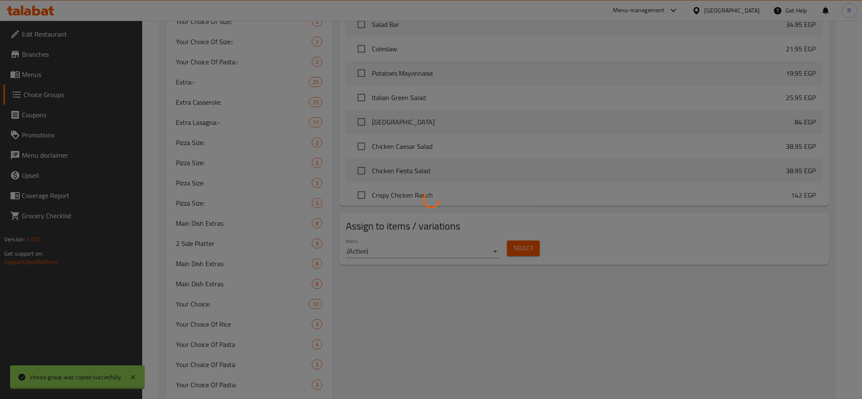
type input "A"
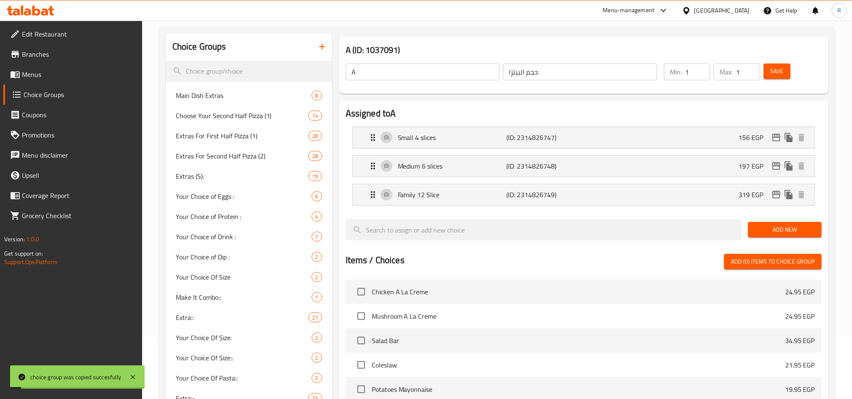
scroll to position [0, 0]
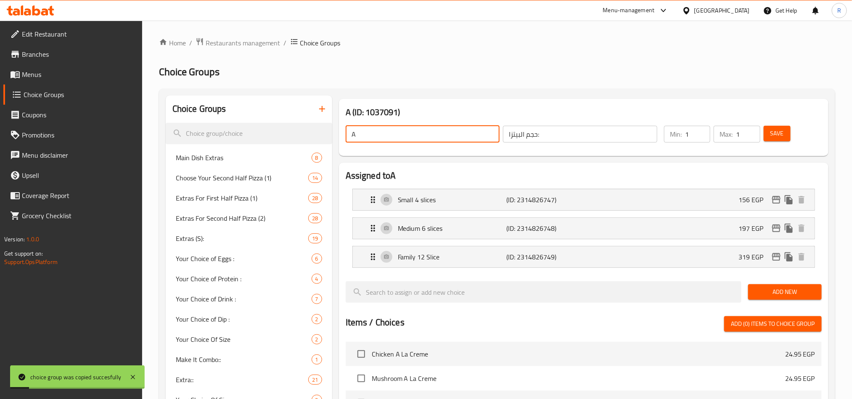
click at [384, 134] on input "A" at bounding box center [423, 134] width 154 height 17
click at [384, 133] on input "text" at bounding box center [423, 134] width 154 height 17
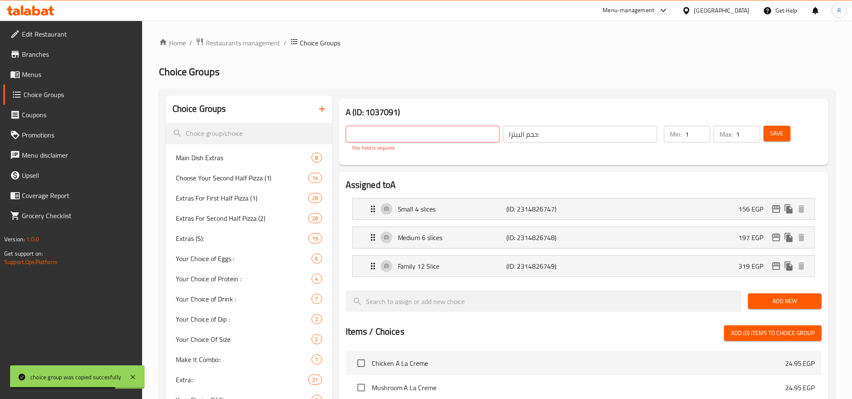
click at [447, 133] on input "text" at bounding box center [423, 134] width 154 height 17
type input "Pizza Size:"
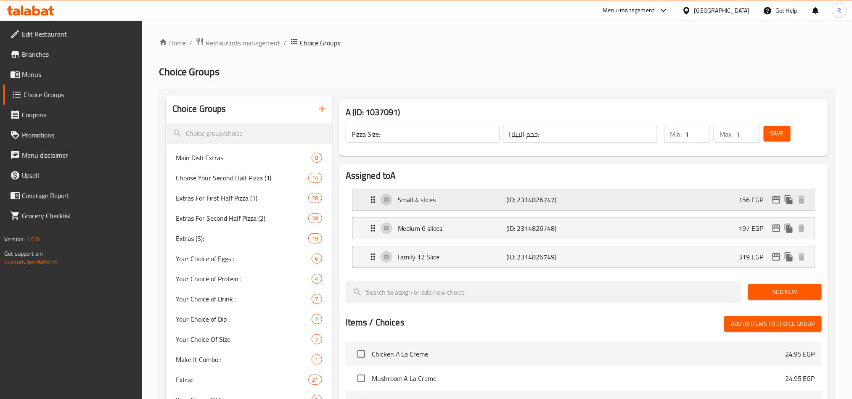
click at [528, 199] on p "(ID: 2314826747)" at bounding box center [543, 200] width 72 height 10
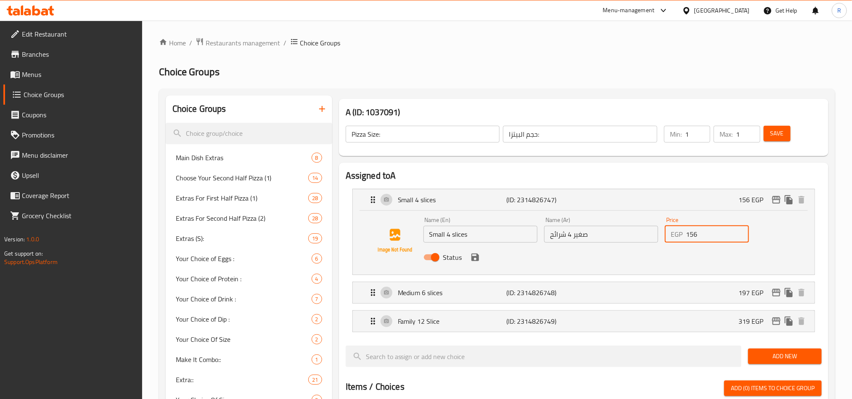
click at [694, 236] on input "156" at bounding box center [717, 234] width 63 height 17
click at [477, 259] on icon "save" at bounding box center [476, 258] width 8 height 8
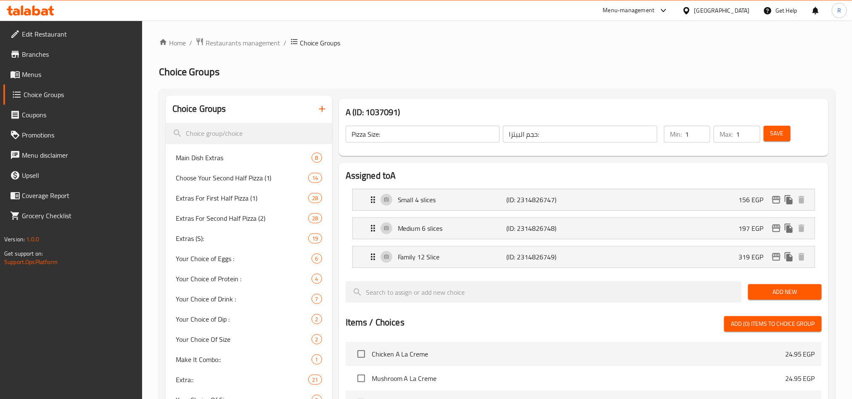
scroll to position [24, 0]
click at [681, 223] on div "Medium 6 slices (ID: 2314826748) 197 EGP" at bounding box center [586, 228] width 437 height 21
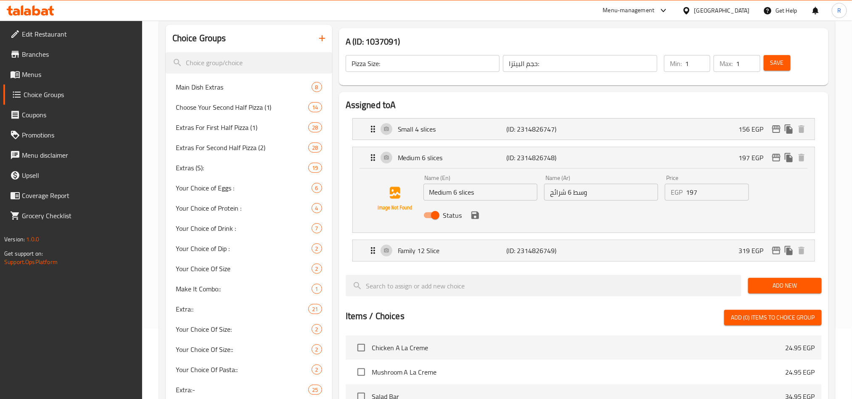
scroll to position [0, 0]
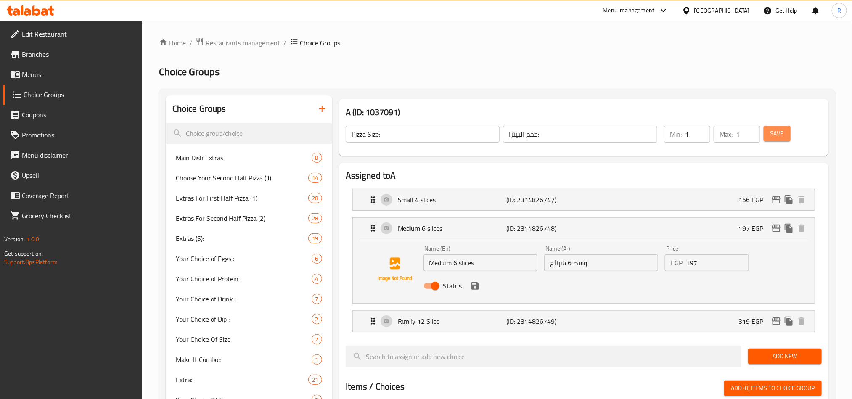
click at [781, 126] on button "Save" at bounding box center [777, 134] width 27 height 16
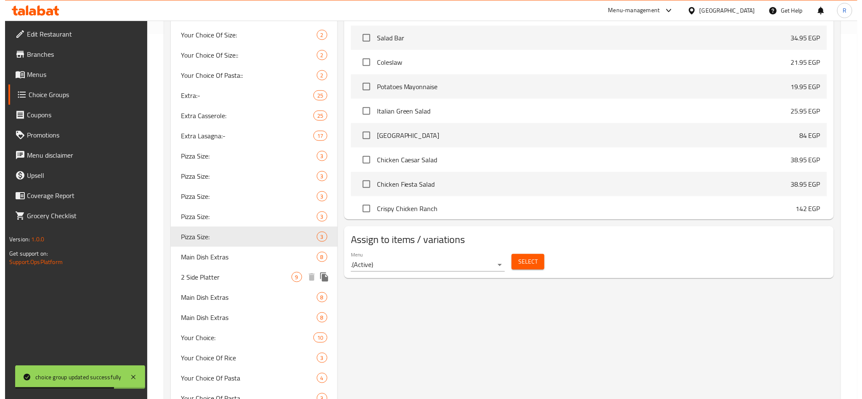
scroll to position [379, 0]
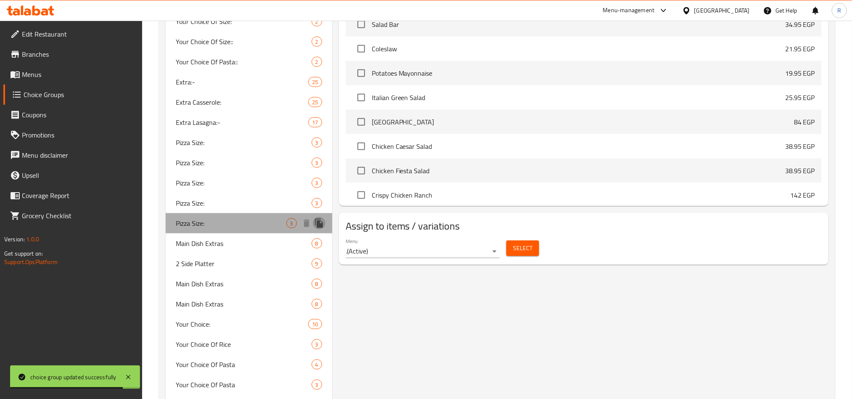
click at [320, 217] on button "duplicate" at bounding box center [319, 223] width 13 height 13
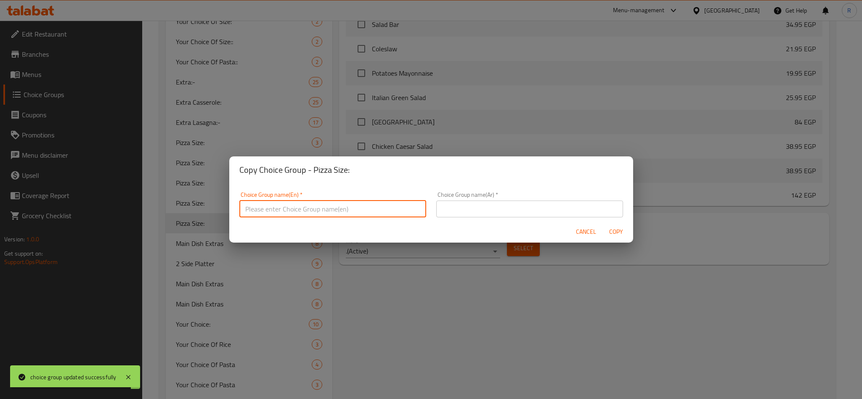
click at [345, 201] on input "text" at bounding box center [332, 209] width 187 height 17
type input "A"
click at [474, 201] on input "text" at bounding box center [529, 209] width 187 height 17
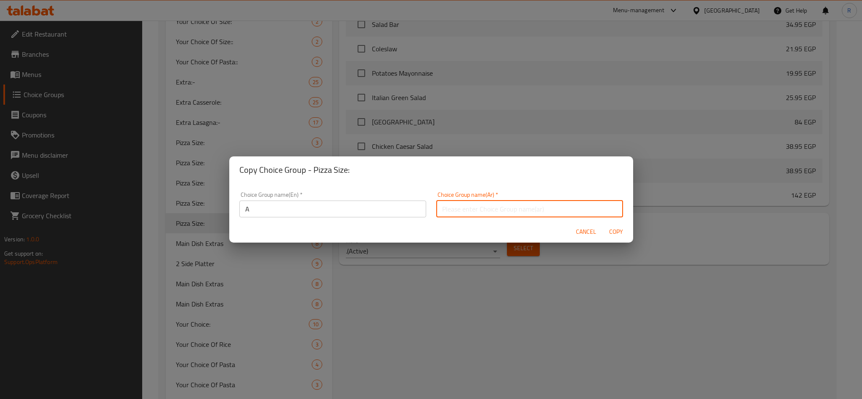
type input "حجم البيتزا:"
click at [621, 235] on span "Copy" at bounding box center [616, 232] width 20 height 11
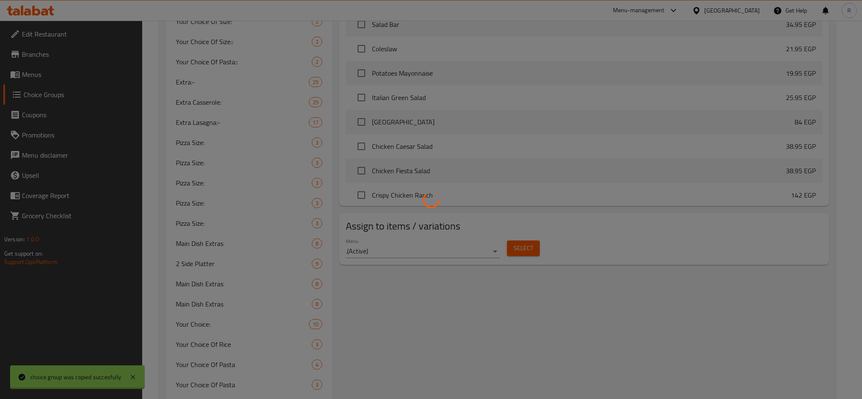
type input "A"
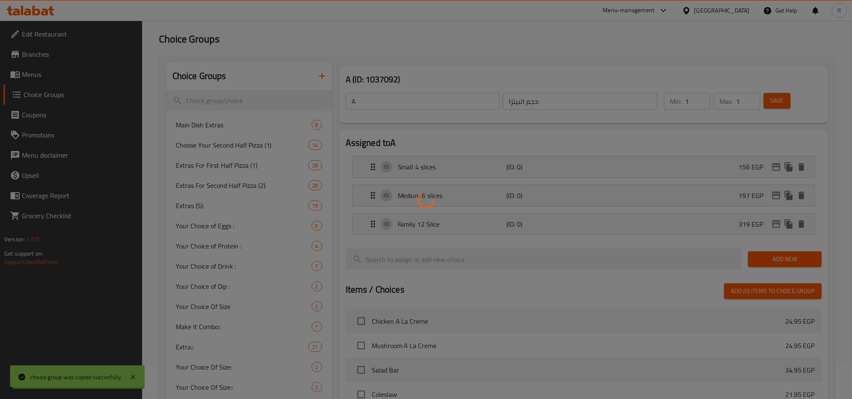
scroll to position [0, 0]
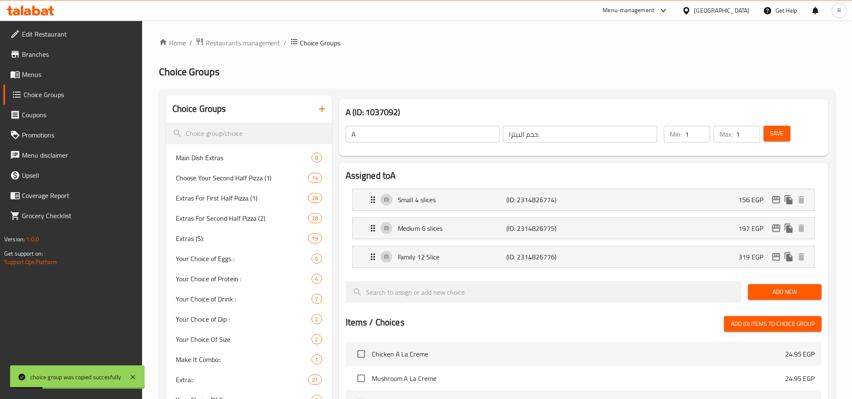
click at [382, 129] on input "A" at bounding box center [423, 134] width 154 height 17
drag, startPoint x: 396, startPoint y: 143, endPoint x: 388, endPoint y: 135, distance: 11.0
click at [396, 142] on div "A ​" at bounding box center [423, 134] width 158 height 20
click at [388, 135] on input "A" at bounding box center [423, 134] width 154 height 17
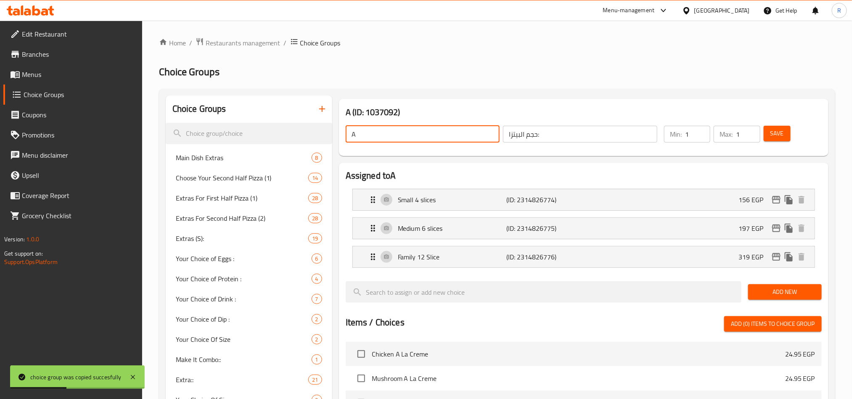
click at [386, 134] on input "A" at bounding box center [423, 134] width 154 height 17
click at [386, 132] on input "A" at bounding box center [423, 134] width 154 height 17
click at [388, 129] on input "text" at bounding box center [423, 134] width 154 height 17
type input "Pizza Size:"
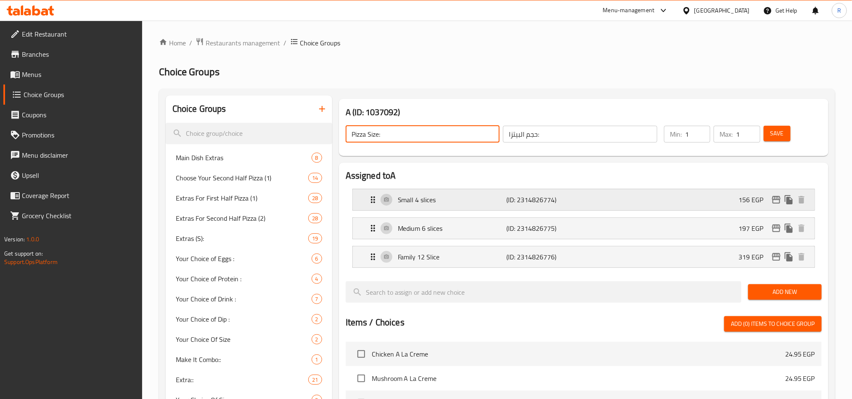
click at [717, 199] on div "Small 4 slices (ID: 2314826774) 156 EGP" at bounding box center [586, 199] width 437 height 21
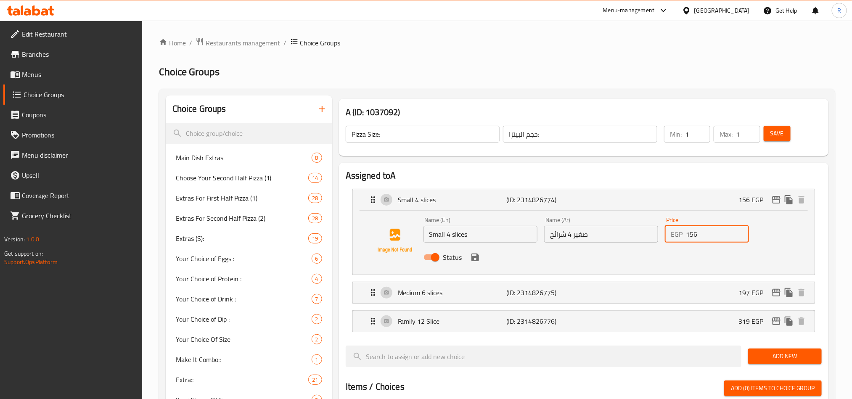
click at [692, 238] on input "156" at bounding box center [717, 234] width 63 height 17
paste input "45"
click at [477, 262] on icon "save" at bounding box center [475, 257] width 10 height 10
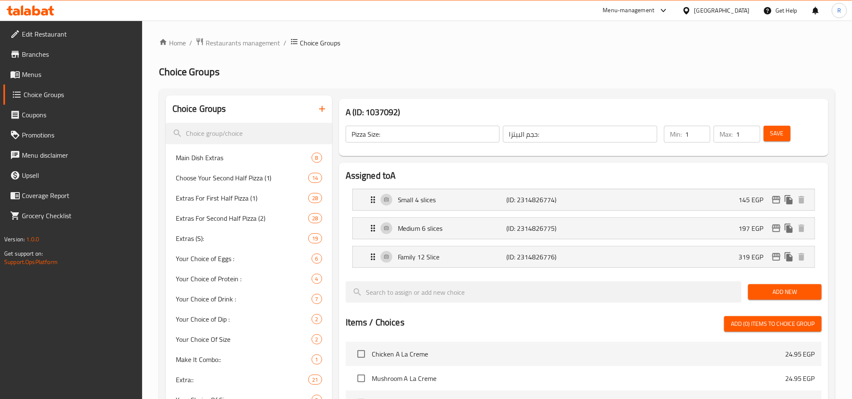
type input "145"
click at [554, 239] on div "Medium 6 slices (ID: 2314826775) 197 EGP" at bounding box center [586, 228] width 437 height 21
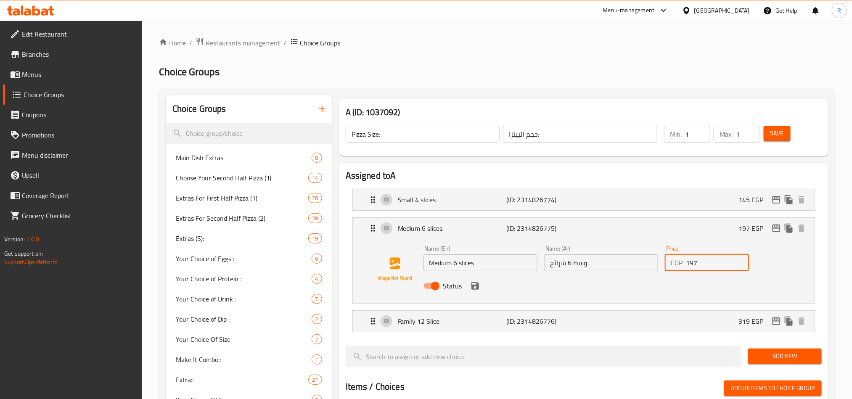
click at [692, 264] on input "197" at bounding box center [717, 263] width 63 height 17
paste input "1"
click at [476, 288] on icon "save" at bounding box center [475, 286] width 10 height 10
type input "191"
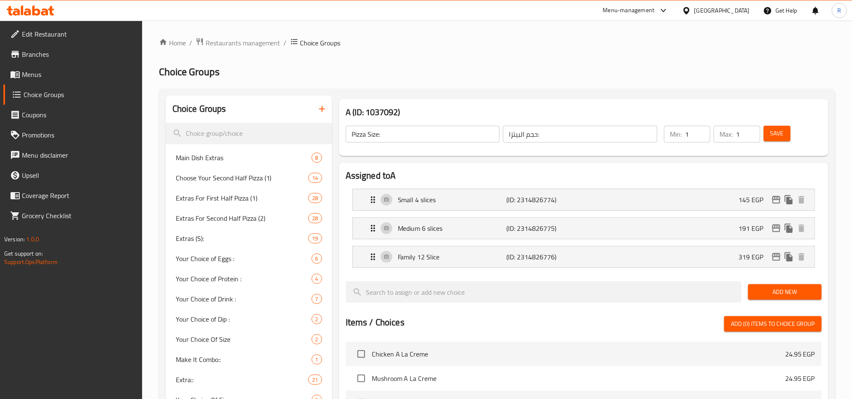
scroll to position [24, 0]
click at [605, 264] on div "Family 12 Slice (ID: 2314826776) 319 EGP" at bounding box center [586, 257] width 437 height 21
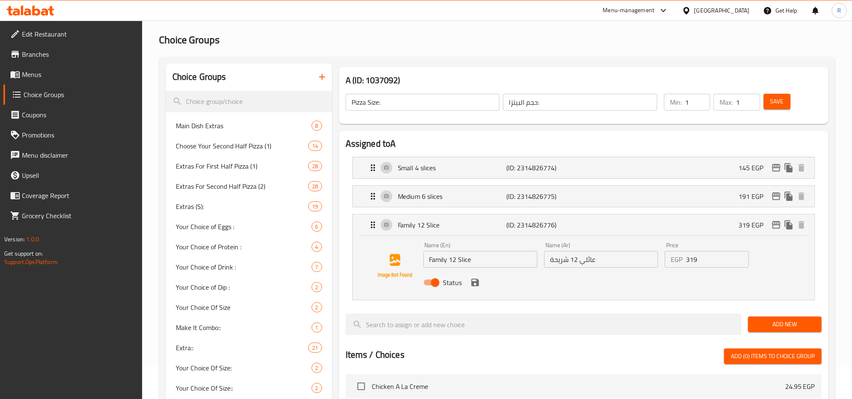
scroll to position [63, 0]
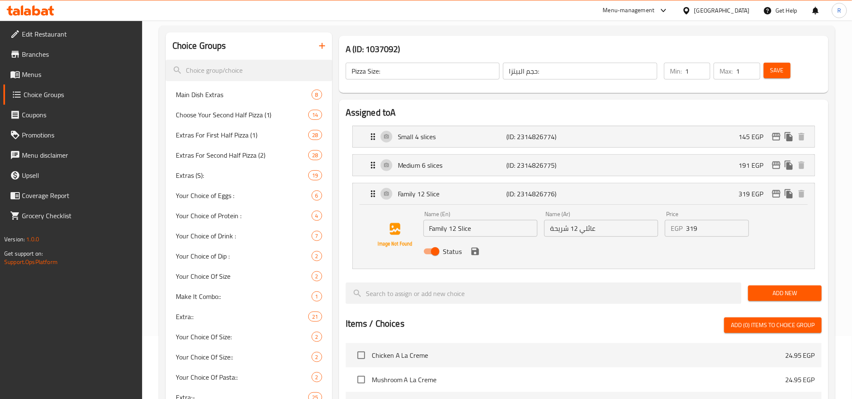
click at [689, 231] on input "319" at bounding box center [717, 228] width 63 height 17
paste input "03"
type input "303"
click at [475, 258] on button "save" at bounding box center [475, 251] width 13 height 13
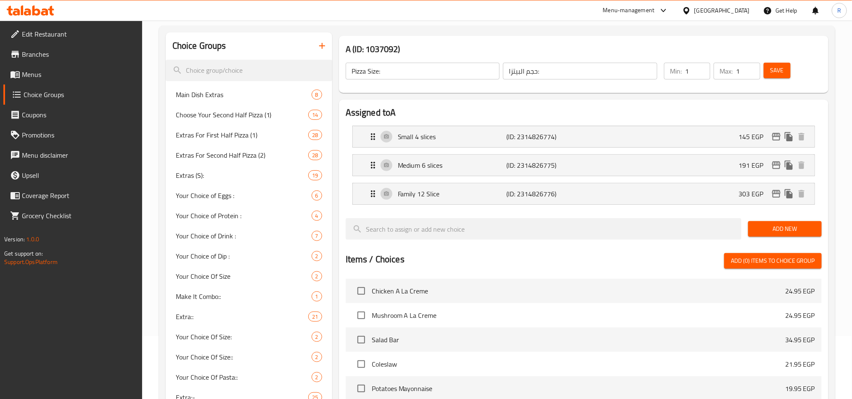
click at [775, 69] on span "Save" at bounding box center [777, 70] width 13 height 11
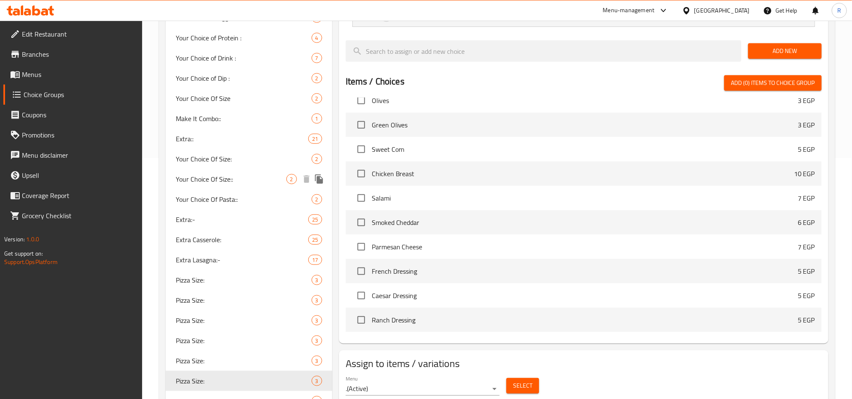
scroll to position [442, 0]
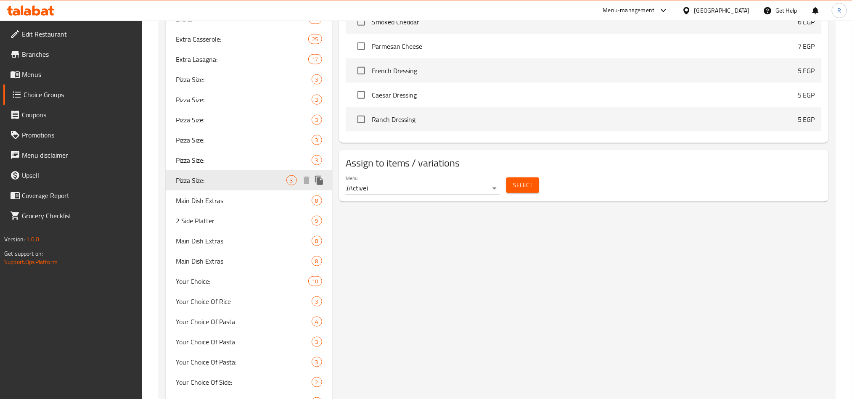
click at [318, 176] on icon "duplicate" at bounding box center [319, 180] width 8 height 9
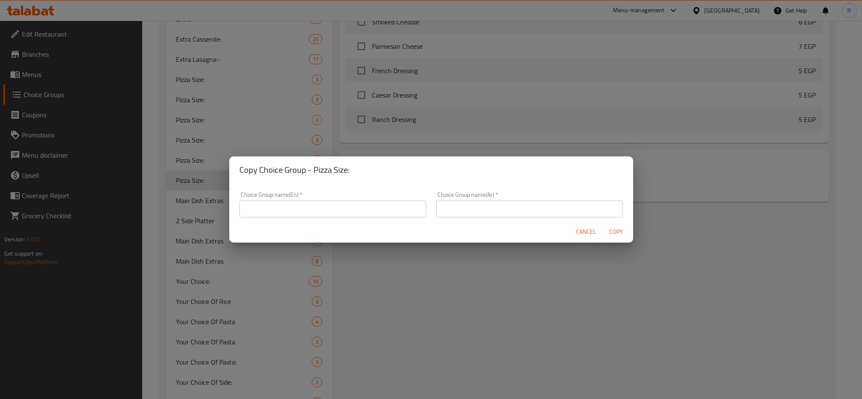
click at [319, 202] on input "text" at bounding box center [332, 209] width 187 height 17
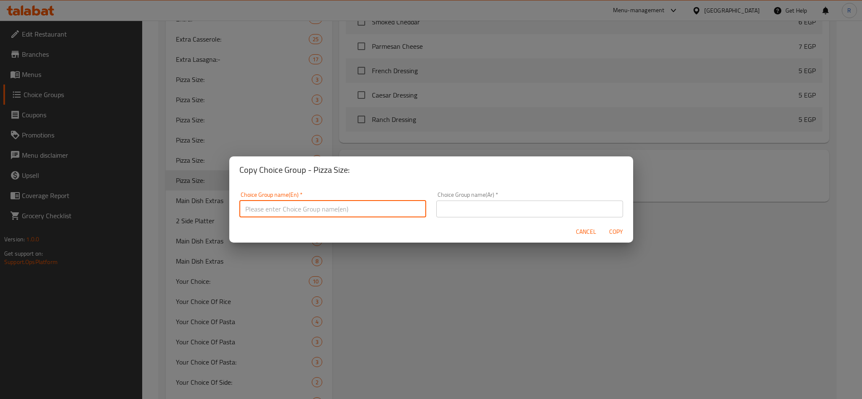
type input "A"
drag, startPoint x: 466, startPoint y: 210, endPoint x: 475, endPoint y: 225, distance: 17.9
click at [466, 210] on input "text" at bounding box center [529, 209] width 187 height 17
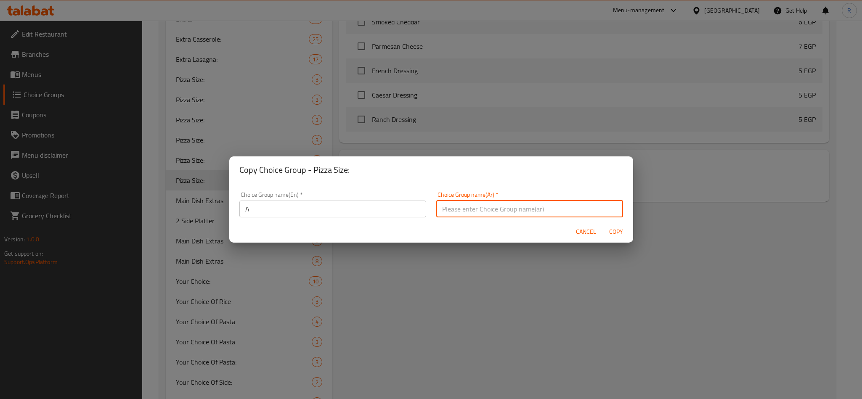
type input "حجم البيتزا:"
drag, startPoint x: 589, startPoint y: 237, endPoint x: 438, endPoint y: 238, distance: 150.2
click at [436, 238] on div "Cancel Copy" at bounding box center [431, 232] width 404 height 22
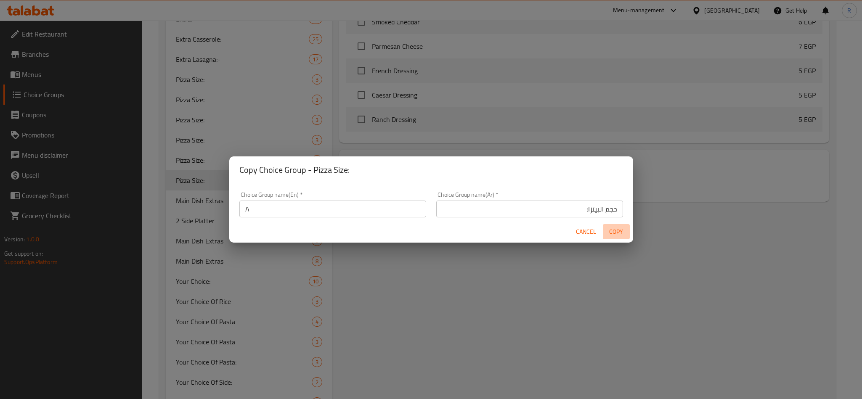
click at [615, 228] on span "Copy" at bounding box center [616, 232] width 20 height 11
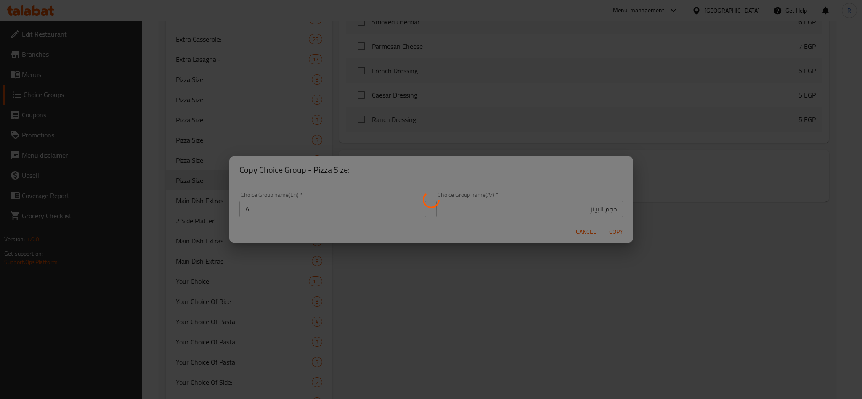
type input "A"
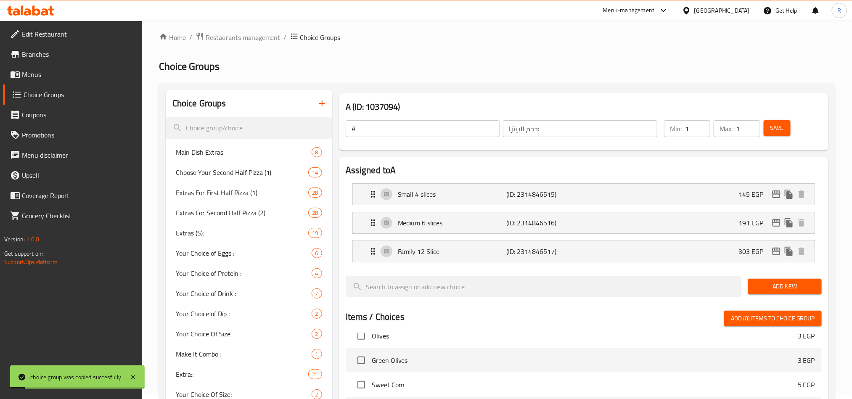
scroll to position [0, 0]
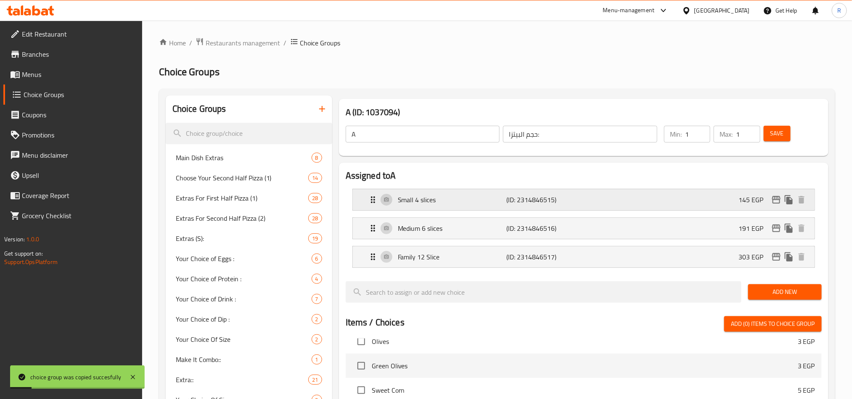
click at [558, 201] on p "(ID: 2314846515)" at bounding box center [543, 200] width 72 height 10
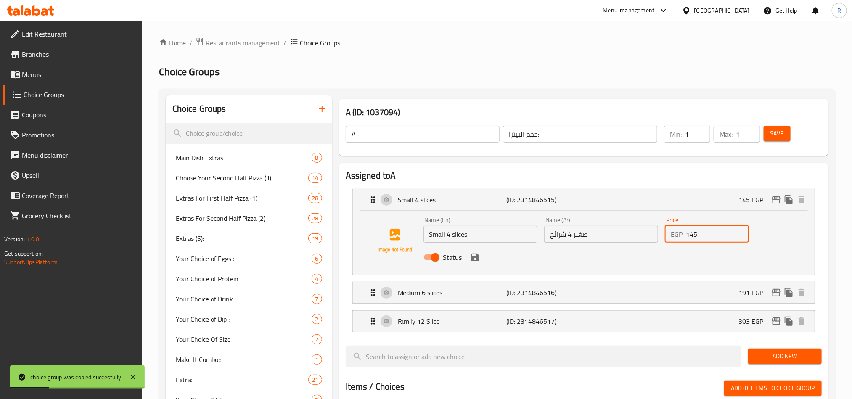
click at [692, 238] on input "145" at bounding box center [717, 234] width 63 height 17
paste input "38"
click at [474, 262] on icon "save" at bounding box center [475, 257] width 10 height 10
type input "138"
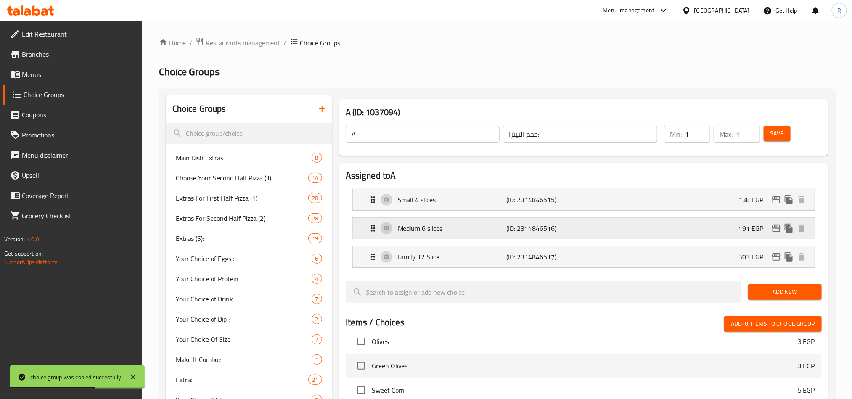
click at [550, 220] on div "Medium 6 slices (ID: 2314846516) 191 EGP" at bounding box center [586, 228] width 437 height 21
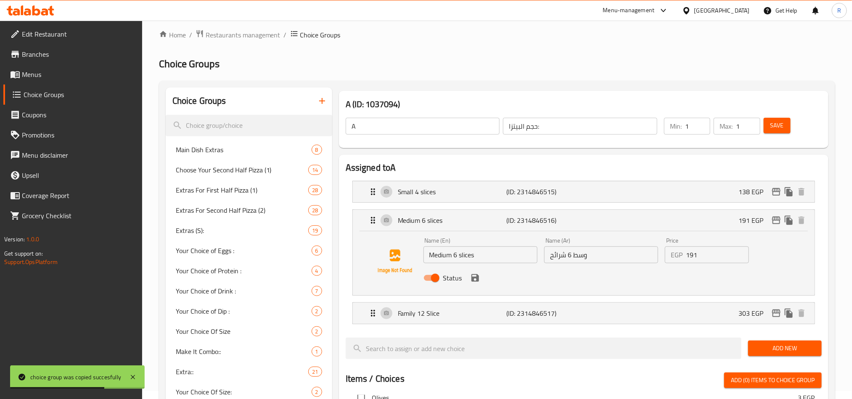
scroll to position [63, 0]
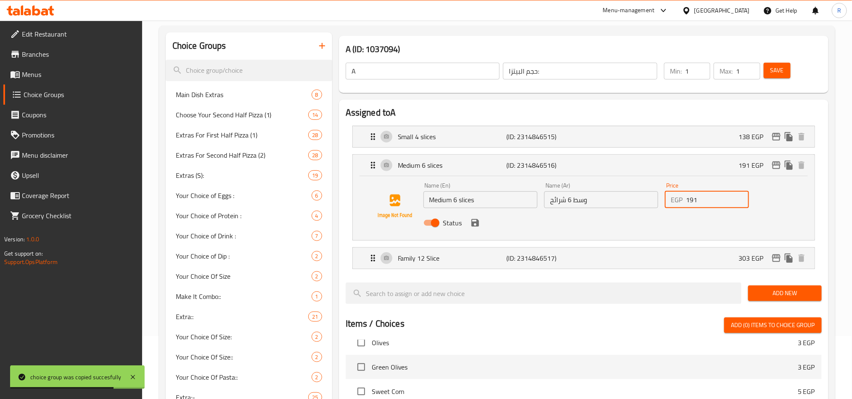
click at [692, 202] on input "191" at bounding box center [717, 199] width 63 height 17
paste input "85"
click at [473, 223] on icon "save" at bounding box center [476, 223] width 8 height 8
type input "185"
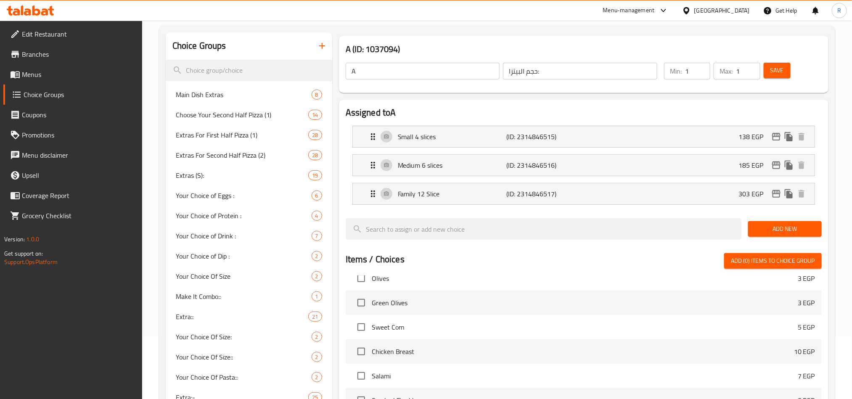
scroll to position [24, 0]
click at [571, 191] on p "(ID: 2314846517)" at bounding box center [543, 194] width 72 height 10
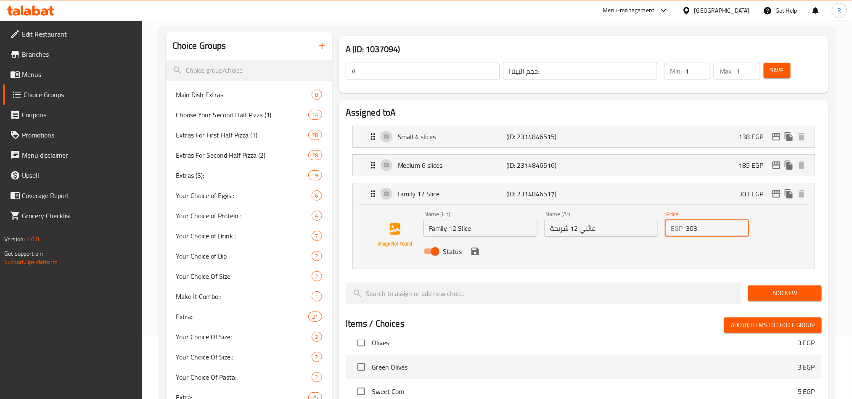
click at [694, 230] on input "303" at bounding box center [717, 228] width 63 height 17
paste input "286"
click at [478, 252] on icon "save" at bounding box center [476, 252] width 8 height 8
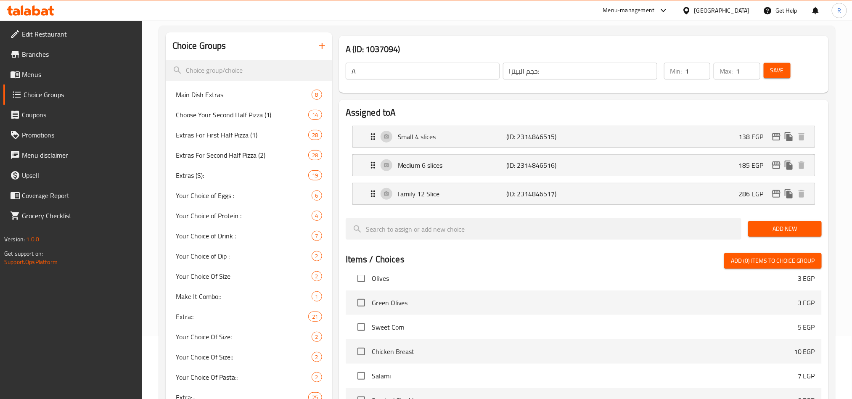
type input "286"
click at [401, 69] on input "A" at bounding box center [423, 71] width 154 height 17
type input "ح"
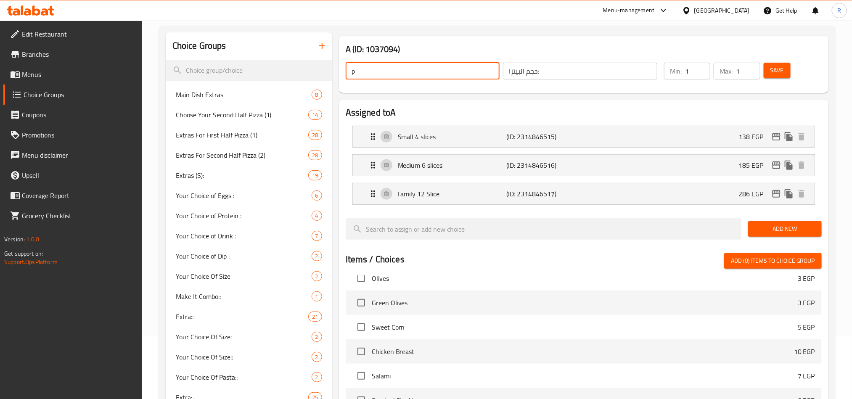
type input "Pizza Size:"
click at [781, 74] on span "Save" at bounding box center [777, 70] width 13 height 11
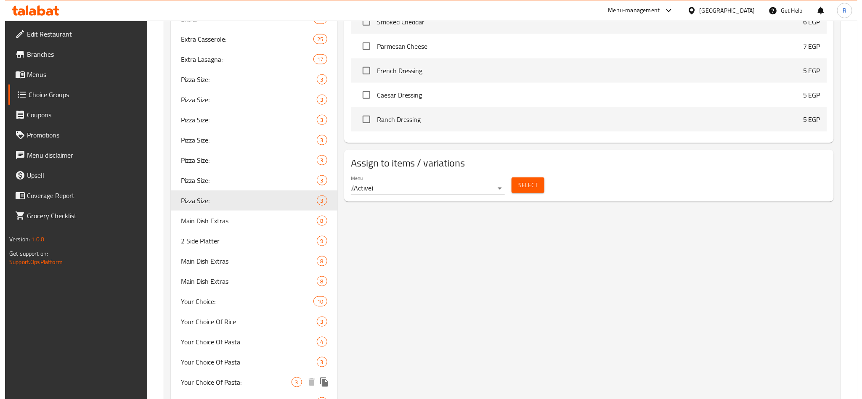
scroll to position [568, 0]
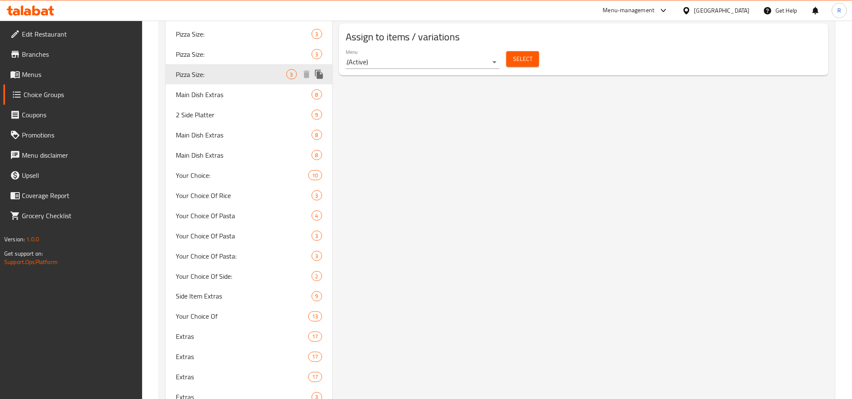
click at [319, 71] on icon "duplicate" at bounding box center [319, 74] width 8 height 9
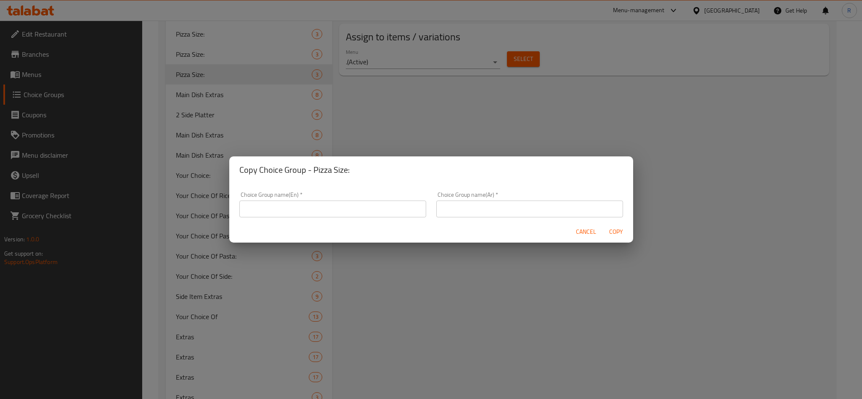
click at [364, 197] on div "Choice Group name(En)   * Choice Group name(En) *" at bounding box center [332, 205] width 187 height 26
click at [359, 205] on input "text" at bounding box center [332, 209] width 187 height 17
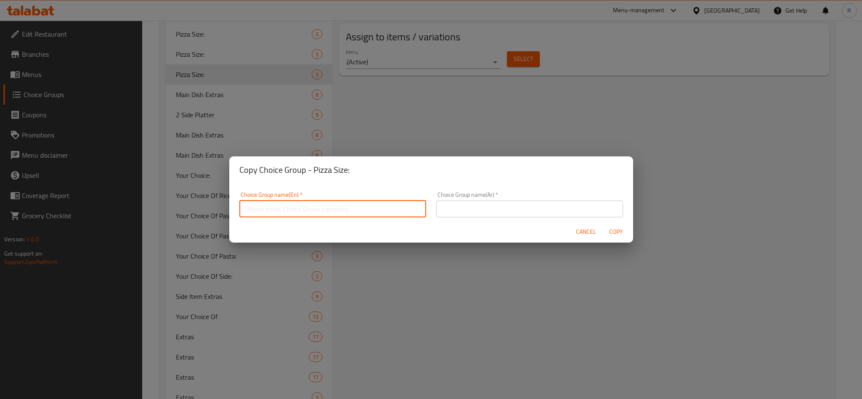
type input "A"
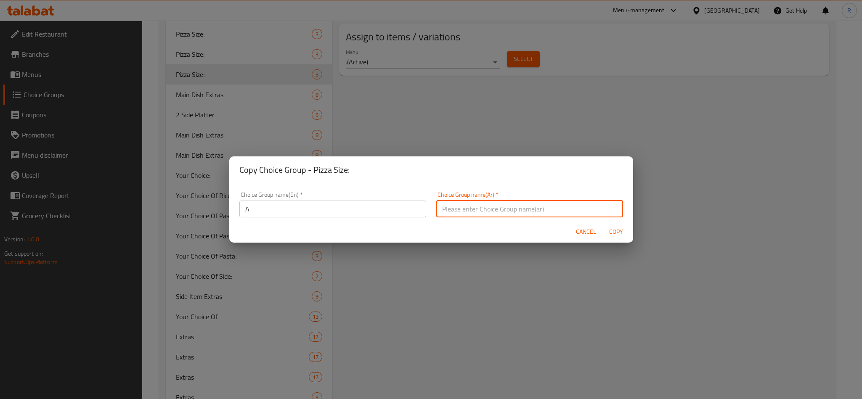
click at [494, 215] on input "text" at bounding box center [529, 209] width 187 height 17
type input "حجم البيتزا:"
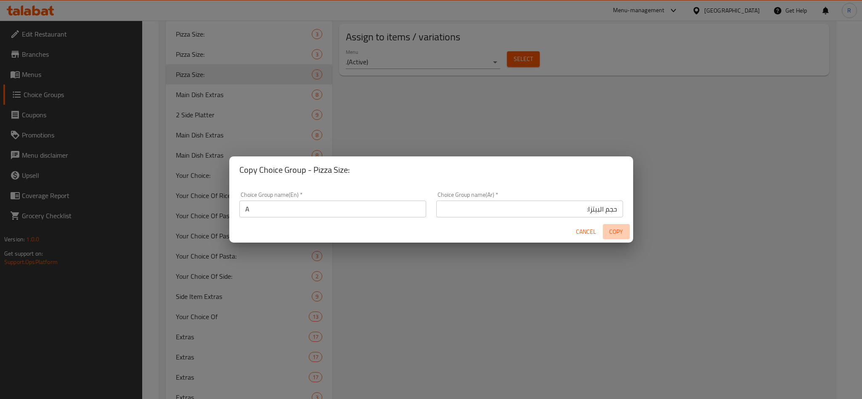
click at [617, 235] on span "Copy" at bounding box center [616, 232] width 20 height 11
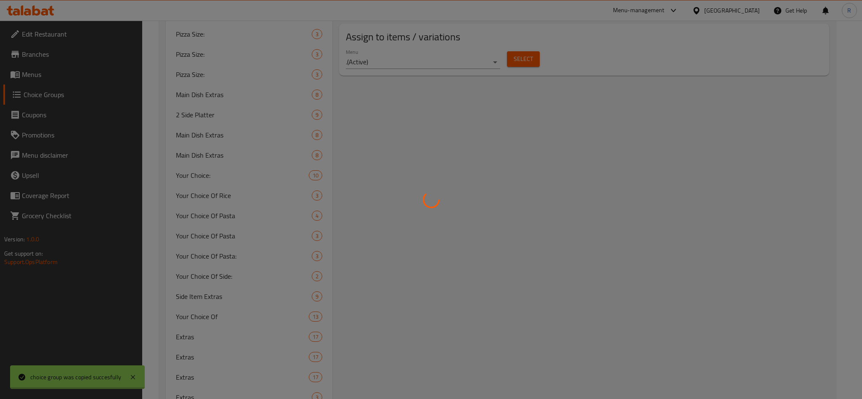
type input "A"
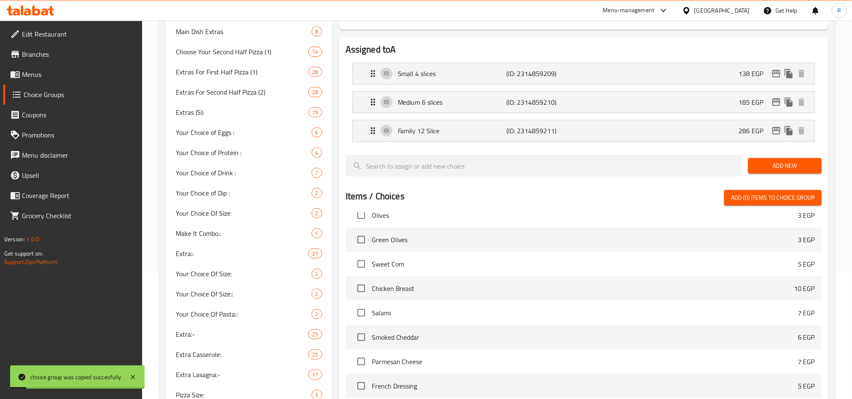
scroll to position [0, 0]
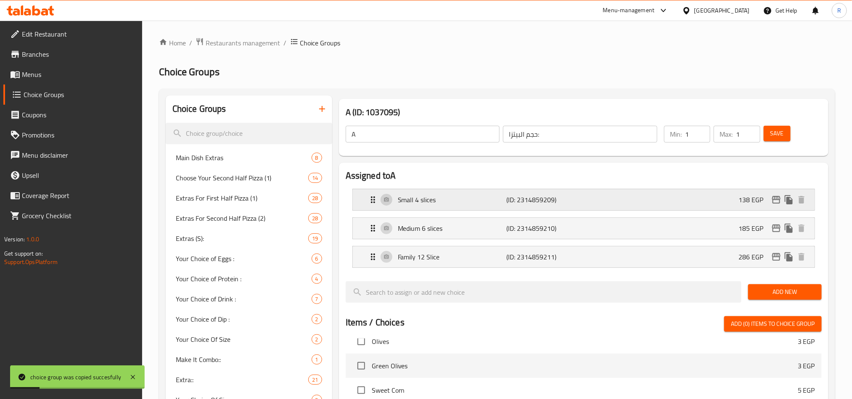
click at [459, 195] on p "Small 4 slices" at bounding box center [452, 200] width 109 height 10
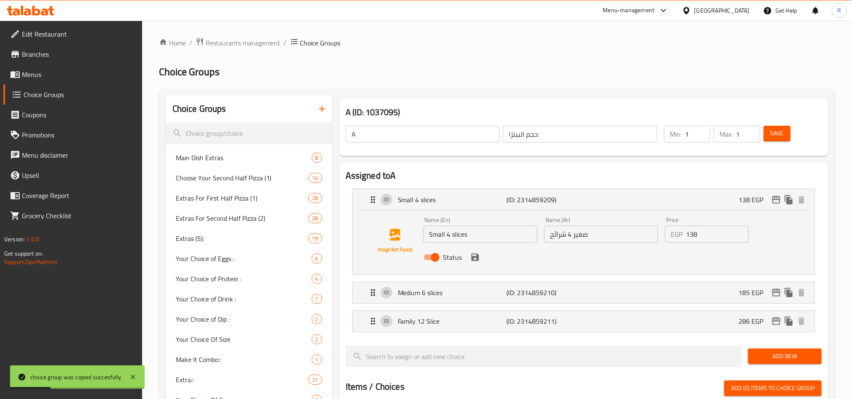
click at [683, 233] on p "EGP" at bounding box center [677, 234] width 12 height 10
click at [689, 231] on input "138" at bounding box center [717, 234] width 63 height 17
paste input "84"
click at [476, 255] on icon "save" at bounding box center [475, 257] width 10 height 10
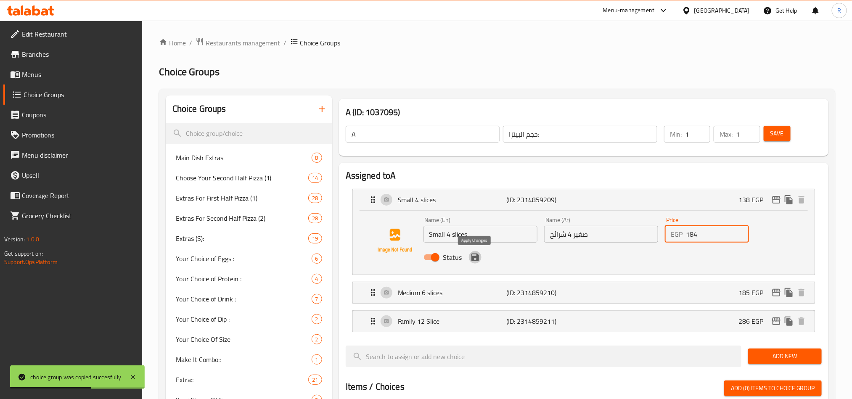
type input "184"
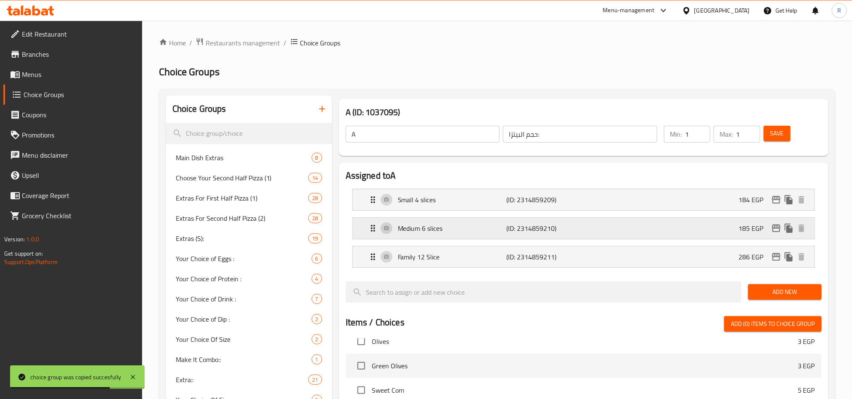
click at [723, 228] on div "Medium 6 slices (ID: 2314859210) 185 EGP" at bounding box center [586, 228] width 437 height 21
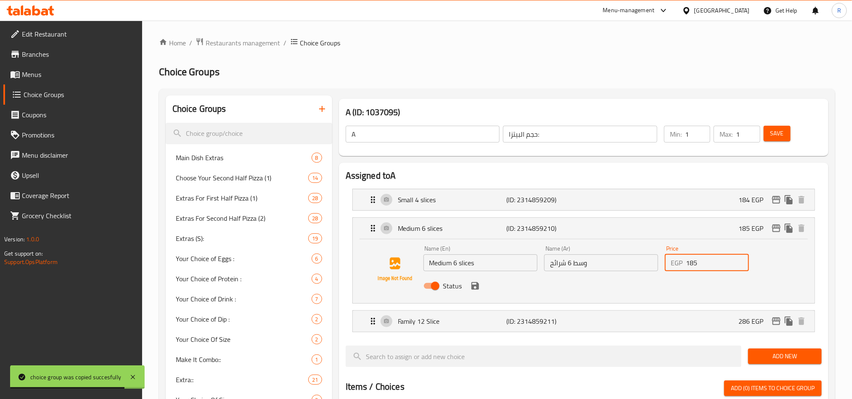
click at [692, 264] on input "185" at bounding box center [717, 263] width 63 height 17
paste input "239"
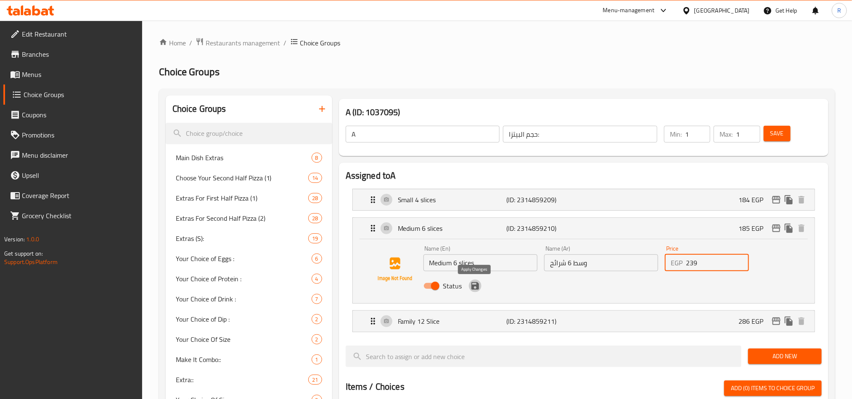
click at [478, 284] on icon "save" at bounding box center [476, 286] width 8 height 8
type input "239"
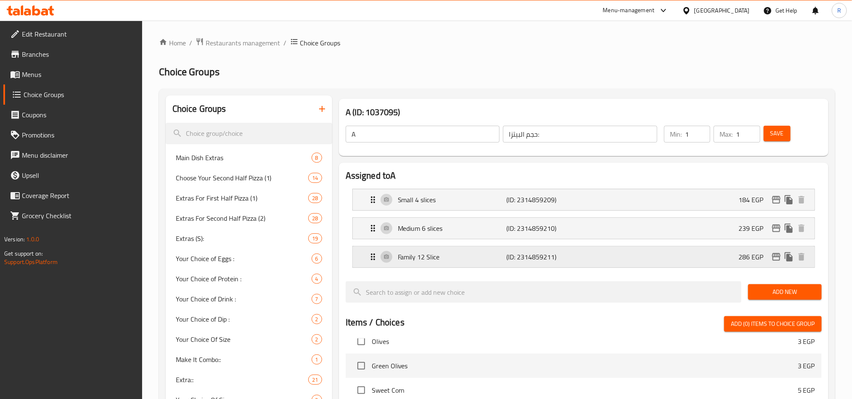
click at [591, 263] on div "Family 12 Slice (ID: 2314859211) 286 EGP" at bounding box center [586, 257] width 437 height 21
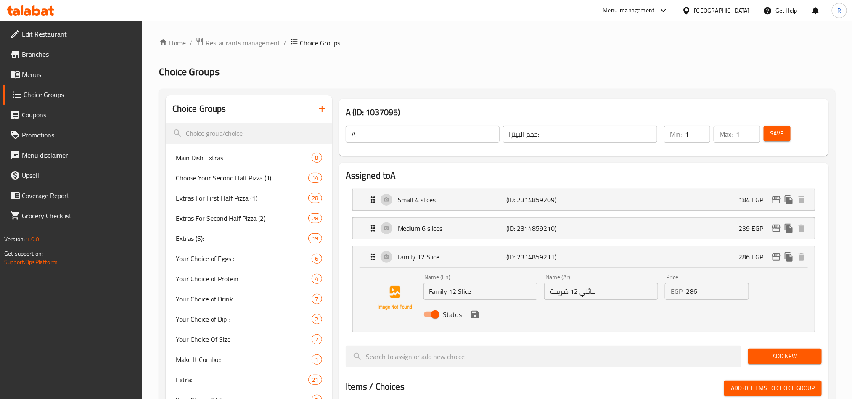
click at [691, 292] on input "286" at bounding box center [717, 291] width 63 height 17
paste input "399"
click at [480, 322] on div "Status" at bounding box center [601, 314] width 363 height 23
type input "399"
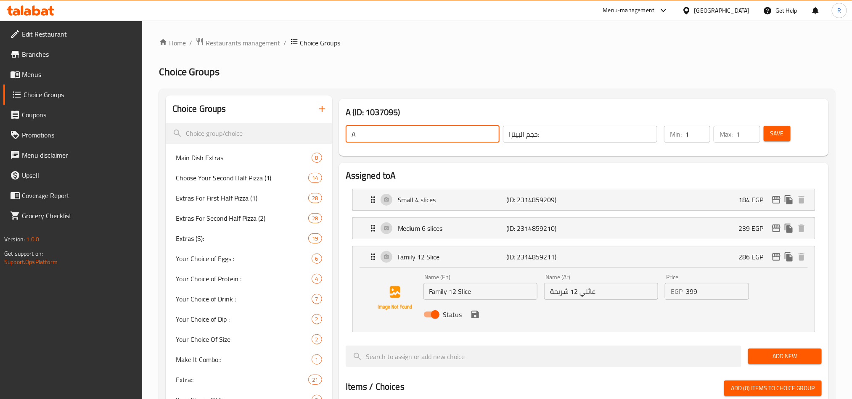
click at [396, 133] on input "A" at bounding box center [423, 134] width 154 height 17
click at [370, 134] on input "A" at bounding box center [423, 134] width 154 height 17
click at [475, 317] on icon "save" at bounding box center [475, 315] width 10 height 10
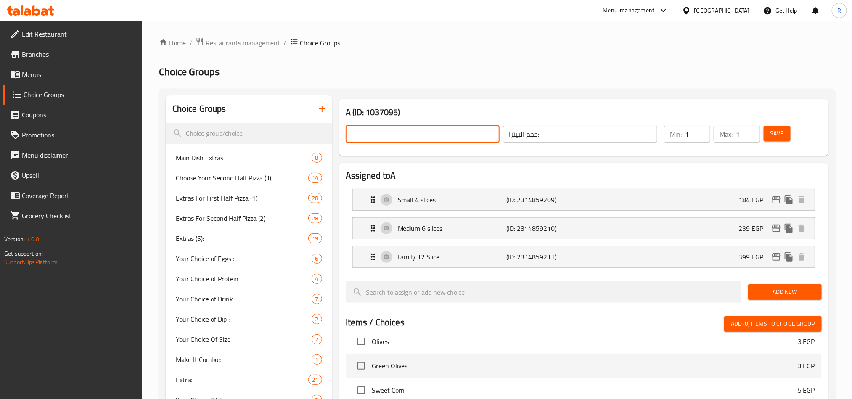
type input "ح"
type input "Pizza Size:"
click at [773, 130] on span "Save" at bounding box center [777, 133] width 13 height 11
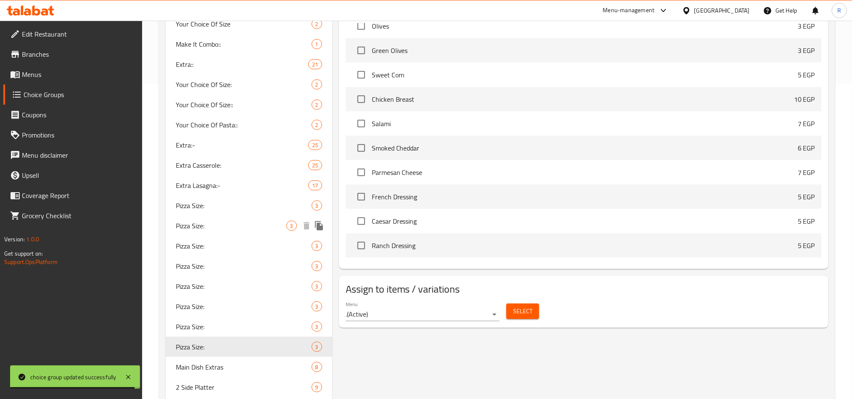
scroll to position [568, 0]
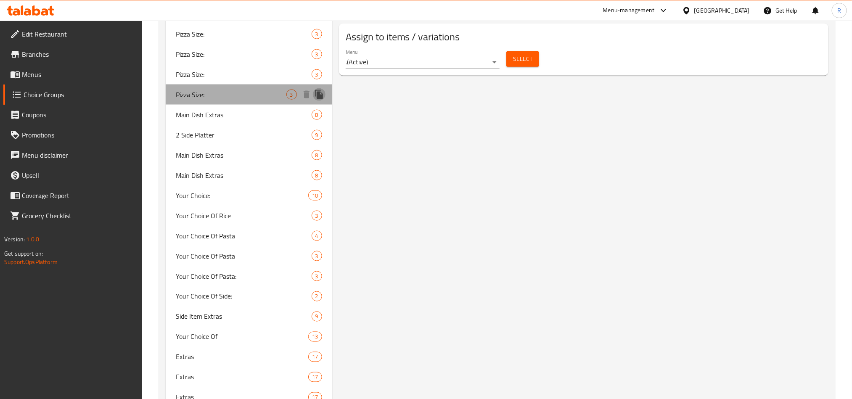
click at [321, 93] on icon "duplicate" at bounding box center [319, 95] width 10 height 10
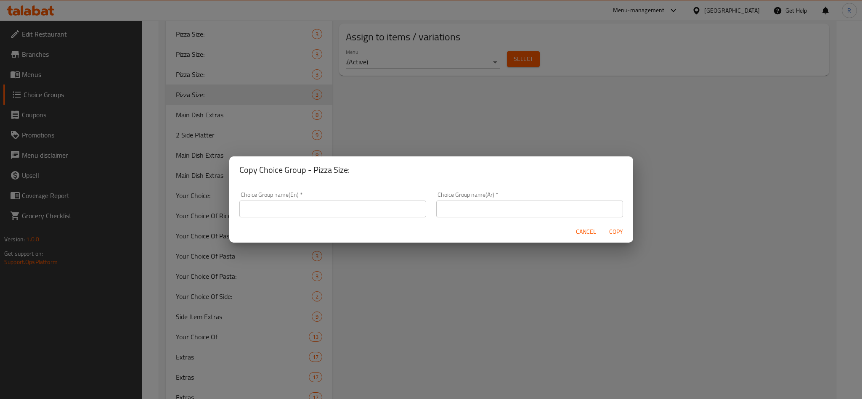
click at [321, 212] on input "text" at bounding box center [332, 209] width 187 height 17
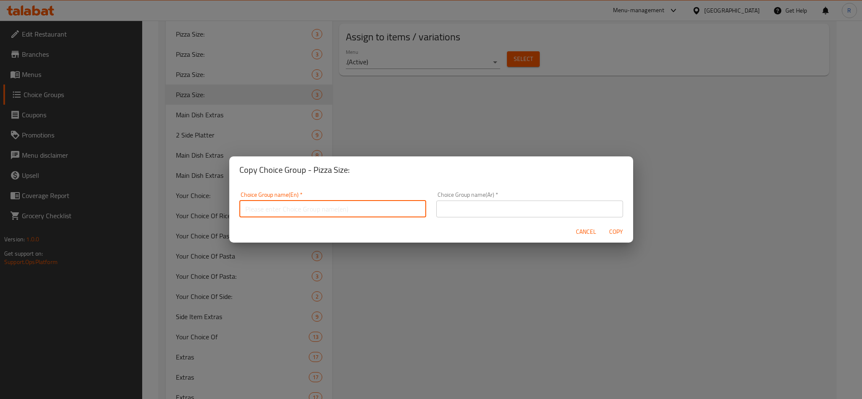
type input "A"
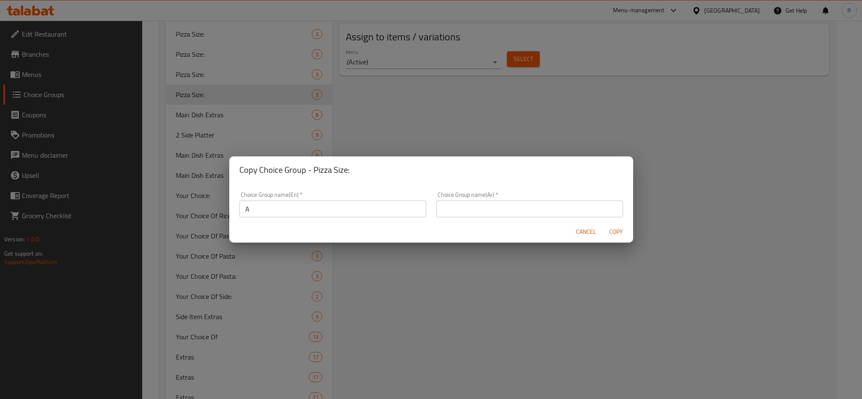
click at [540, 192] on div "Choice Group name(Ar)   * Choice Group name(Ar) *" at bounding box center [529, 205] width 187 height 26
click at [541, 197] on div "Choice Group name(Ar)   * Choice Group name(Ar) *" at bounding box center [529, 205] width 187 height 26
drag, startPoint x: 538, startPoint y: 211, endPoint x: 536, endPoint y: 217, distance: 6.4
click at [538, 211] on input "text" at bounding box center [529, 209] width 187 height 17
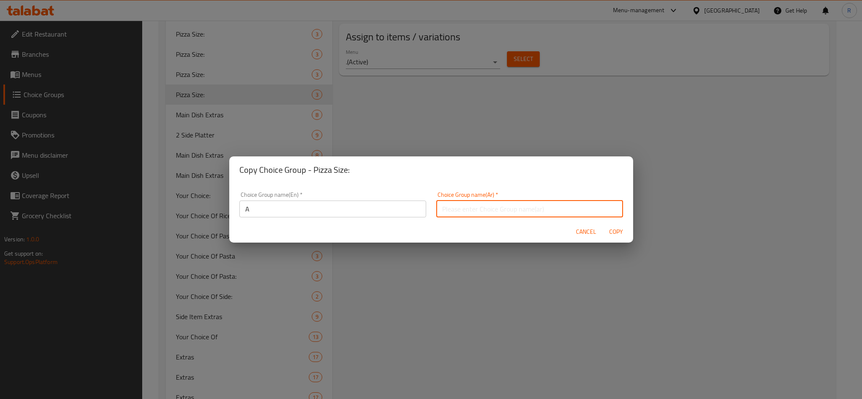
type input "حجم البيتزا:"
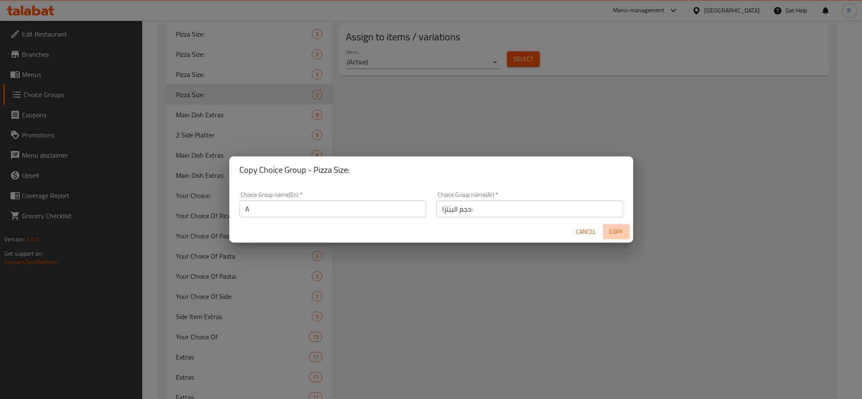
click at [622, 234] on span "Copy" at bounding box center [616, 232] width 20 height 11
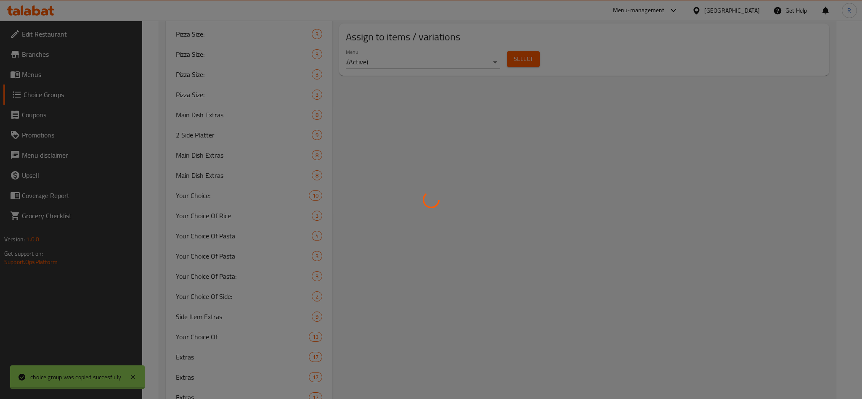
type input "A"
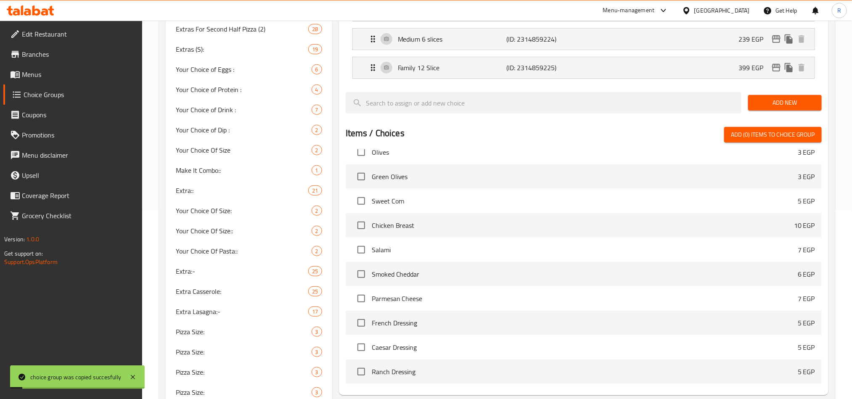
scroll to position [0, 0]
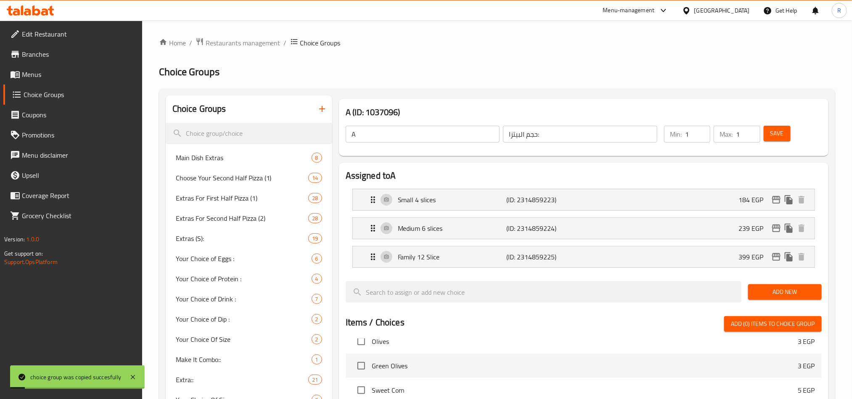
click at [536, 192] on div "Small 4 slices (ID: 2314859223) 184 EGP" at bounding box center [586, 199] width 437 height 21
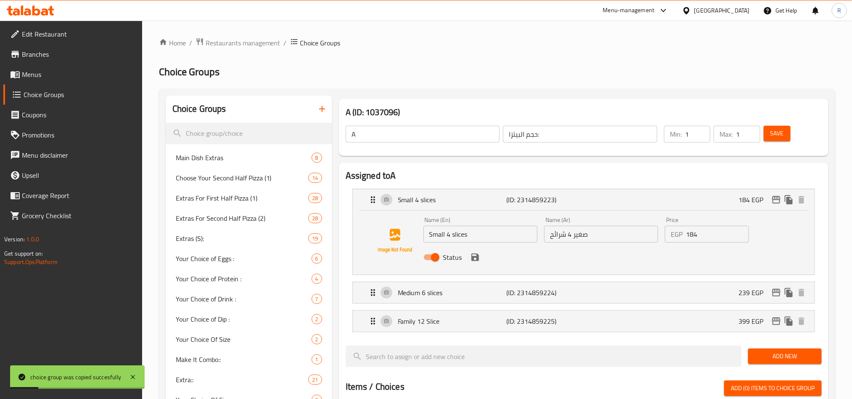
click at [473, 236] on input "Small 4 slices" at bounding box center [481, 234] width 114 height 17
click at [693, 236] on input "184" at bounding box center [717, 234] width 63 height 17
click at [690, 235] on input "184" at bounding box center [717, 234] width 63 height 17
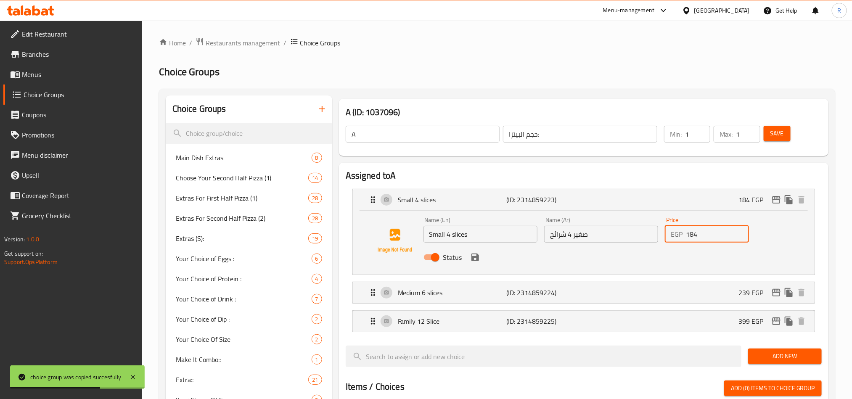
click at [690, 235] on input "184" at bounding box center [717, 234] width 63 height 17
paste input "9"
click at [472, 258] on icon "save" at bounding box center [476, 258] width 8 height 8
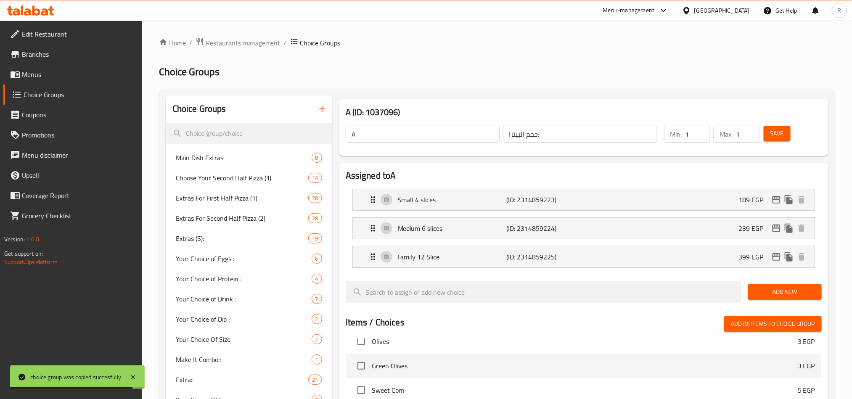
type input "189"
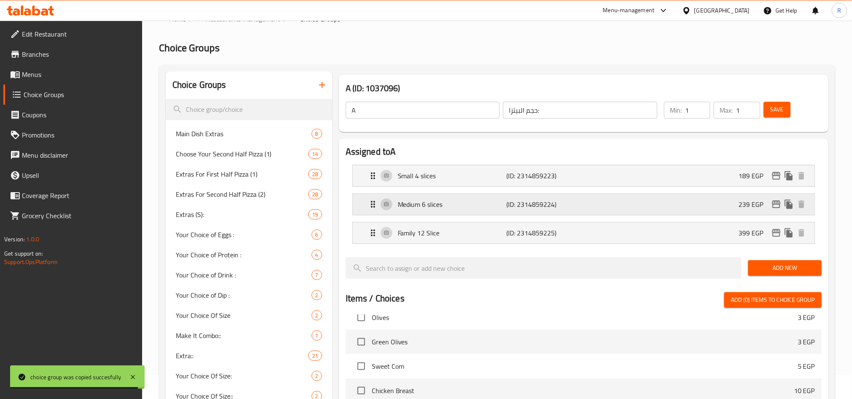
scroll to position [63, 0]
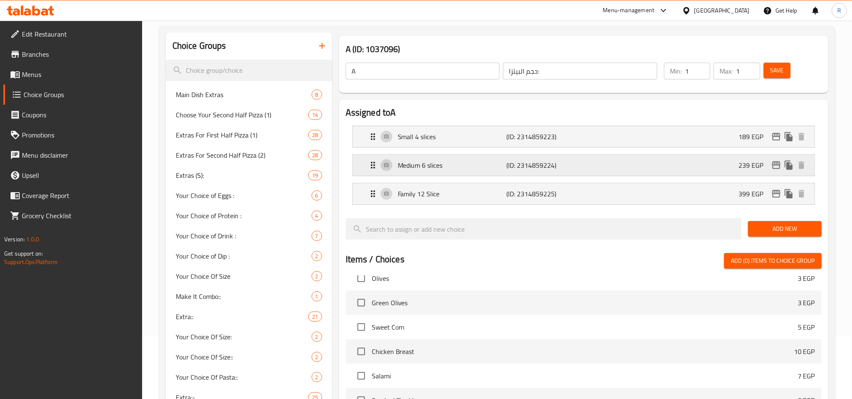
click at [589, 159] on div "Medium 6 slices (ID: 2314859224) 239 EGP" at bounding box center [586, 165] width 437 height 21
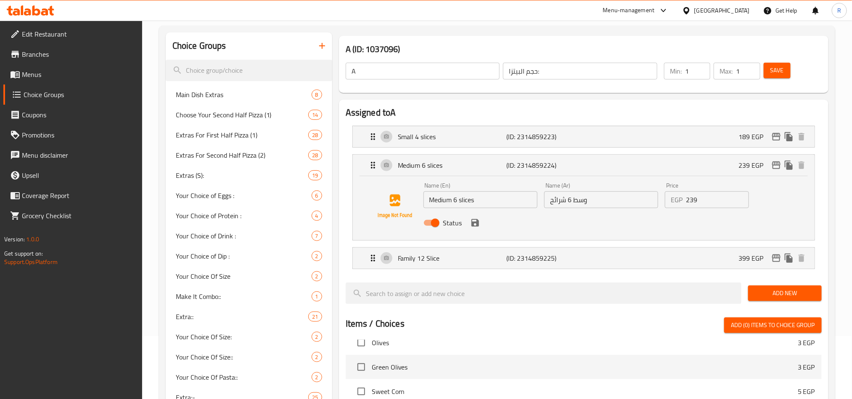
click at [691, 200] on input "239" at bounding box center [717, 199] width 63 height 17
paste input "4"
click at [472, 223] on icon "save" at bounding box center [476, 223] width 8 height 8
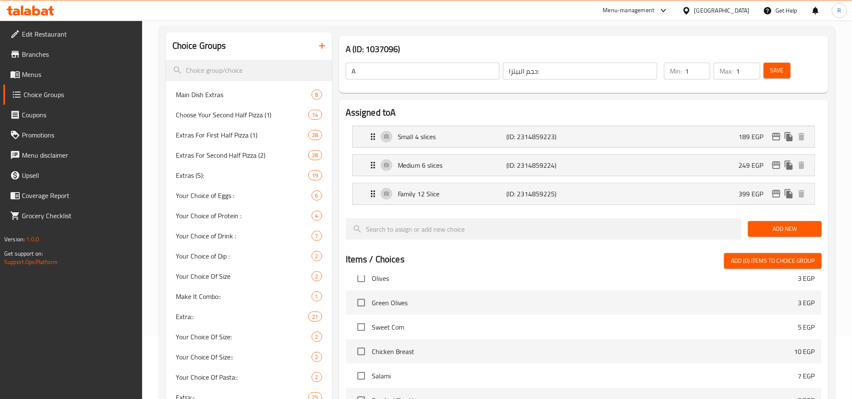
type input "249"
click at [638, 196] on div "Family 12 Slice (ID: 2314859225) 399 EGP" at bounding box center [586, 193] width 437 height 21
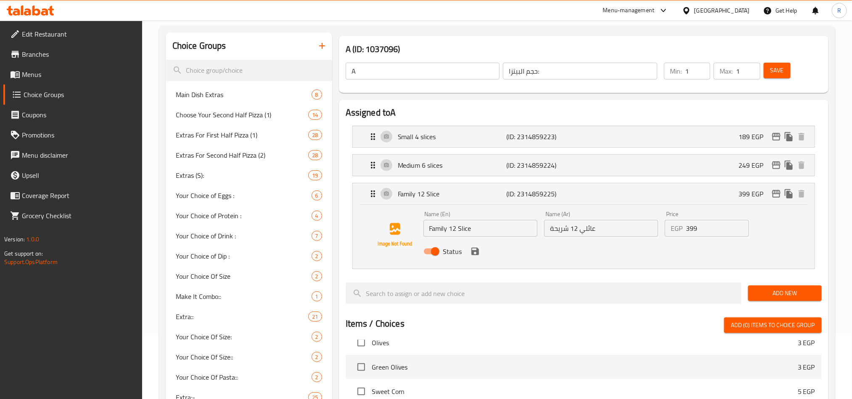
click at [693, 231] on input "399" at bounding box center [717, 228] width 63 height 17
paste input "41"
click at [473, 251] on icon "save" at bounding box center [476, 252] width 8 height 8
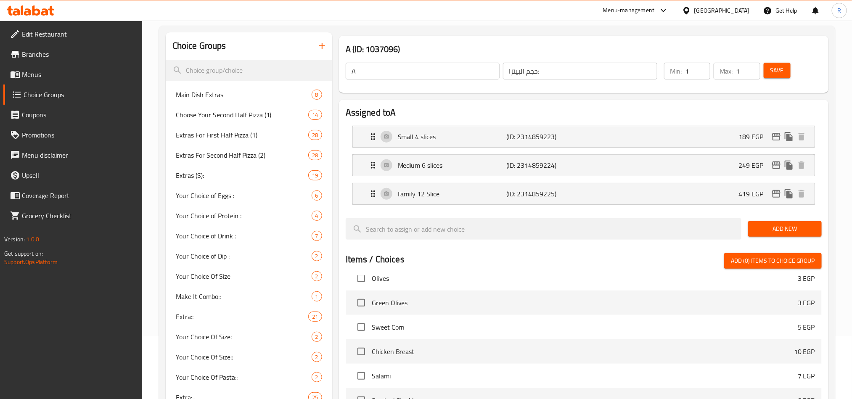
type input "419"
click at [415, 71] on input "A" at bounding box center [423, 71] width 154 height 17
click at [414, 63] on input "text" at bounding box center [423, 71] width 154 height 17
type input "ح"
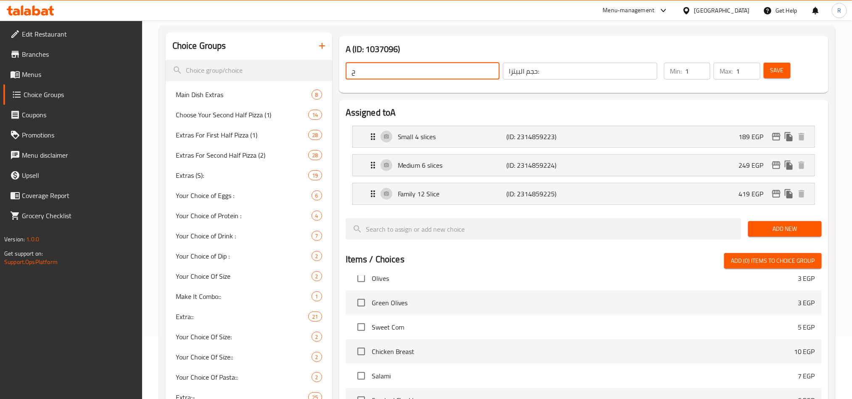
click at [367, 70] on input "ح" at bounding box center [423, 71] width 154 height 17
click at [365, 55] on h3 "A (ID: 1037096)" at bounding box center [584, 48] width 476 height 13
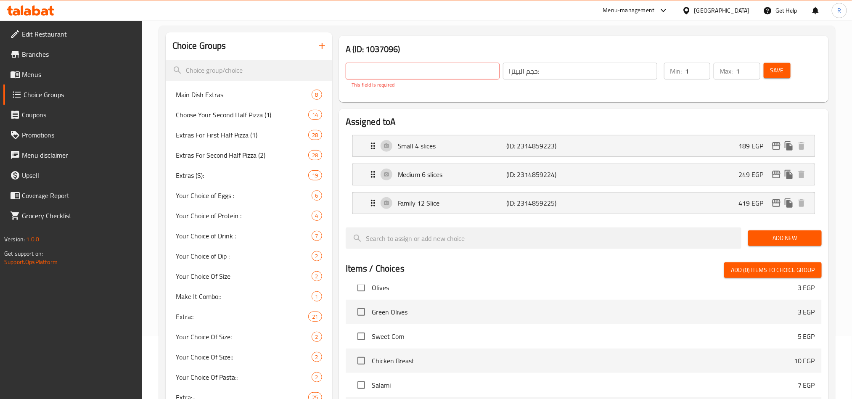
click at [368, 69] on input "text" at bounding box center [423, 71] width 154 height 17
type input "Pizza Size:"
click at [773, 66] on span "Save" at bounding box center [777, 70] width 13 height 11
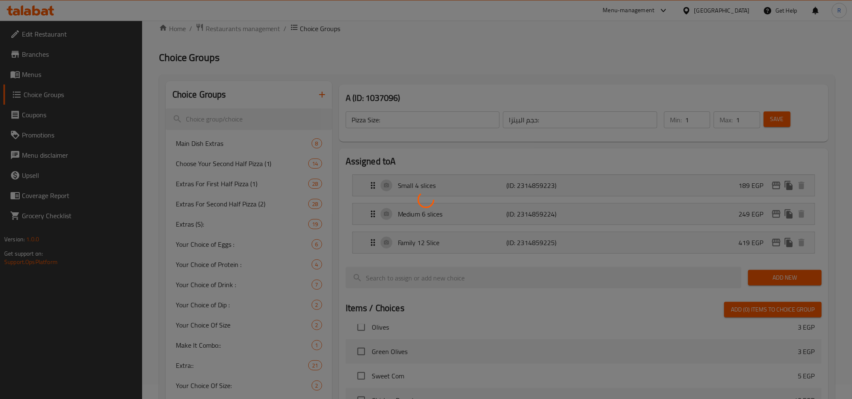
scroll to position [0, 0]
